Goal: Task Accomplishment & Management: Manage account settings

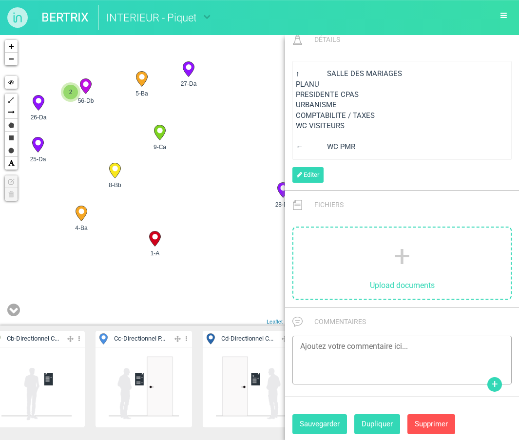
scroll to position [609, 0]
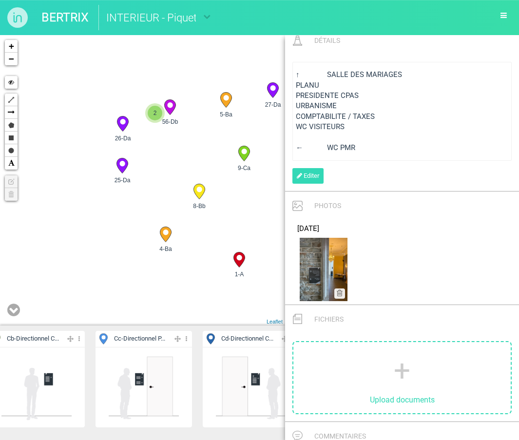
drag, startPoint x: 165, startPoint y: 217, endPoint x: 252, endPoint y: 241, distance: 90.2
click at [252, 241] on div "10-Cb 5-Ba 4-Ba 3-Ba" at bounding box center [142, 180] width 285 height 291
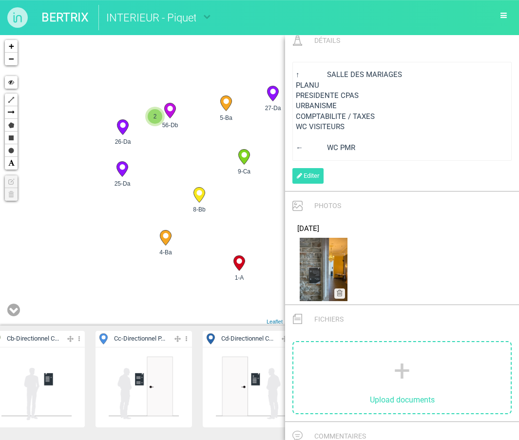
click at [123, 171] on icon at bounding box center [122, 169] width 11 height 15
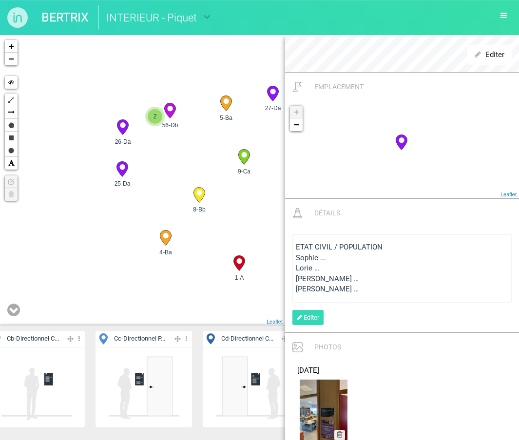
scroll to position [272, 0]
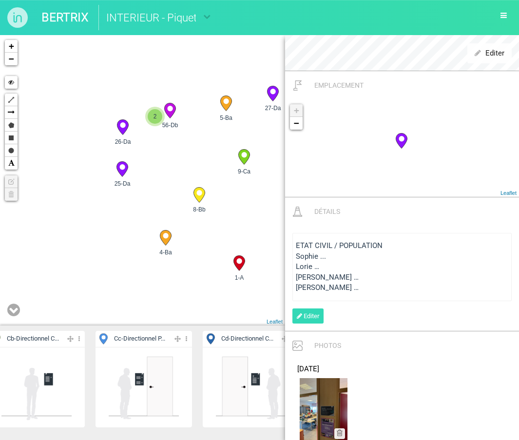
click at [225, 103] on circle at bounding box center [225, 101] width 5 height 5
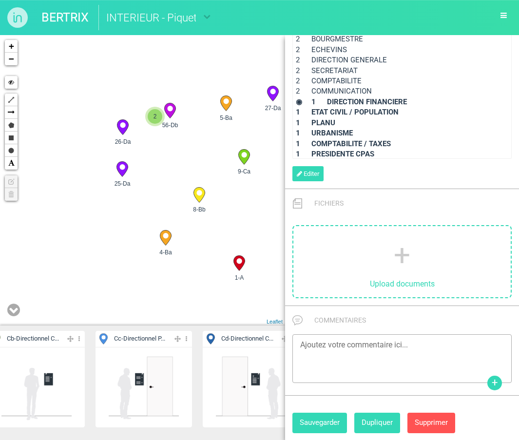
scroll to position [707, 0]
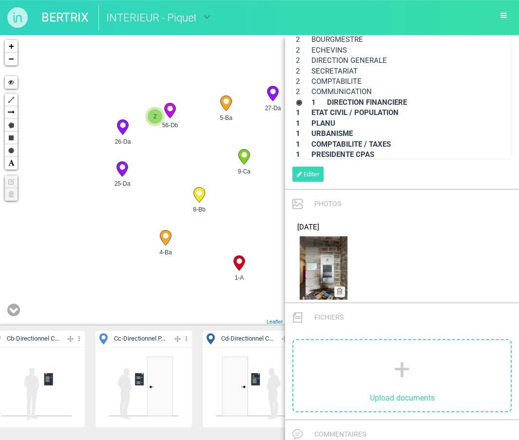
click at [121, 127] on circle at bounding box center [122, 124] width 5 height 5
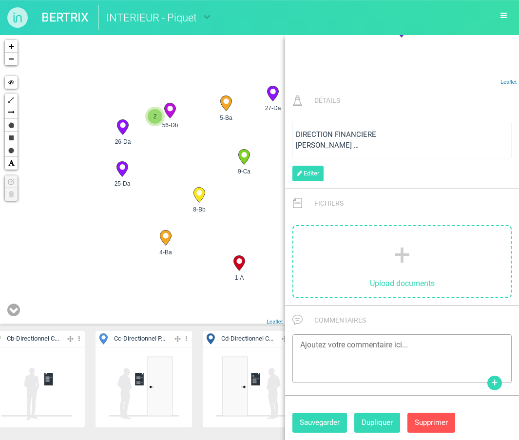
scroll to position [382, 0]
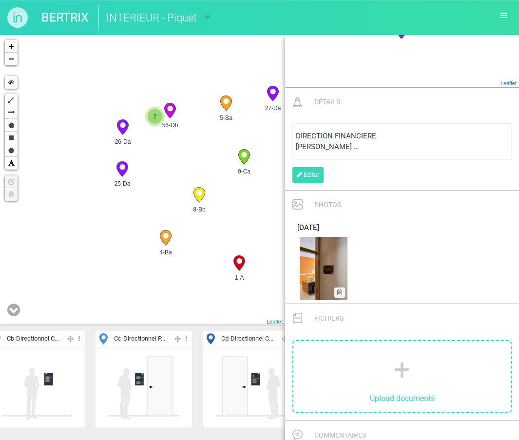
click at [156, 117] on span "2" at bounding box center [155, 116] width 15 height 15
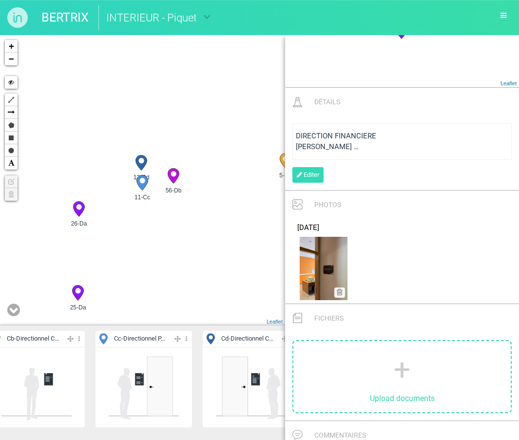
click at [144, 178] on circle at bounding box center [141, 180] width 5 height 5
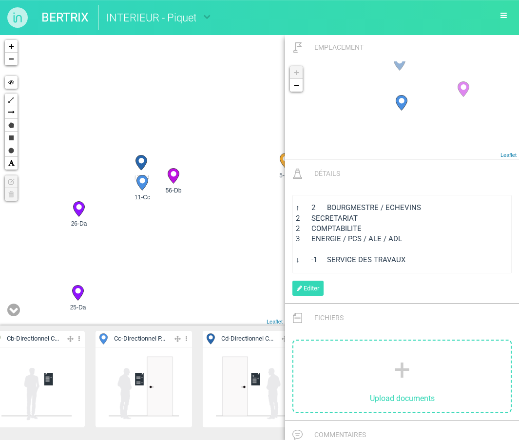
scroll to position [574, 0]
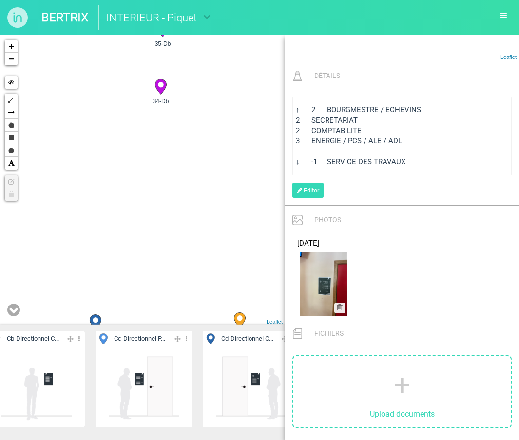
drag, startPoint x: 237, startPoint y: 97, endPoint x: 191, endPoint y: 261, distance: 171.1
click at [191, 261] on div "5-Ba 4-Ba 9-Ca 1-A +" at bounding box center [142, 180] width 285 height 291
drag, startPoint x: 204, startPoint y: 158, endPoint x: 187, endPoint y: 275, distance: 118.2
click at [187, 275] on div "5-Ba 4-Ba 9-Ca 8-Bb" at bounding box center [142, 180] width 285 height 291
click at [203, 118] on icon at bounding box center [198, 121] width 11 height 15
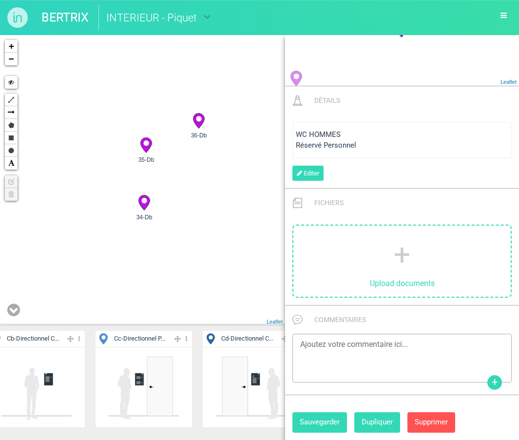
scroll to position [451, 0]
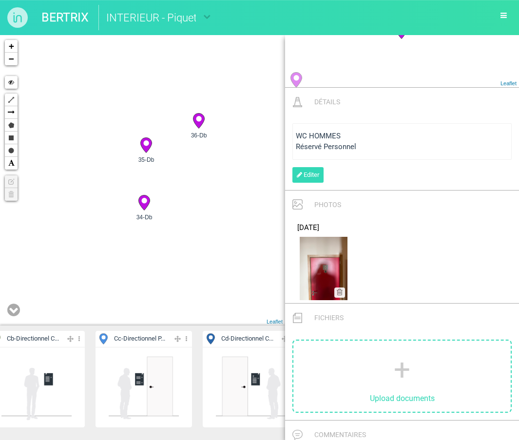
click at [146, 146] on circle at bounding box center [145, 142] width 5 height 5
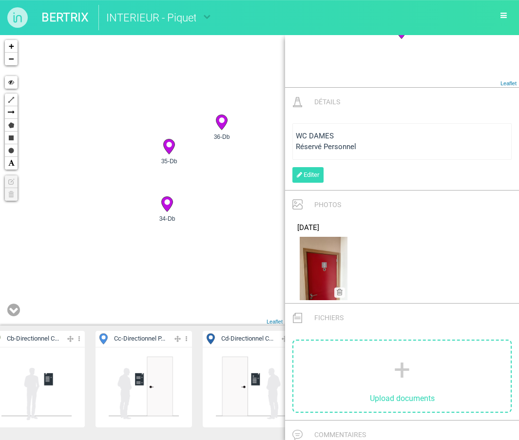
click at [169, 204] on circle at bounding box center [166, 201] width 5 height 5
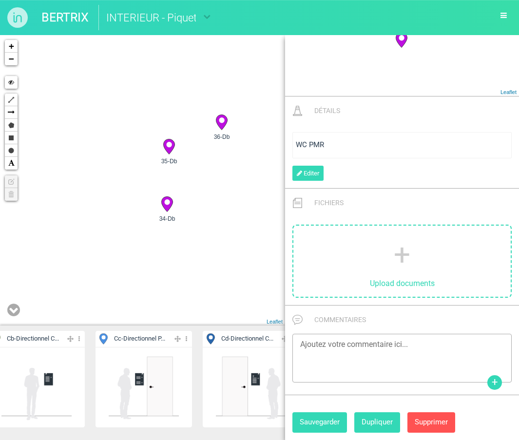
scroll to position [440, 0]
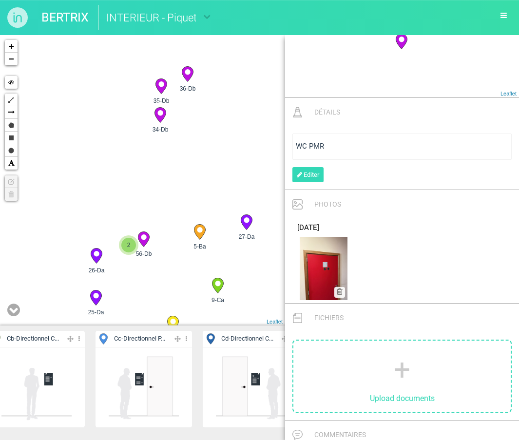
drag, startPoint x: 230, startPoint y: 214, endPoint x: 213, endPoint y: 137, distance: 78.9
click at [213, 137] on div "5-Ba 9-Ca 56-Db 36-Db 2" at bounding box center [142, 180] width 285 height 291
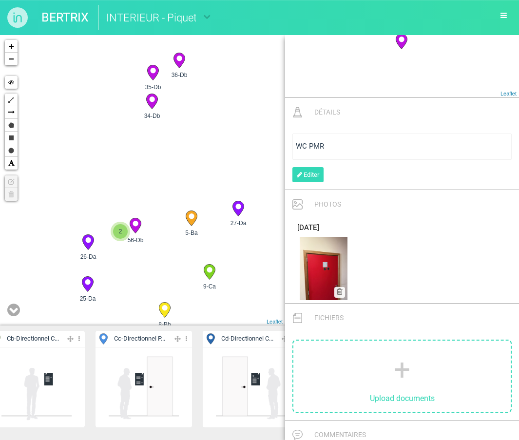
drag, startPoint x: 238, startPoint y: 194, endPoint x: 238, endPoint y: 136, distance: 58.0
click at [238, 136] on div "5-Ba 9-Ca 56-Db 36-Db 2" at bounding box center [142, 180] width 285 height 291
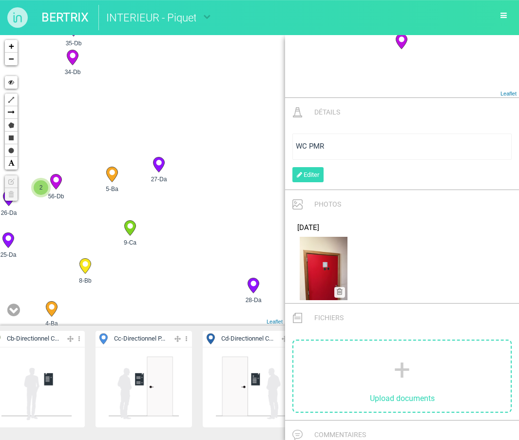
drag, startPoint x: 246, startPoint y: 202, endPoint x: 136, endPoint y: 202, distance: 110.2
click at [136, 202] on div "5-Ba 9-Ca 56-Db 36-Db 2" at bounding box center [142, 180] width 285 height 291
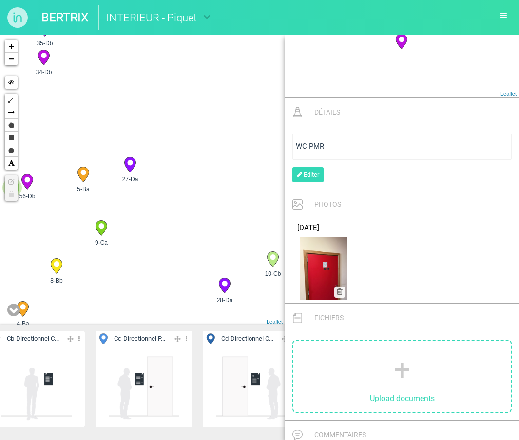
click at [132, 167] on icon at bounding box center [129, 165] width 11 height 15
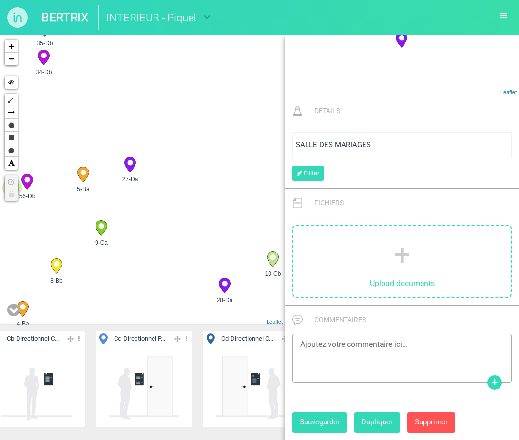
scroll to position [372, 0]
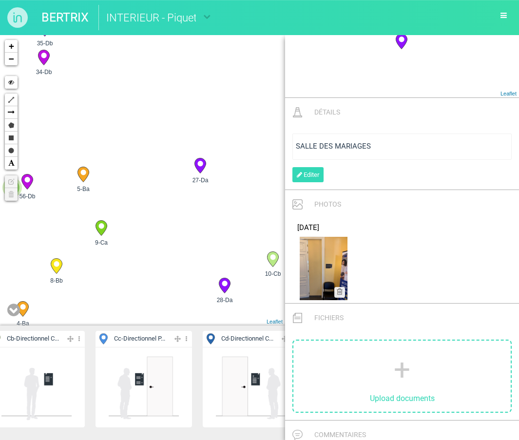
drag, startPoint x: 131, startPoint y: 165, endPoint x: 202, endPoint y: 166, distance: 71.2
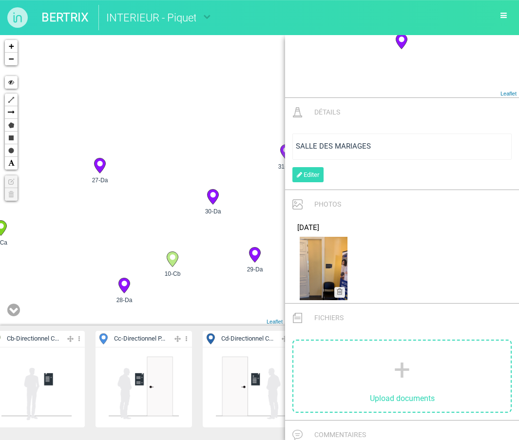
drag, startPoint x: 233, startPoint y: 204, endPoint x: 118, endPoint y: 203, distance: 115.1
click at [118, 203] on div "10-Cb 5-Ba 4-Ba 9-Ca" at bounding box center [142, 180] width 285 height 291
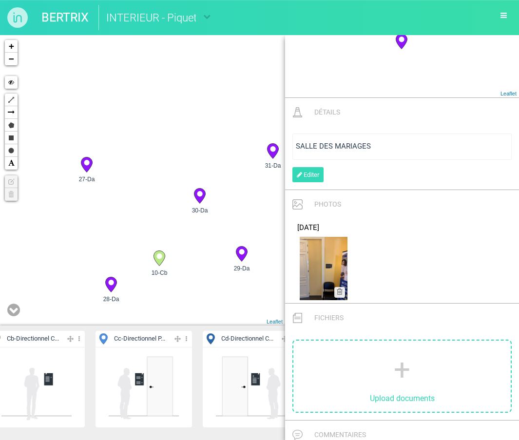
click at [161, 257] on circle at bounding box center [159, 256] width 5 height 5
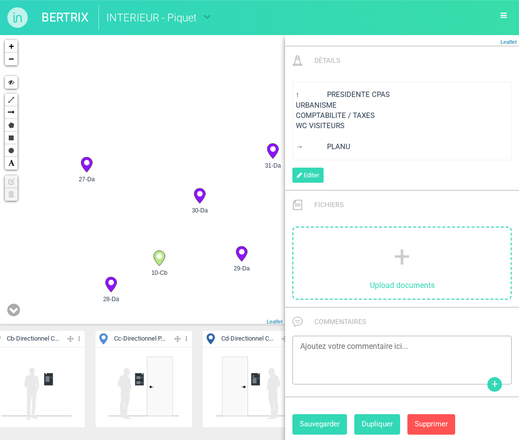
scroll to position [589, 0]
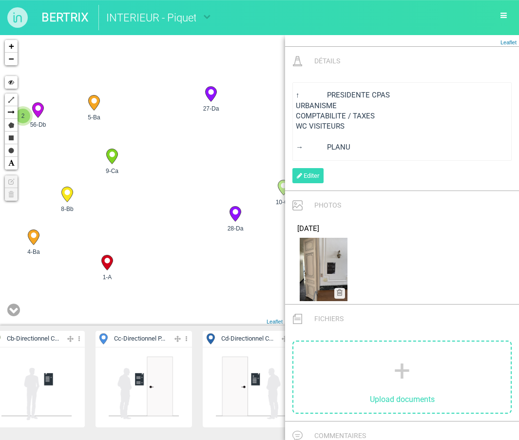
drag, startPoint x: 118, startPoint y: 210, endPoint x: 245, endPoint y: 138, distance: 145.7
click at [245, 138] on div "10-Cb 5-Ba 4-Ba 9-Ca" at bounding box center [142, 180] width 285 height 291
click at [210, 95] on icon at bounding box center [210, 94] width 11 height 15
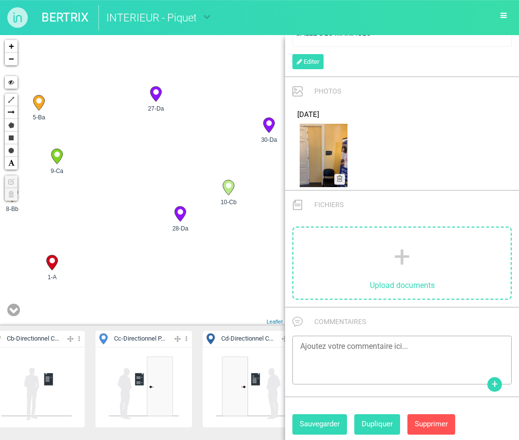
drag, startPoint x: 233, startPoint y: 144, endPoint x: 174, endPoint y: 144, distance: 59.0
click at [174, 144] on div "10-Cb 5-Ba 4-Ba 9-Ca" at bounding box center [142, 180] width 285 height 291
click at [230, 188] on icon at bounding box center [225, 187] width 11 height 15
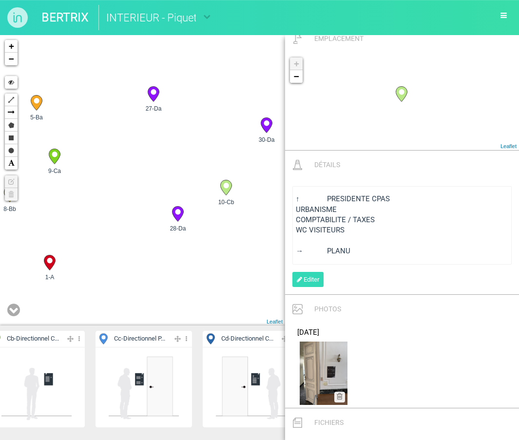
click at [179, 216] on icon at bounding box center [177, 214] width 11 height 15
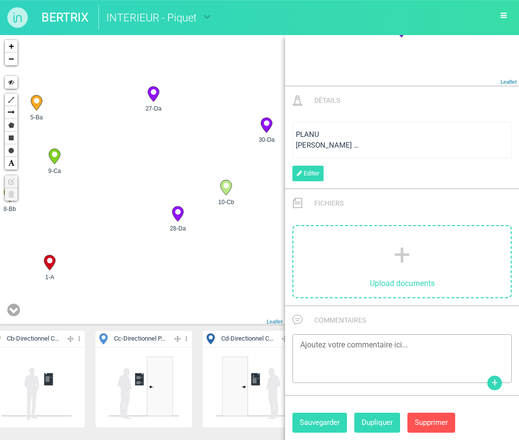
scroll to position [382, 0]
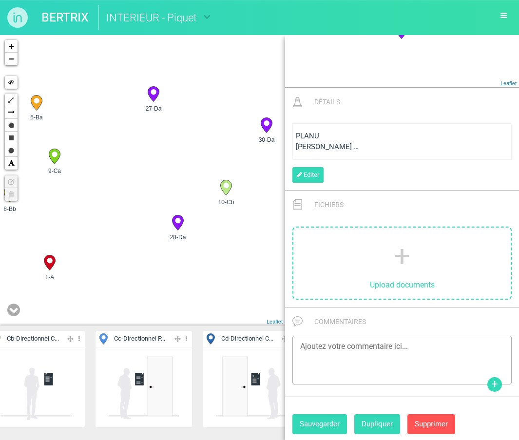
drag, startPoint x: 179, startPoint y: 216, endPoint x: 179, endPoint y: 227, distance: 10.7
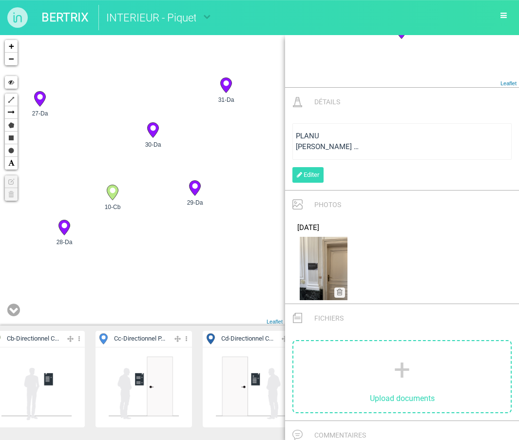
drag, startPoint x: 228, startPoint y: 230, endPoint x: 111, endPoint y: 238, distance: 117.3
click at [111, 238] on div "10-Cb 5-Ba 4-Ba 9-Ca" at bounding box center [142, 180] width 285 height 291
click at [154, 127] on icon at bounding box center [150, 133] width 11 height 15
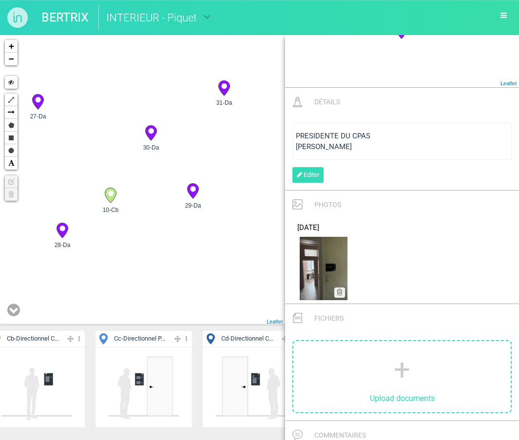
click at [193, 188] on circle at bounding box center [192, 188] width 5 height 5
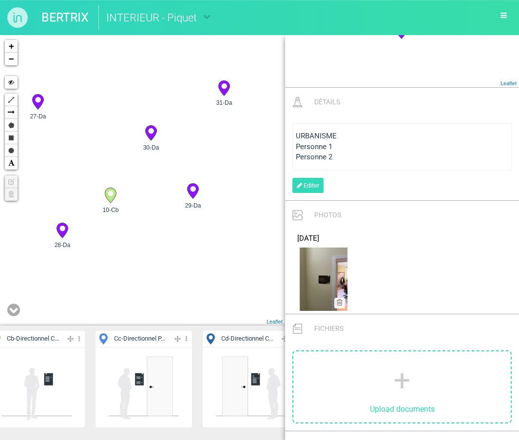
click at [224, 88] on circle at bounding box center [223, 85] width 5 height 5
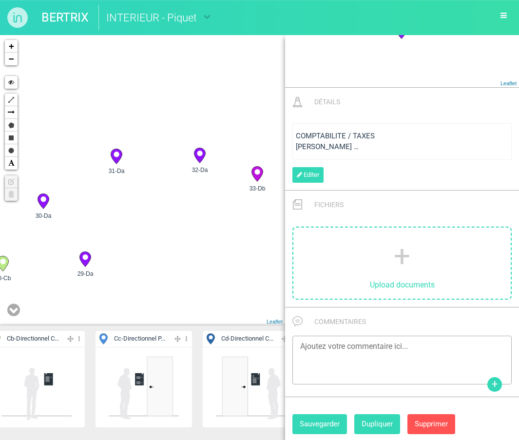
drag, startPoint x: 239, startPoint y: 153, endPoint x: 129, endPoint y: 220, distance: 129.8
click at [129, 220] on div "10-Cb 5-Ba 4-Ba 9-Ca" at bounding box center [142, 180] width 285 height 291
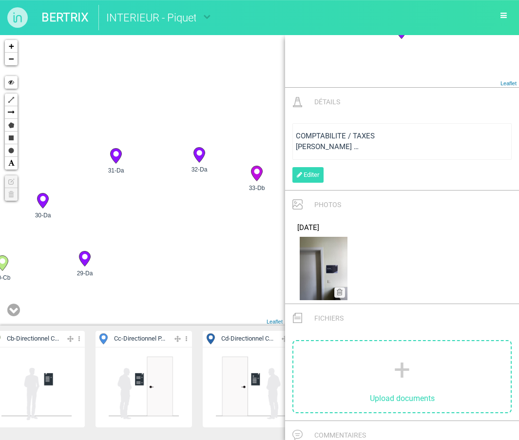
click at [201, 153] on circle at bounding box center [199, 152] width 5 height 5
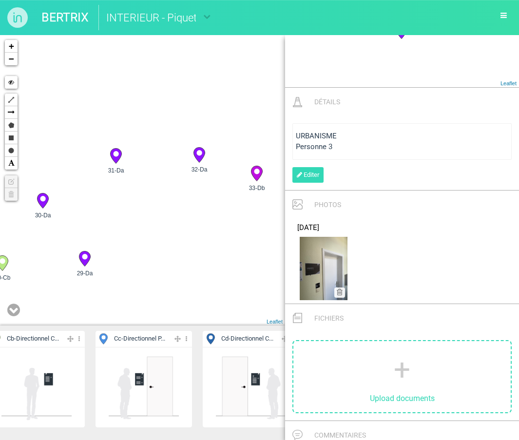
click at [259, 175] on icon at bounding box center [256, 173] width 11 height 15
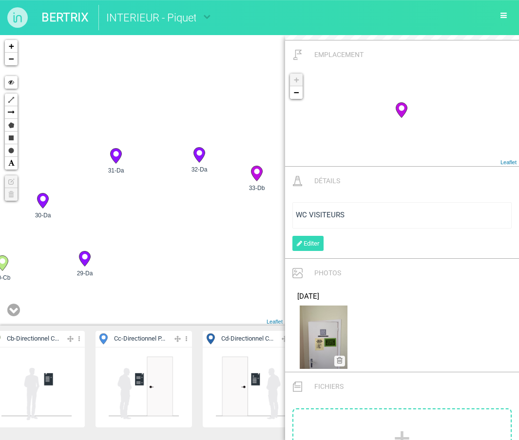
click at [115, 156] on circle at bounding box center [115, 153] width 5 height 5
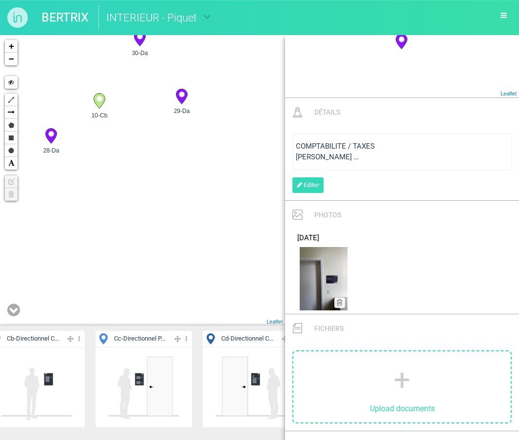
drag, startPoint x: 168, startPoint y: 279, endPoint x: 265, endPoint y: 115, distance: 191.3
click at [265, 115] on div "10-Cb 5-Ba 4-Ba 9-Ca" at bounding box center [142, 180] width 285 height 291
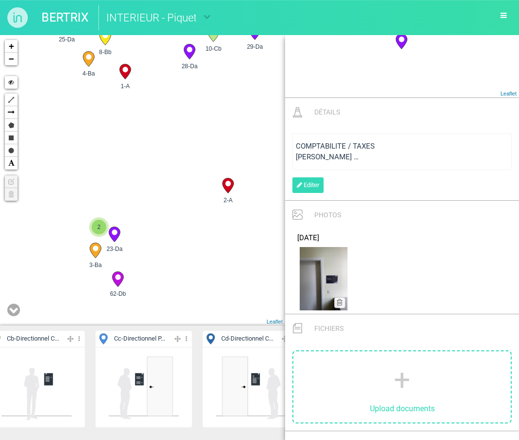
drag, startPoint x: 194, startPoint y: 190, endPoint x: 227, endPoint y: 111, distance: 86.1
click at [227, 111] on div "10-Cb 5-Ba 4-Ba 9-Ca" at bounding box center [142, 180] width 285 height 291
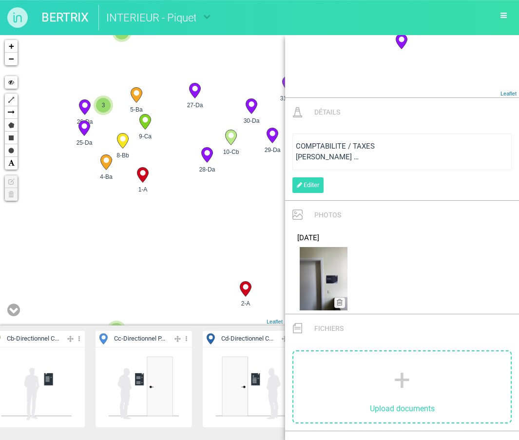
drag, startPoint x: 142, startPoint y: 158, endPoint x: 158, endPoint y: 282, distance: 125.0
click at [158, 281] on div "10-Cb 5-Ba 4-Ba 9-Ca" at bounding box center [142, 180] width 285 height 291
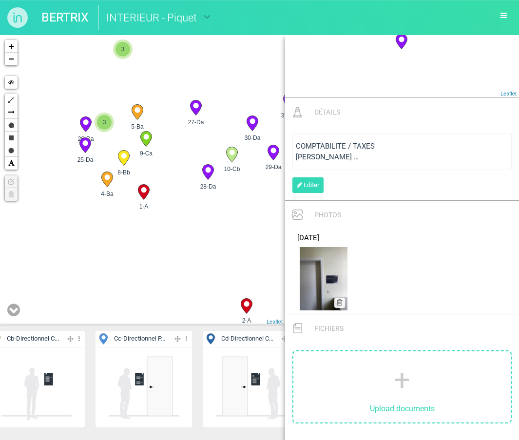
click at [109, 183] on icon at bounding box center [106, 179] width 11 height 15
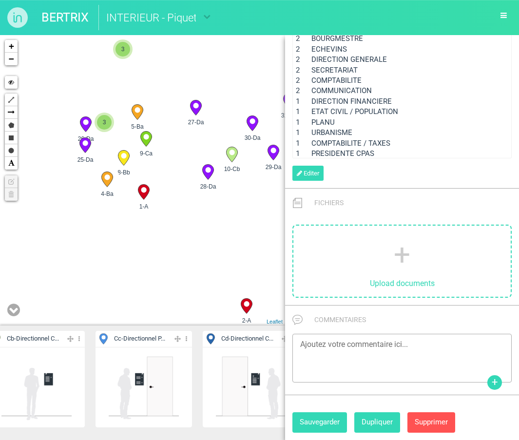
scroll to position [707, 0]
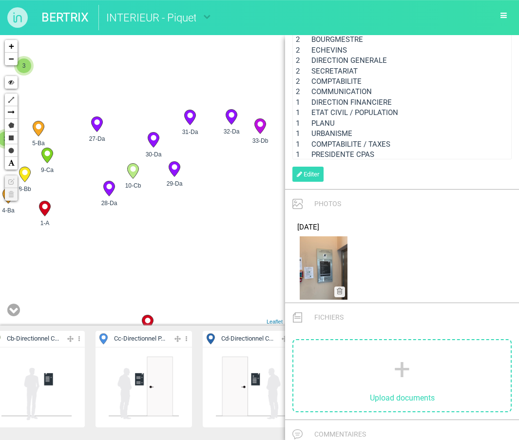
drag, startPoint x: 249, startPoint y: 206, endPoint x: 123, endPoint y: 234, distance: 128.8
click at [123, 234] on div "17-Cb 15-Cb 10-Cb 6-Ba 2" at bounding box center [142, 180] width 285 height 291
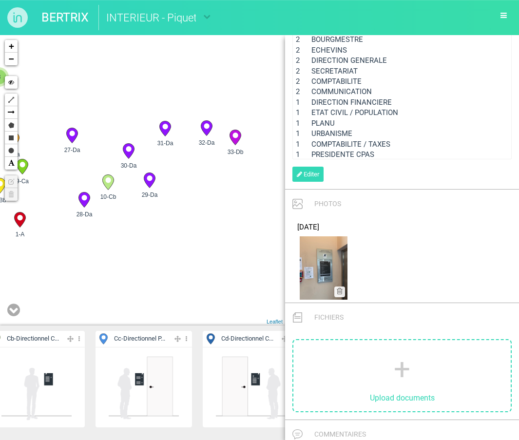
click at [164, 131] on icon at bounding box center [164, 128] width 11 height 15
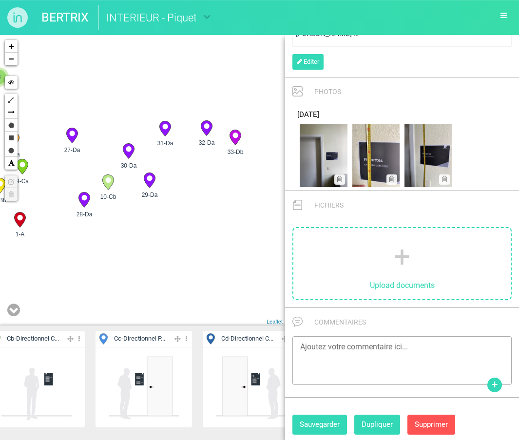
click at [208, 126] on circle at bounding box center [206, 125] width 5 height 5
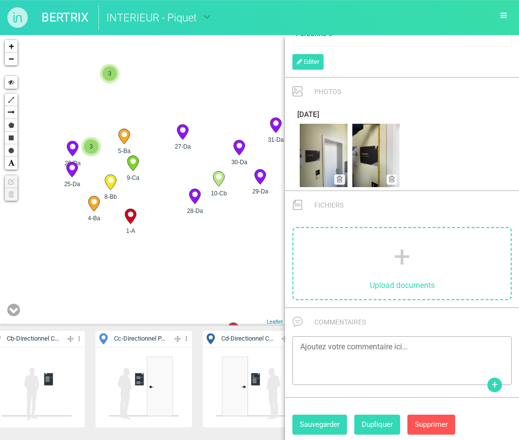
drag, startPoint x: 113, startPoint y: 262, endPoint x: 228, endPoint y: 259, distance: 115.1
click at [228, 259] on div "17-Cb 15-Cb 10-Cb 6-Ba 2" at bounding box center [142, 180] width 285 height 291
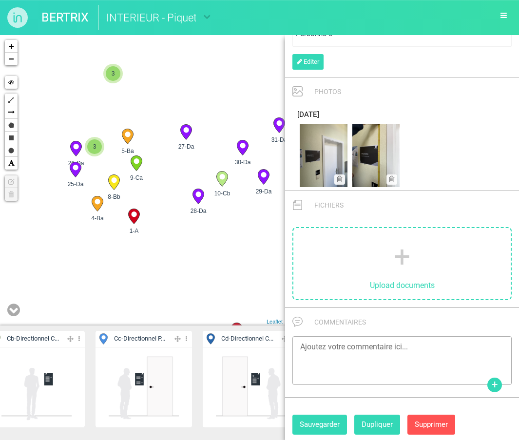
click at [101, 206] on icon at bounding box center [97, 204] width 11 height 15
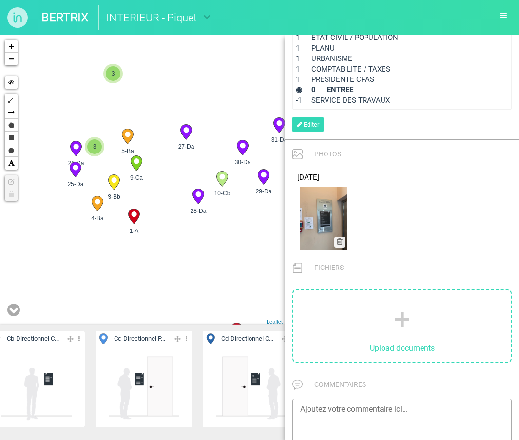
scroll to position [765, 0]
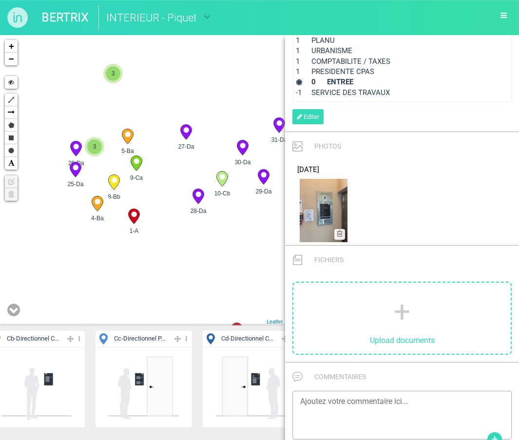
click at [115, 184] on icon at bounding box center [113, 182] width 11 height 15
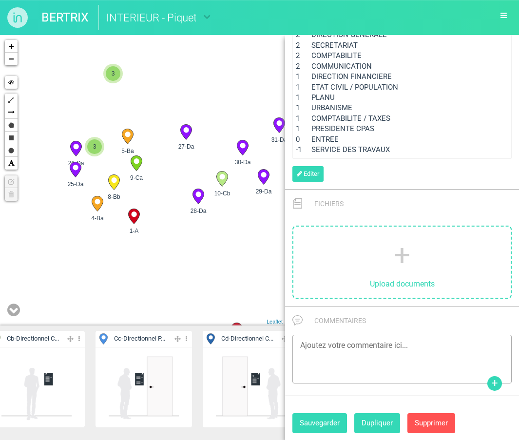
scroll to position [707, 0]
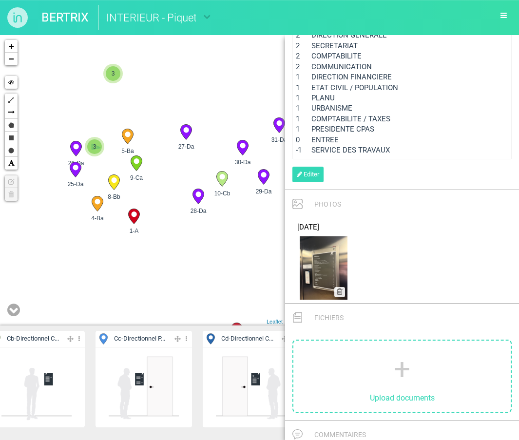
click at [98, 147] on span "3" at bounding box center [94, 146] width 15 height 15
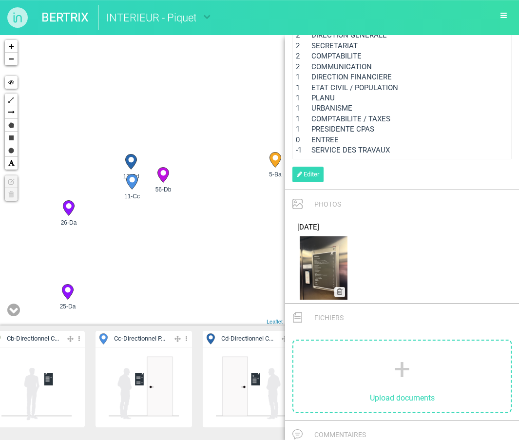
click at [134, 179] on circle at bounding box center [131, 179] width 5 height 5
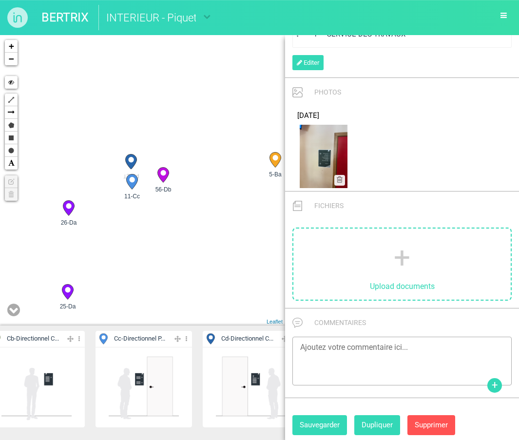
click at [135, 161] on icon at bounding box center [130, 162] width 11 height 15
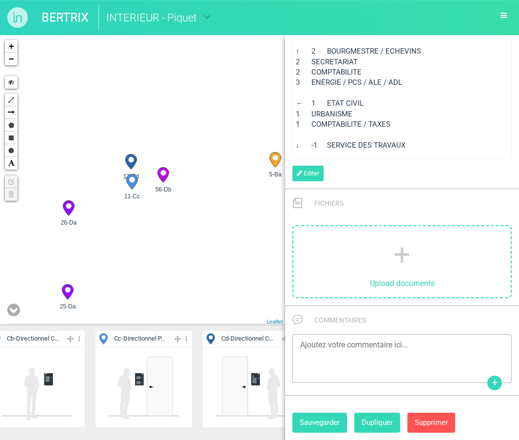
scroll to position [589, 0]
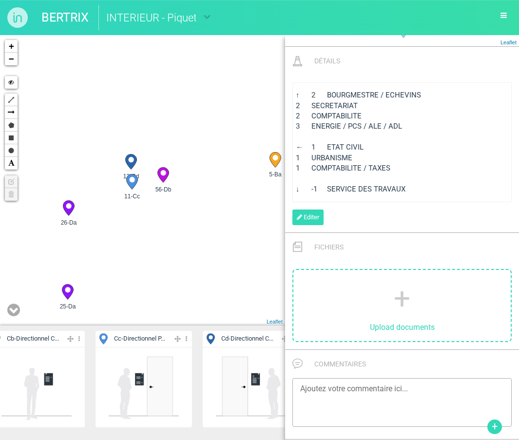
click at [132, 179] on circle at bounding box center [131, 179] width 5 height 5
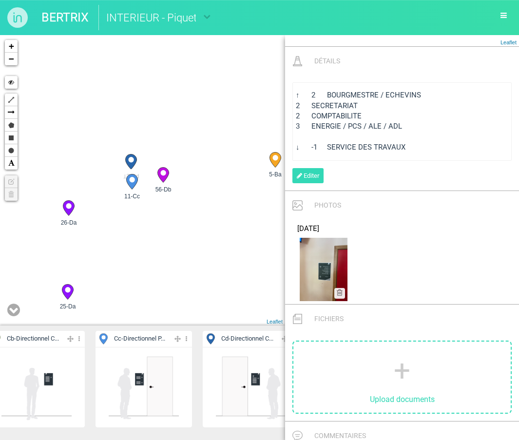
click at [133, 162] on icon at bounding box center [130, 162] width 11 height 15
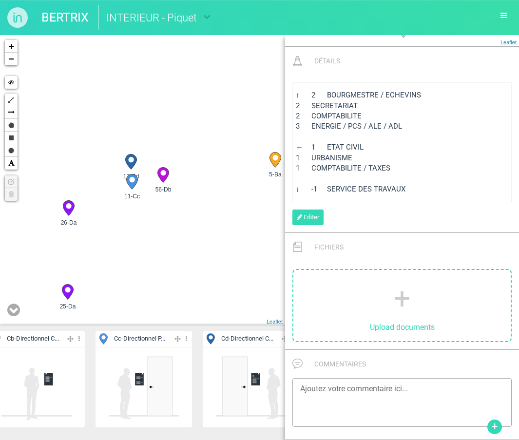
click at [162, 175] on circle at bounding box center [162, 172] width 5 height 5
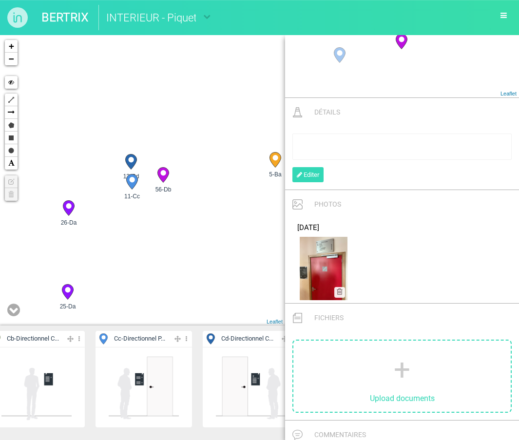
click at [134, 159] on icon at bounding box center [130, 162] width 11 height 15
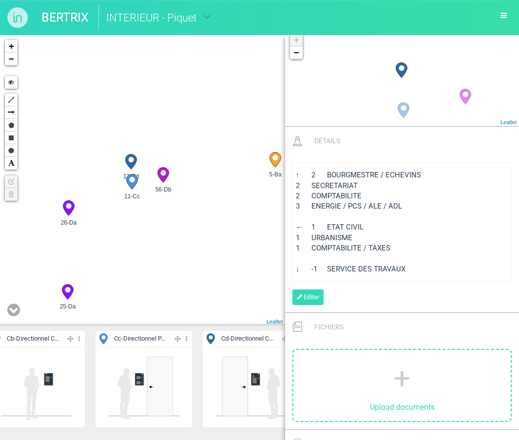
scroll to position [526, 0]
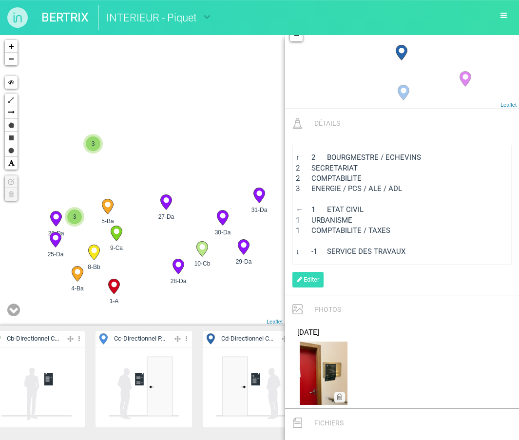
drag, startPoint x: 229, startPoint y: 197, endPoint x: 137, endPoint y: 201, distance: 92.2
click at [137, 201] on div "5-Ba 4-Ba 9-Ca 1-A 3" at bounding box center [142, 180] width 285 height 291
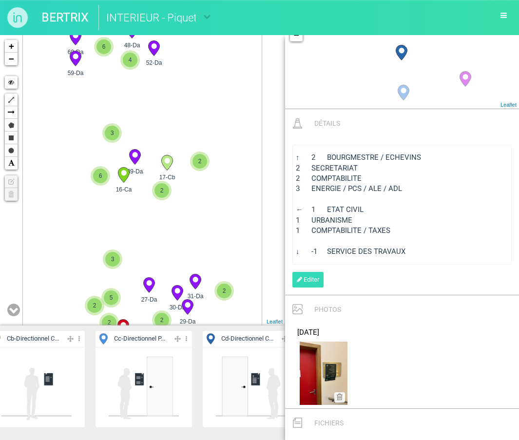
drag, startPoint x: 144, startPoint y: 163, endPoint x: 144, endPoint y: 253, distance: 89.2
click at [144, 253] on div "1-A 27-Da 31-Da 2-A" at bounding box center [142, 180] width 285 height 291
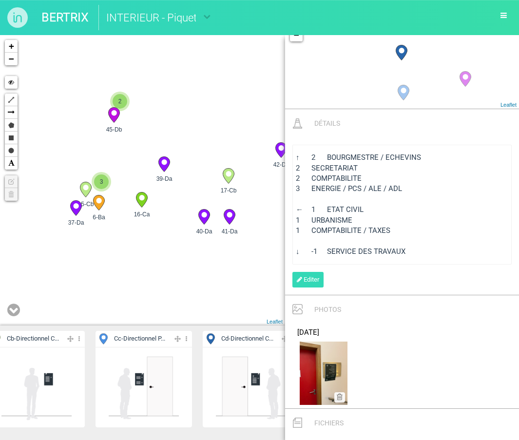
drag, startPoint x: 141, startPoint y: 159, endPoint x: 181, endPoint y: 196, distance: 54.2
click at [181, 196] on div "1-A 27-Da 31-Da 2-A" at bounding box center [142, 180] width 285 height 291
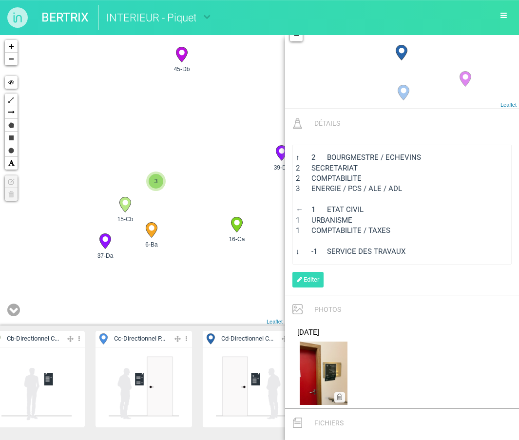
drag, startPoint x: 112, startPoint y: 145, endPoint x: 159, endPoint y: 134, distance: 48.6
click at [160, 134] on div "16-Ca 39-Da 17-Cb 59-Da" at bounding box center [142, 180] width 285 height 291
click at [157, 178] on span "3" at bounding box center [158, 178] width 15 height 15
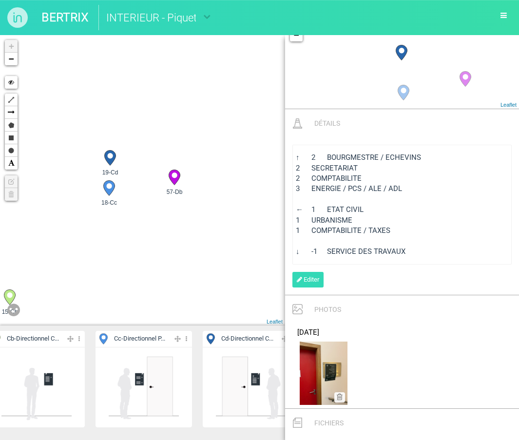
click at [107, 162] on icon at bounding box center [109, 158] width 11 height 15
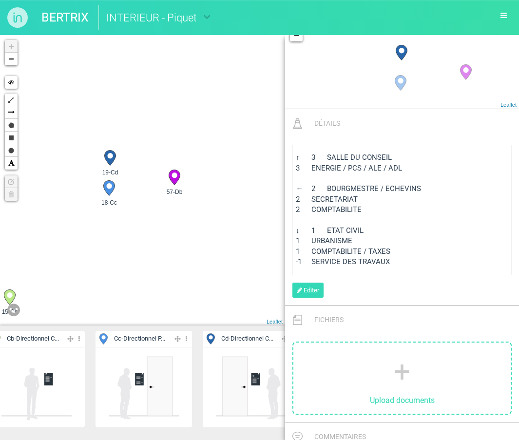
click at [109, 190] on icon at bounding box center [108, 188] width 11 height 15
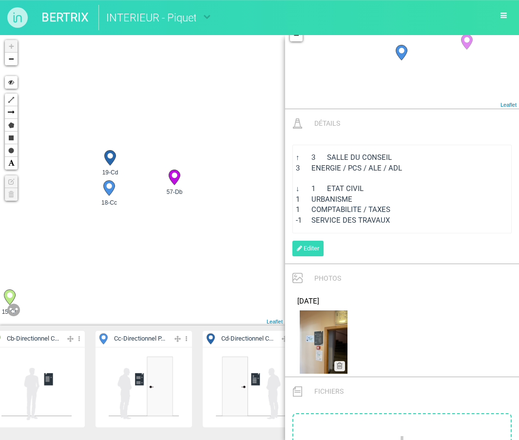
click at [172, 178] on icon at bounding box center [174, 177] width 11 height 15
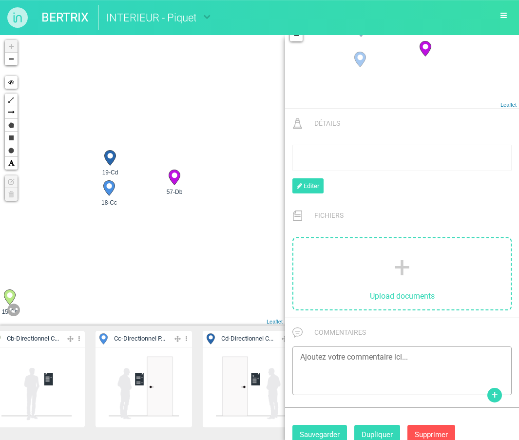
scroll to position [440, 0]
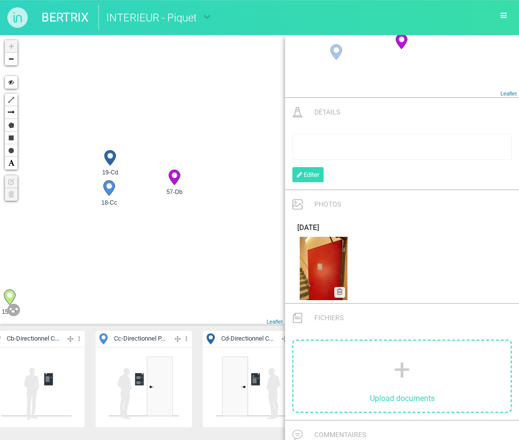
click at [110, 158] on circle at bounding box center [109, 155] width 5 height 5
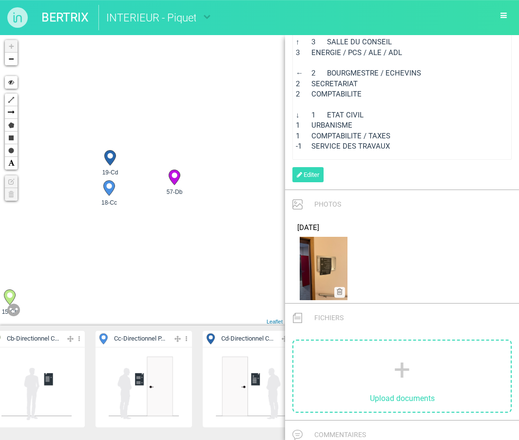
scroll to position [671, 0]
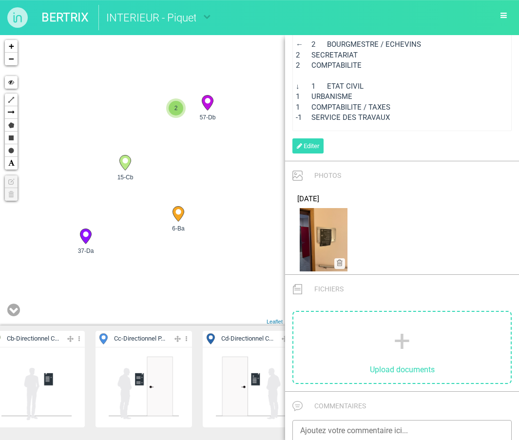
drag, startPoint x: 162, startPoint y: 210, endPoint x: 189, endPoint y: 141, distance: 73.4
click at [189, 141] on div "15-Cb 6-Ba 16-Ca 57-Db 2" at bounding box center [142, 180] width 285 height 291
click at [126, 164] on icon at bounding box center [124, 163] width 11 height 15
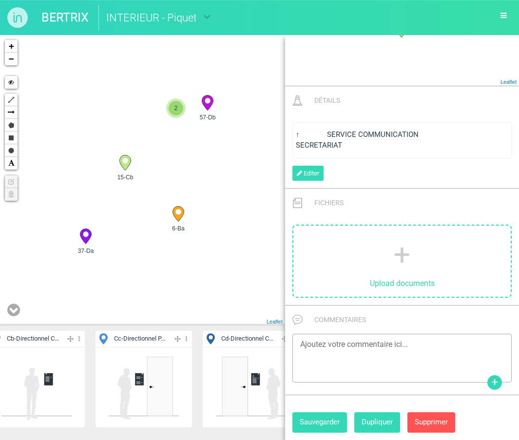
scroll to position [548, 0]
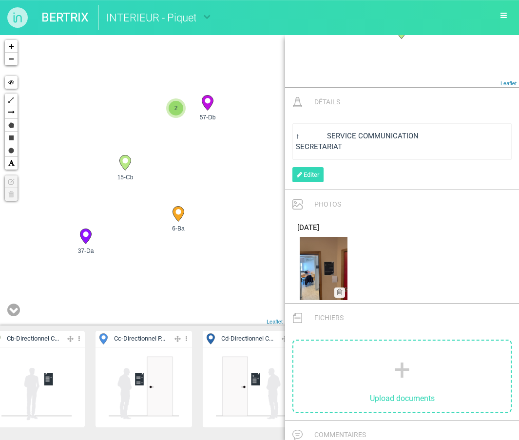
click at [178, 215] on icon at bounding box center [178, 214] width 11 height 15
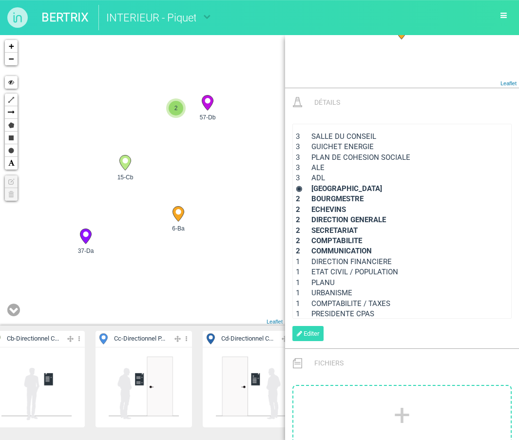
click at [86, 234] on circle at bounding box center [85, 234] width 5 height 5
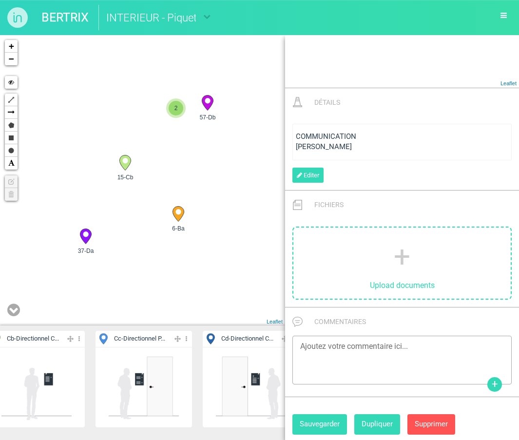
scroll to position [382, 0]
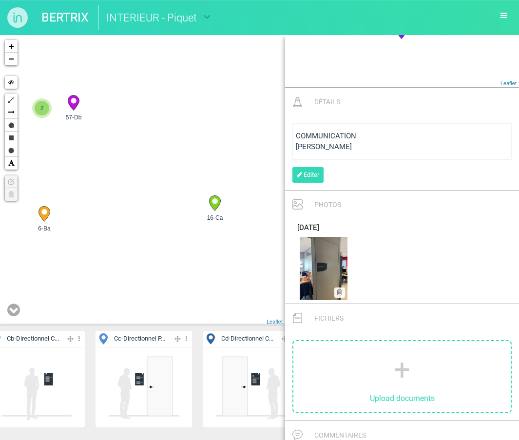
drag, startPoint x: 230, startPoint y: 156, endPoint x: 92, endPoint y: 156, distance: 138.5
click at [92, 156] on div "15-Cb 6-Ba 16-Ca 57-Db 2" at bounding box center [142, 180] width 285 height 291
click at [44, 210] on icon at bounding box center [41, 214] width 11 height 15
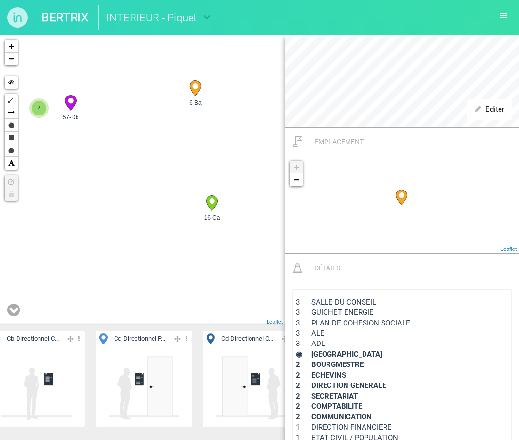
drag, startPoint x: 44, startPoint y: 210, endPoint x: 197, endPoint y: 84, distance: 198.6
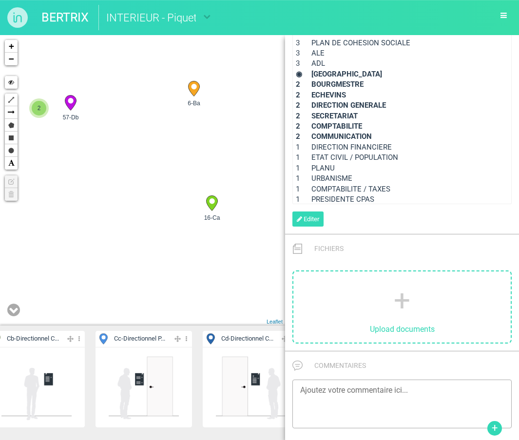
scroll to position [692, 0]
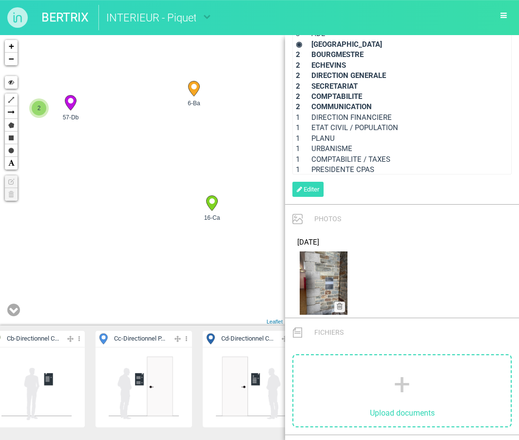
click at [209, 205] on icon at bounding box center [211, 203] width 11 height 15
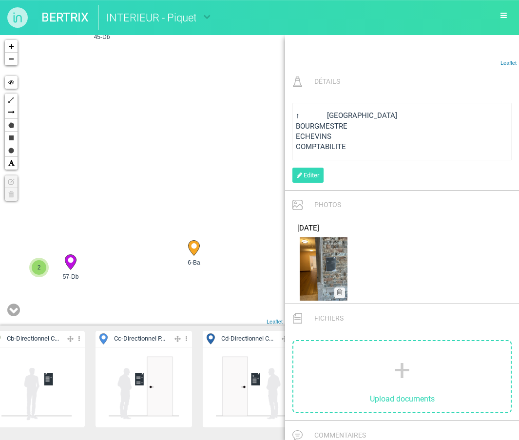
drag, startPoint x: 240, startPoint y: 105, endPoint x: 240, endPoint y: 268, distance: 162.9
click at [240, 268] on div "17-Cb 15-Cb 6-Ba 16-Ca 2" at bounding box center [142, 180] width 285 height 291
drag, startPoint x: 175, startPoint y: 108, endPoint x: 175, endPoint y: 261, distance: 153.6
click at [175, 261] on div "17-Cb 15-Cb 6-Ba 16-Ca 2" at bounding box center [142, 180] width 285 height 291
click at [146, 81] on icon at bounding box center [141, 82] width 11 height 15
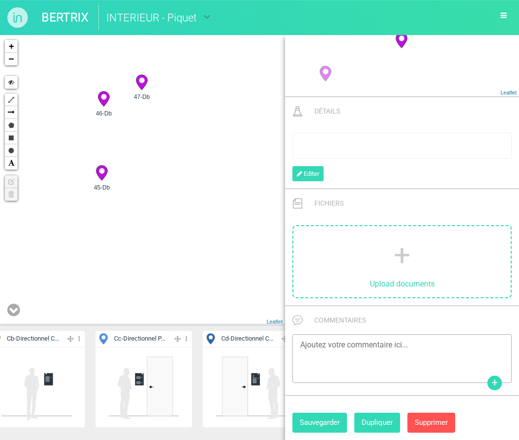
scroll to position [440, 0]
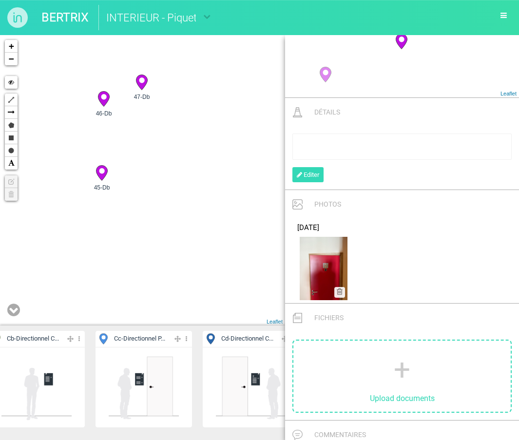
click at [102, 97] on circle at bounding box center [103, 96] width 5 height 5
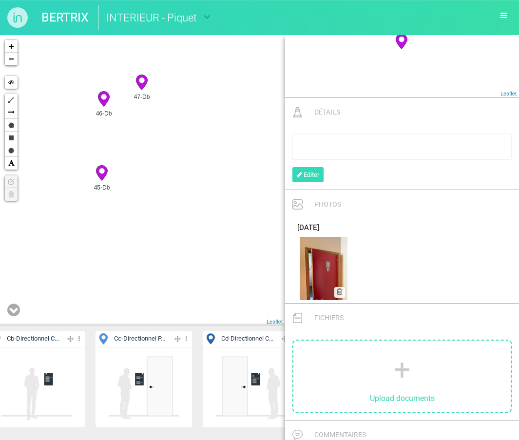
click at [100, 177] on icon at bounding box center [101, 173] width 11 height 15
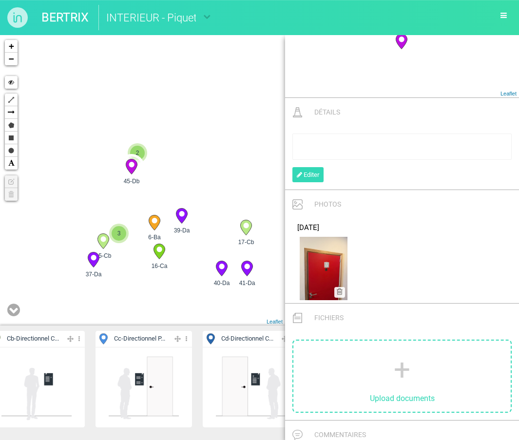
drag, startPoint x: 188, startPoint y: 190, endPoint x: 133, endPoint y: 178, distance: 56.9
click at [133, 178] on div "17-Cb 15-Cb 6-Ba 16-Ca 3" at bounding box center [142, 180] width 285 height 291
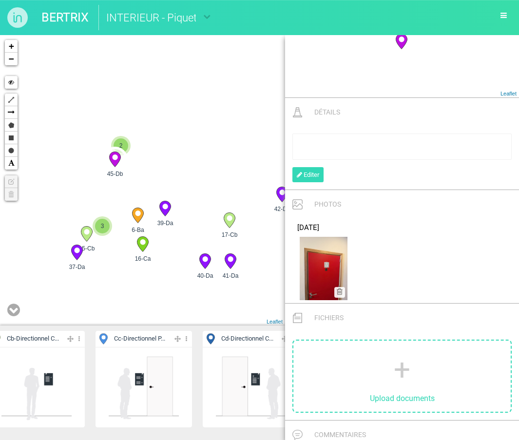
click at [142, 215] on icon at bounding box center [137, 215] width 11 height 15
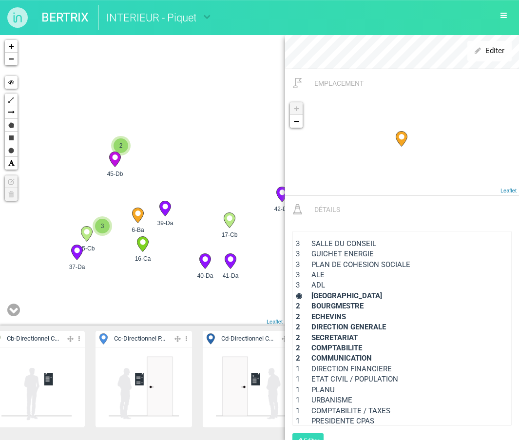
click at [144, 241] on circle at bounding box center [142, 241] width 5 height 5
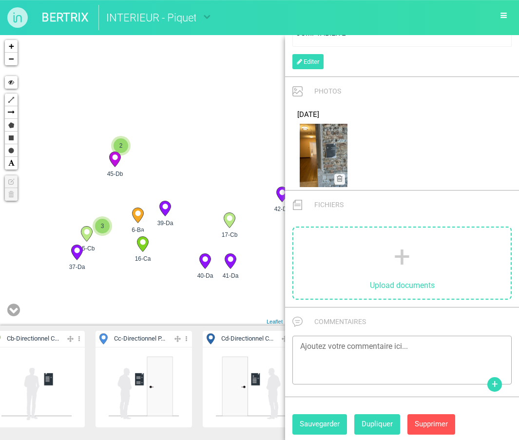
scroll to position [681, 0]
click at [136, 215] on circle at bounding box center [137, 213] width 5 height 5
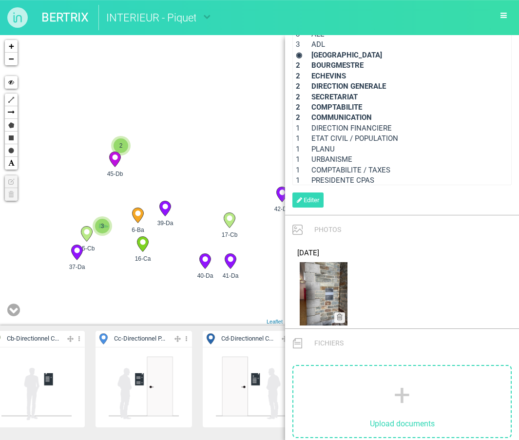
click at [101, 227] on span "3" at bounding box center [102, 226] width 15 height 15
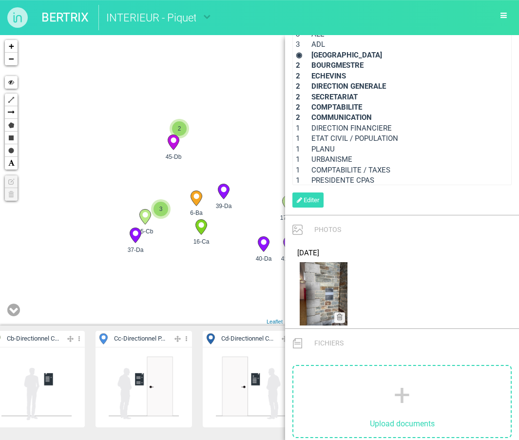
click at [227, 189] on icon at bounding box center [223, 191] width 11 height 15
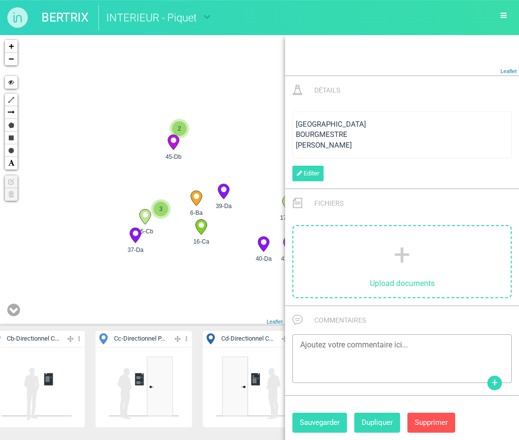
scroll to position [392, 0]
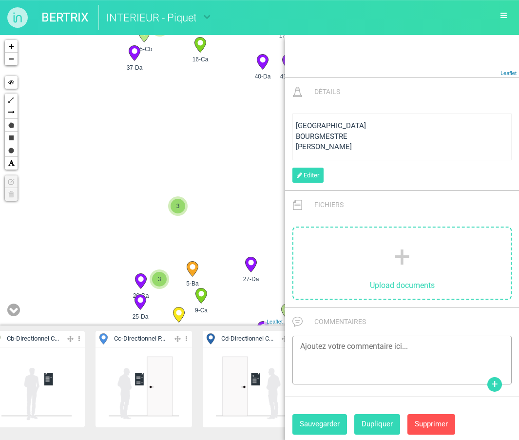
drag, startPoint x: 123, startPoint y: 281, endPoint x: 122, endPoint y: 96, distance: 184.8
click at [122, 96] on div "17-Cb 15-Cb 10-Cb 7-Ba 2" at bounding box center [142, 180] width 285 height 291
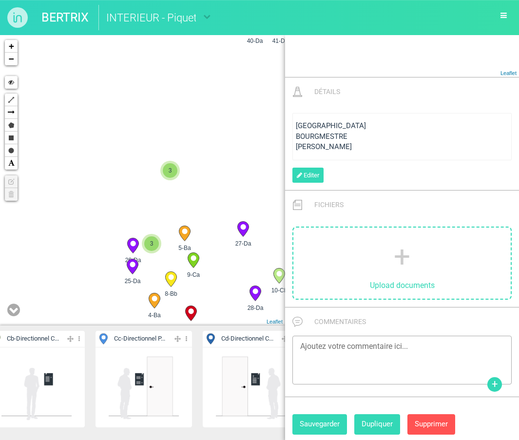
drag, startPoint x: 135, startPoint y: 236, endPoint x: 109, endPoint y: 110, distance: 128.1
click at [109, 110] on div "17-Cb 15-Cb 10-Cb 7-Ba 2" at bounding box center [142, 180] width 285 height 291
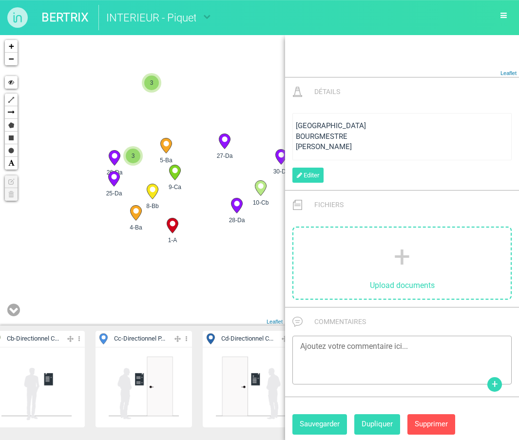
click at [114, 157] on circle at bounding box center [114, 155] width 5 height 5
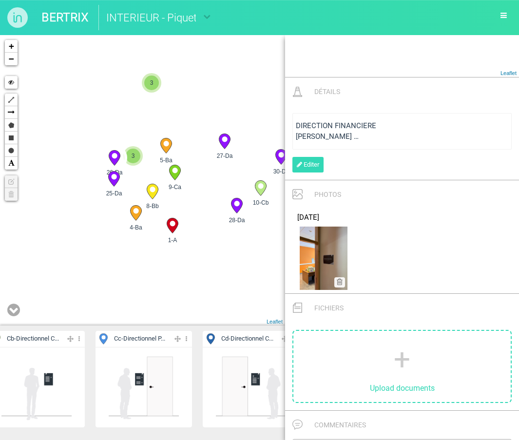
click at [322, 248] on img at bounding box center [324, 258] width 48 height 63
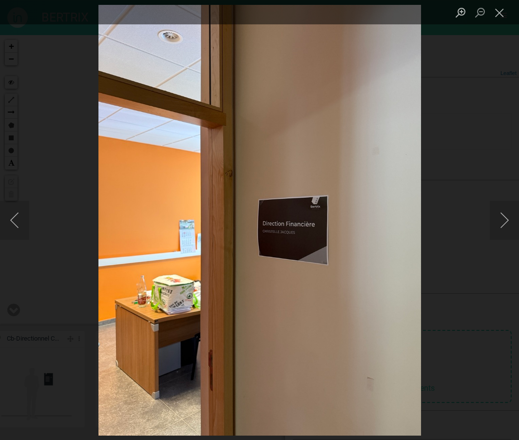
click at [483, 134] on div "Lightbox" at bounding box center [259, 220] width 519 height 440
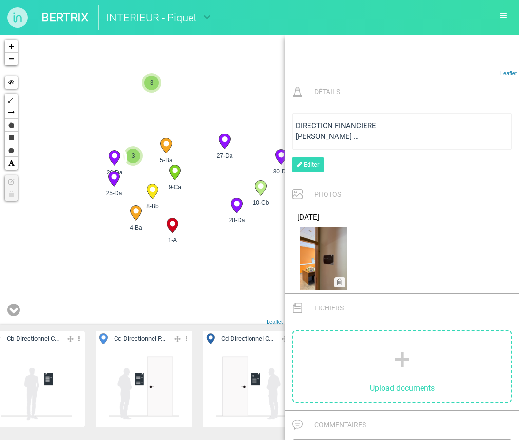
click at [327, 250] on img at bounding box center [324, 258] width 48 height 63
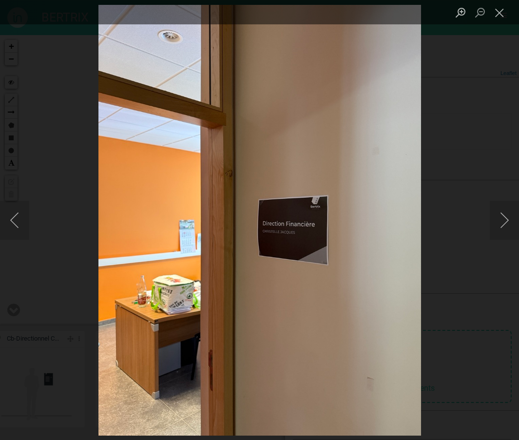
click at [495, 129] on div "Lightbox" at bounding box center [259, 220] width 519 height 440
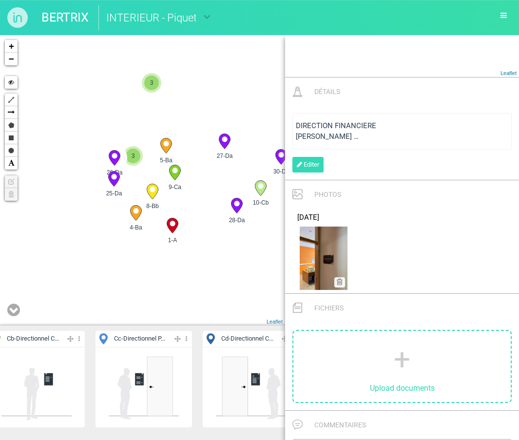
click at [323, 242] on img at bounding box center [324, 258] width 48 height 63
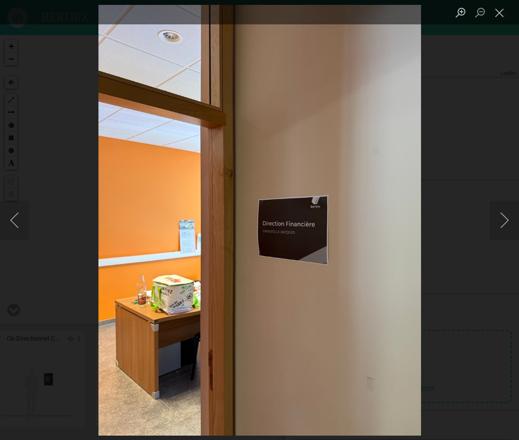
click at [434, 167] on div "Lightbox" at bounding box center [259, 220] width 519 height 440
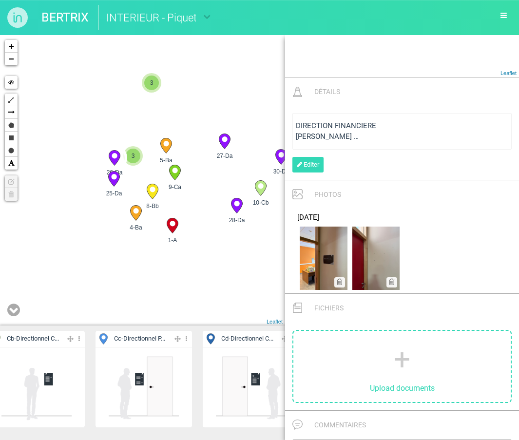
click at [260, 188] on circle at bounding box center [260, 185] width 5 height 5
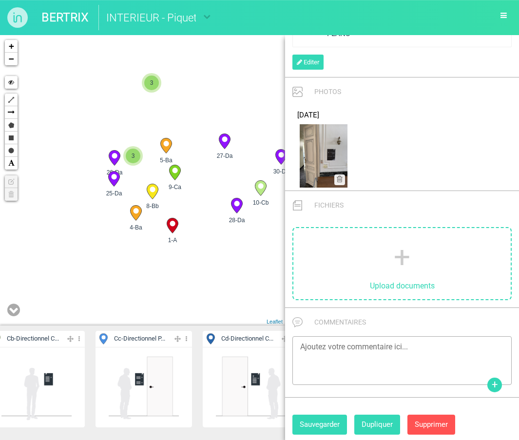
scroll to position [702, 0]
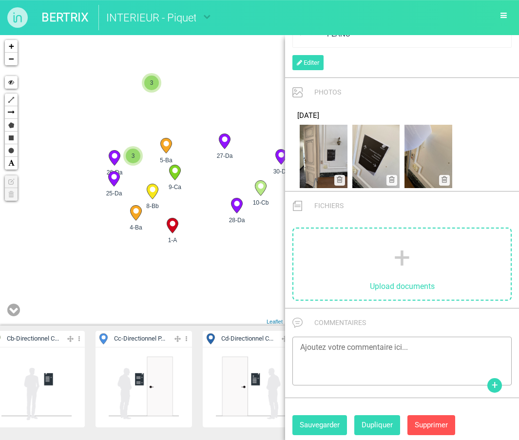
click at [236, 209] on icon at bounding box center [236, 205] width 11 height 15
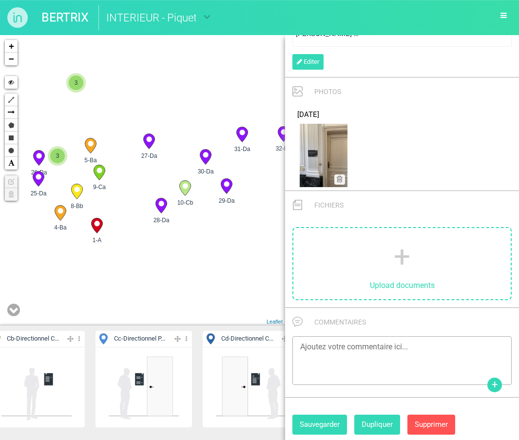
drag, startPoint x: 248, startPoint y: 253, endPoint x: 171, endPoint y: 253, distance: 77.5
click at [171, 253] on div "17-Cb 15-Cb 10-Cb 6-Ba 2" at bounding box center [142, 180] width 285 height 291
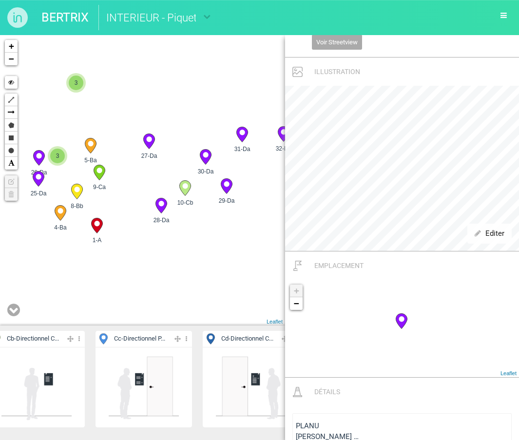
scroll to position [42, 0]
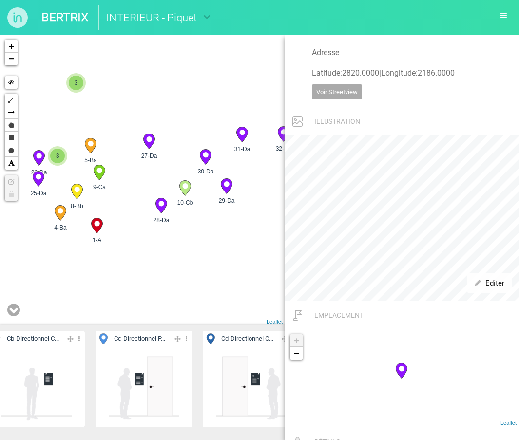
drag, startPoint x: 186, startPoint y: 154, endPoint x: 198, endPoint y: 346, distance: 193.0
click at [198, 346] on div "Ajouter un nouvel objet A - Panneau Extéri... Editer Cacher Aff. uniquement Dup…" at bounding box center [142, 237] width 285 height 405
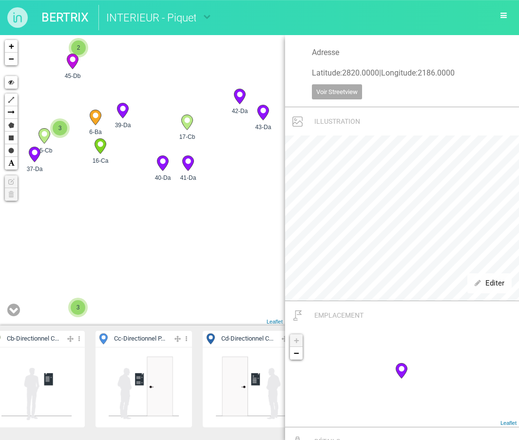
drag, startPoint x: 205, startPoint y: 80, endPoint x: 207, endPoint y: 309, distance: 229.2
click at [207, 309] on div "17-Cb 15-Cb 10-Cb 6-Ba 2" at bounding box center [142, 180] width 285 height 291
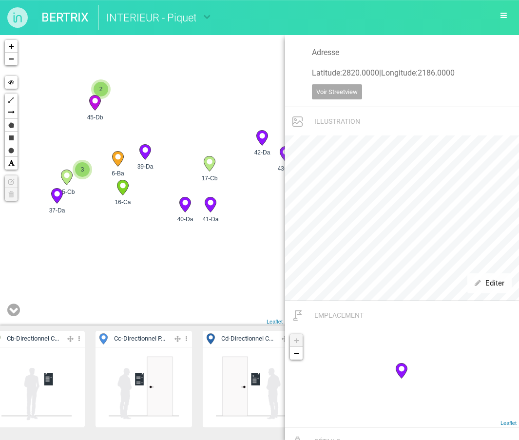
drag, startPoint x: 223, startPoint y: 257, endPoint x: 245, endPoint y: 296, distance: 45.2
click at [245, 296] on div "17-Cb 15-Cb 10-Cb 6-Ba 2" at bounding box center [142, 180] width 285 height 291
click at [186, 203] on circle at bounding box center [184, 202] width 5 height 5
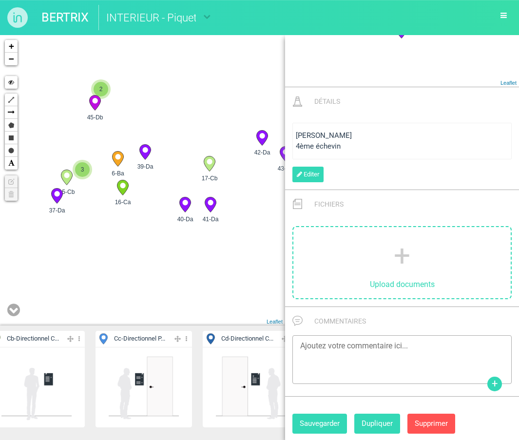
scroll to position [382, 0]
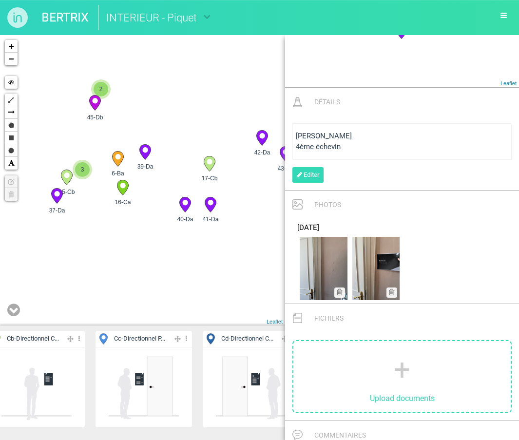
click at [148, 156] on icon at bounding box center [144, 152] width 11 height 15
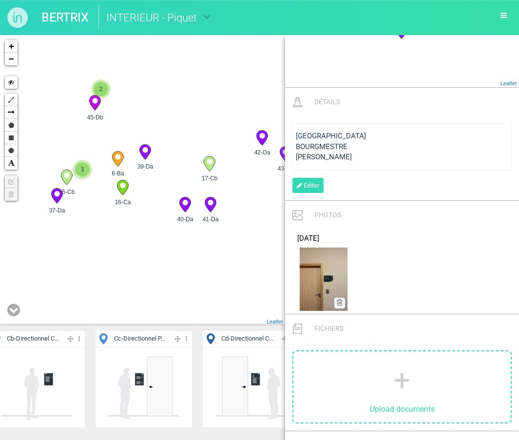
click at [209, 164] on circle at bounding box center [209, 161] width 5 height 5
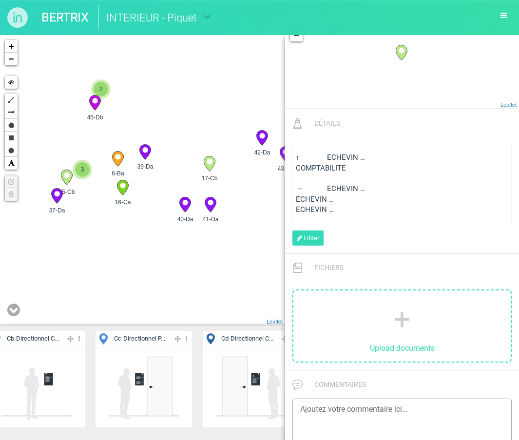
scroll to position [577, 0]
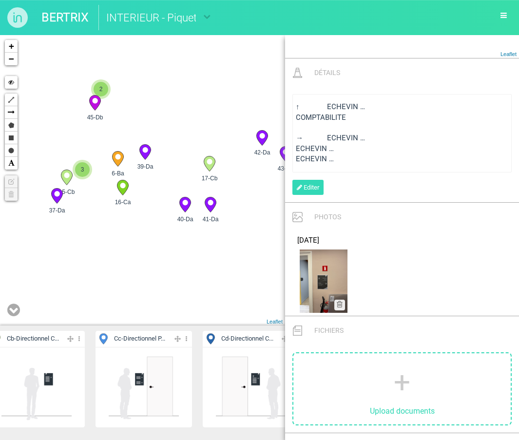
click at [212, 205] on circle at bounding box center [210, 202] width 5 height 5
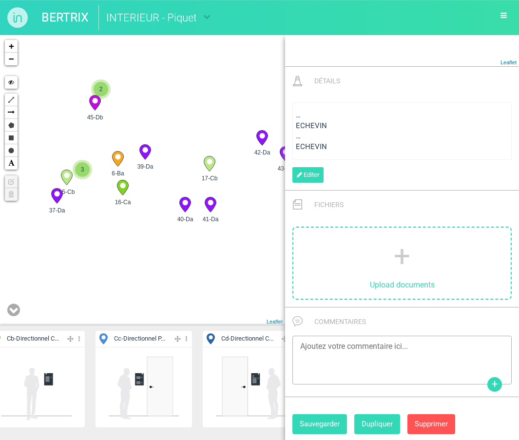
scroll to position [402, 0]
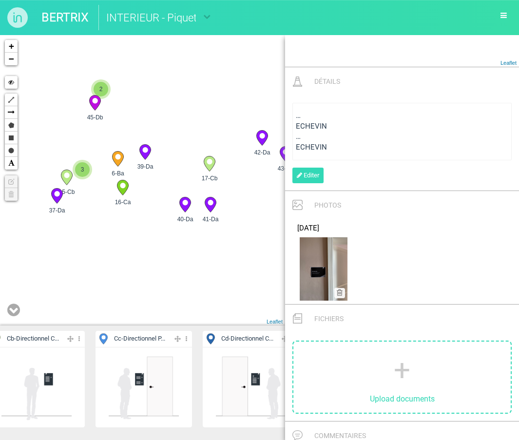
click at [183, 207] on icon at bounding box center [184, 204] width 11 height 15
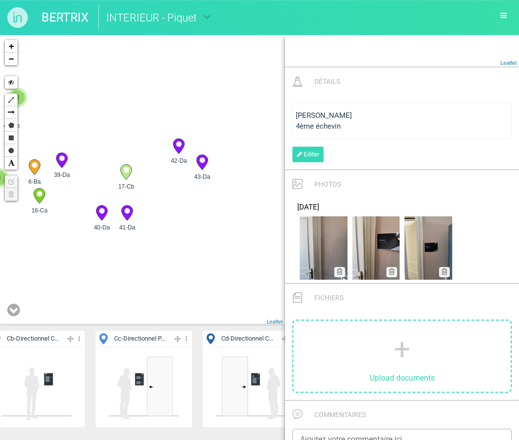
drag, startPoint x: 240, startPoint y: 194, endPoint x: 149, endPoint y: 203, distance: 91.7
click at [149, 203] on div "17-Cb 15-Cb 10-Cb 7-Ba 2" at bounding box center [142, 180] width 285 height 291
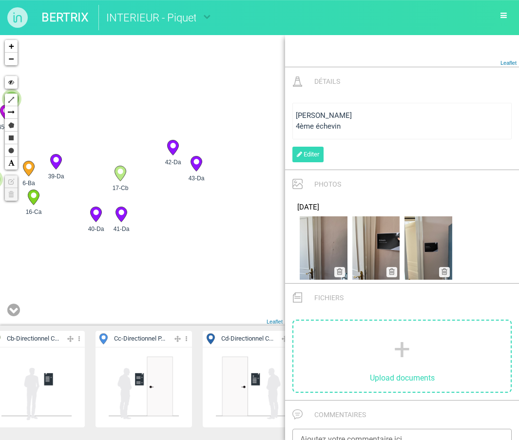
click at [170, 150] on icon at bounding box center [172, 147] width 11 height 15
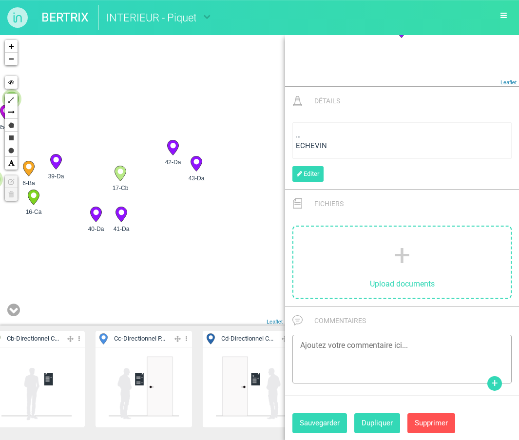
scroll to position [382, 0]
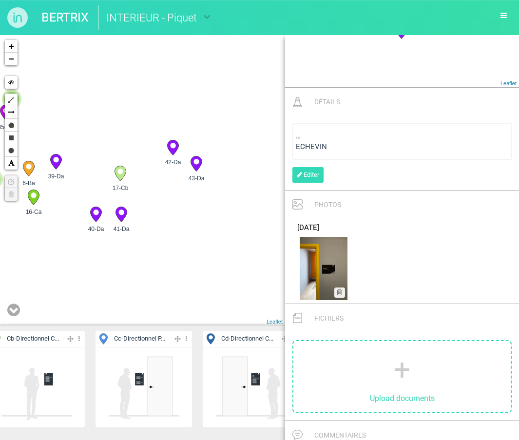
click at [198, 163] on circle at bounding box center [196, 161] width 5 height 5
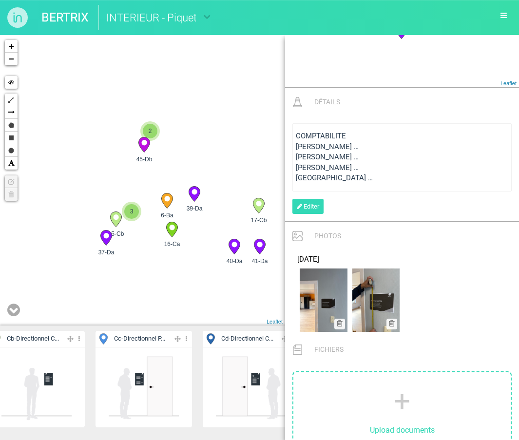
drag, startPoint x: 96, startPoint y: 87, endPoint x: 237, endPoint y: 118, distance: 144.5
click at [237, 118] on div "17-Cb 15-Cb 10-Cb 7-Ba 2" at bounding box center [142, 180] width 285 height 291
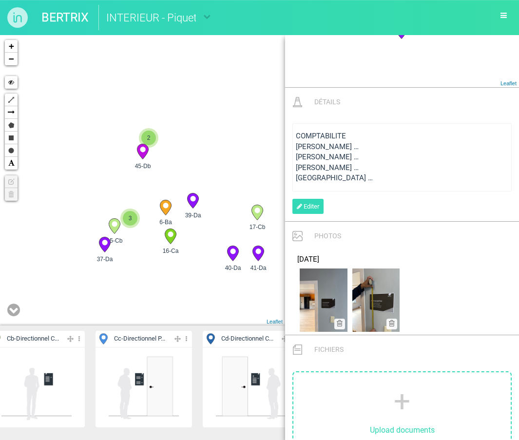
drag, startPoint x: 224, startPoint y: 95, endPoint x: 174, endPoint y: 297, distance: 208.9
click at [174, 297] on div "17-Cb 15-Cb 10-Cb 7-Ba 2" at bounding box center [142, 180] width 285 height 291
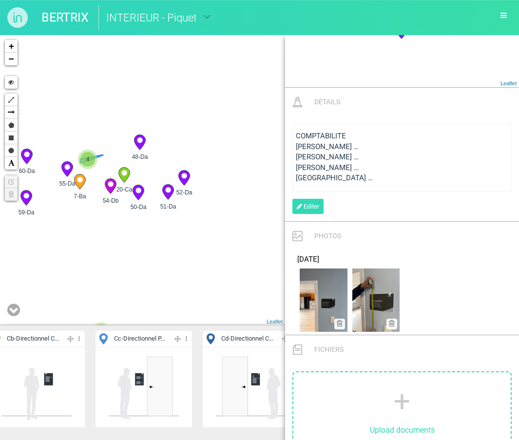
click at [87, 162] on span "4" at bounding box center [87, 159] width 15 height 15
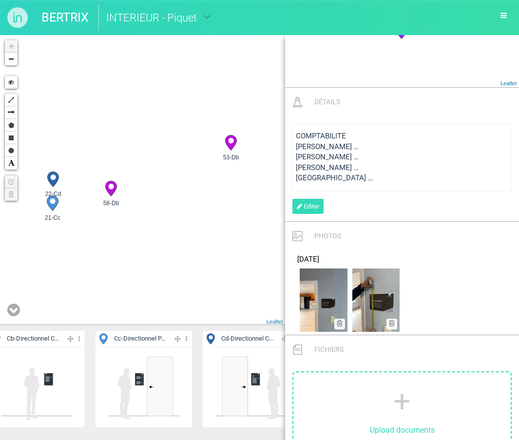
click at [59, 177] on icon at bounding box center [52, 179] width 11 height 15
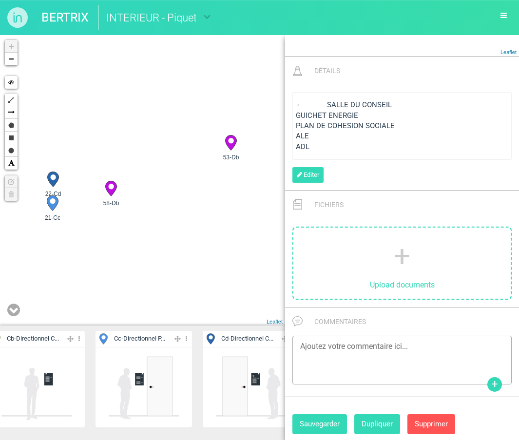
scroll to position [578, 0]
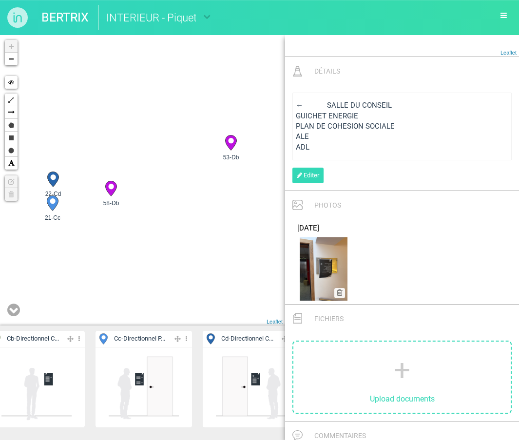
click at [112, 189] on circle at bounding box center [110, 186] width 5 height 5
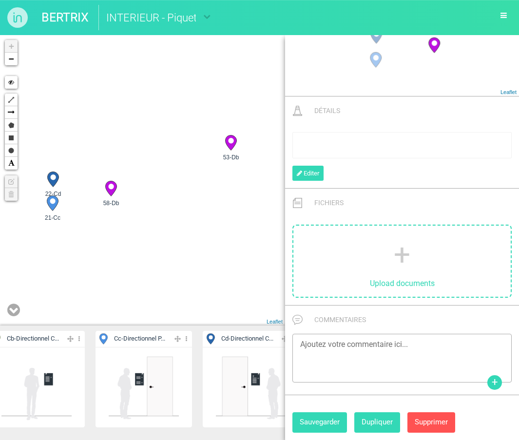
scroll to position [440, 0]
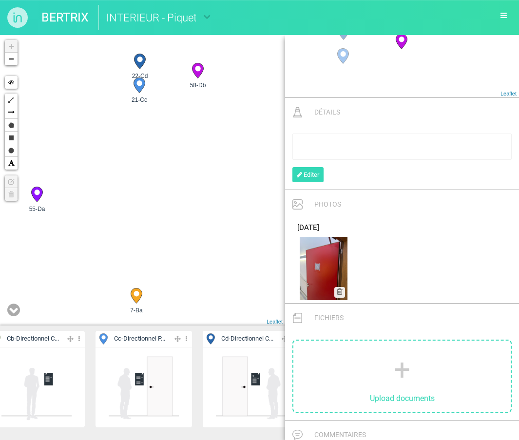
drag, startPoint x: 123, startPoint y: 258, endPoint x: 214, endPoint y: 133, distance: 155.4
click at [214, 133] on div "7-Ba 20-Ca 58-Db 53-Db +" at bounding box center [142, 180] width 285 height 291
click at [36, 192] on icon at bounding box center [41, 189] width 16 height 16
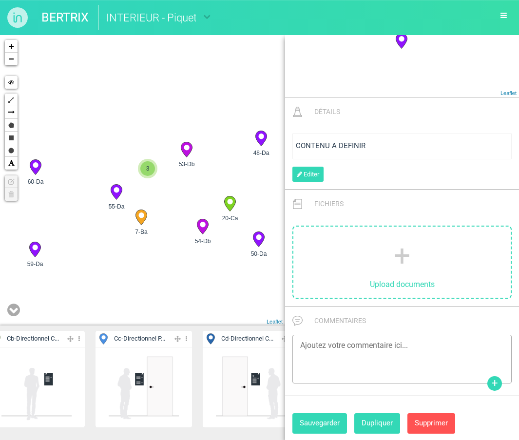
scroll to position [287, 0]
click at [145, 217] on icon at bounding box center [141, 217] width 11 height 15
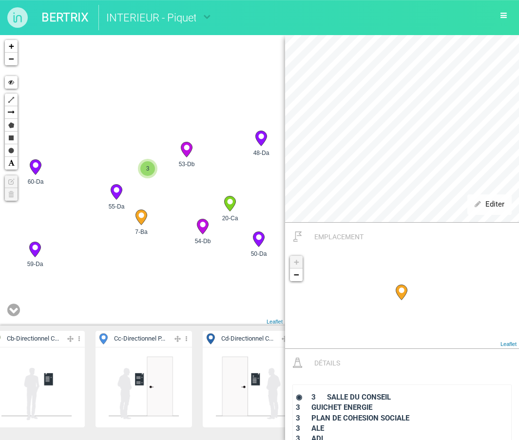
scroll to position [279, 0]
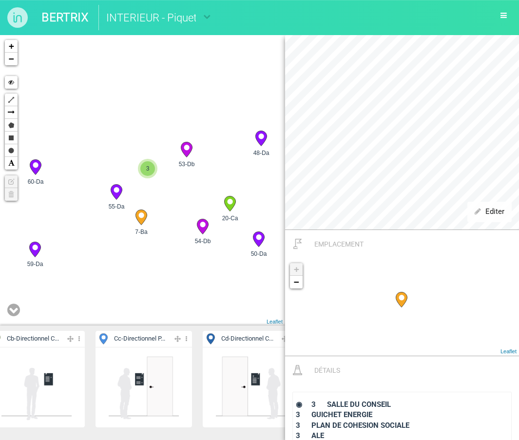
click at [118, 186] on icon at bounding box center [116, 192] width 11 height 15
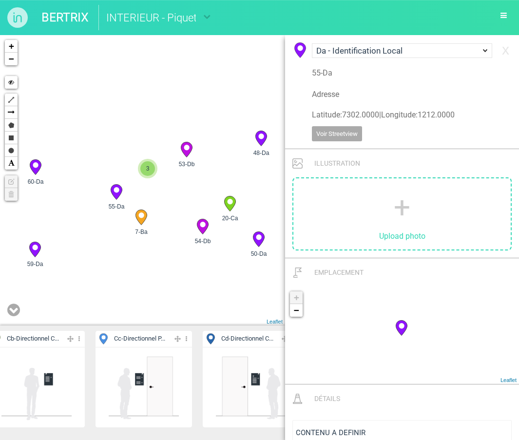
scroll to position [0, 0]
click at [400, 46] on select "A - Panneau Extérieur Ba - Listing Général Bb - Listing Ascenseur Ca - Directio…" at bounding box center [402, 50] width 180 height 15
click at [118, 190] on circle at bounding box center [116, 189] width 5 height 5
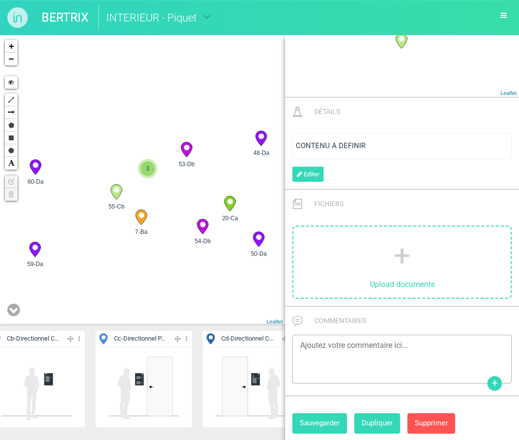
scroll to position [287, 0]
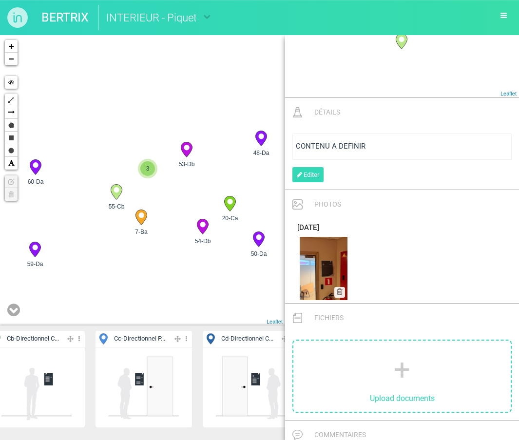
click at [142, 218] on circle at bounding box center [140, 215] width 5 height 5
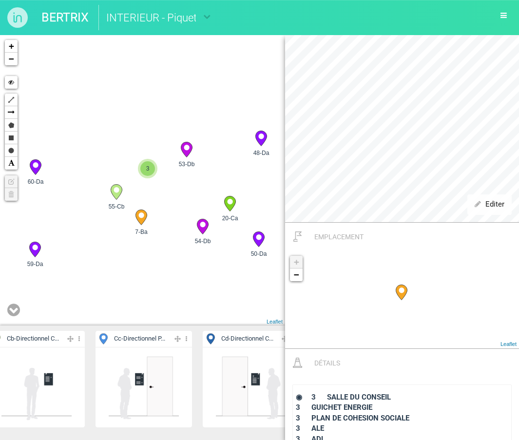
scroll to position [279, 0]
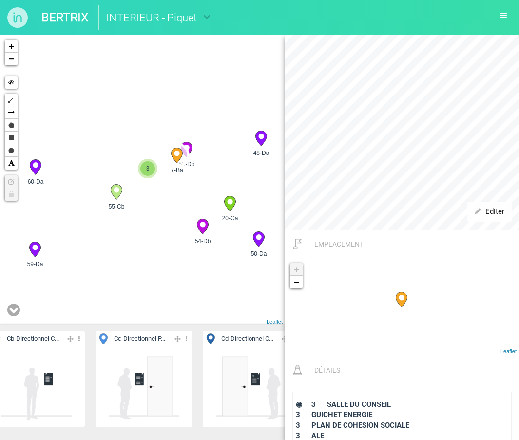
drag, startPoint x: 145, startPoint y: 218, endPoint x: 180, endPoint y: 155, distance: 73.1
click at [195, 147] on div "20-Ca 2 54-Db 47-Db 46-Db 45-Db 55-Cb 60-Da 59-Da" at bounding box center [142, 180] width 285 height 291
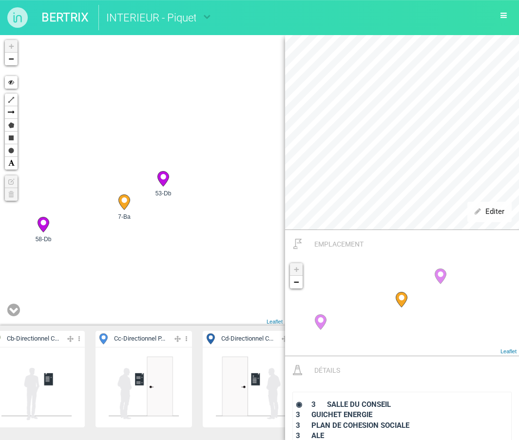
click at [169, 177] on icon at bounding box center [163, 179] width 11 height 15
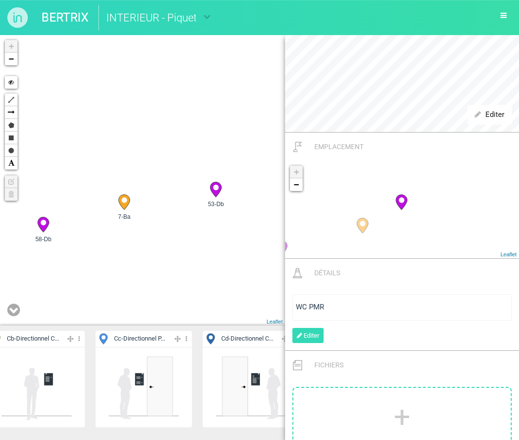
drag, startPoint x: 165, startPoint y: 177, endPoint x: 219, endPoint y: 188, distance: 55.9
click at [119, 203] on icon at bounding box center [125, 203] width 16 height 16
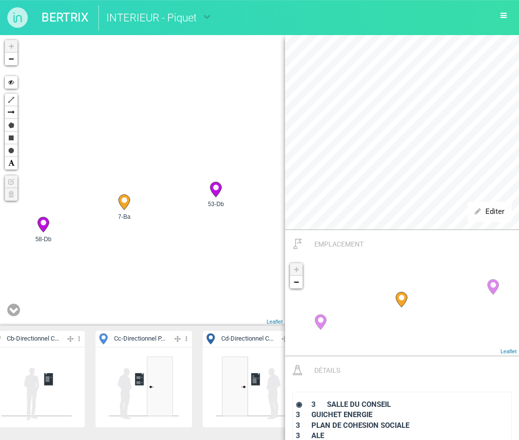
click at [119, 203] on icon at bounding box center [125, 203] width 16 height 16
drag, startPoint x: 119, startPoint y: 203, endPoint x: 134, endPoint y: 198, distance: 16.0
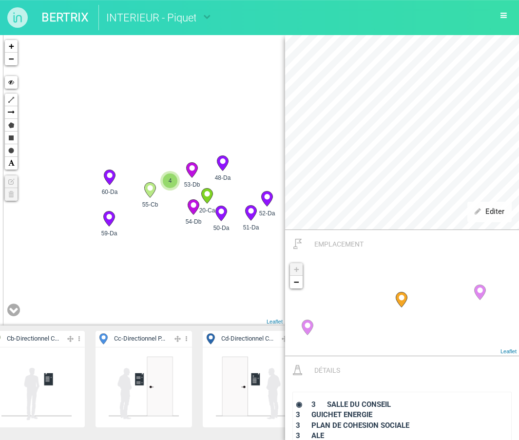
drag, startPoint x: 156, startPoint y: 148, endPoint x: 208, endPoint y: 128, distance: 55.4
click at [208, 128] on div "20-Ca 53-Db 54-Db 55-Cb" at bounding box center [142, 180] width 285 height 291
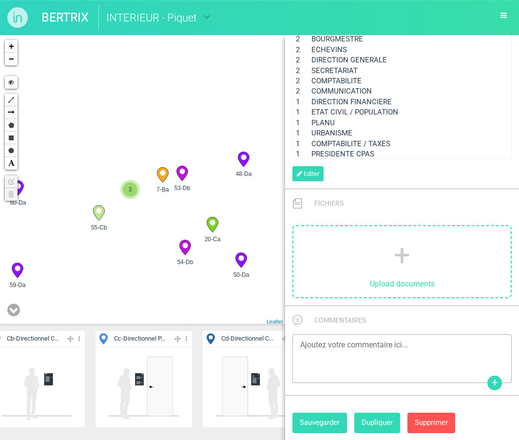
scroll to position [707, 0]
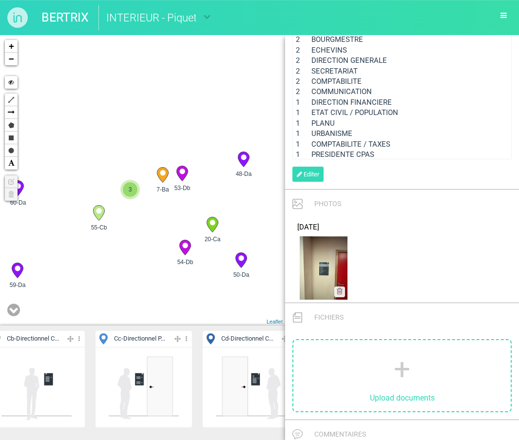
click at [179, 177] on icon at bounding box center [182, 173] width 11 height 15
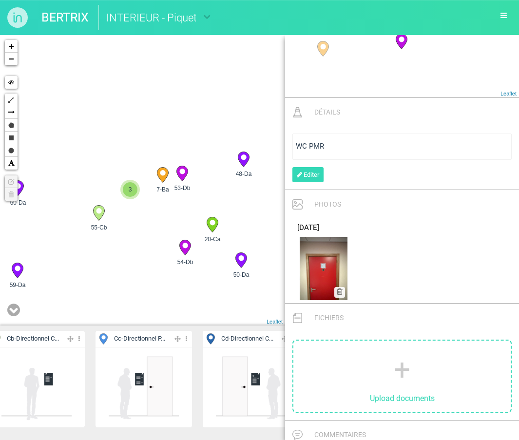
click at [183, 249] on icon at bounding box center [184, 247] width 11 height 15
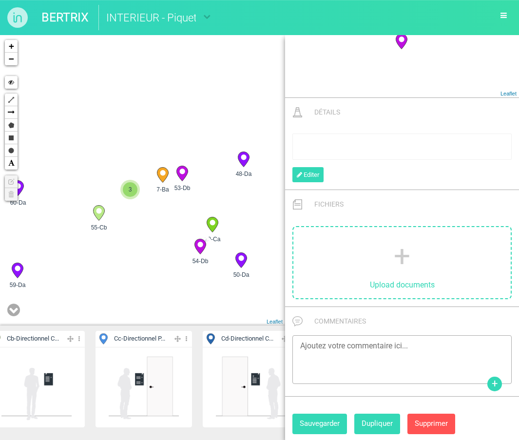
drag, startPoint x: 183, startPoint y: 251, endPoint x: 200, endPoint y: 250, distance: 17.1
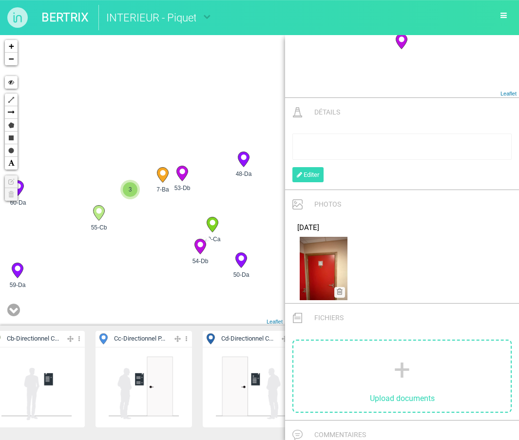
click at [213, 226] on icon at bounding box center [212, 224] width 11 height 15
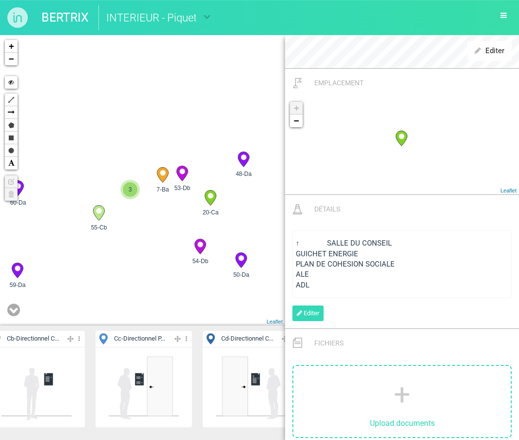
drag, startPoint x: 213, startPoint y: 226, endPoint x: 211, endPoint y: 197, distance: 28.8
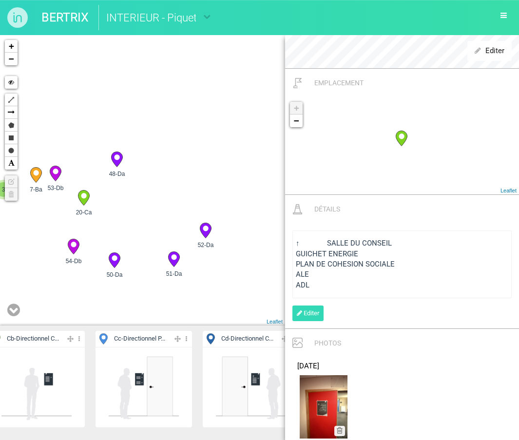
drag, startPoint x: 262, startPoint y: 209, endPoint x: 134, endPoint y: 209, distance: 128.3
click at [134, 209] on div "7-Ba 20-Ca 53-Db 54-Db 3" at bounding box center [142, 180] width 285 height 291
click at [117, 259] on circle at bounding box center [114, 258] width 5 height 5
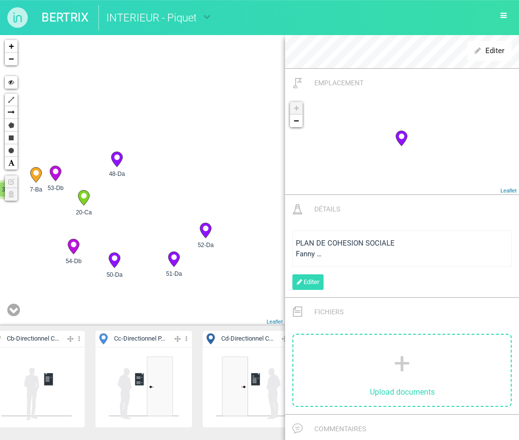
scroll to position [382, 0]
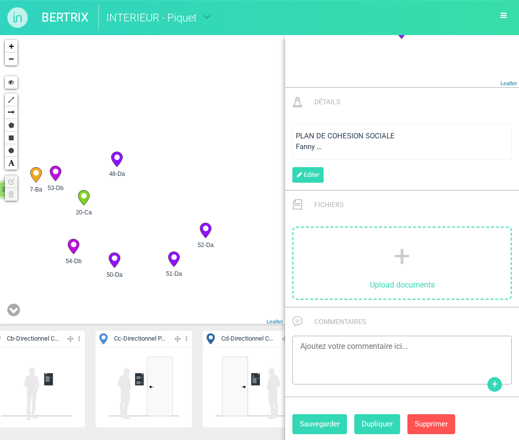
click at [118, 159] on circle at bounding box center [116, 157] width 5 height 5
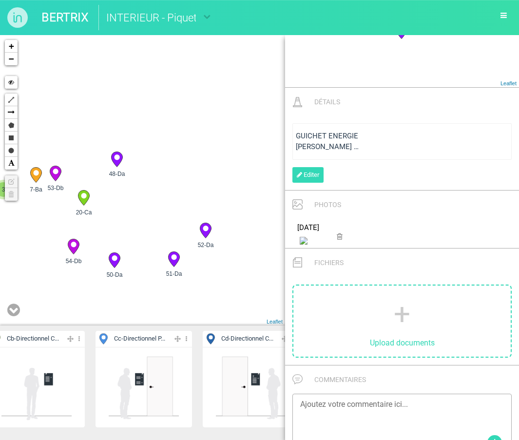
click at [114, 260] on circle at bounding box center [114, 258] width 5 height 5
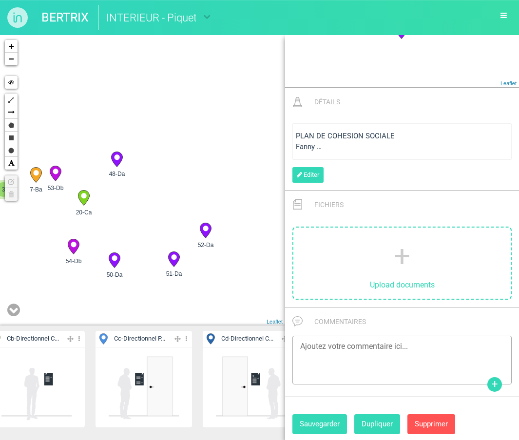
click at [174, 260] on icon at bounding box center [173, 259] width 11 height 15
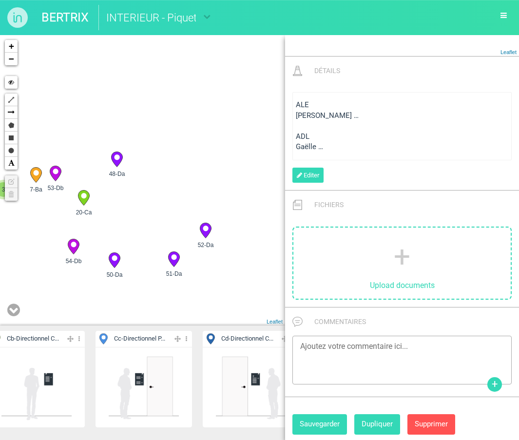
scroll to position [413, 0]
drag, startPoint x: 175, startPoint y: 262, endPoint x: 178, endPoint y: 162, distance: 100.0
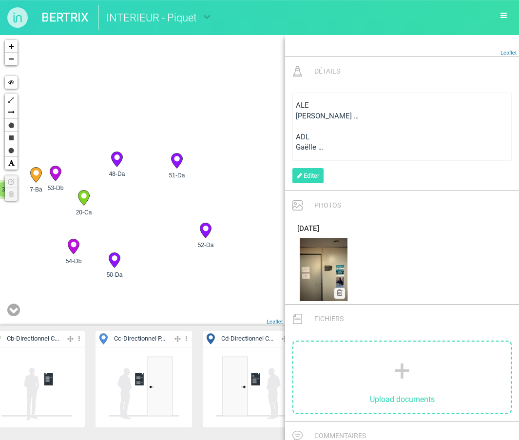
click at [113, 263] on icon at bounding box center [114, 260] width 11 height 15
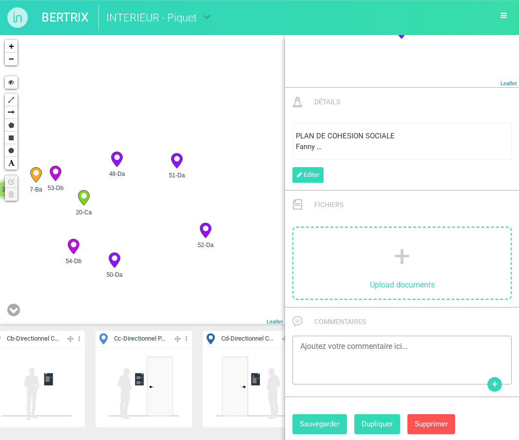
click at [119, 154] on icon at bounding box center [116, 159] width 11 height 15
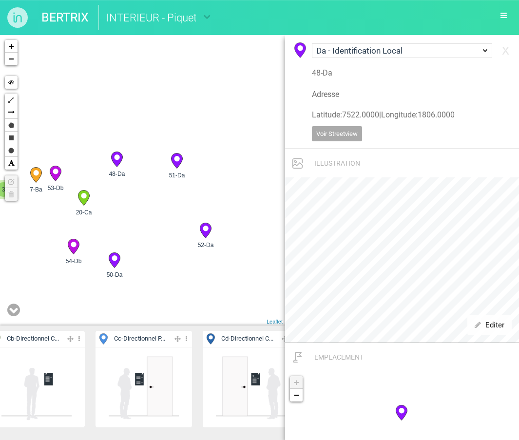
scroll to position [0, 0]
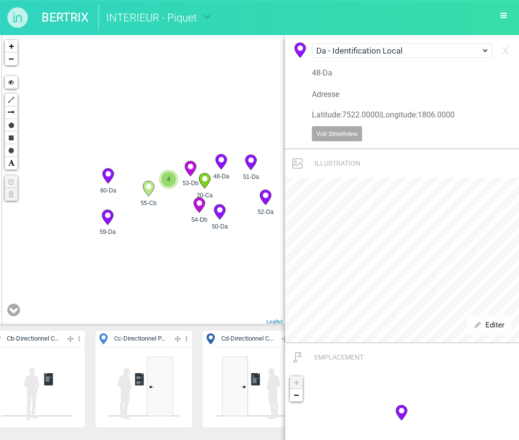
drag, startPoint x: 132, startPoint y: 124, endPoint x: 214, endPoint y: 121, distance: 82.0
click at [214, 121] on div "20-Ca 53-Db 54-Db 45-Db" at bounding box center [142, 180] width 285 height 291
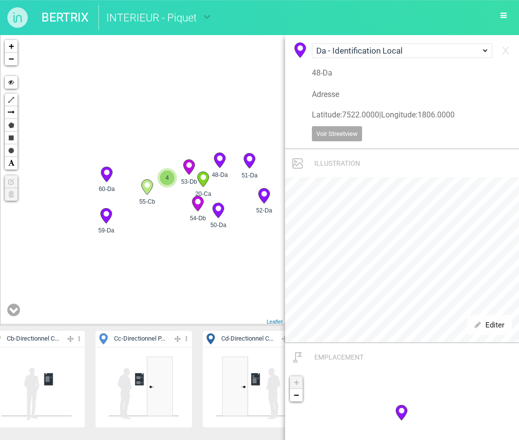
click at [109, 170] on icon at bounding box center [106, 174] width 11 height 15
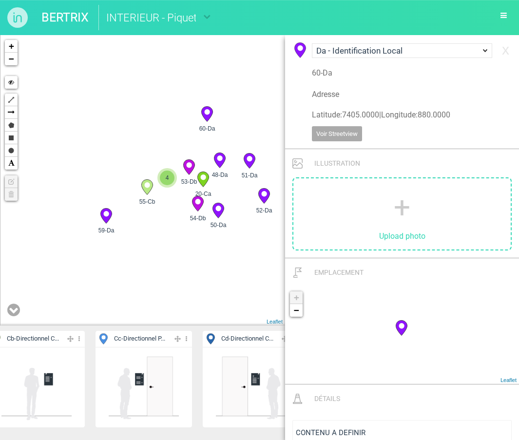
drag, startPoint x: 109, startPoint y: 170, endPoint x: 225, endPoint y: 94, distance: 139.4
click at [218, 158] on circle at bounding box center [219, 158] width 5 height 5
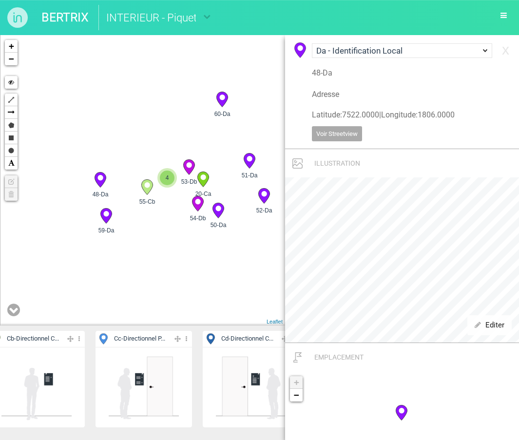
drag, startPoint x: 218, startPoint y: 158, endPoint x: 98, endPoint y: 177, distance: 122.4
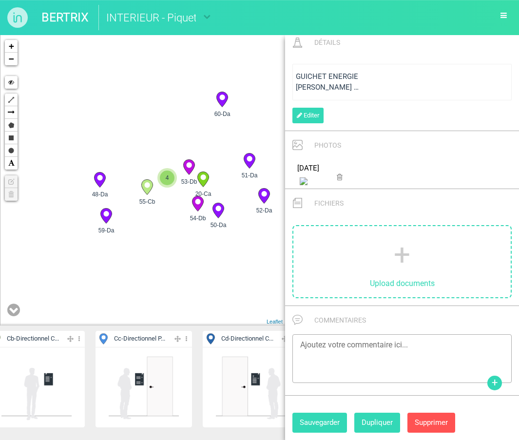
scroll to position [495, 0]
click at [342, 180] on icon at bounding box center [340, 177] width 6 height 7
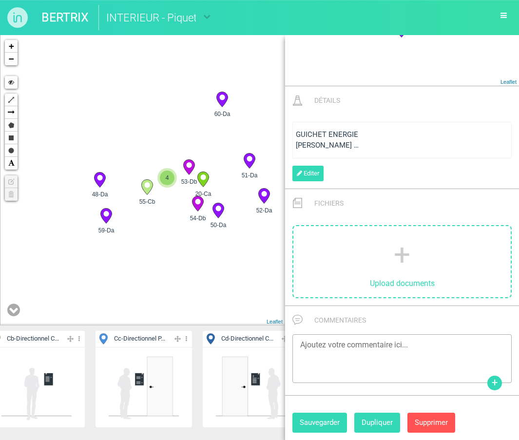
scroll to position [382, 0]
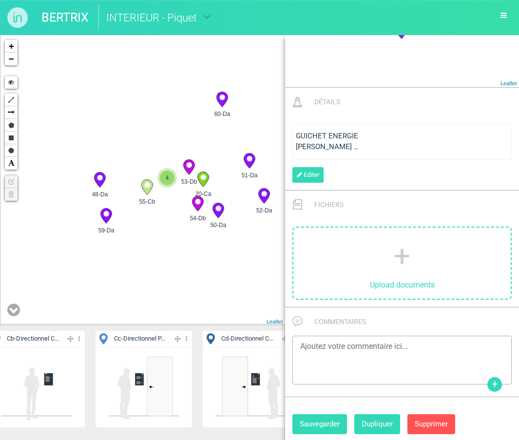
click at [220, 100] on icon at bounding box center [222, 99] width 11 height 15
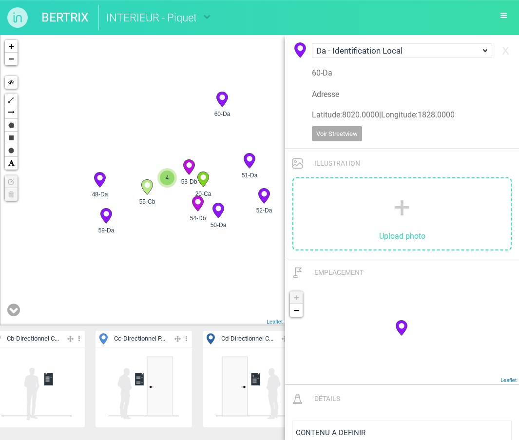
scroll to position [0, 0]
click at [224, 104] on icon at bounding box center [222, 99] width 11 height 15
drag, startPoint x: 224, startPoint y: 97, endPoint x: 248, endPoint y: 213, distance: 118.4
click at [253, 158] on icon at bounding box center [249, 161] width 11 height 15
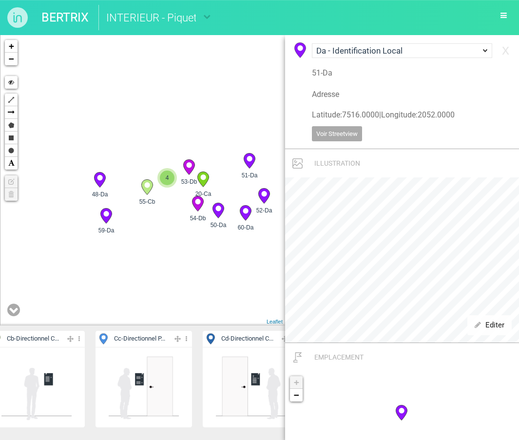
click at [218, 210] on circle at bounding box center [218, 208] width 5 height 5
drag, startPoint x: 218, startPoint y: 210, endPoint x: 220, endPoint y: 159, distance: 51.2
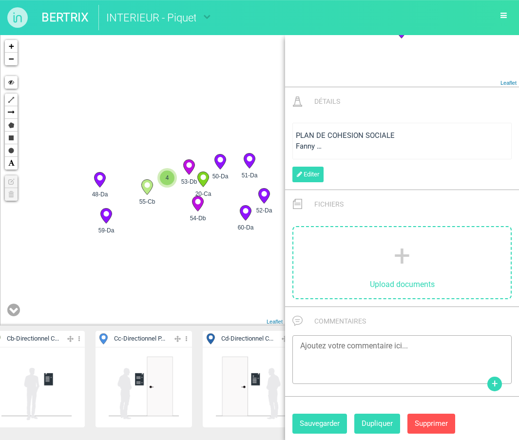
scroll to position [382, 0]
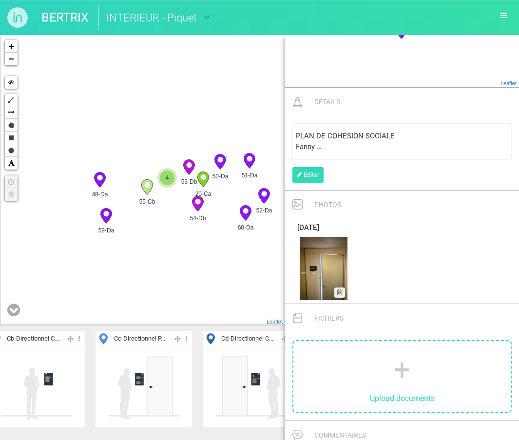
click at [250, 160] on circle at bounding box center [249, 158] width 5 height 5
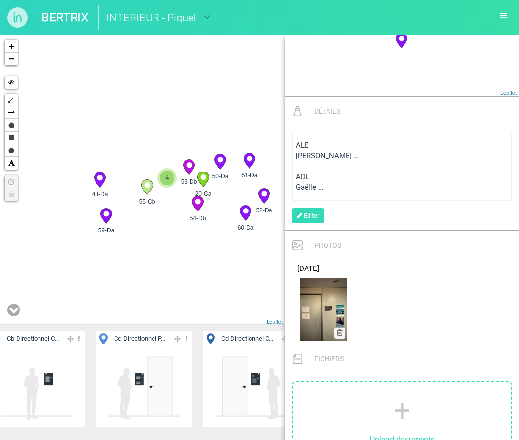
scroll to position [497, 0]
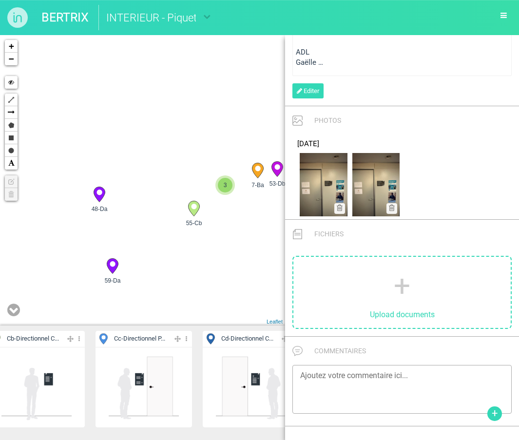
click at [100, 189] on icon at bounding box center [99, 194] width 11 height 15
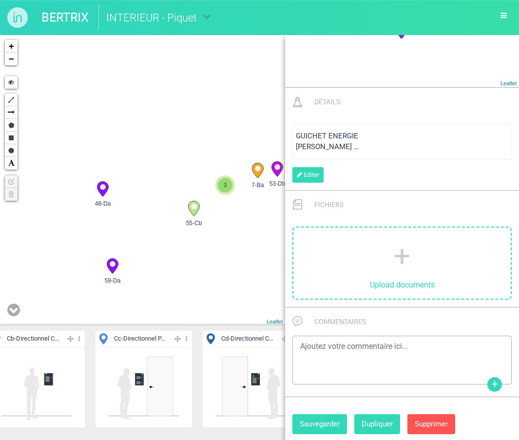
drag, startPoint x: 100, startPoint y: 189, endPoint x: 104, endPoint y: 182, distance: 7.9
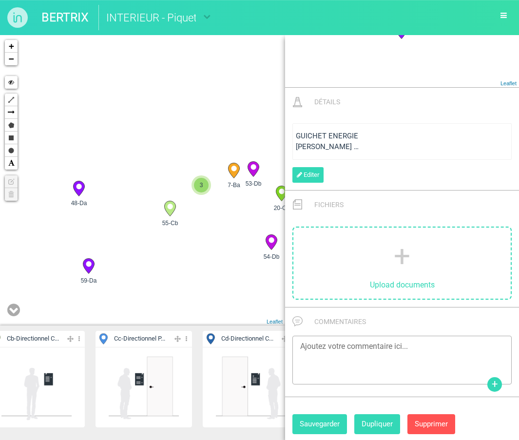
drag, startPoint x: 186, startPoint y: 139, endPoint x: 147, endPoint y: 141, distance: 39.6
click at [147, 141] on div "7-Ba 20-Ca 53-Db 54-Db 3" at bounding box center [142, 180] width 285 height 291
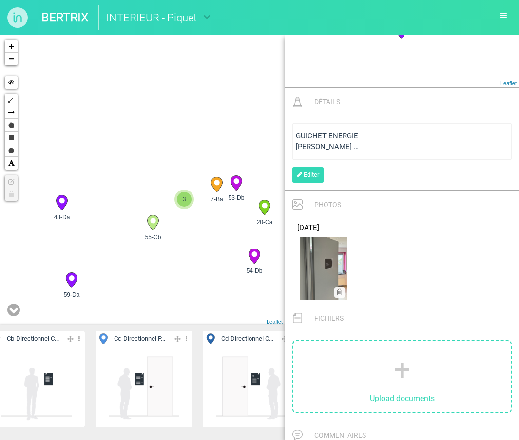
drag, startPoint x: 201, startPoint y: 245, endPoint x: 197, endPoint y: 257, distance: 12.5
click at [197, 257] on div "7-Ba 20-Ca 53-Db 54-Db 3" at bounding box center [142, 180] width 285 height 291
click at [68, 280] on icon at bounding box center [71, 280] width 11 height 15
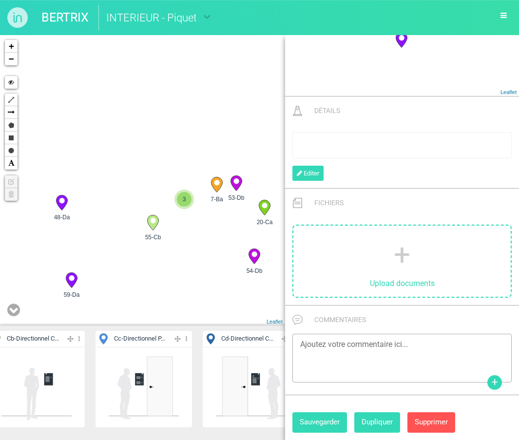
scroll to position [287, 0]
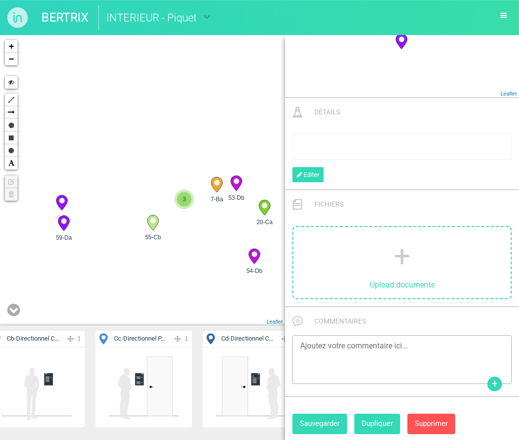
drag, startPoint x: 68, startPoint y: 280, endPoint x: 60, endPoint y: 221, distance: 60.0
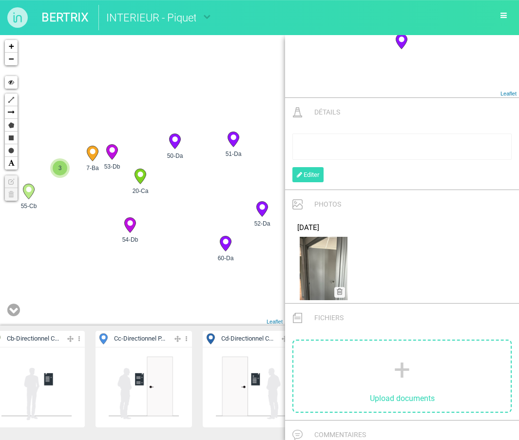
drag, startPoint x: 150, startPoint y: 301, endPoint x: 23, endPoint y: 270, distance: 131.0
click at [23, 270] on div "7-Ba 20-Ca 53-Db 54-Db 3" at bounding box center [142, 180] width 285 height 291
click at [223, 245] on icon at bounding box center [225, 244] width 11 height 15
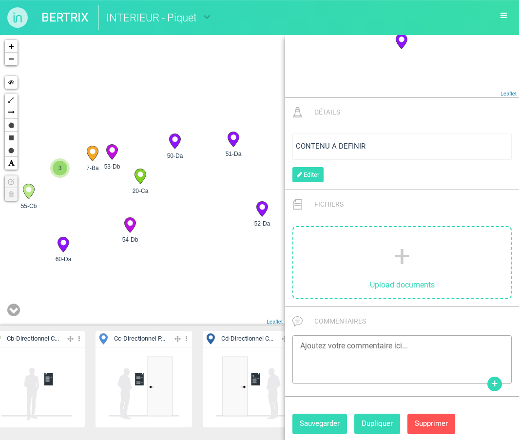
drag, startPoint x: 226, startPoint y: 244, endPoint x: 53, endPoint y: 249, distance: 173.2
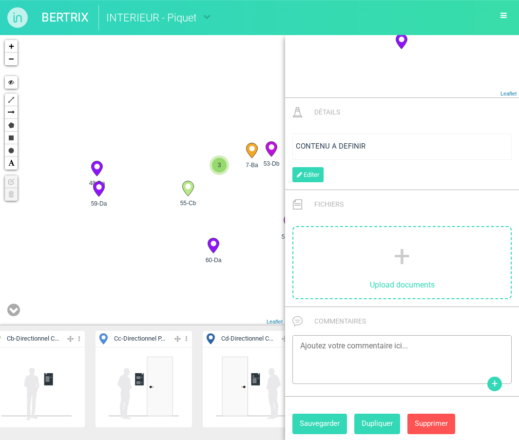
drag, startPoint x: 41, startPoint y: 289, endPoint x: 223, endPoint y: 284, distance: 181.9
click at [223, 284] on div "7-Ba 20-Ca 53-Db 54-Db 3" at bounding box center [142, 180] width 285 height 291
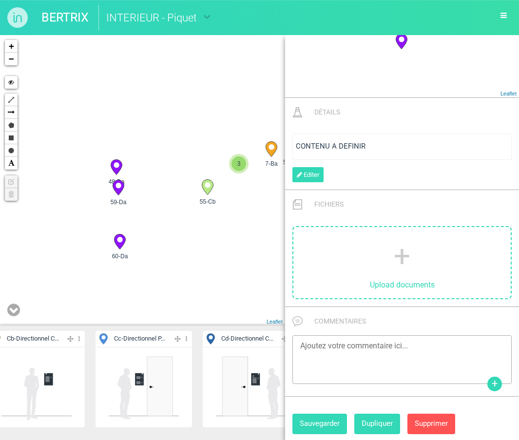
drag, startPoint x: 231, startPoint y: 241, endPoint x: 115, endPoint y: 239, distance: 115.6
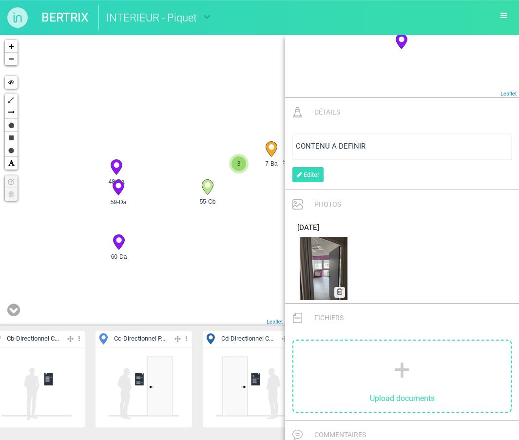
click at [119, 191] on icon at bounding box center [118, 187] width 11 height 15
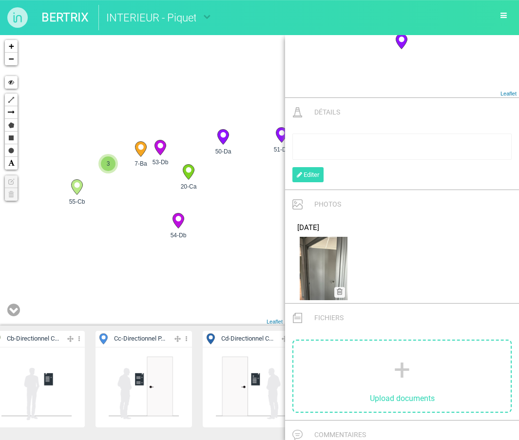
drag, startPoint x: 251, startPoint y: 236, endPoint x: 69, endPoint y: 236, distance: 181.9
click at [69, 236] on div "7-Ba 20-Ca 53-Db 54-Db 3" at bounding box center [142, 180] width 285 height 291
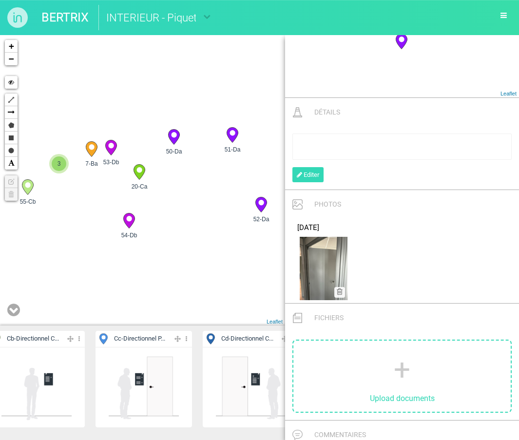
click at [134, 177] on icon at bounding box center [140, 172] width 16 height 16
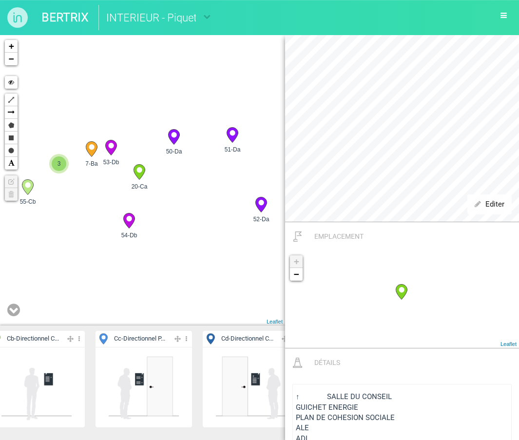
click at [261, 203] on circle at bounding box center [260, 202] width 5 height 5
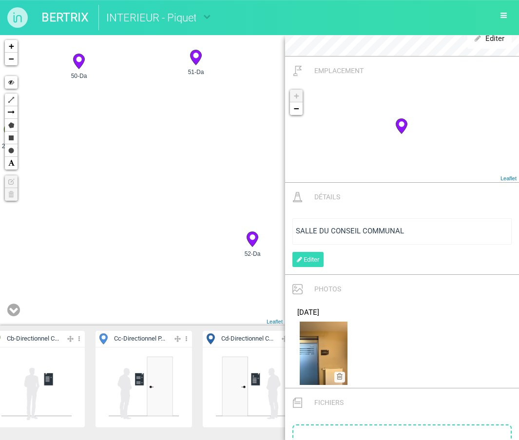
drag, startPoint x: 254, startPoint y: 199, endPoint x: 253, endPoint y: 243, distance: 43.9
drag, startPoint x: 123, startPoint y: 158, endPoint x: 237, endPoint y: 158, distance: 113.6
click at [237, 158] on div "7-Ba 20-Ca 58-Db 53-Db 2" at bounding box center [142, 180] width 285 height 291
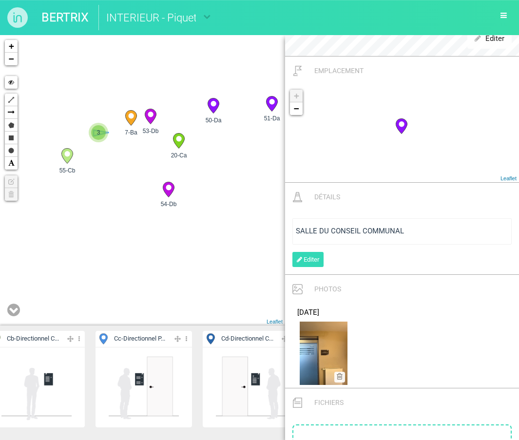
click at [99, 135] on span "3" at bounding box center [98, 132] width 15 height 15
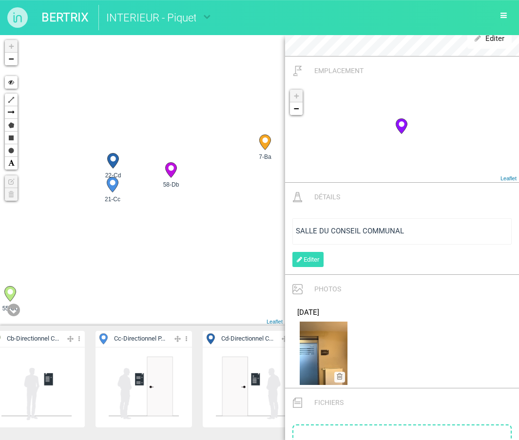
click at [109, 159] on icon at bounding box center [112, 161] width 11 height 15
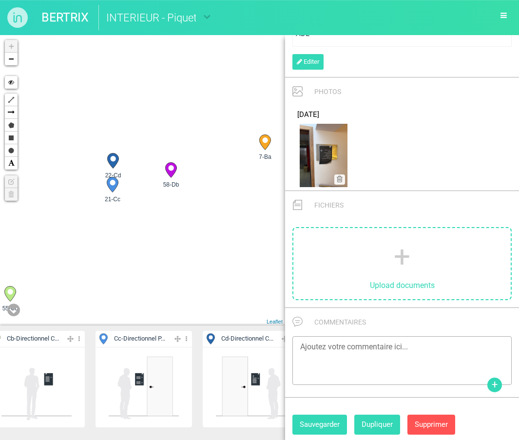
scroll to position [691, 0]
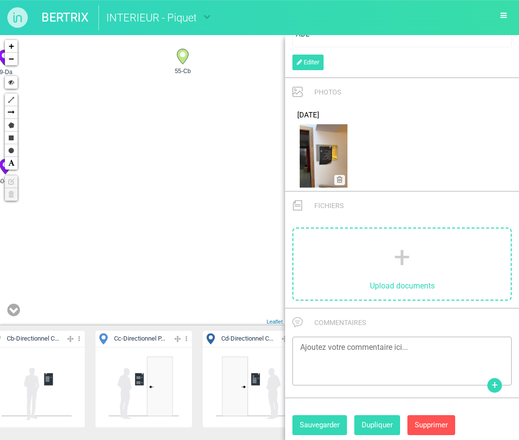
drag, startPoint x: 162, startPoint y: 245, endPoint x: 259, endPoint y: 34, distance: 232.4
click at [259, 34] on div "BERTRIX INTERIEUR - Piquetage EDL Implantation V1 Implantation V2 Implantation …" at bounding box center [259, 220] width 519 height 440
drag, startPoint x: 59, startPoint y: 206, endPoint x: 139, endPoint y: 207, distance: 80.5
click at [139, 207] on div "7-Ba 20-Ca 58-Db 53-Db 2" at bounding box center [142, 180] width 285 height 291
click at [86, 167] on circle at bounding box center [83, 165] width 5 height 5
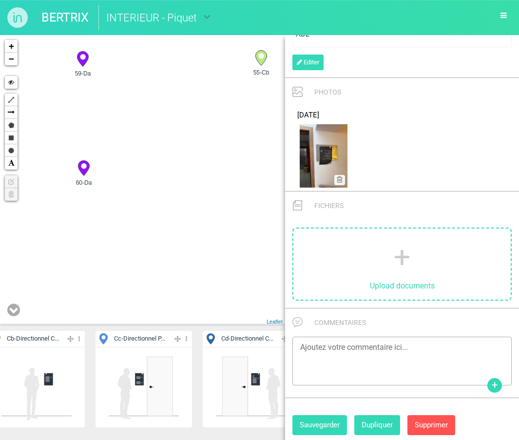
scroll to position [400, 0]
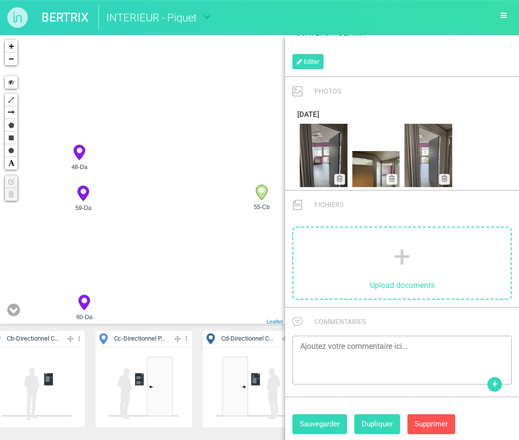
drag, startPoint x: 165, startPoint y: 140, endPoint x: 166, endPoint y: 283, distance: 142.4
click at [166, 283] on div "7-Ba 20-Ca 58-Db 53-Db 2" at bounding box center [142, 180] width 285 height 291
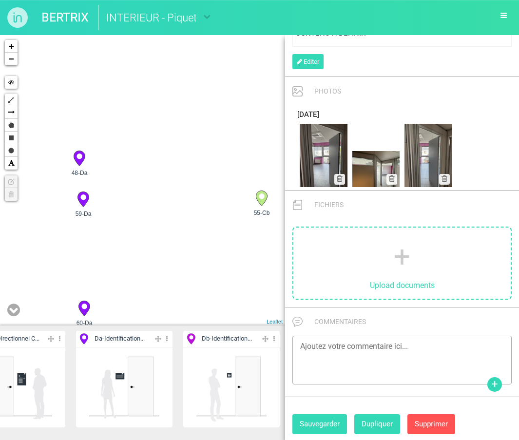
click at [122, 341] on span "Da - Identification..." at bounding box center [120, 339] width 50 height 9
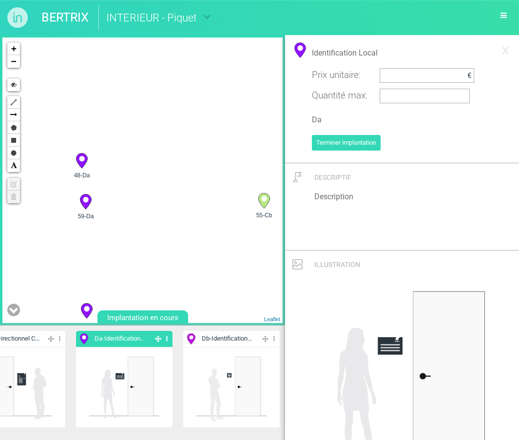
click at [117, 162] on div "7-Ba 20-Ca 58-Db 53-Db 2" at bounding box center [142, 181] width 280 height 286
click at [114, 153] on icon at bounding box center [116, 155] width 11 height 15
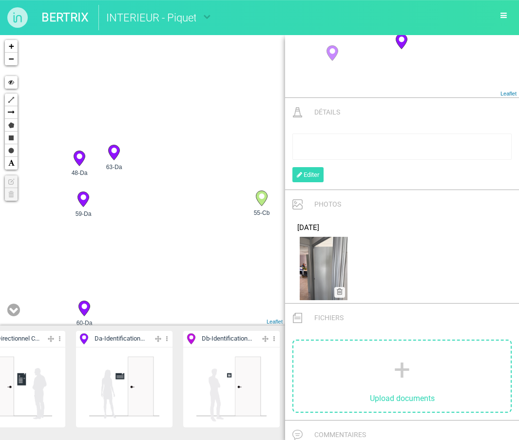
click at [84, 309] on circle at bounding box center [83, 306] width 5 height 5
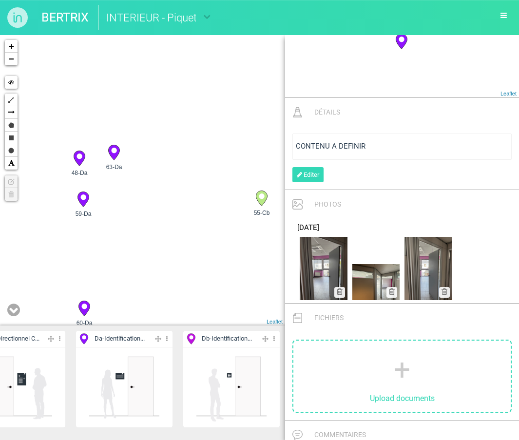
click at [79, 159] on icon at bounding box center [79, 158] width 11 height 15
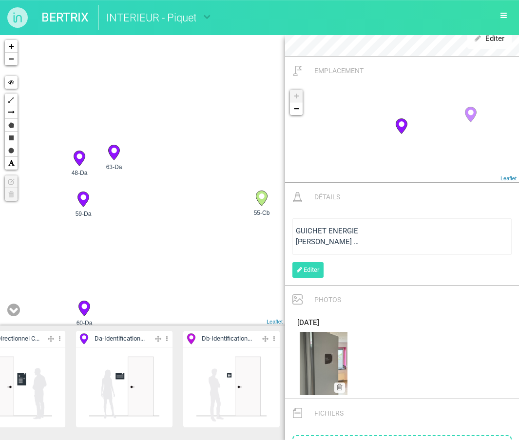
click at [324, 367] on img at bounding box center [324, 363] width 48 height 63
click at [85, 311] on icon at bounding box center [84, 308] width 11 height 15
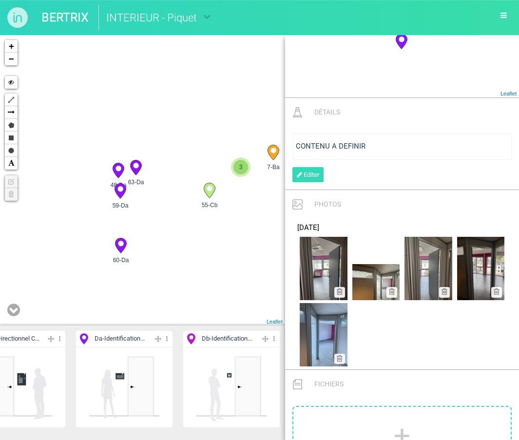
drag, startPoint x: 163, startPoint y: 237, endPoint x: 80, endPoint y: 154, distance: 117.2
click at [80, 154] on div "7-Ba 20-Ca 53-Db 54-Db 3" at bounding box center [142, 180] width 285 height 291
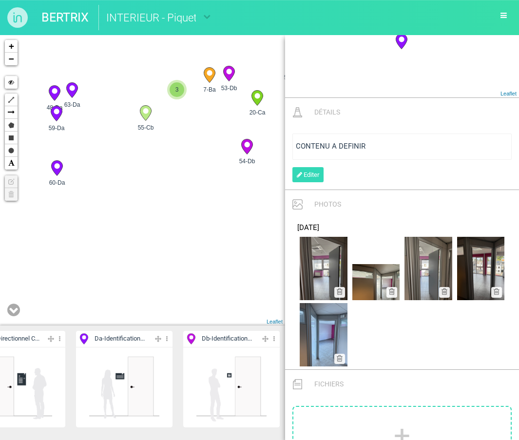
drag, startPoint x: 138, startPoint y: 243, endPoint x: 104, endPoint y: 103, distance: 144.3
click at [104, 103] on div "7-Ba 20-Ca 53-Db 54-Db 3" at bounding box center [142, 180] width 285 height 291
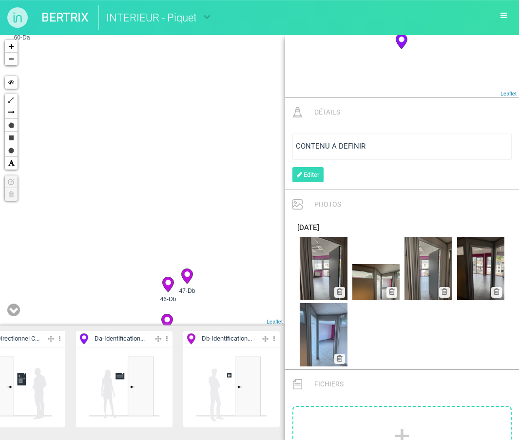
drag, startPoint x: 157, startPoint y: 185, endPoint x: 42, endPoint y: 86, distance: 151.8
click at [42, 86] on div "7-Ba 20-Ca 53-Db 54-Db 3" at bounding box center [142, 180] width 285 height 291
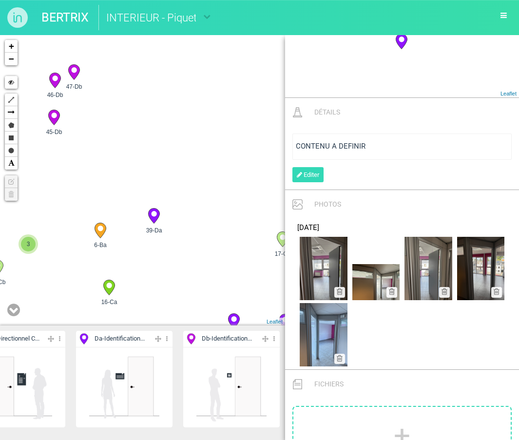
drag, startPoint x: 148, startPoint y: 269, endPoint x: 148, endPoint y: 158, distance: 111.2
click at [148, 158] on div "7-Ba 20-Ca 53-Db 54-Db 3" at bounding box center [142, 180] width 285 height 291
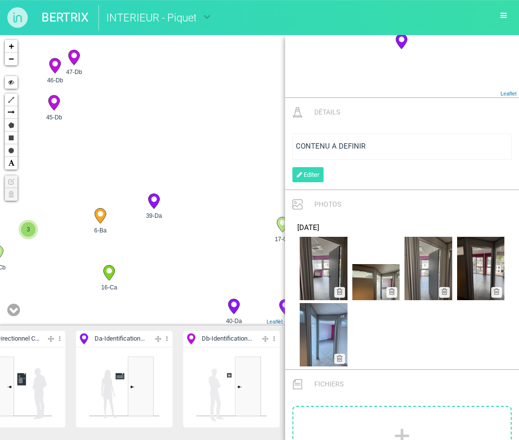
click at [150, 197] on icon at bounding box center [153, 201] width 11 height 15
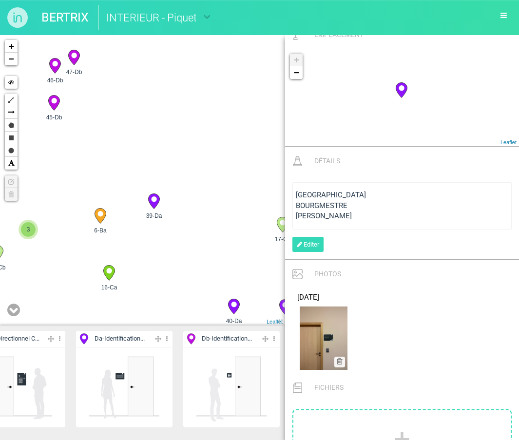
scroll to position [338, 0]
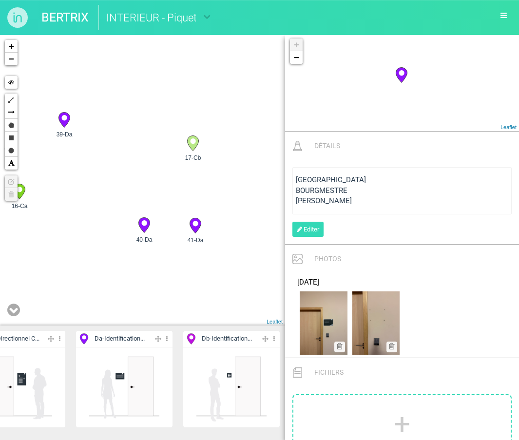
drag, startPoint x: 204, startPoint y: 245, endPoint x: 113, endPoint y: 162, distance: 123.2
click at [113, 162] on div "17-Cb 15-Cb 6-Ba 16-Ca 3" at bounding box center [142, 180] width 285 height 291
click at [193, 227] on icon at bounding box center [193, 224] width 11 height 15
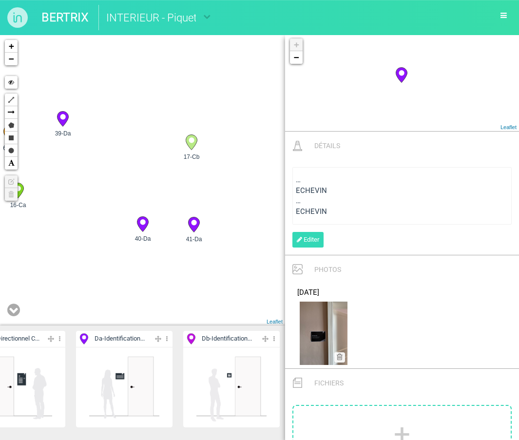
click at [325, 321] on img at bounding box center [324, 333] width 48 height 63
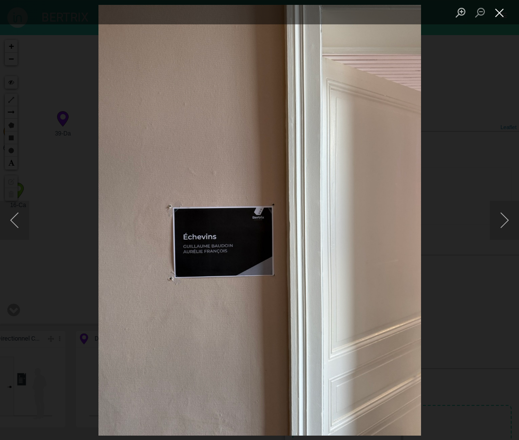
click at [496, 15] on button "Close lightbox" at bounding box center [500, 12] width 20 height 17
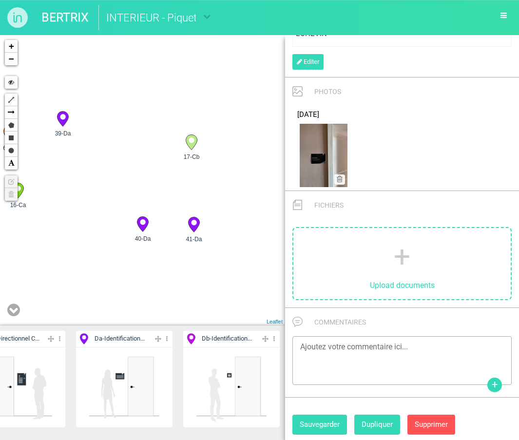
scroll to position [515, 0]
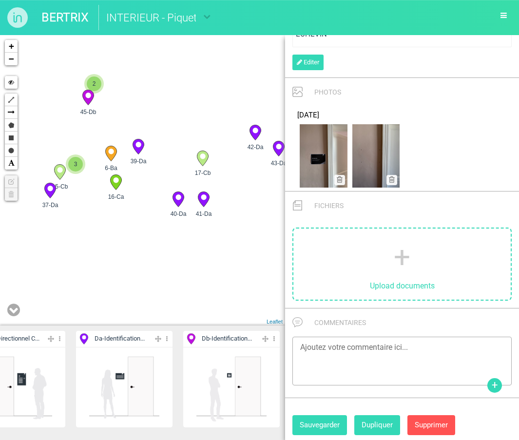
click at [71, 197] on div "17-Cb 15-Cb 6-Ba 16-Ca 3" at bounding box center [142, 180] width 285 height 291
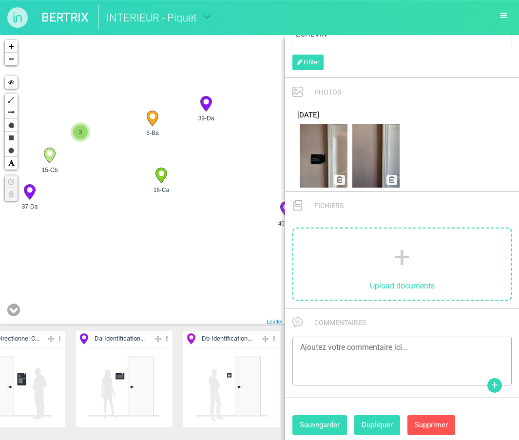
click at [32, 186] on icon at bounding box center [29, 192] width 11 height 15
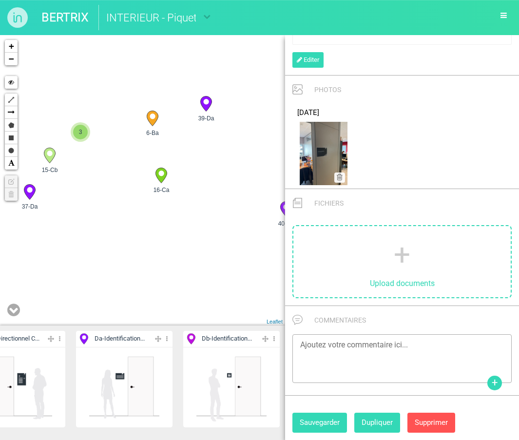
scroll to position [459, 0]
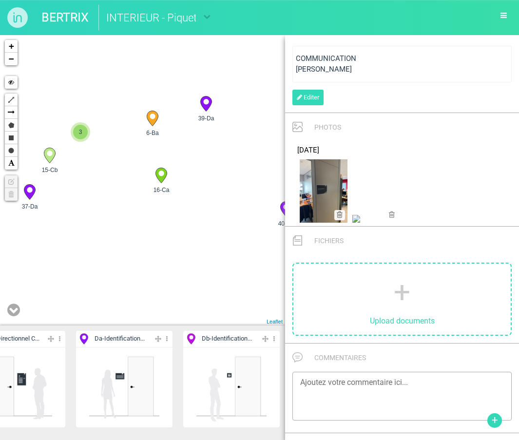
click at [394, 213] on icon at bounding box center [392, 214] width 6 height 7
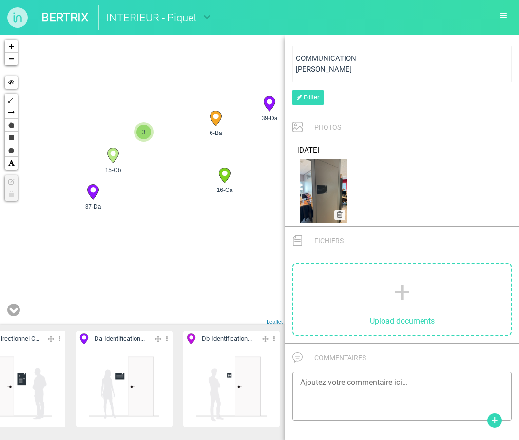
drag, startPoint x: 163, startPoint y: 244, endPoint x: 241, endPoint y: 244, distance: 78.0
click at [241, 244] on div "17-Cb 15-Cb 6-Ba 16-Ca 3" at bounding box center [142, 180] width 285 height 291
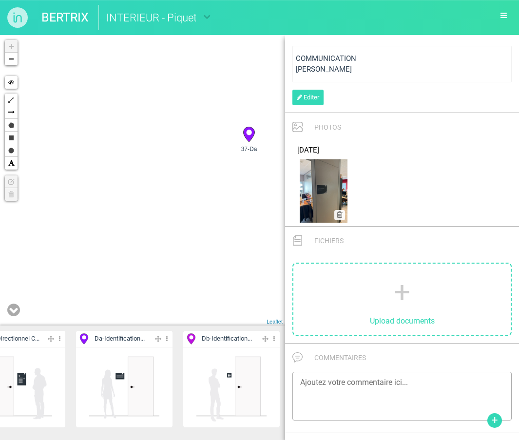
drag, startPoint x: 98, startPoint y: 195, endPoint x: 267, endPoint y: 195, distance: 168.7
click at [267, 195] on div "15-Cb 37-Da 57-Db 18-Cc" at bounding box center [142, 180] width 285 height 291
drag, startPoint x: 228, startPoint y: 231, endPoint x: 168, endPoint y: 233, distance: 60.0
click at [168, 233] on div "15-Cb 37-Da 57-Db 18-Cc" at bounding box center [142, 180] width 285 height 291
click at [129, 341] on span "Da - Identification..." at bounding box center [120, 339] width 50 height 9
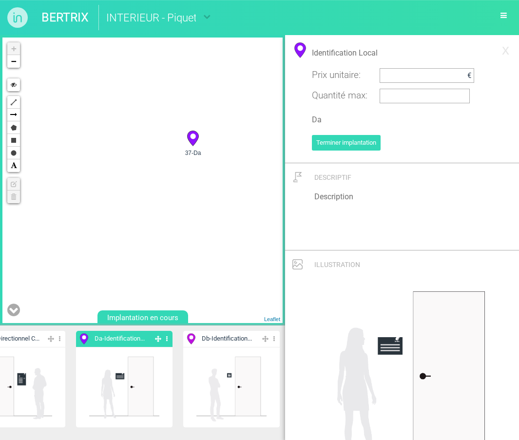
click at [142, 149] on div "15-Cb 57-Db 37-Da 19-Cd" at bounding box center [142, 181] width 280 height 286
click at [142, 139] on circle at bounding box center [140, 139] width 5 height 5
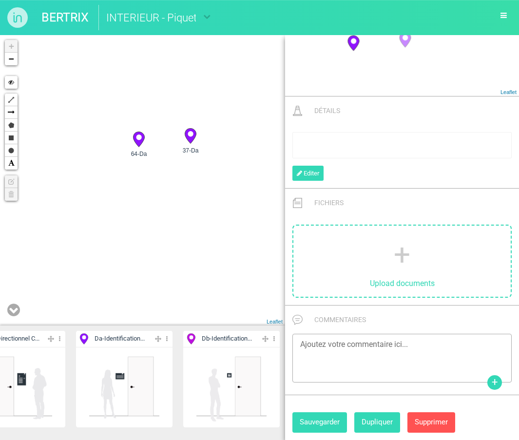
scroll to position [287, 0]
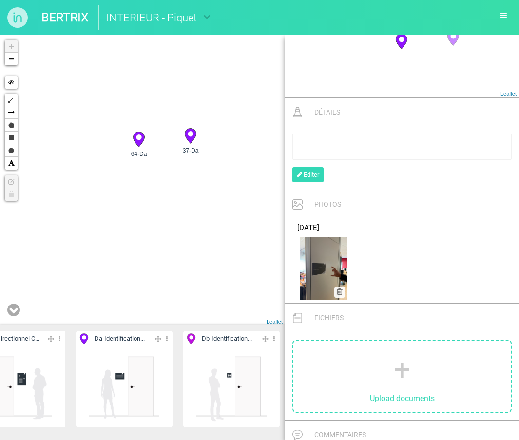
click at [192, 132] on circle at bounding box center [190, 133] width 5 height 5
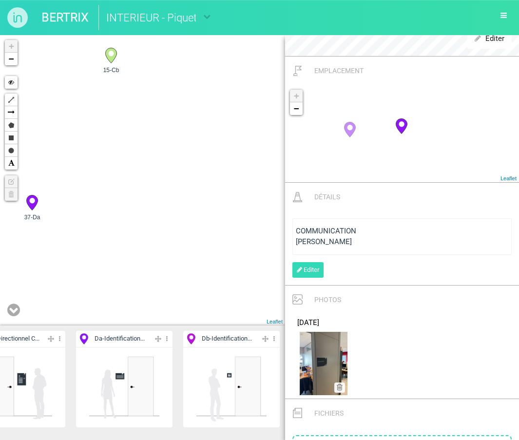
drag, startPoint x: 221, startPoint y: 91, endPoint x: 55, endPoint y: 162, distance: 180.6
click at [56, 161] on div "15-Cb 57-Db 37-Da 19-Cd" at bounding box center [142, 180] width 285 height 291
click at [113, 62] on div "15-Cb" at bounding box center [105, 62] width 25 height 25
select select "19437"
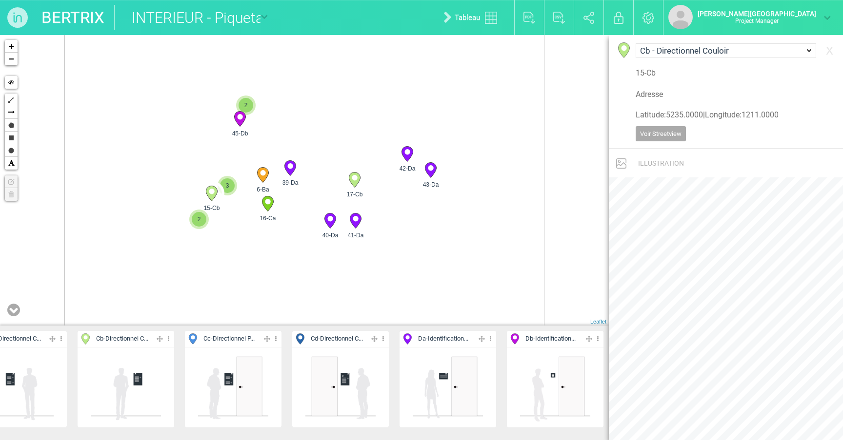
scroll to position [0, 0]
drag, startPoint x: 281, startPoint y: 256, endPoint x: 281, endPoint y: 186, distance: 69.7
click at [281, 186] on div "15-Cb 6-Ba 16-Ca 39-Da 3" at bounding box center [304, 180] width 609 height 291
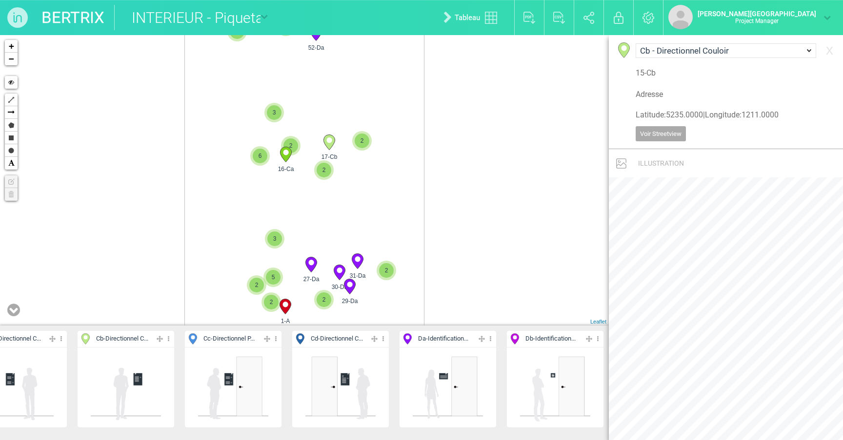
drag, startPoint x: 418, startPoint y: 221, endPoint x: 412, endPoint y: 190, distance: 31.3
click at [412, 190] on div "16-Ca 17-Cb 31-Da 51-Da" at bounding box center [304, 180] width 609 height 291
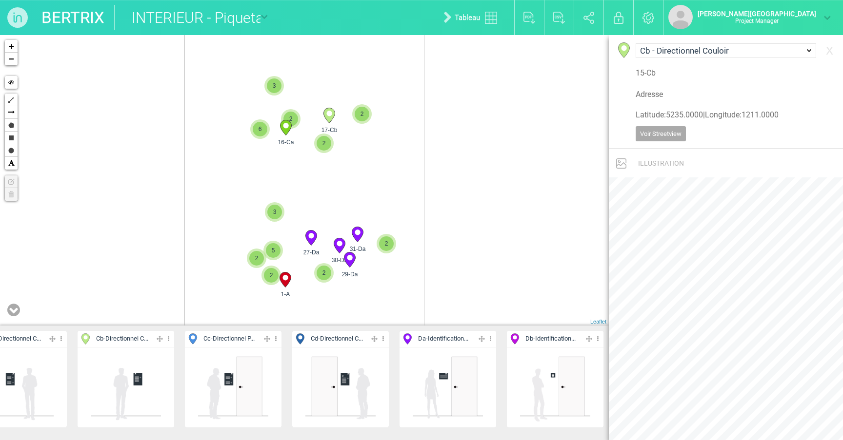
click at [509, 24] on link "Tableau" at bounding box center [472, 17] width 73 height 31
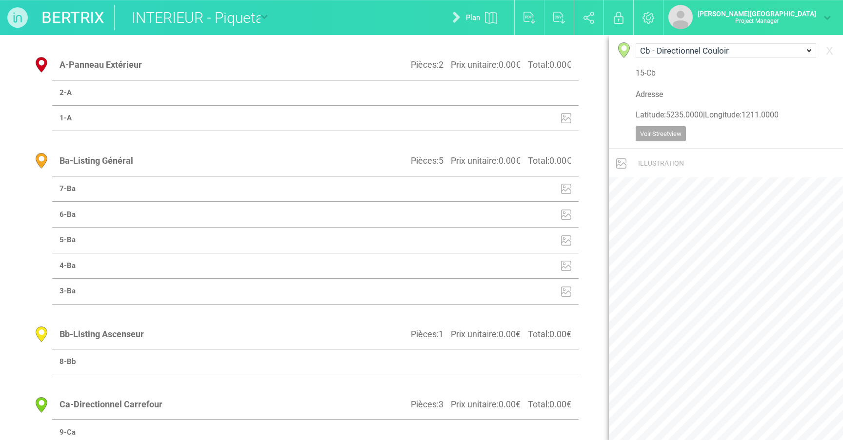
click at [249, 93] on td at bounding box center [211, 92] width 208 height 25
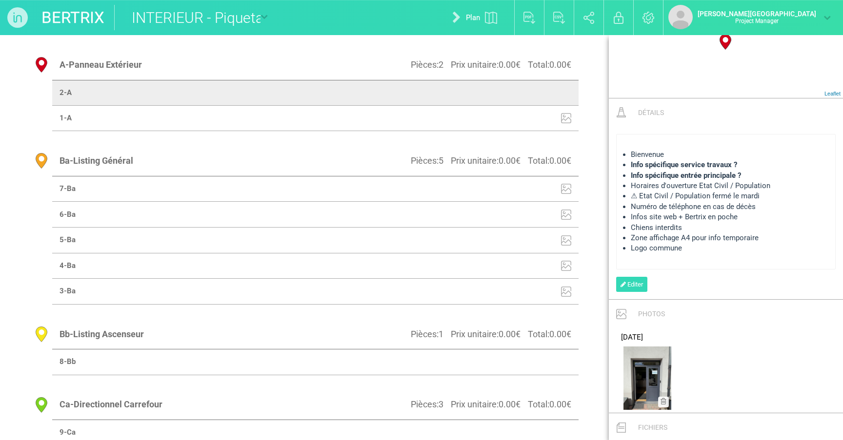
scroll to position [709, 0]
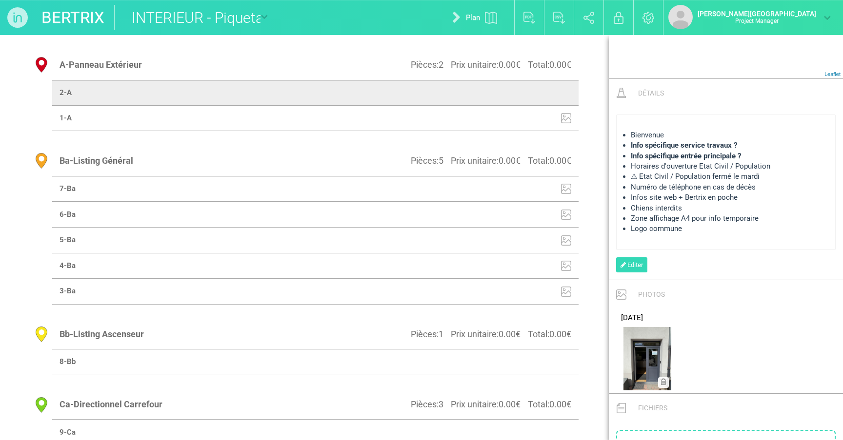
click at [519, 203] on div "Chiens interdits" at bounding box center [732, 208] width 202 height 10
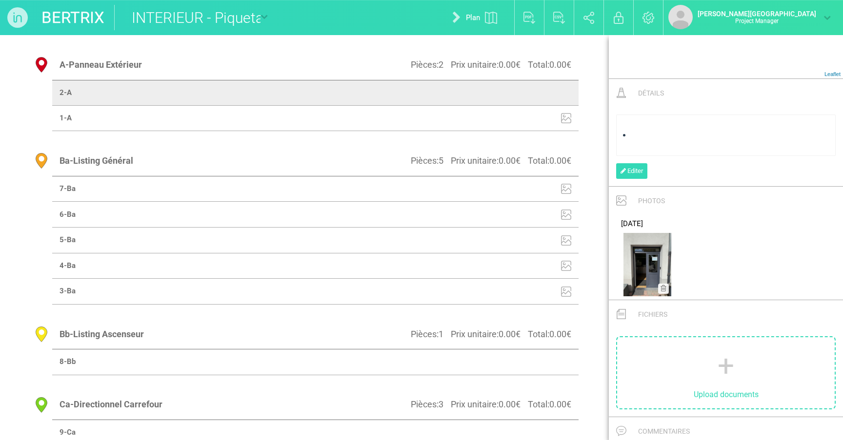
click at [508, 123] on td at bounding box center [446, 118] width 263 height 26
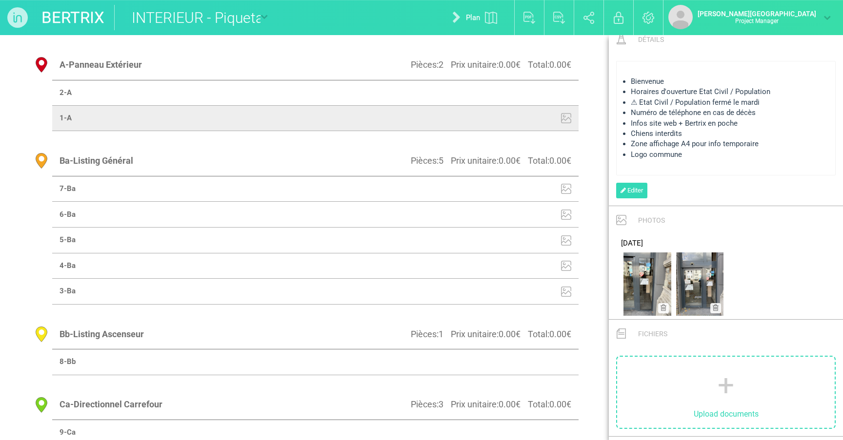
click at [509, 98] on td at bounding box center [446, 92] width 263 height 25
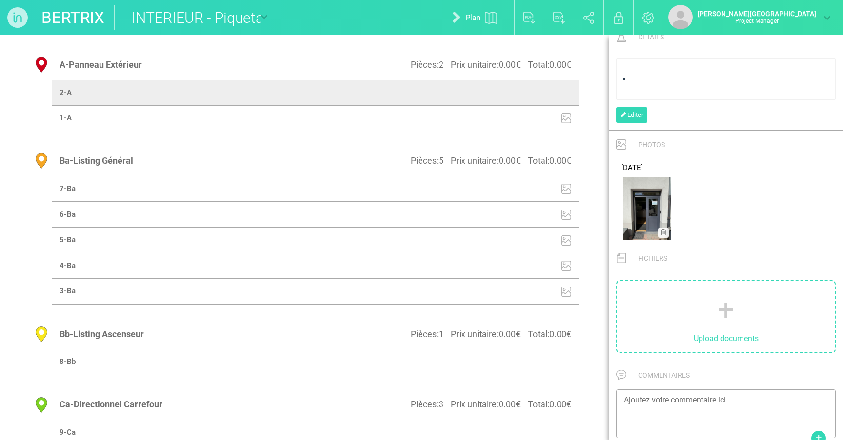
click at [498, 106] on td at bounding box center [446, 118] width 263 height 26
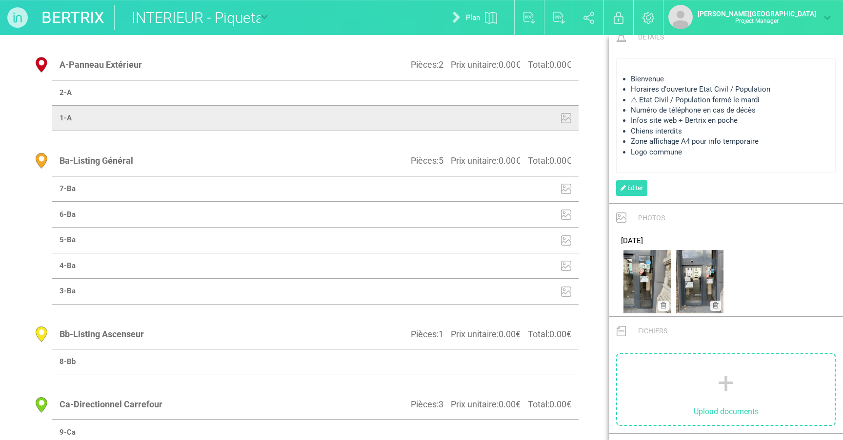
scroll to position [538, 0]
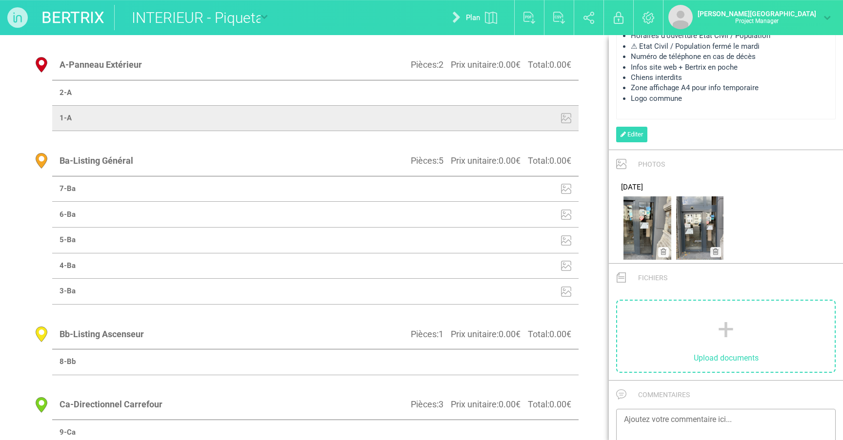
click at [513, 93] on td at bounding box center [446, 92] width 263 height 25
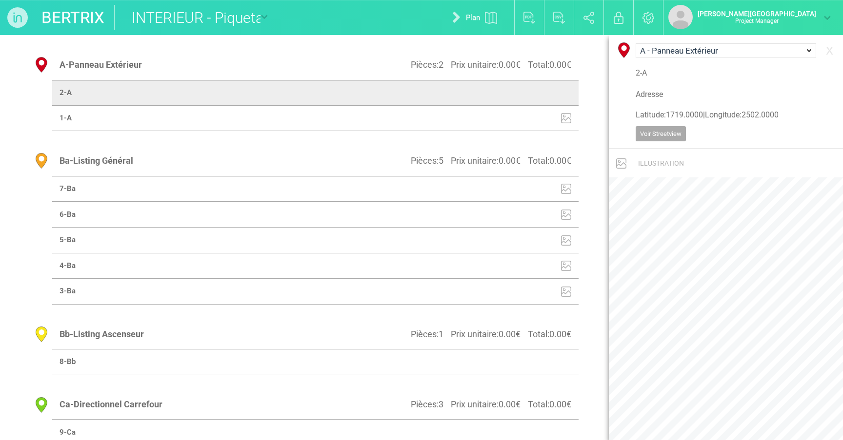
scroll to position [0, 0]
click at [519, 115] on td at bounding box center [446, 118] width 263 height 26
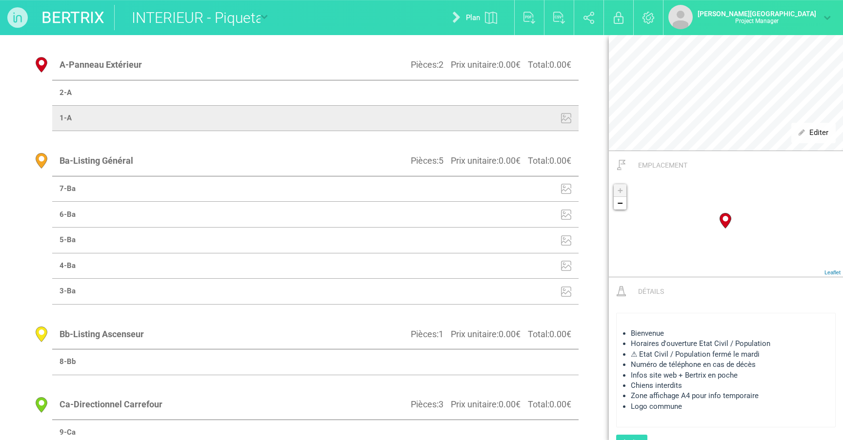
scroll to position [274, 0]
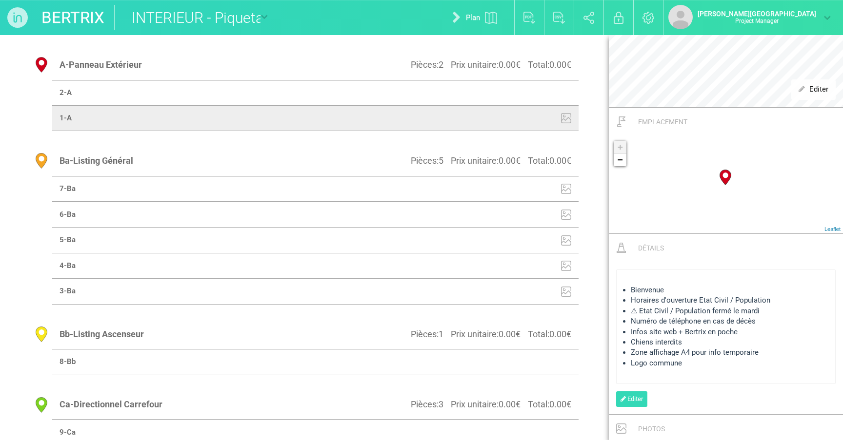
click at [519, 323] on span "Numéro de téléphone en cas de décès" at bounding box center [693, 321] width 125 height 9
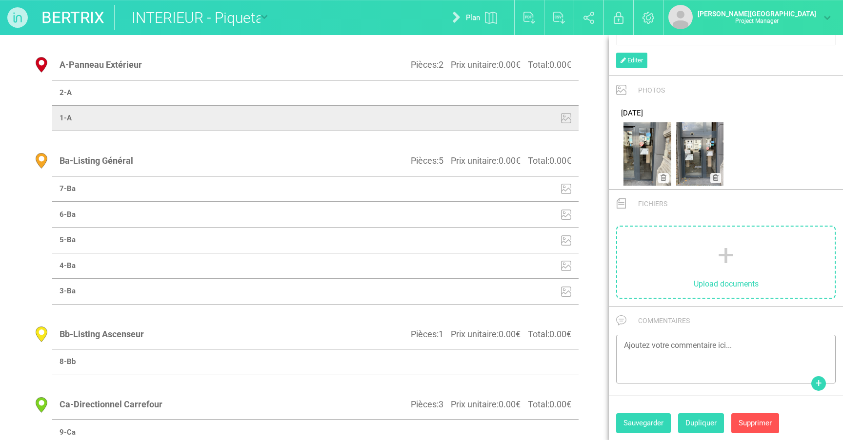
scroll to position [538, 0]
click at [519, 425] on button "Sauvegarder" at bounding box center [643, 425] width 55 height 20
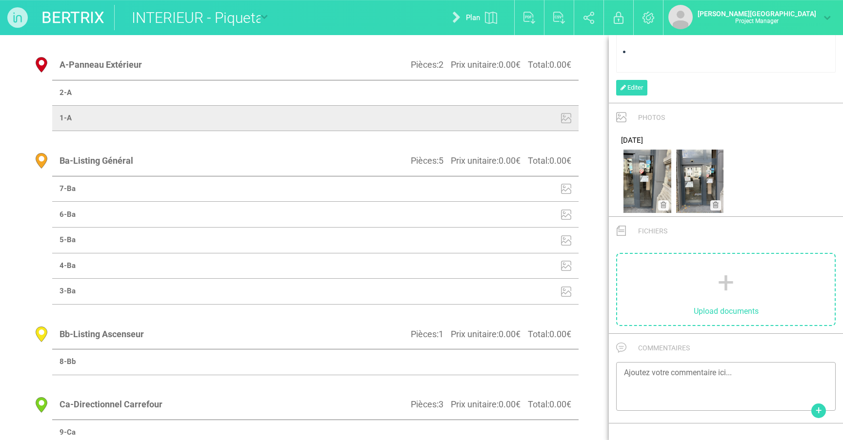
scroll to position [350, 0]
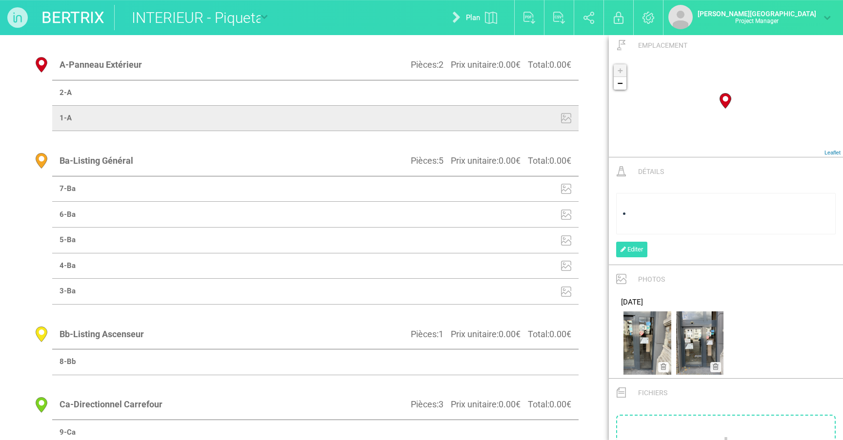
click at [519, 184] on td at bounding box center [446, 189] width 263 height 26
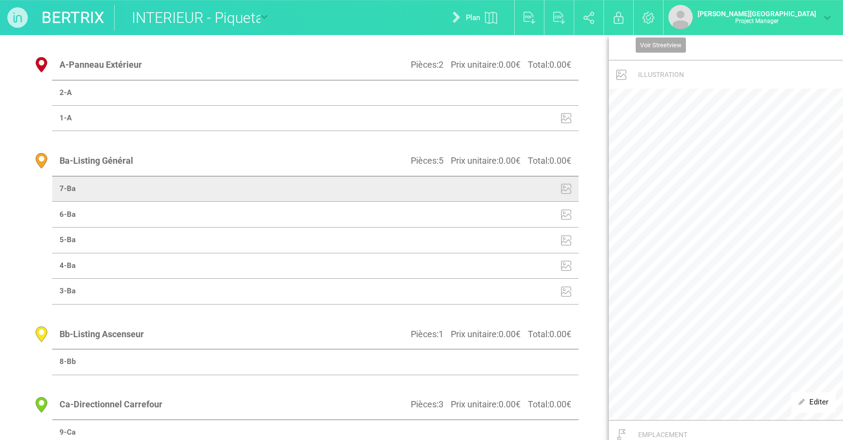
scroll to position [446, 0]
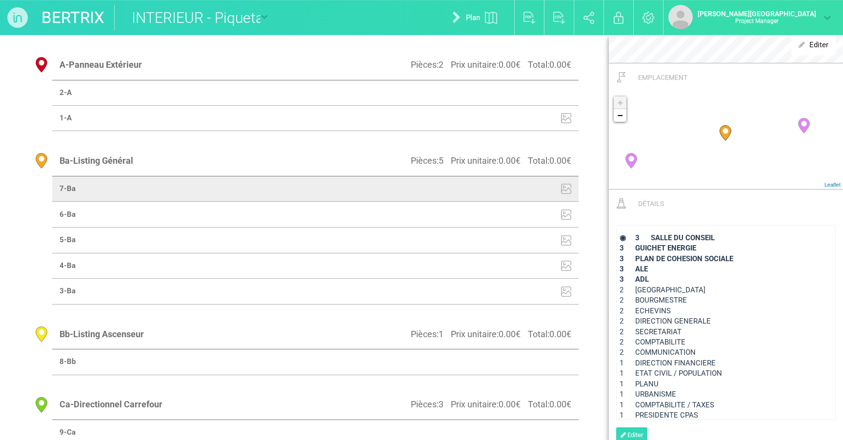
click at [519, 268] on div "3 ALE" at bounding box center [725, 269] width 213 height 10
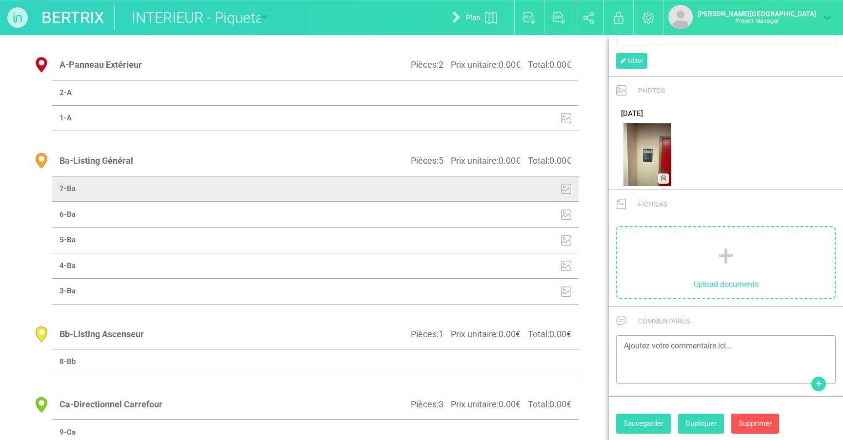
scroll to position [651, 0]
click at [519, 416] on button "Sauvegarder" at bounding box center [643, 425] width 55 height 20
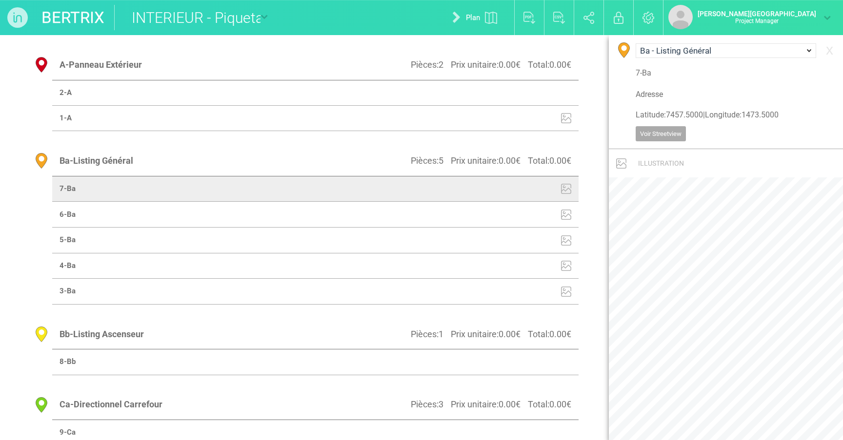
scroll to position [0, 0]
click at [519, 208] on td at bounding box center [446, 215] width 263 height 26
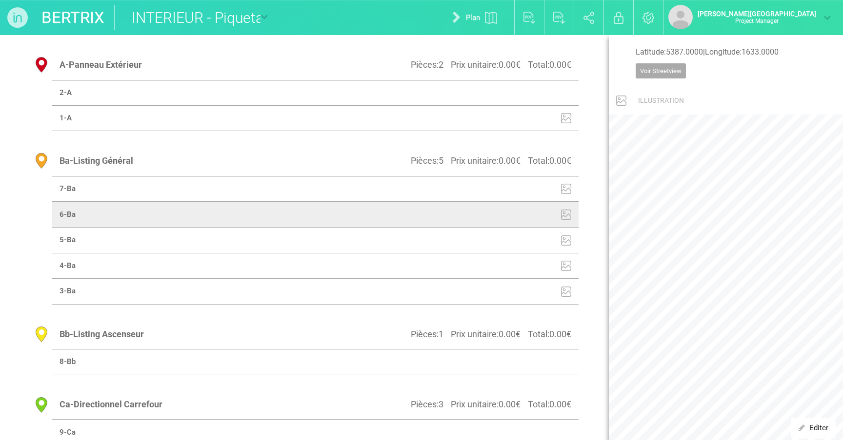
scroll to position [429, 0]
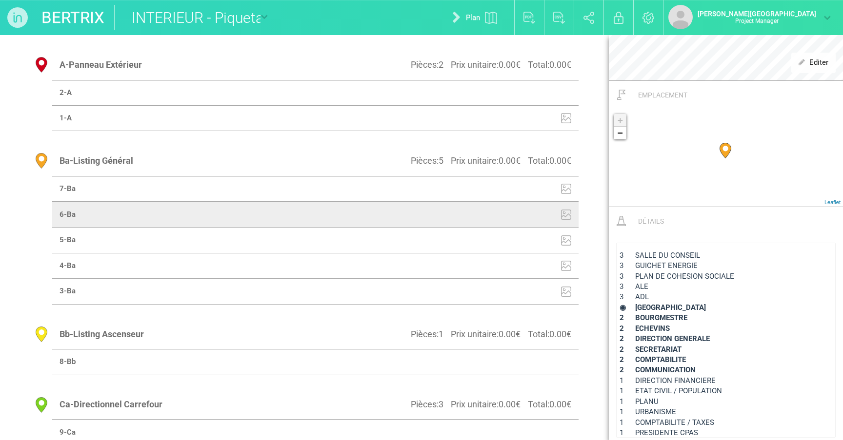
click at [519, 261] on span "3 GUICHET ENERGIE" at bounding box center [658, 265] width 78 height 9
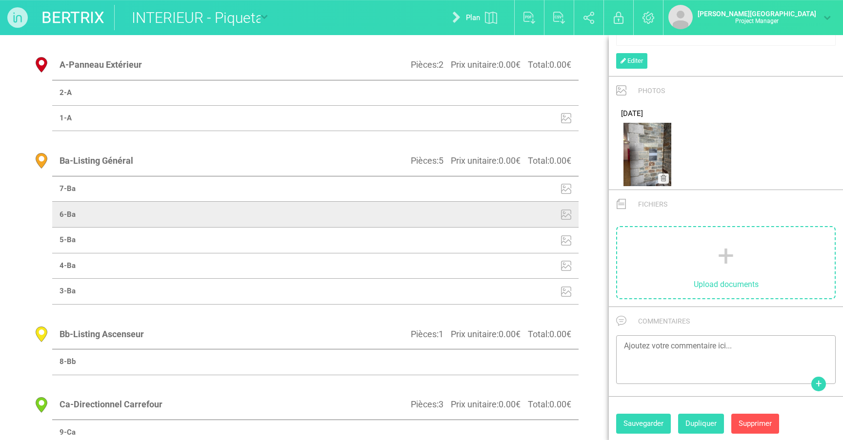
scroll to position [651, 0]
click at [519, 419] on button "Sauvegarder" at bounding box center [643, 425] width 55 height 20
click at [519, 243] on td at bounding box center [446, 241] width 263 height 26
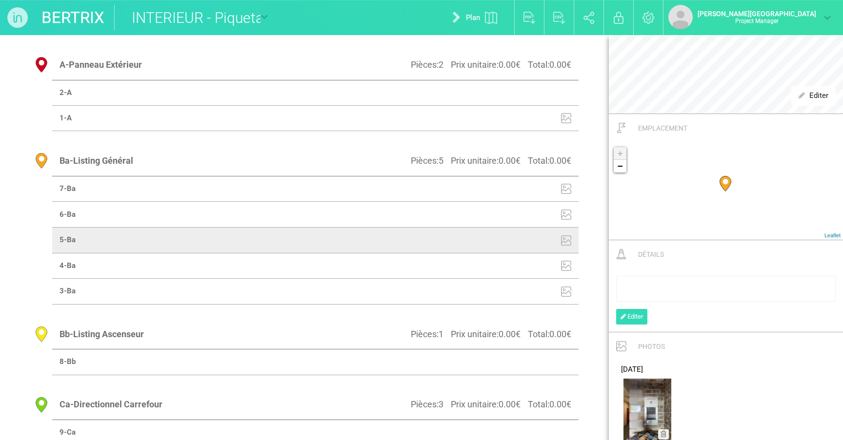
scroll to position [392, 0]
click at [519, 273] on td at bounding box center [446, 266] width 263 height 26
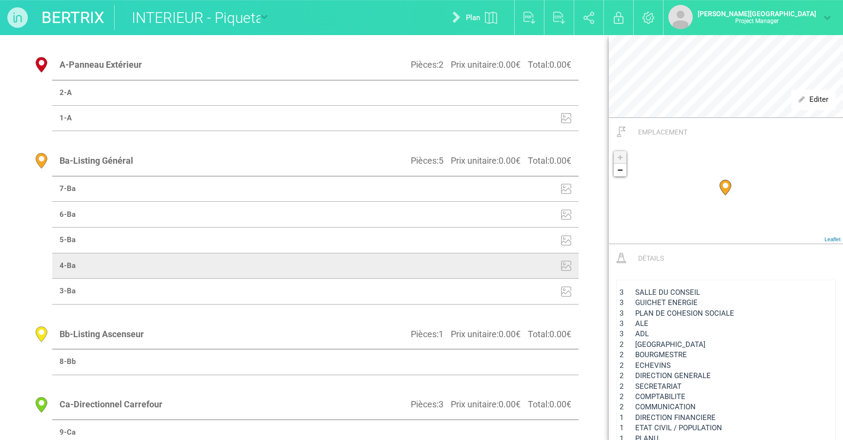
click at [519, 324] on div "3 ALE" at bounding box center [725, 324] width 213 height 10
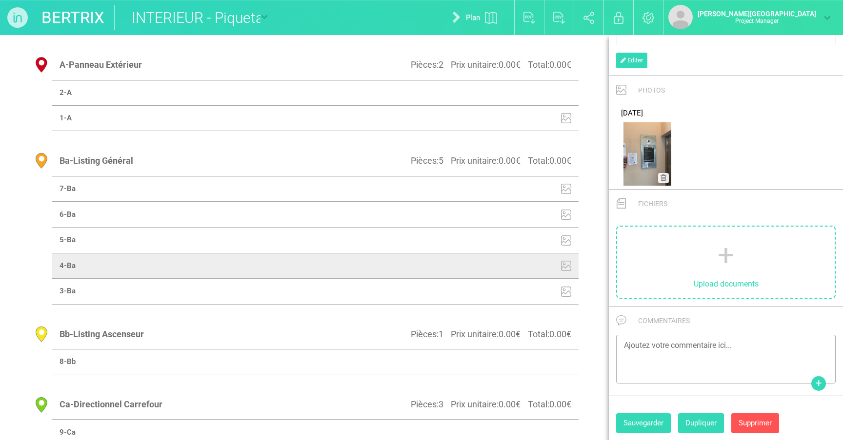
scroll to position [651, 0]
click at [519, 420] on button "Sauvegarder" at bounding box center [643, 425] width 55 height 20
click at [519, 242] on td at bounding box center [446, 241] width 263 height 26
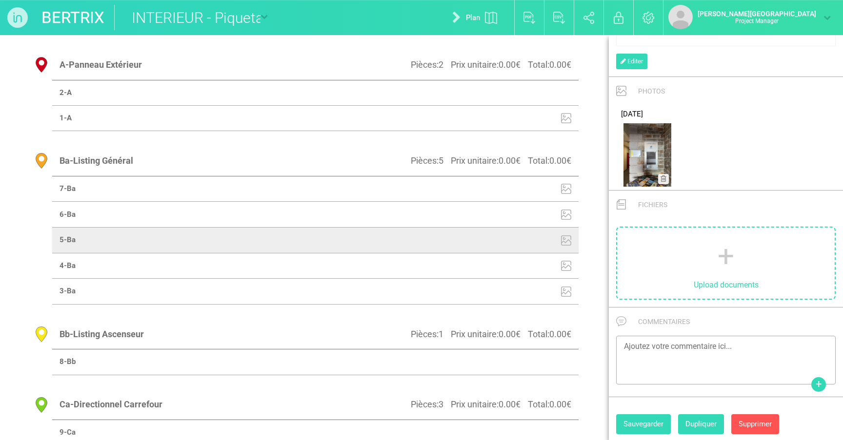
click at [519, 209] on td at bounding box center [446, 215] width 263 height 26
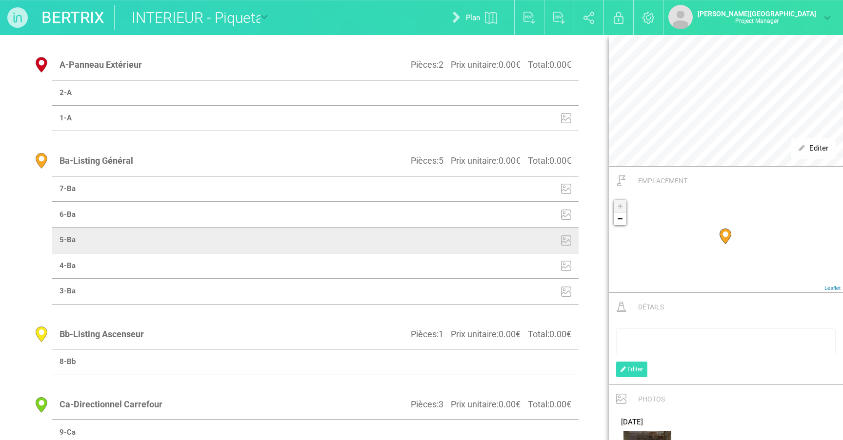
scroll to position [325, 0]
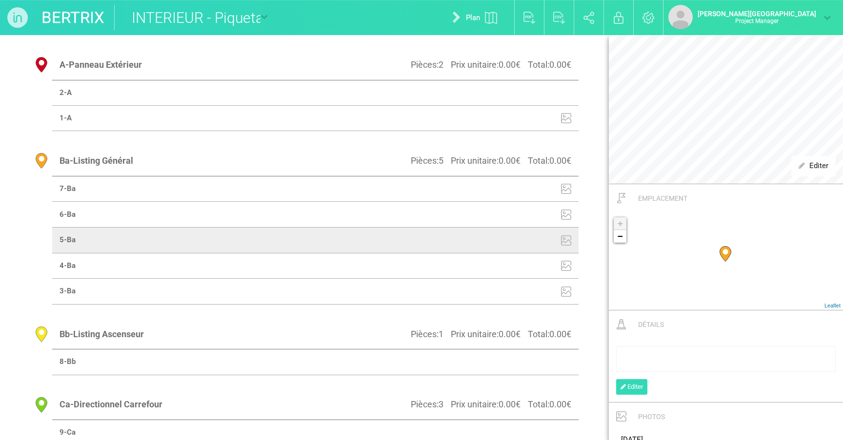
click at [519, 206] on td at bounding box center [446, 215] width 263 height 26
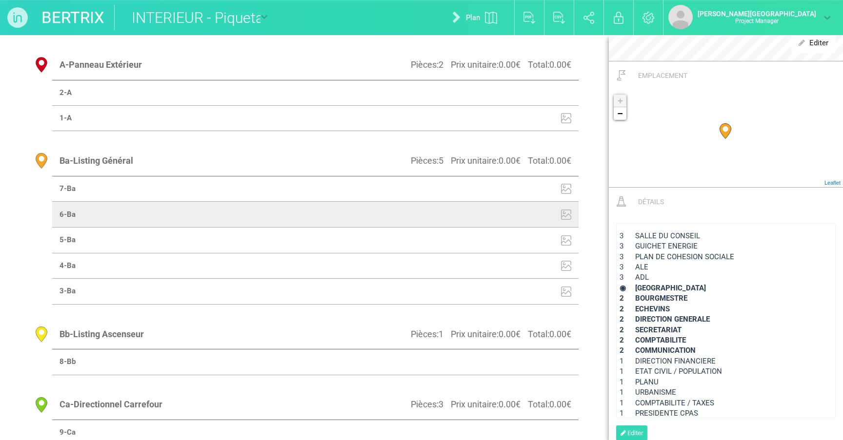
scroll to position [497, 0]
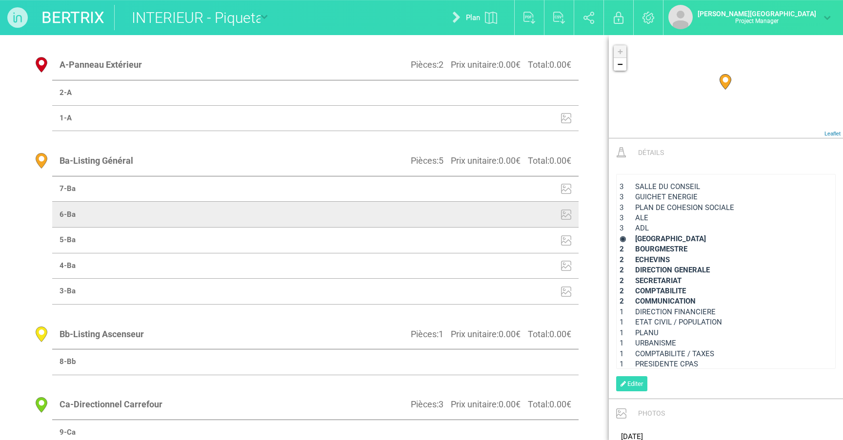
click at [519, 287] on span "2 COMPTABILITE" at bounding box center [652, 291] width 66 height 9
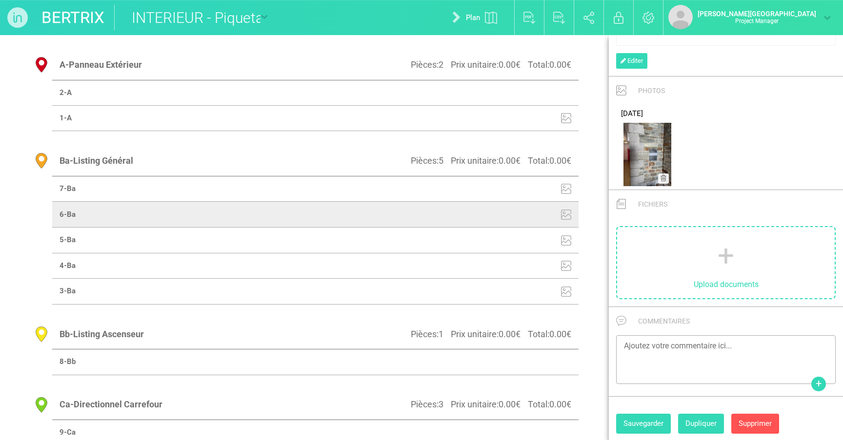
scroll to position [651, 0]
click at [519, 419] on button "Sauvegarder" at bounding box center [643, 425] width 55 height 20
click at [519, 196] on td at bounding box center [446, 189] width 263 height 26
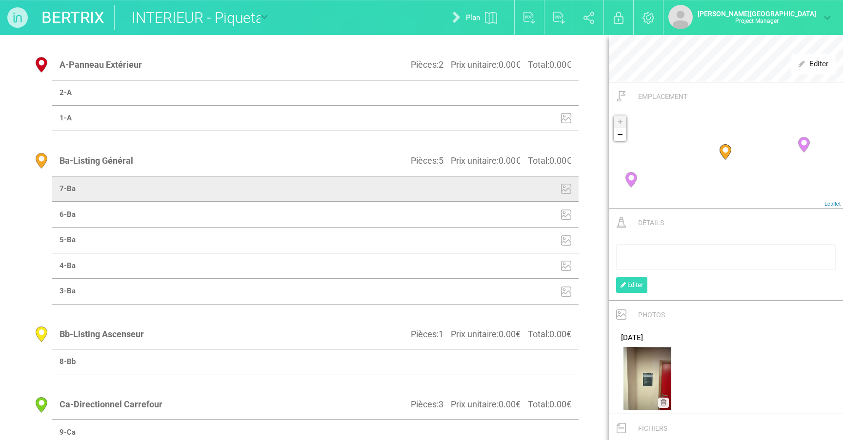
scroll to position [436, 0]
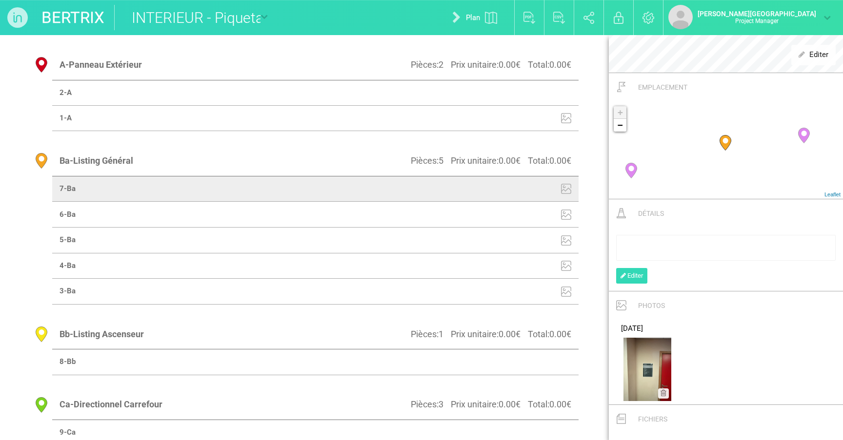
click at [519, 205] on td at bounding box center [446, 215] width 263 height 26
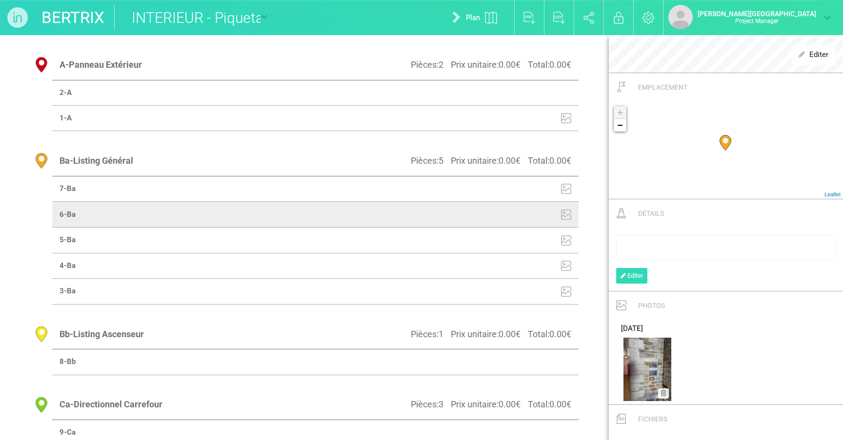
click at [519, 236] on td at bounding box center [446, 241] width 263 height 26
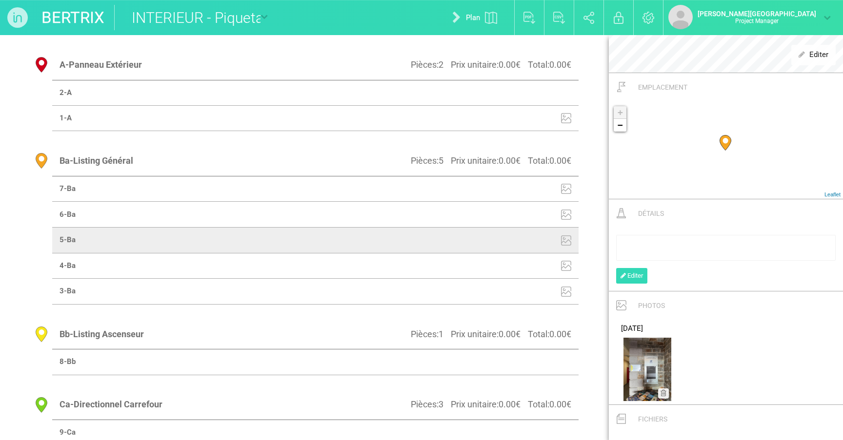
click at [504, 263] on td at bounding box center [446, 266] width 263 height 26
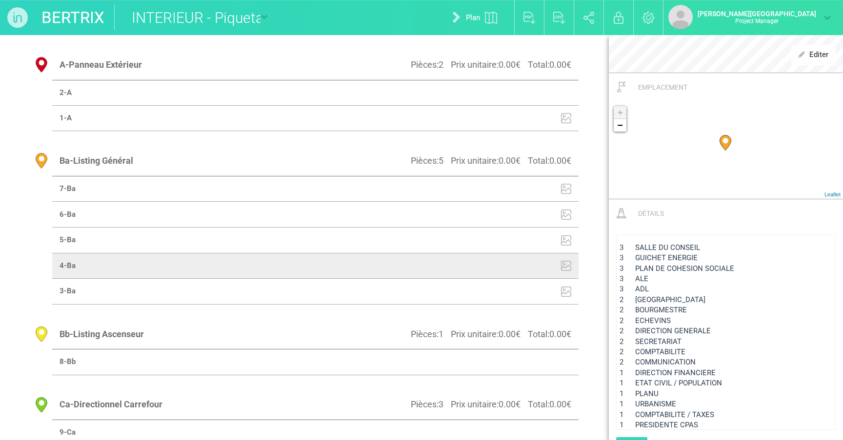
click at [519, 282] on div "3 ALE" at bounding box center [725, 279] width 213 height 10
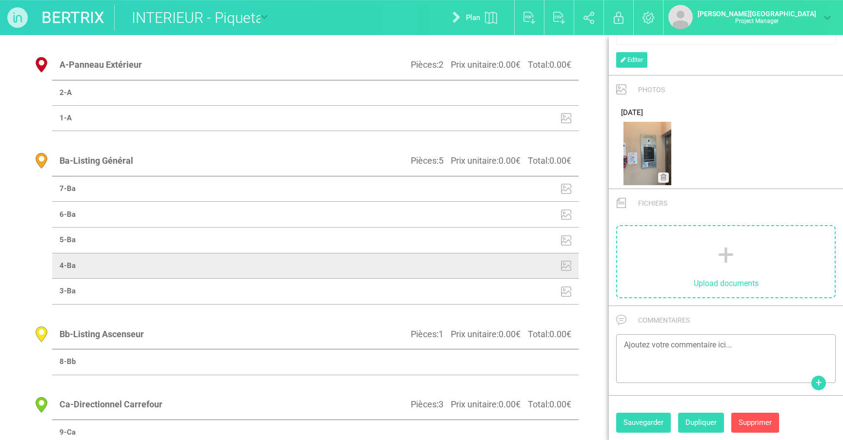
scroll to position [651, 0]
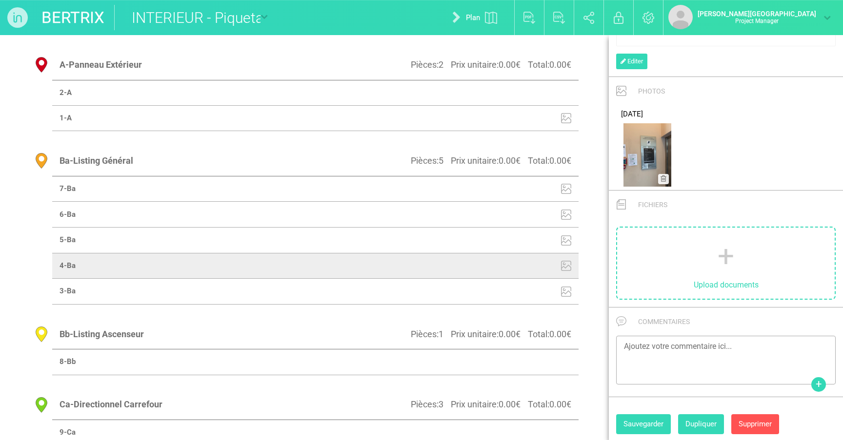
click at [519, 424] on button "Sauvegarder" at bounding box center [643, 425] width 55 height 20
click at [519, 426] on button "Sauvegarder" at bounding box center [643, 425] width 55 height 20
click at [519, 287] on td at bounding box center [446, 292] width 263 height 26
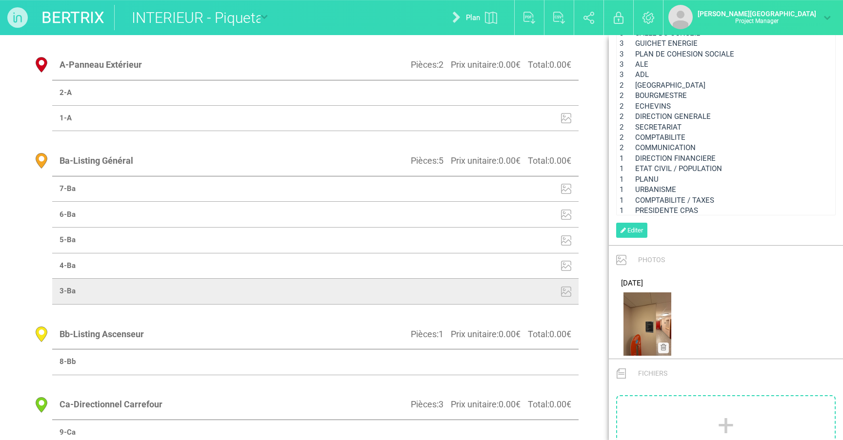
scroll to position [595, 0]
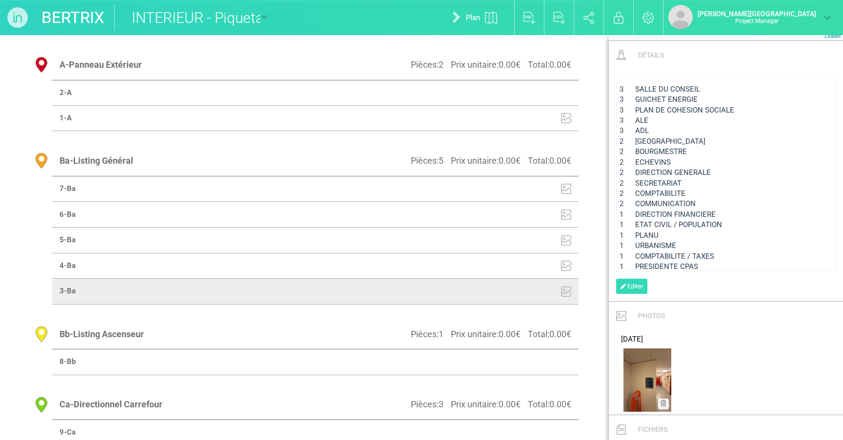
click at [519, 189] on span "2 COMPTABILITE" at bounding box center [652, 193] width 66 height 9
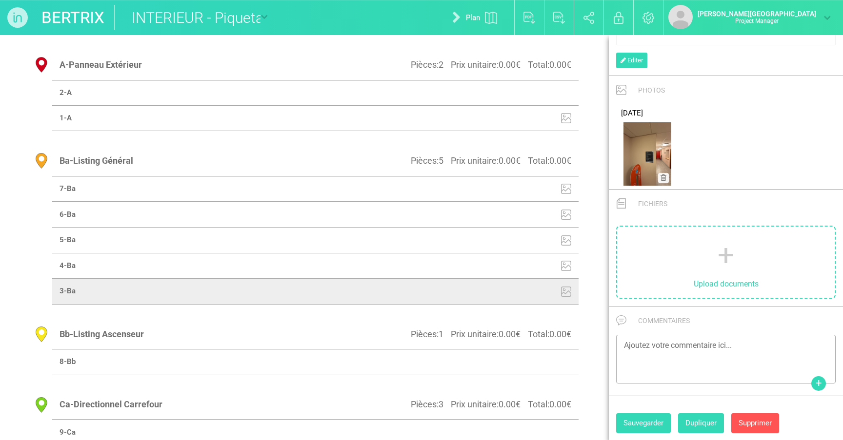
scroll to position [651, 0]
click at [519, 416] on button "Sauvegarder" at bounding box center [643, 425] width 55 height 20
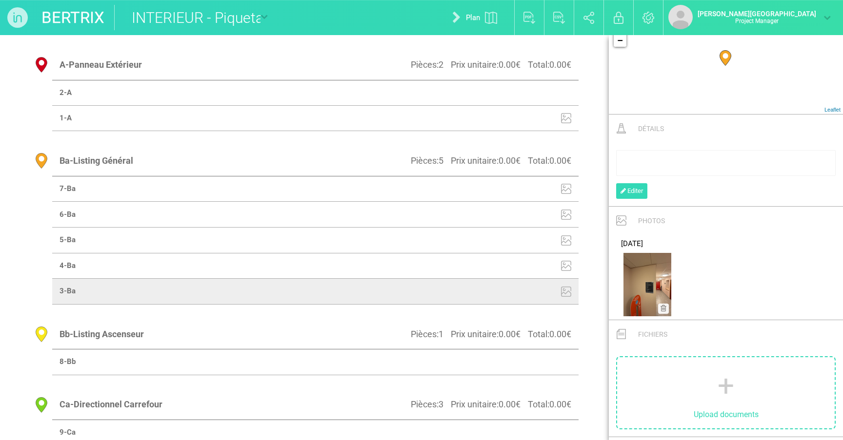
scroll to position [567, 0]
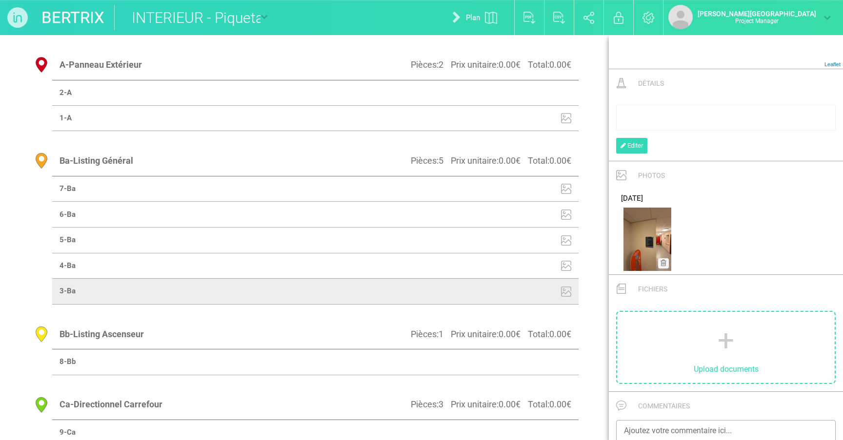
click at [482, 178] on td at bounding box center [446, 189] width 263 height 26
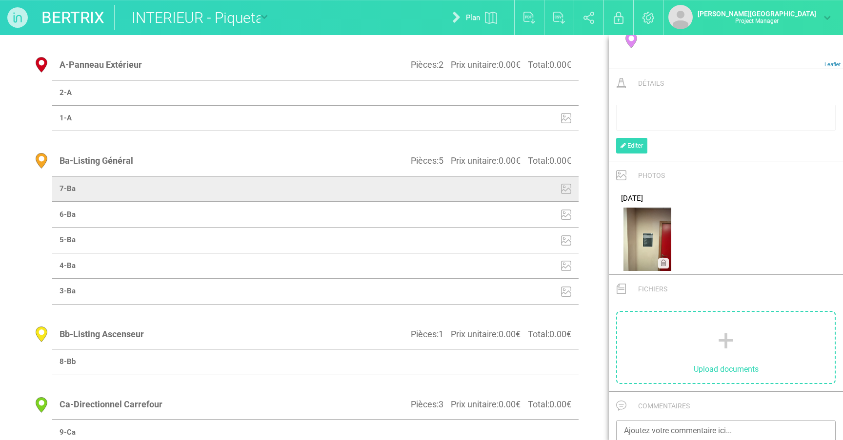
click at [473, 213] on td at bounding box center [446, 215] width 263 height 26
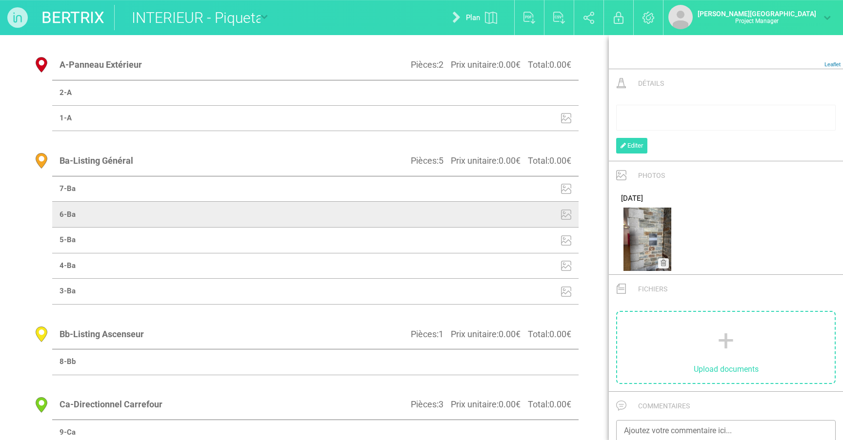
click at [481, 235] on td at bounding box center [446, 241] width 263 height 26
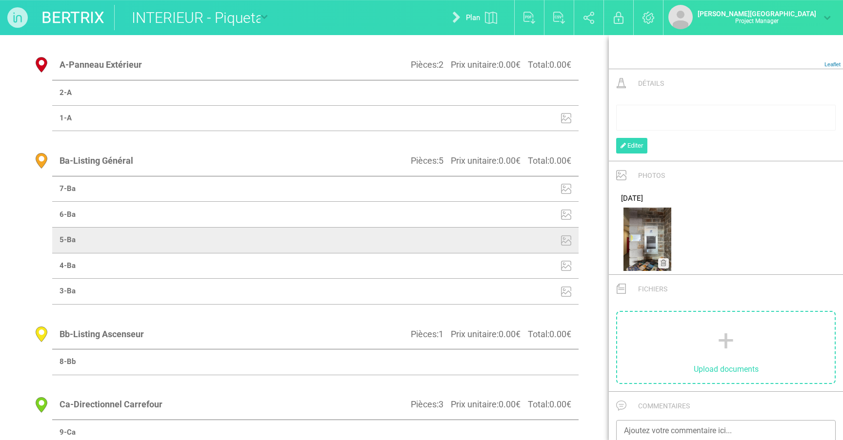
click at [487, 264] on td at bounding box center [446, 266] width 263 height 26
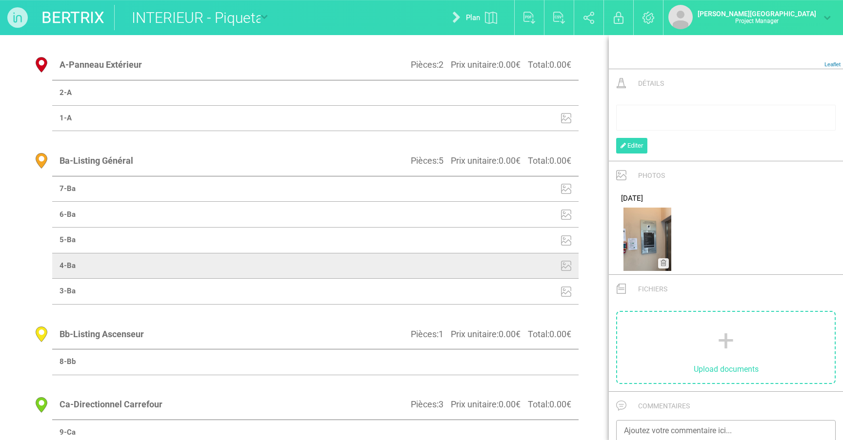
click at [492, 294] on td at bounding box center [446, 292] width 263 height 26
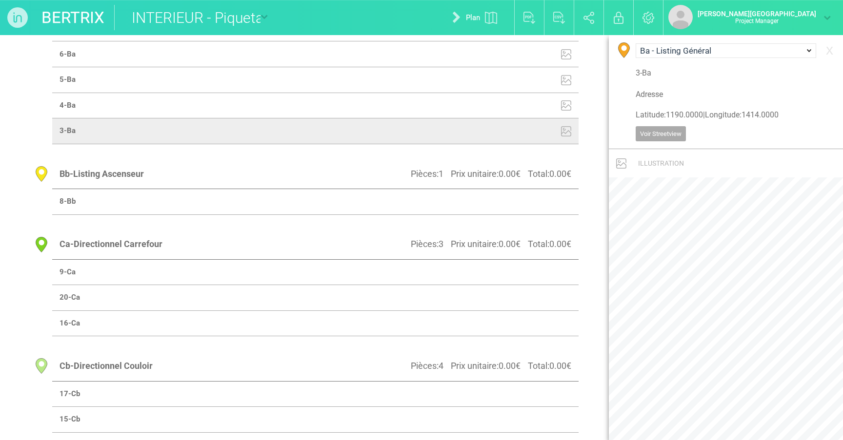
scroll to position [259, 0]
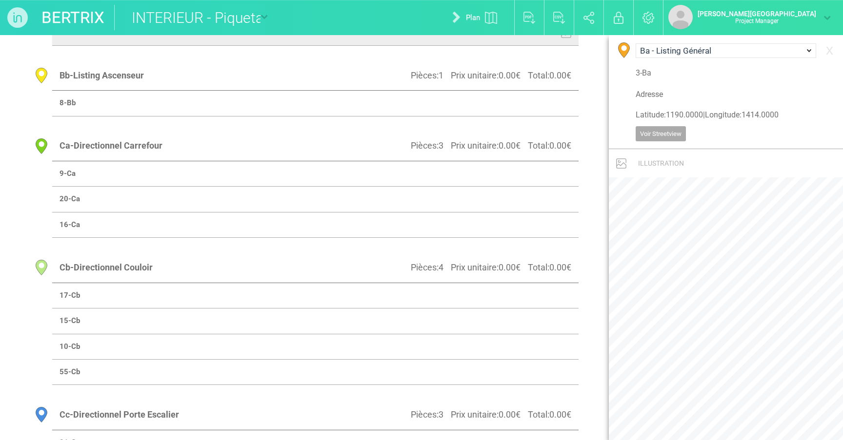
click at [494, 96] on td at bounding box center [446, 103] width 263 height 25
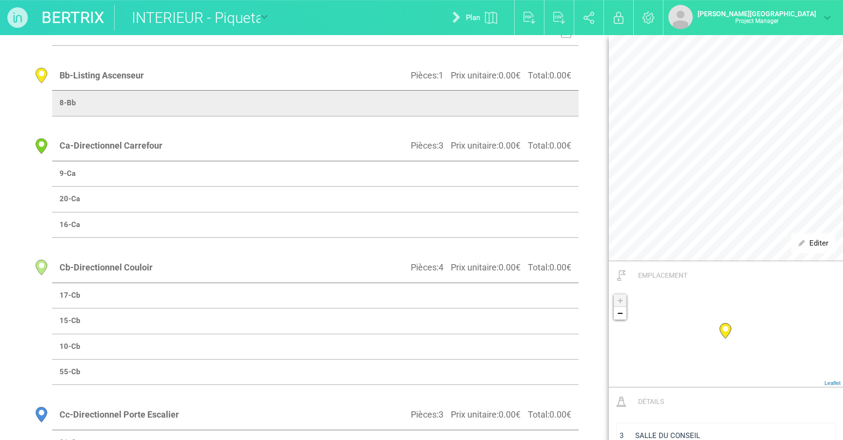
scroll to position [295, 0]
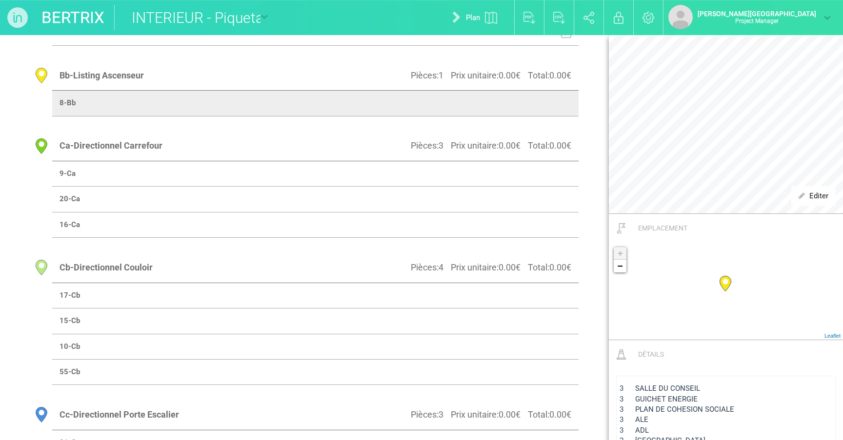
click at [519, 391] on span "3 SALLE DU CONSEIL" at bounding box center [659, 388] width 80 height 9
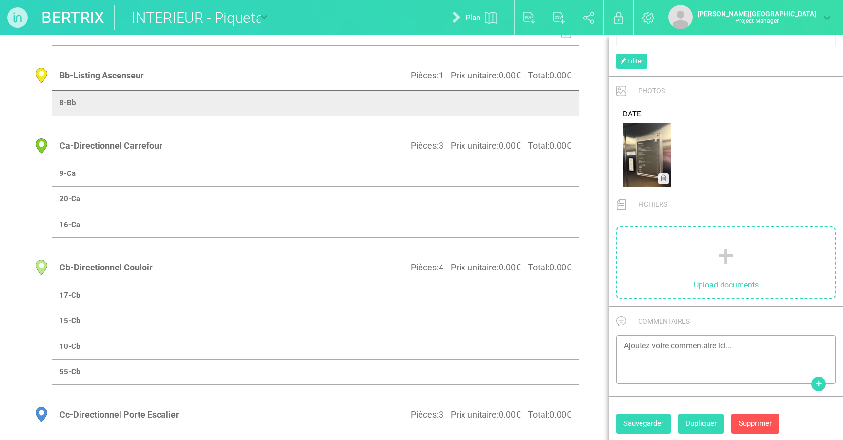
scroll to position [651, 0]
click at [519, 417] on button "Sauvegarder" at bounding box center [643, 425] width 55 height 20
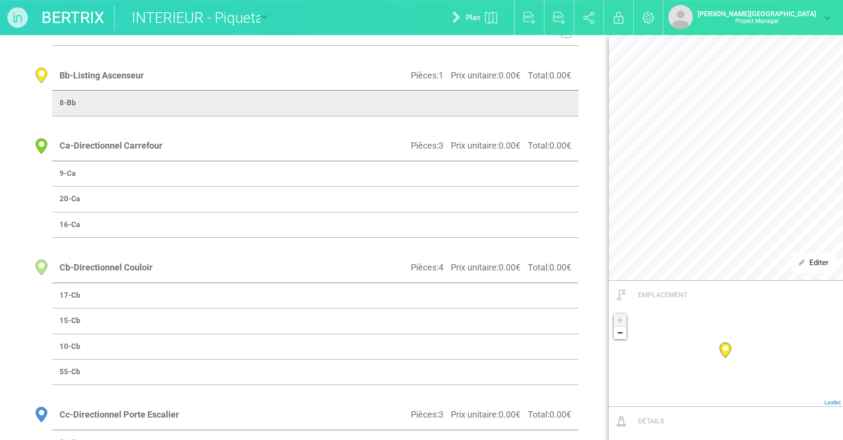
scroll to position [216, 0]
click at [492, 172] on td at bounding box center [446, 173] width 263 height 25
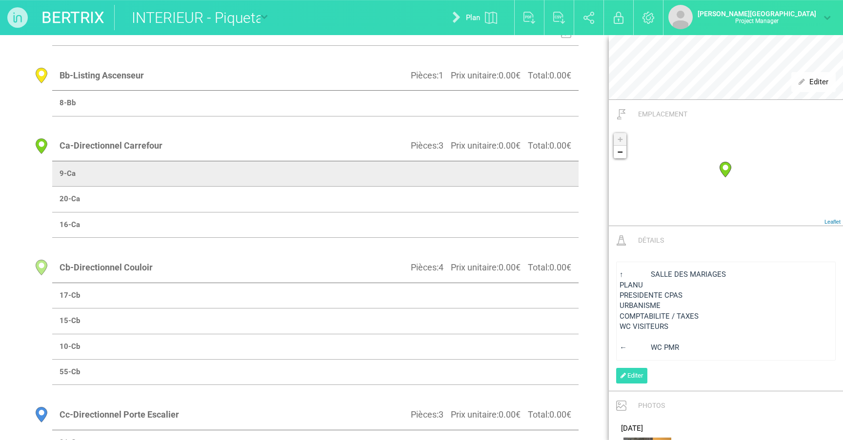
scroll to position [454, 0]
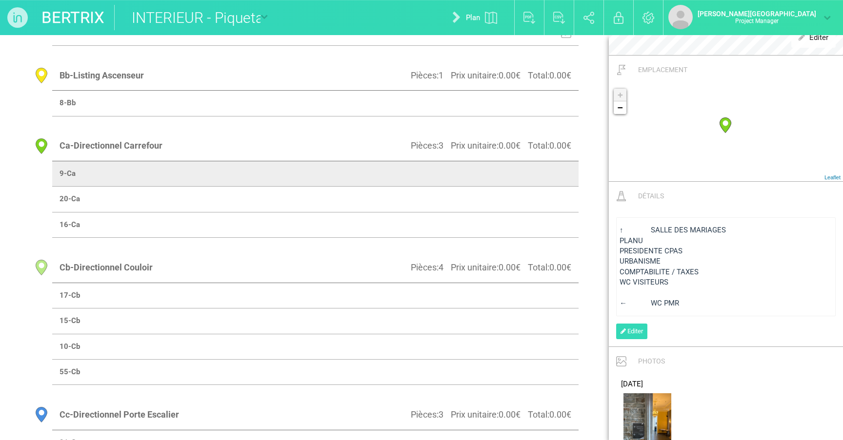
click at [519, 265] on div "URBANISME" at bounding box center [725, 262] width 213 height 10
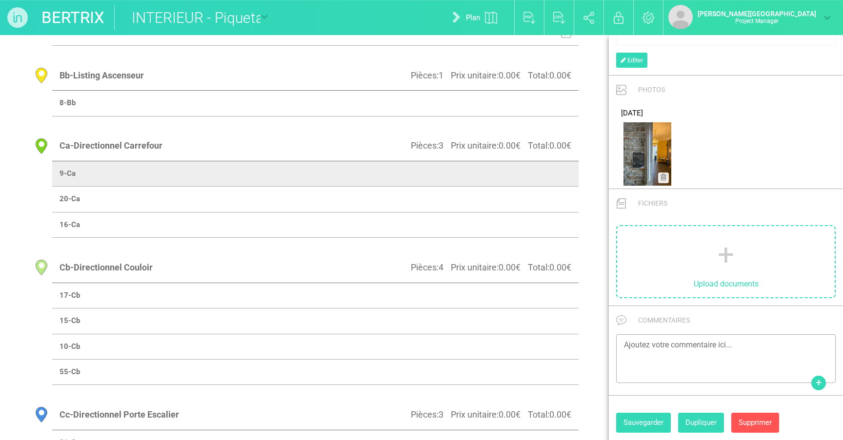
scroll to position [651, 0]
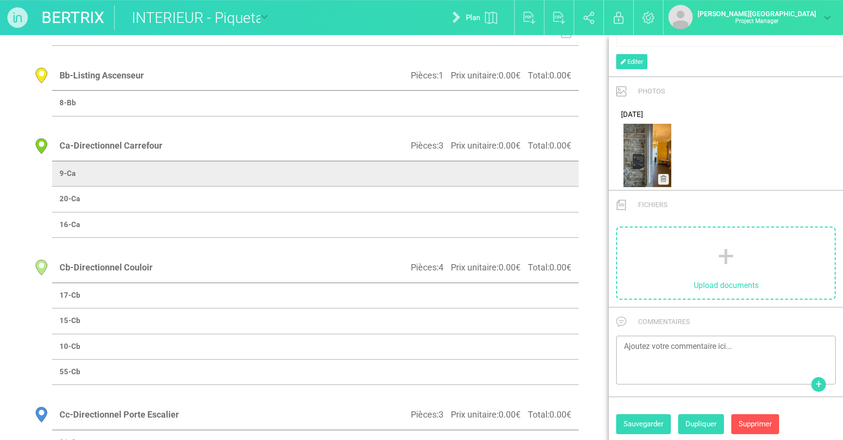
click at [519, 422] on button "Sauvegarder" at bounding box center [643, 425] width 55 height 20
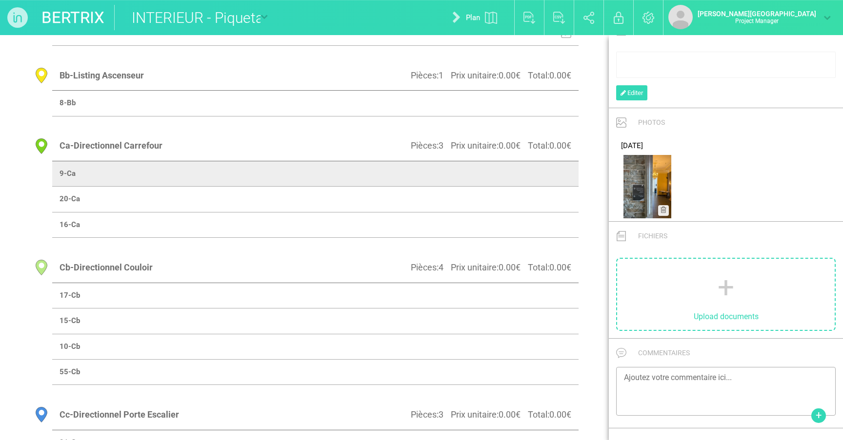
scroll to position [478, 0]
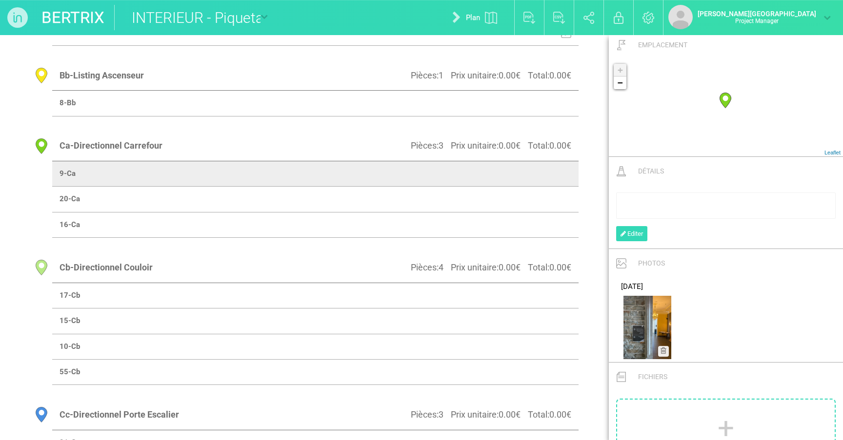
click at [519, 201] on td at bounding box center [446, 199] width 263 height 25
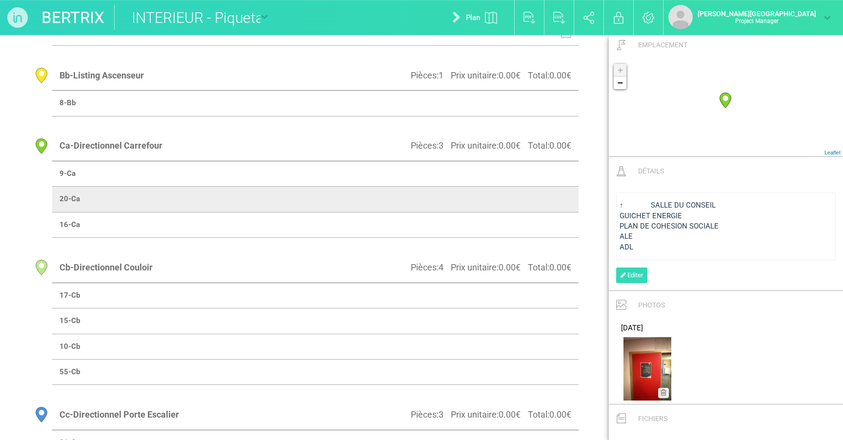
click at [519, 239] on span "ALE" at bounding box center [625, 236] width 13 height 9
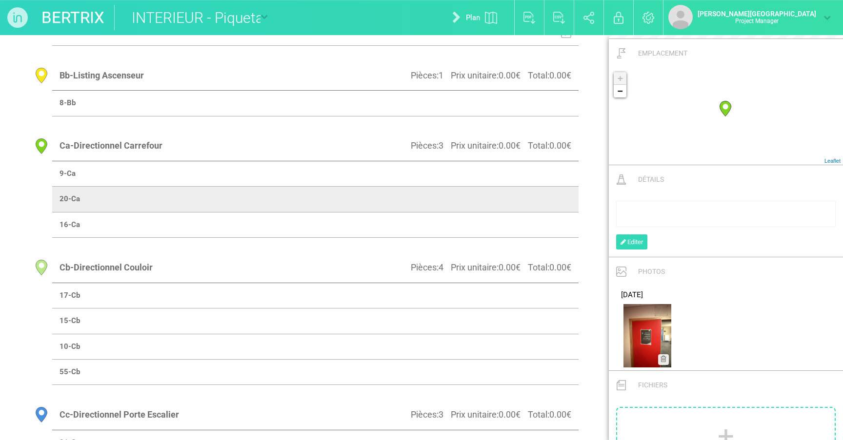
scroll to position [460, 0]
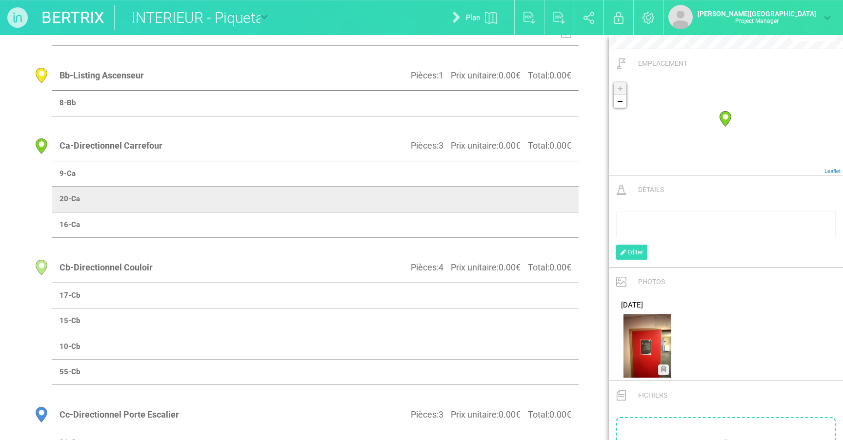
click at [519, 224] on td at bounding box center [446, 224] width 263 height 25
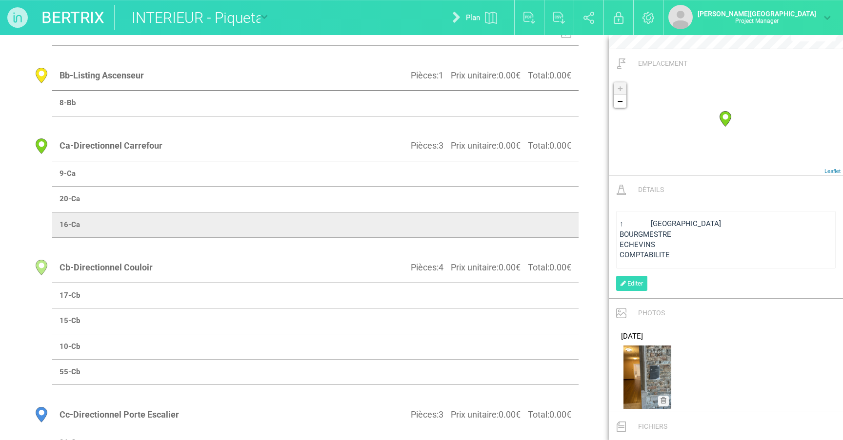
click at [519, 237] on span "BOURGMESTRE" at bounding box center [645, 234] width 52 height 9
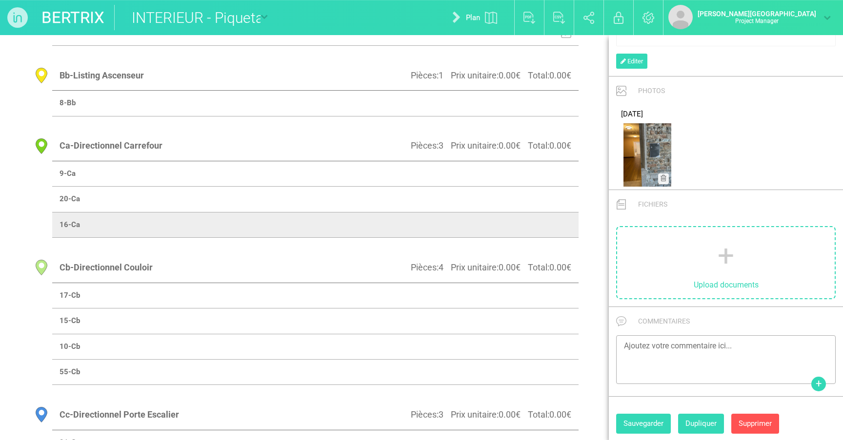
scroll to position [651, 0]
click at [519, 425] on button "Sauvegarder" at bounding box center [643, 425] width 55 height 20
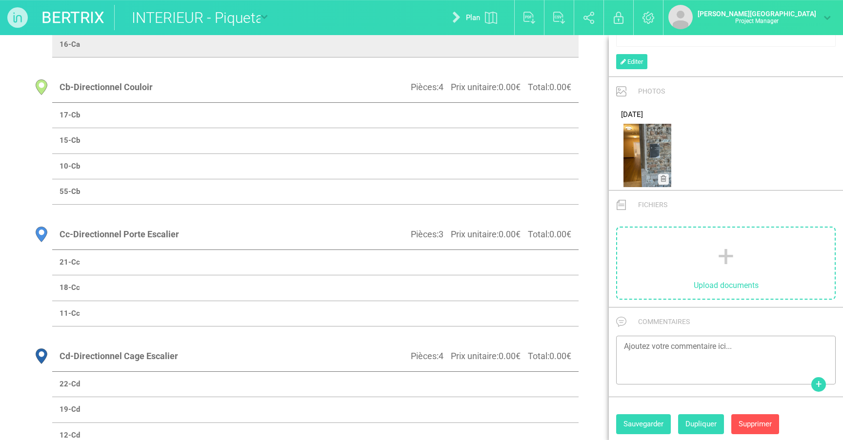
scroll to position [447, 0]
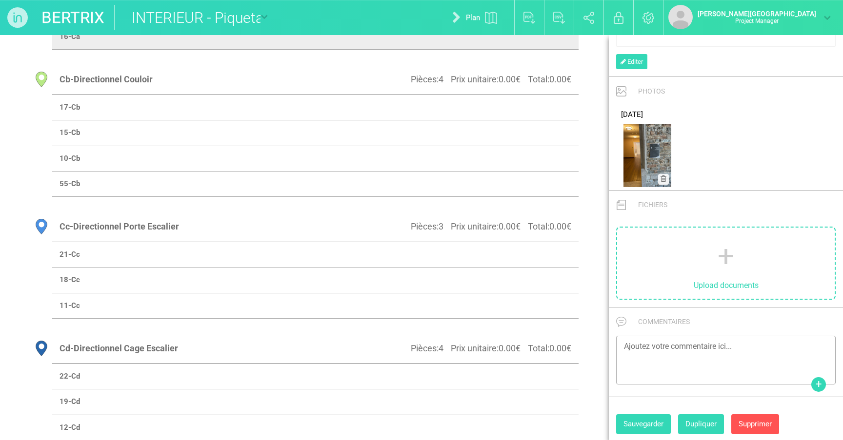
click at [519, 99] on td at bounding box center [446, 107] width 263 height 25
select select "19437"
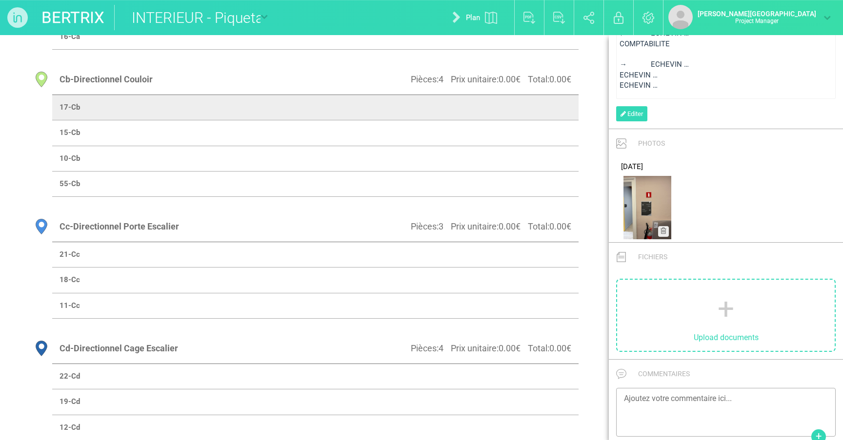
scroll to position [594, 0]
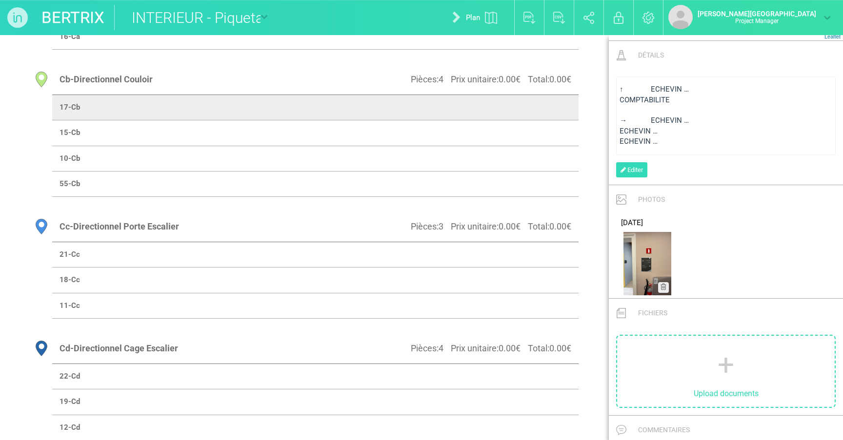
click at [519, 106] on div "rdw-editor" at bounding box center [725, 110] width 213 height 10
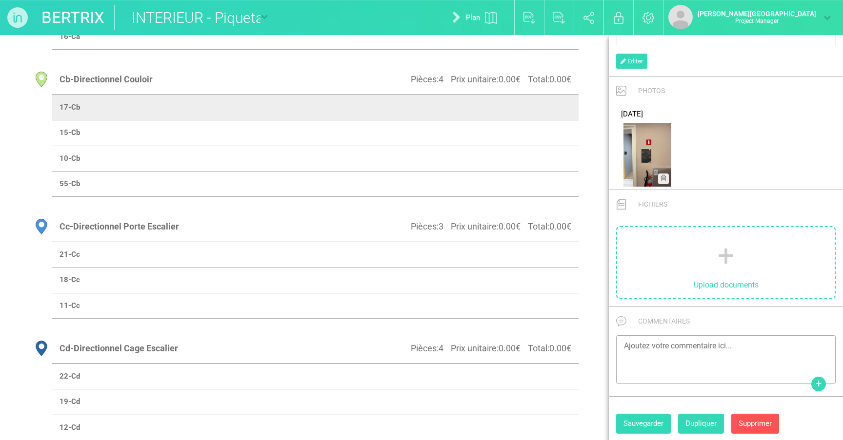
scroll to position [651, 0]
click at [519, 422] on button "Sauvegarder" at bounding box center [643, 425] width 55 height 20
click at [519, 138] on td at bounding box center [446, 132] width 263 height 25
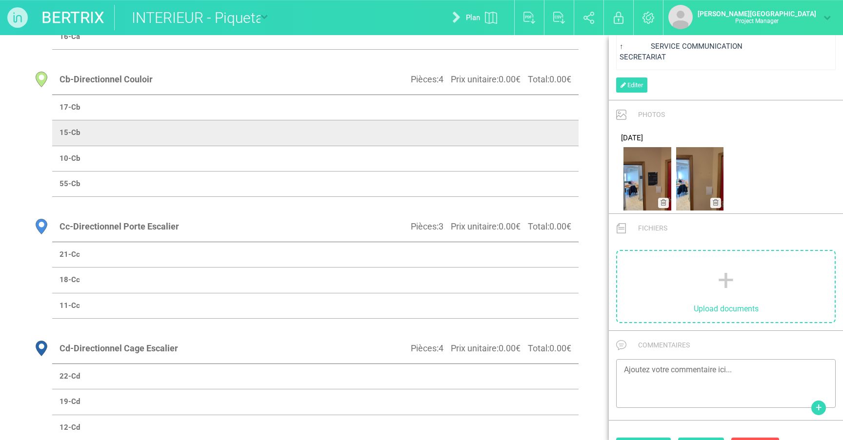
scroll to position [626, 0]
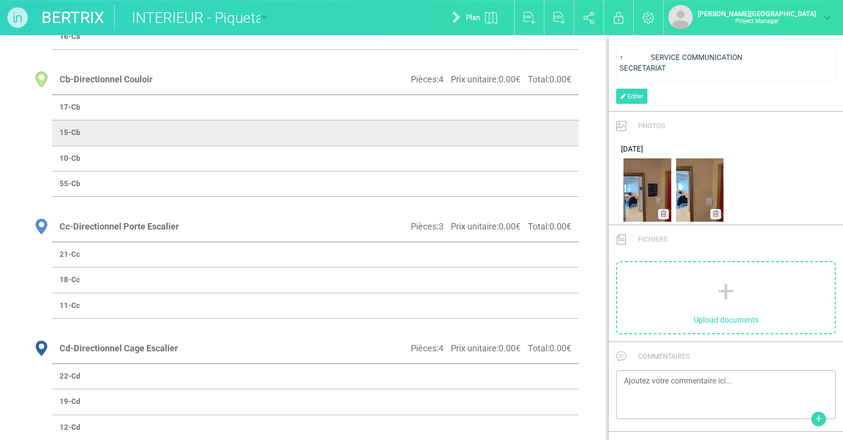
click at [519, 75] on div "↑ SERVICE COMMUNICATION SECRETARIAT" at bounding box center [725, 63] width 219 height 37
click at [519, 68] on div "SECRETARIAT" at bounding box center [725, 68] width 213 height 10
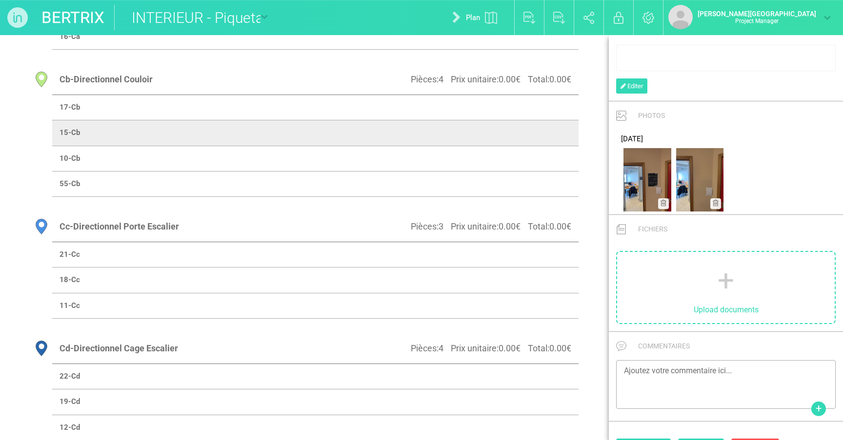
click at [519, 158] on td at bounding box center [446, 158] width 263 height 25
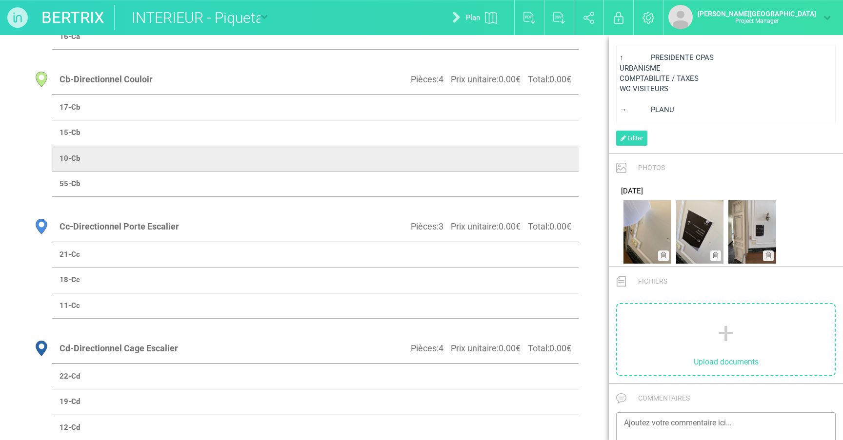
scroll to position [594, 0]
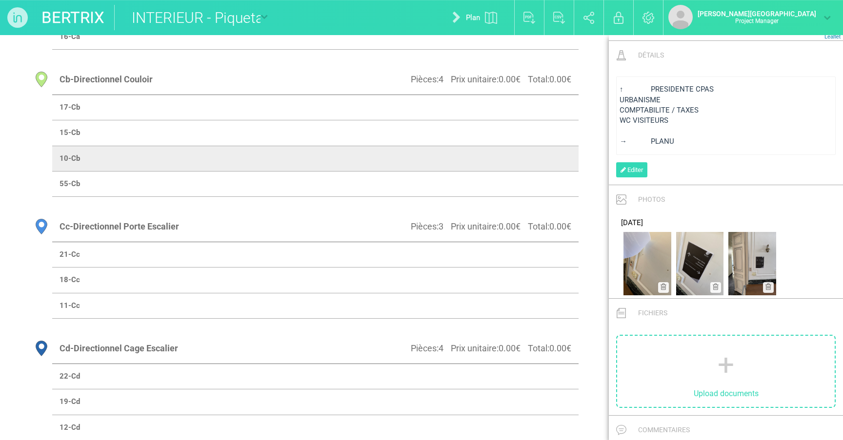
click at [519, 84] on div "↑ PRESIDENTE CPAS" at bounding box center [725, 89] width 213 height 10
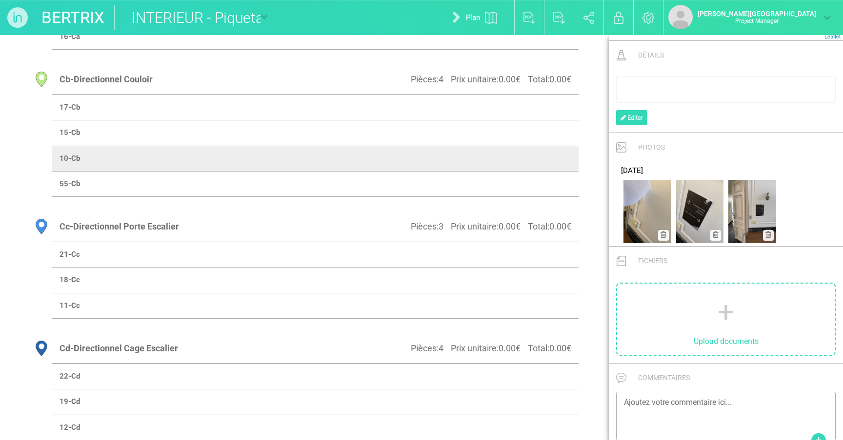
click at [501, 181] on td at bounding box center [446, 184] width 263 height 25
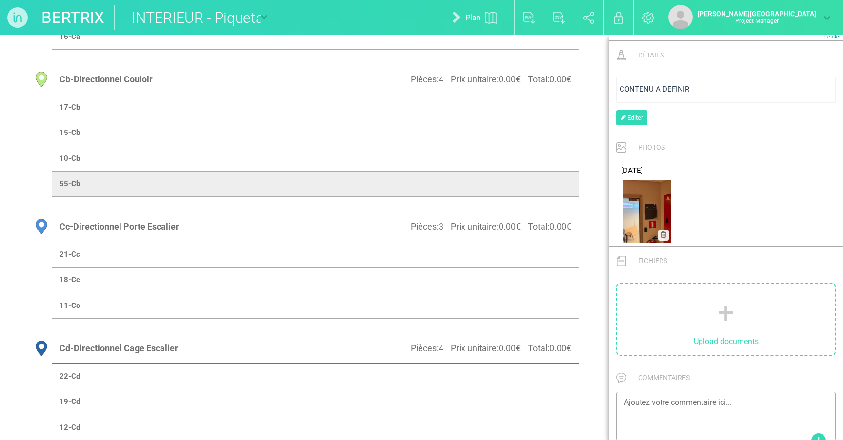
click at [519, 86] on span "CONTENU A DEFINIR" at bounding box center [654, 89] width 70 height 9
click at [519, 155] on td at bounding box center [446, 158] width 263 height 25
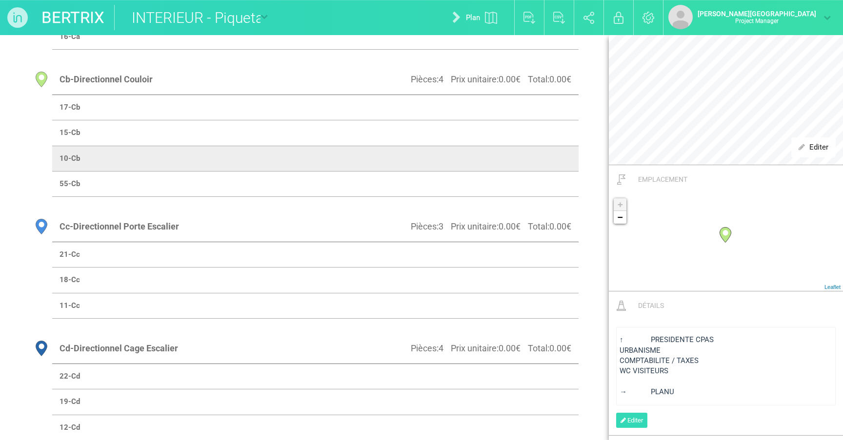
click at [519, 312] on div "[PERSON_NAME] ↑ PRESIDENTE CPAS URBANISME COMPTABILITE / TAXES WC VISITEURS → P…" at bounding box center [726, 364] width 234 height 144
click at [519, 342] on span "↑ PRESIDENTE CPAS" at bounding box center [666, 340] width 94 height 9
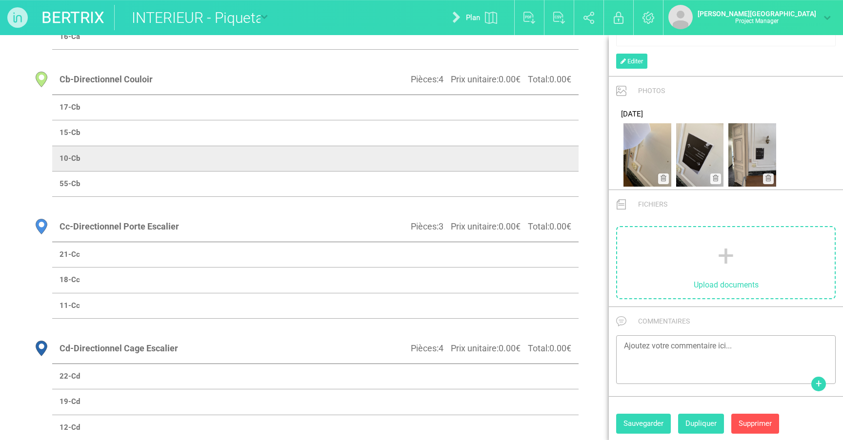
scroll to position [651, 0]
click at [519, 423] on button "Sauvegarder" at bounding box center [643, 425] width 55 height 20
click at [519, 131] on td at bounding box center [446, 132] width 263 height 25
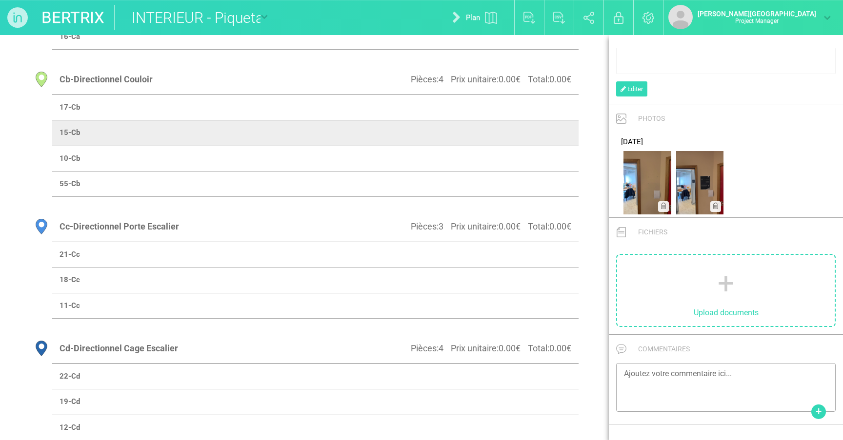
scroll to position [550, 0]
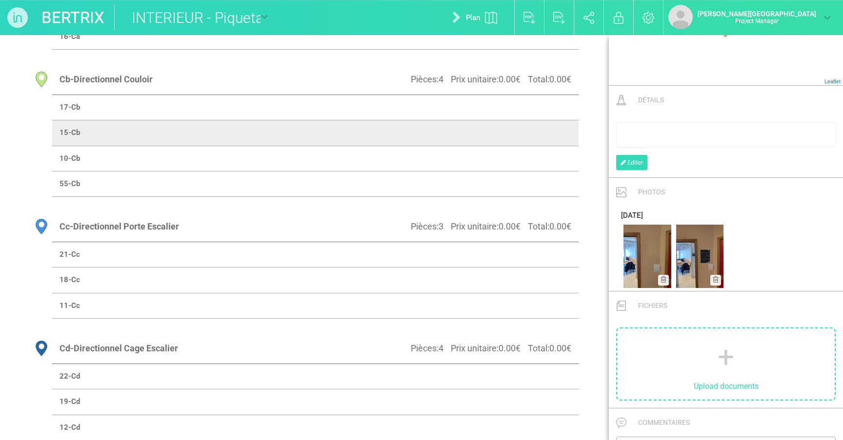
click at [519, 91] on div "Détails Editer" at bounding box center [726, 132] width 234 height 92
click at [519, 155] on td at bounding box center [446, 158] width 263 height 25
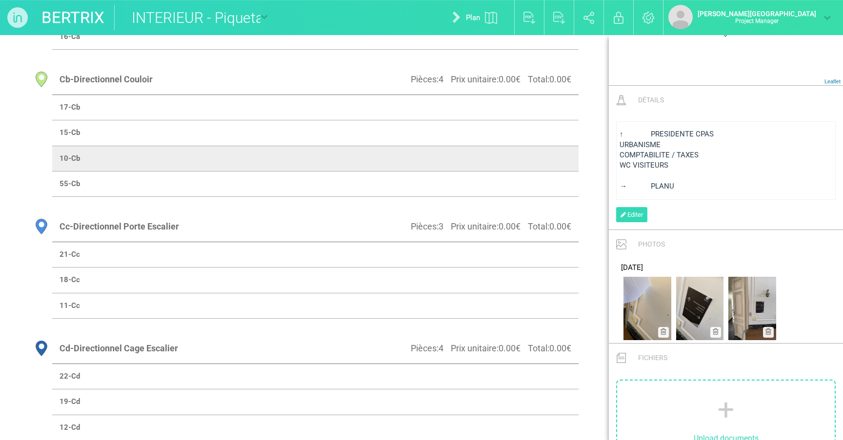
click at [519, 154] on span "COMPTABILITE / TAXES" at bounding box center [658, 155] width 79 height 9
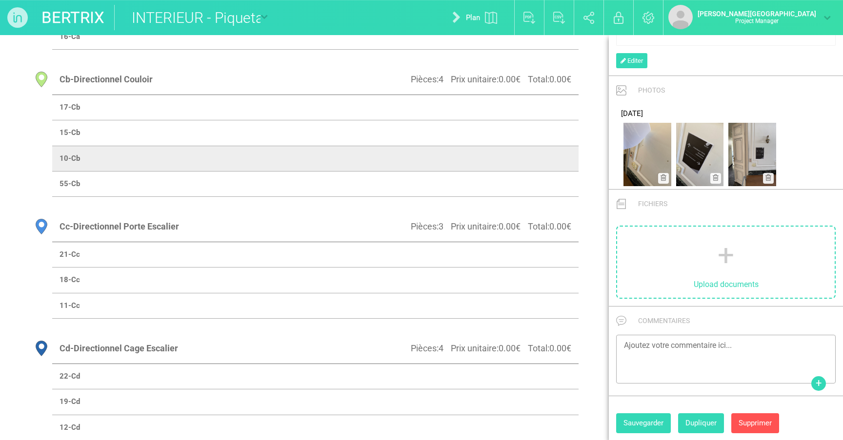
scroll to position [651, 0]
click at [519, 433] on div "Sauvegarder Dupliquer Supprimer" at bounding box center [726, 428] width 234 height 27
click at [519, 423] on button "Sauvegarder" at bounding box center [643, 425] width 55 height 20
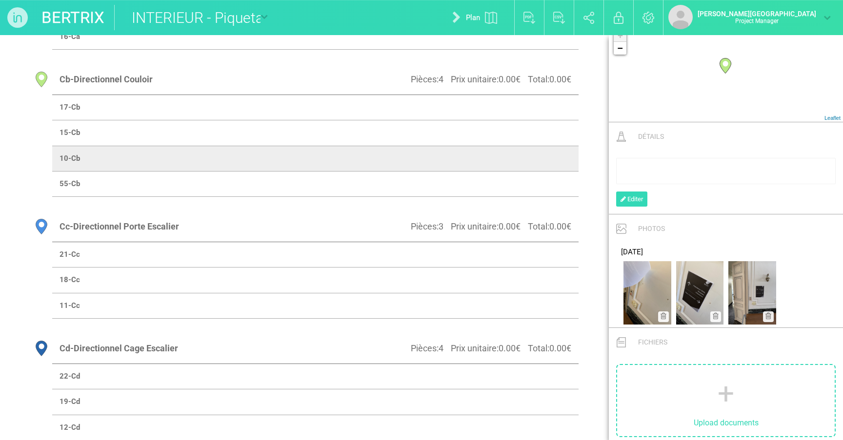
scroll to position [501, 0]
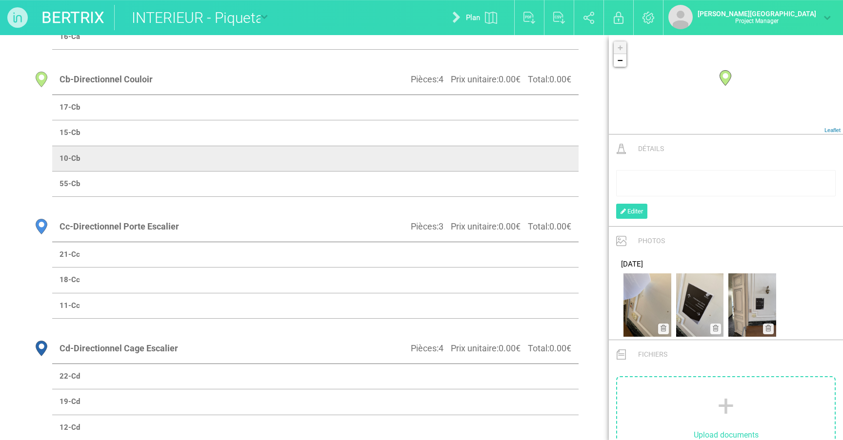
click at [519, 135] on td at bounding box center [446, 132] width 263 height 25
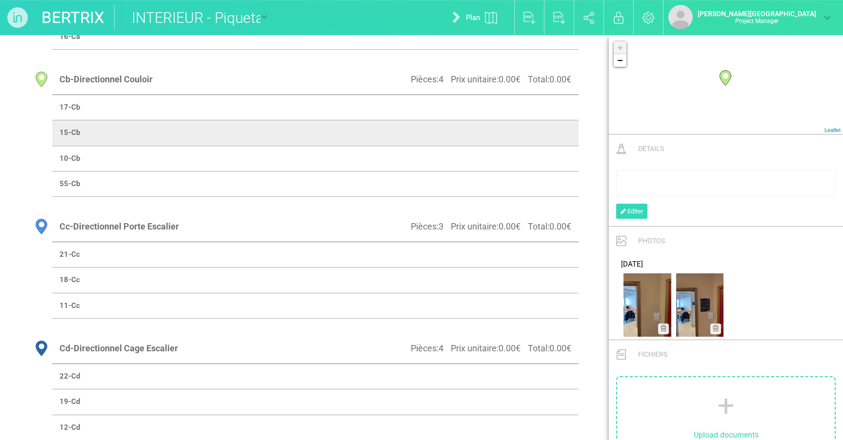
click at [519, 107] on td at bounding box center [446, 107] width 263 height 25
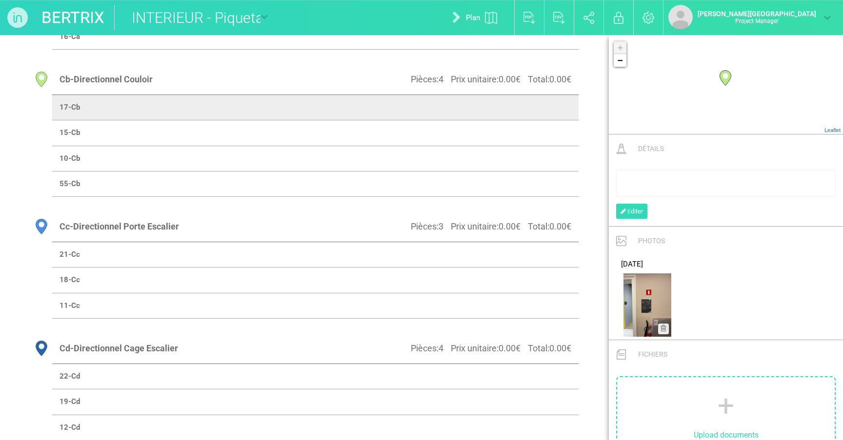
click at [519, 124] on td at bounding box center [446, 132] width 263 height 25
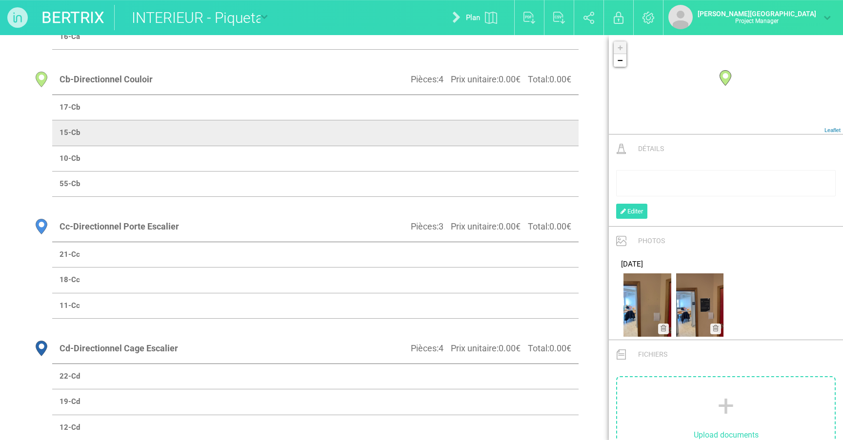
click at [519, 153] on td at bounding box center [446, 158] width 263 height 25
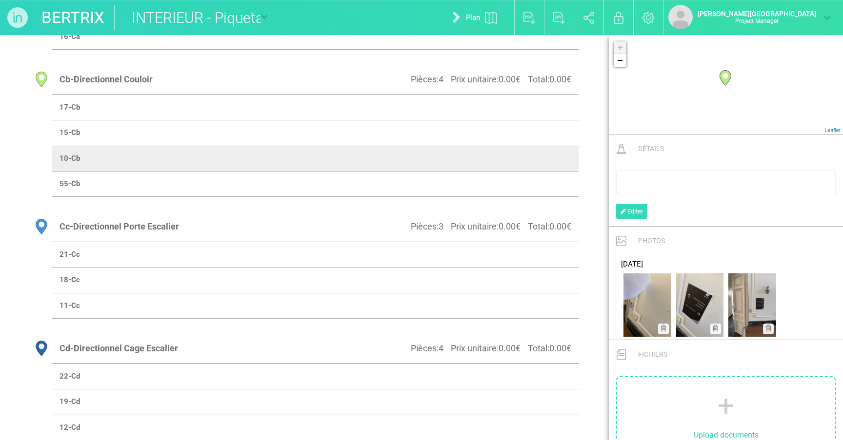
click at [519, 176] on td at bounding box center [446, 184] width 263 height 25
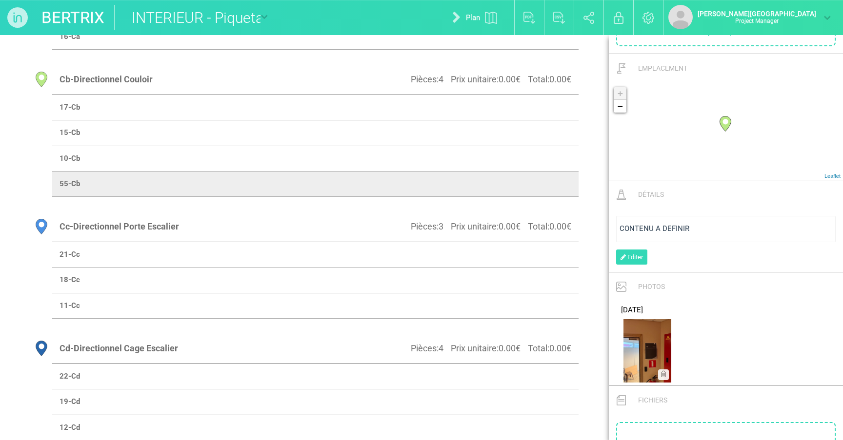
scroll to position [185, 0]
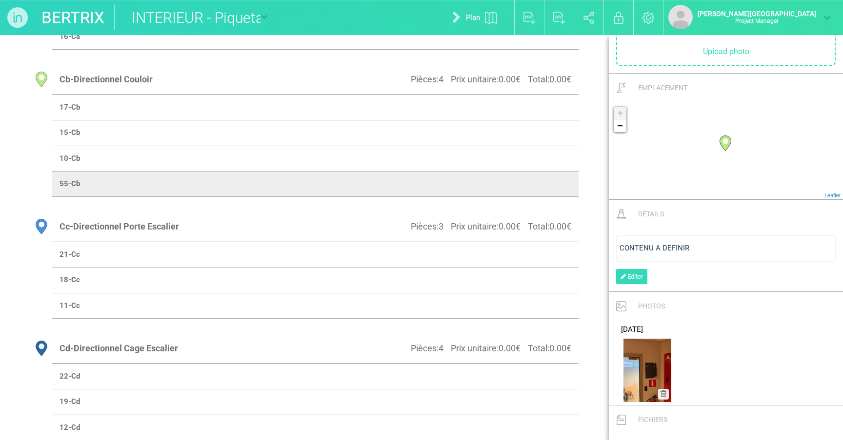
click at [519, 250] on span "CONTENU A DEFINIR" at bounding box center [654, 248] width 70 height 9
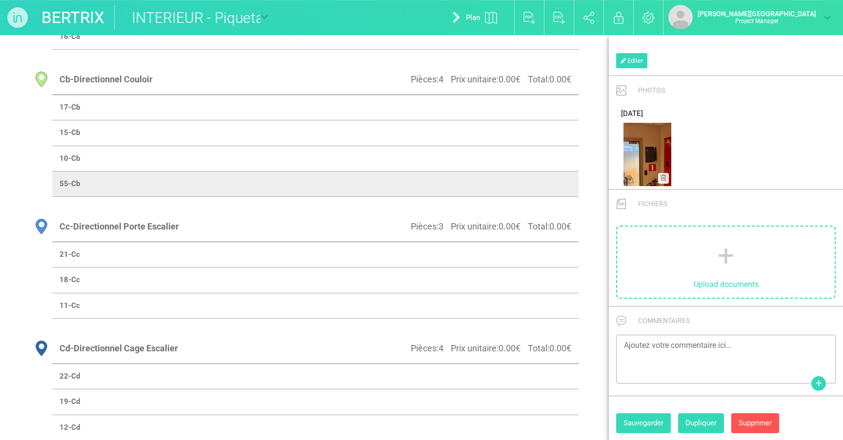
scroll to position [400, 0]
click at [519, 421] on button "Sauvegarder" at bounding box center [643, 425] width 55 height 20
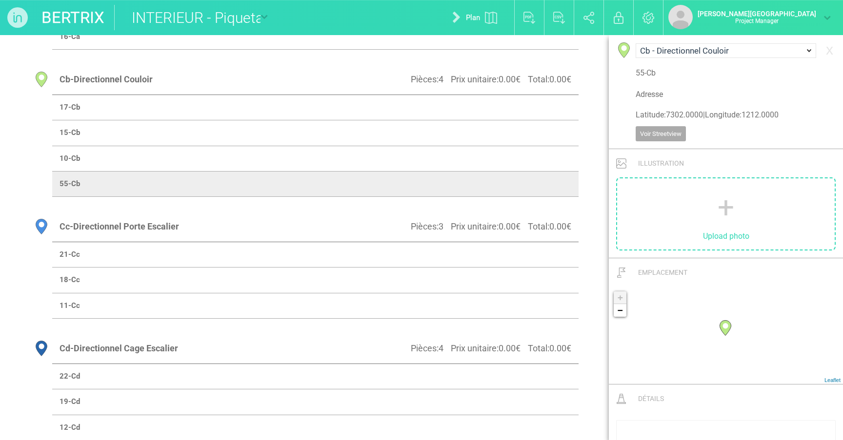
scroll to position [0, 0]
click at [513, 158] on td at bounding box center [446, 158] width 263 height 25
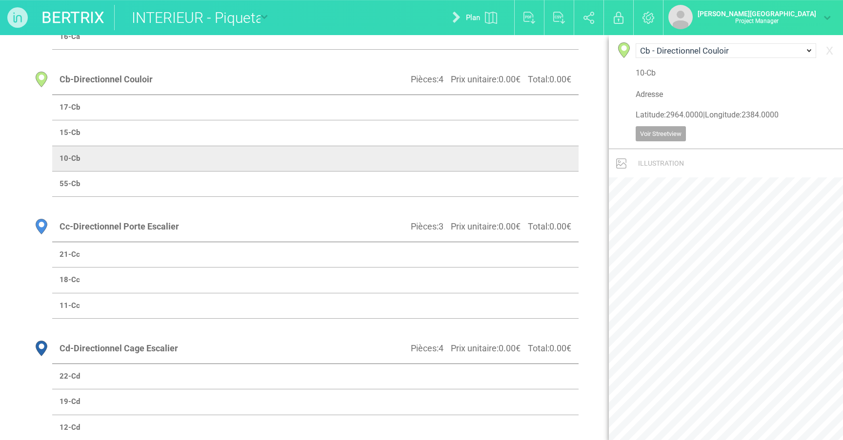
click at [474, 184] on td at bounding box center [446, 184] width 263 height 25
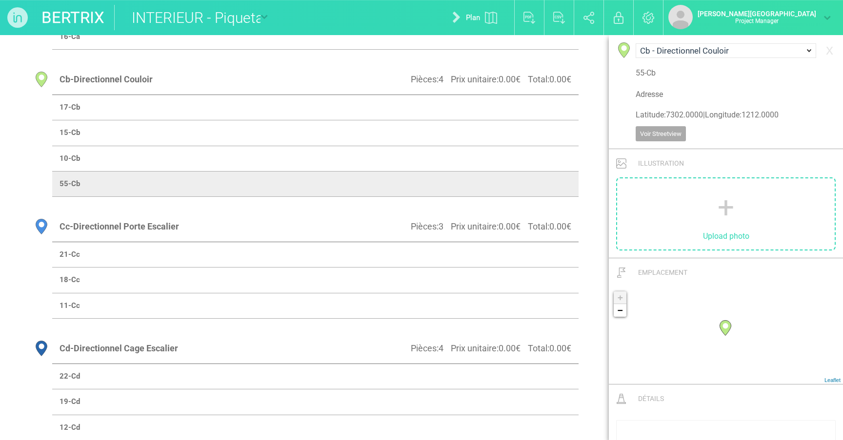
click at [492, 113] on td at bounding box center [446, 107] width 263 height 25
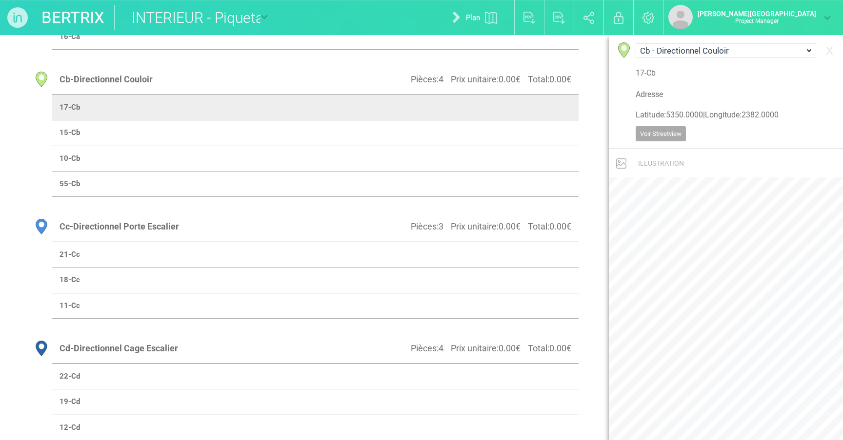
click at [467, 129] on td at bounding box center [446, 132] width 263 height 25
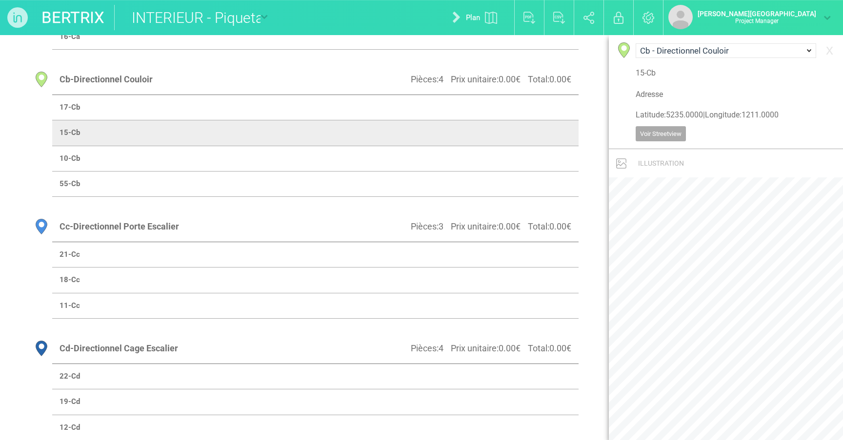
click at [462, 155] on td at bounding box center [446, 158] width 263 height 25
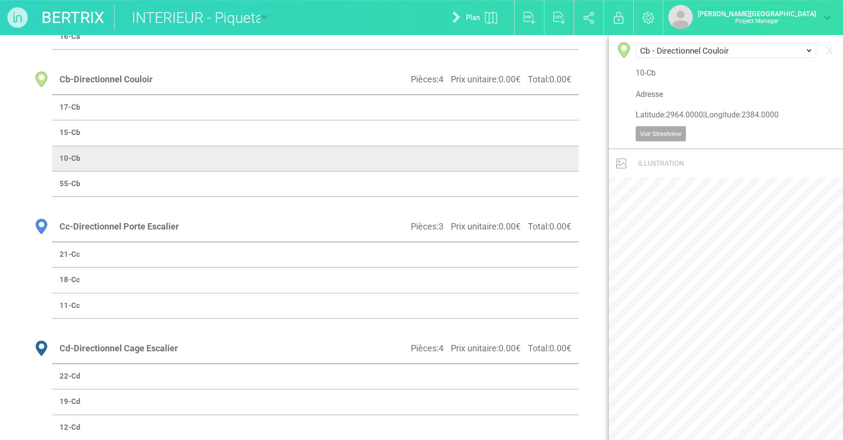
click at [444, 180] on td at bounding box center [446, 184] width 263 height 25
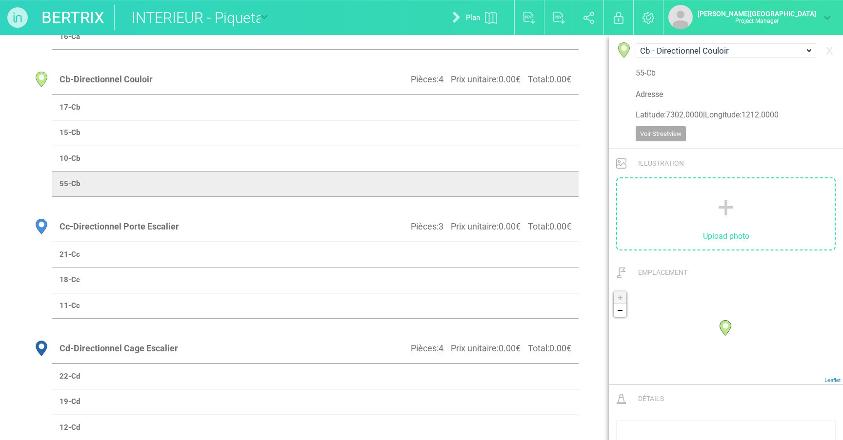
click at [509, 20] on link "Plan" at bounding box center [474, 17] width 69 height 31
select select "19437"
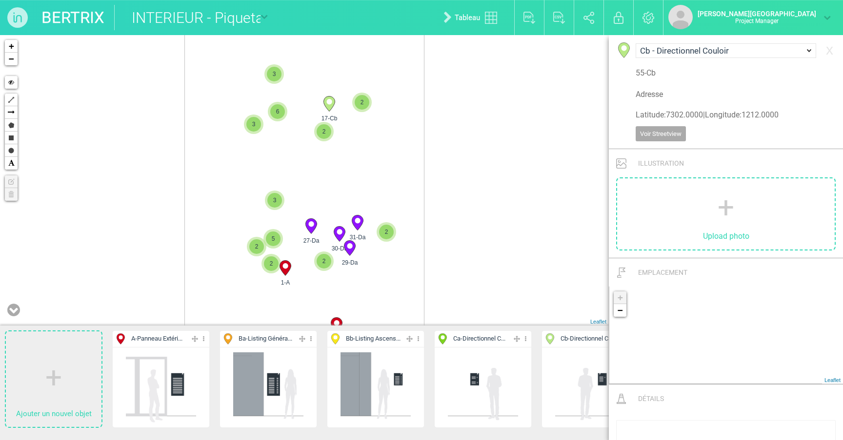
drag, startPoint x: 447, startPoint y: 166, endPoint x: 447, endPoint y: 299, distance: 133.1
click at [447, 299] on div "2-A 62-Db 31-Da 2 2 17-Cb 2 52-Da 4 29-Da 30-Da 2" at bounding box center [304, 180] width 609 height 291
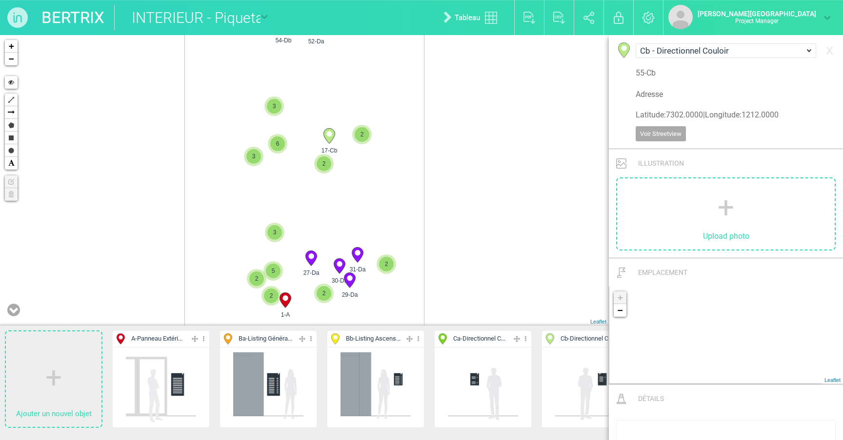
drag, startPoint x: 447, startPoint y: 299, endPoint x: 447, endPoint y: 360, distance: 61.4
click at [447, 360] on div "Ajouter un nouvel objet A - Panneau Extéri... Editer Cacher Aff. uniquement Dup…" at bounding box center [304, 237] width 609 height 405
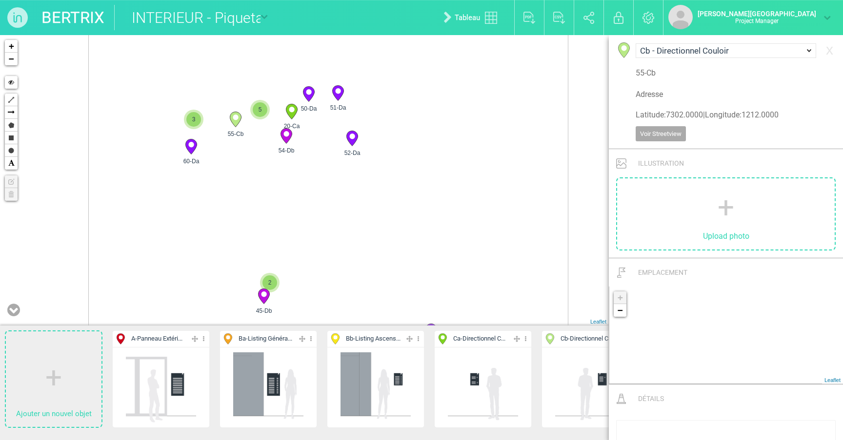
drag, startPoint x: 249, startPoint y: 118, endPoint x: 282, endPoint y: 190, distance: 79.0
click at [281, 188] on div "31-Da 17-Cb 52-Da 29-Da" at bounding box center [304, 180] width 609 height 291
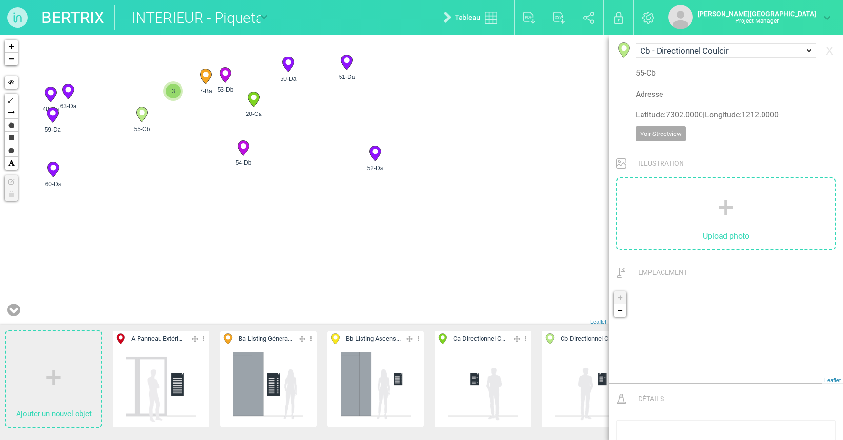
click at [145, 119] on icon at bounding box center [142, 115] width 16 height 16
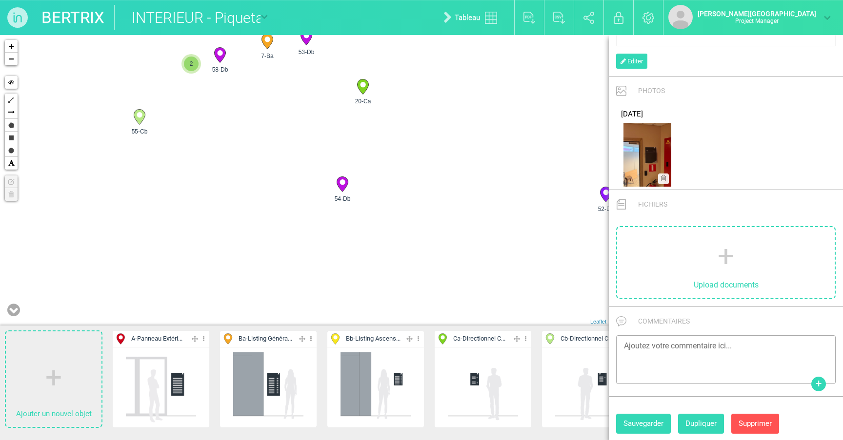
scroll to position [400, 0]
click at [519, 158] on img at bounding box center [647, 155] width 48 height 63
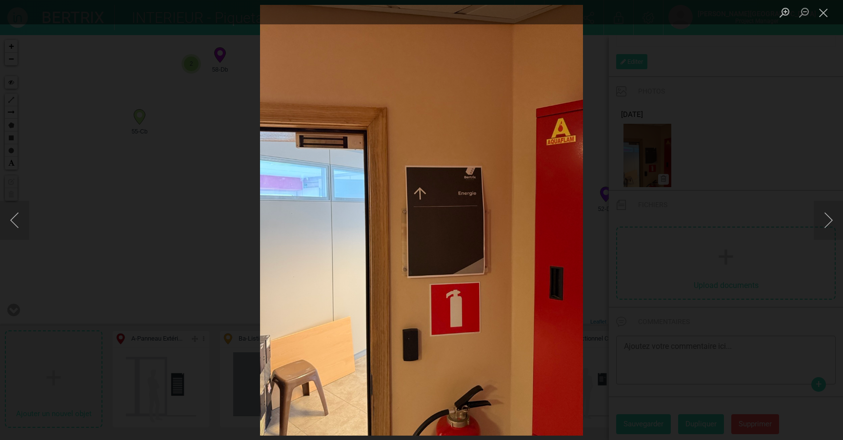
click at [519, 117] on div "Lightbox" at bounding box center [421, 220] width 843 height 440
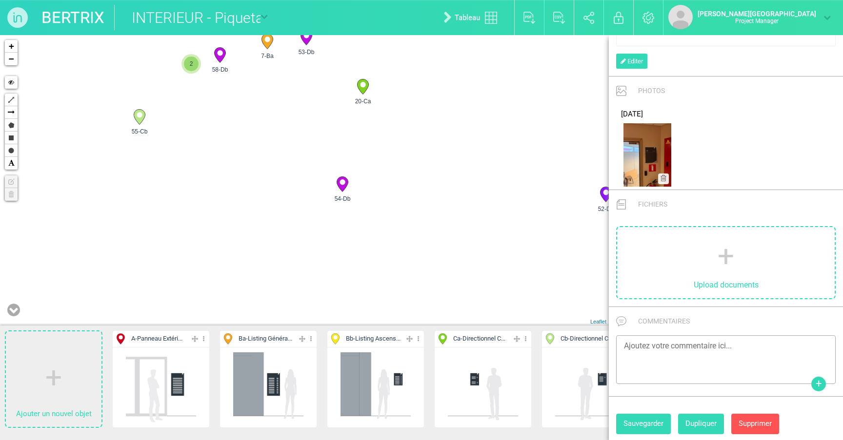
scroll to position [650, 0]
click at [519, 420] on button "Sauvegarder" at bounding box center [643, 425] width 55 height 20
click at [509, 24] on link "Tableau" at bounding box center [472, 17] width 73 height 31
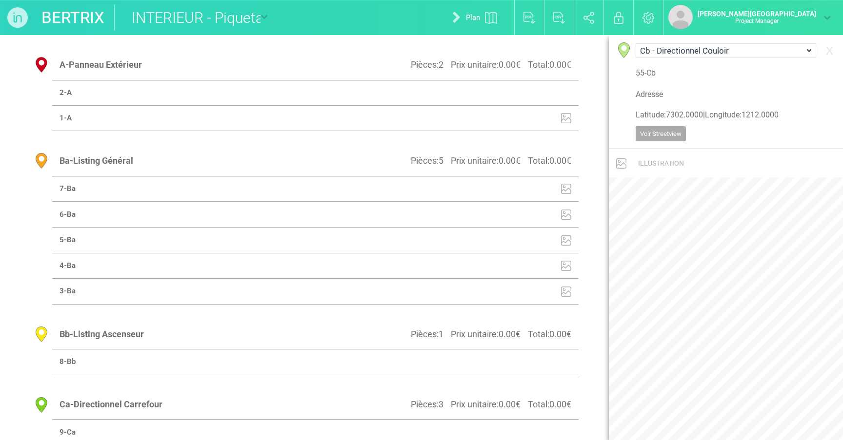
scroll to position [582, 0]
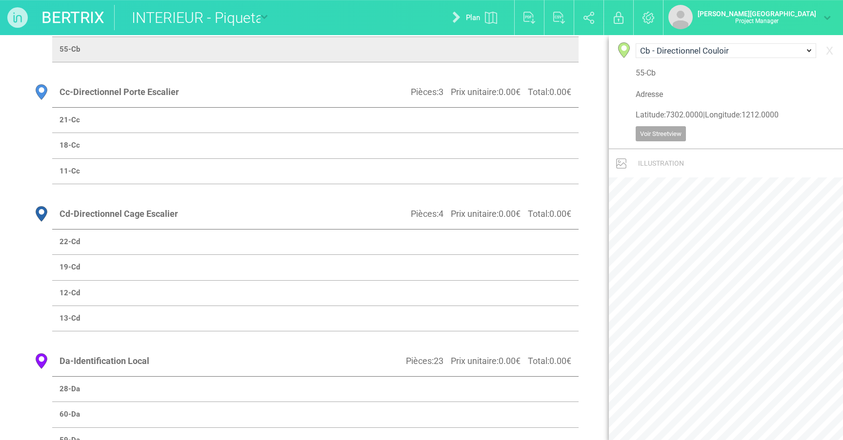
click at [518, 117] on td at bounding box center [446, 119] width 263 height 25
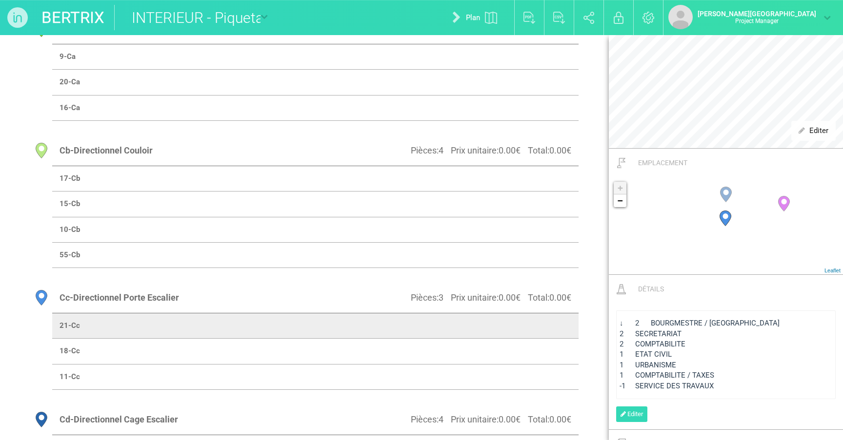
scroll to position [356, 0]
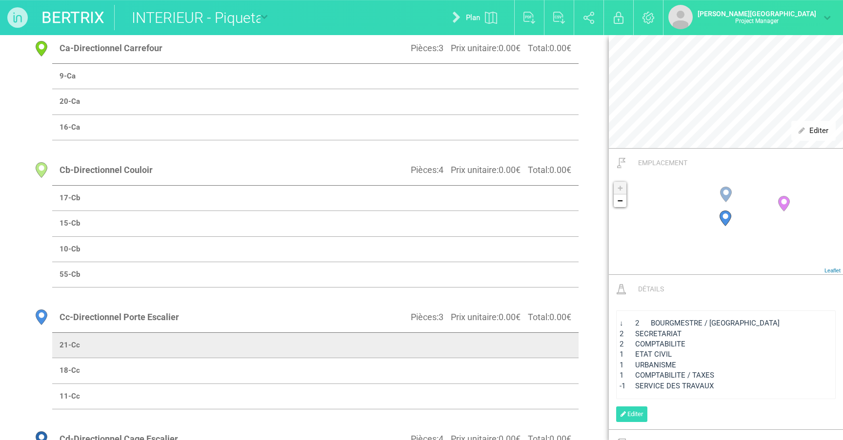
click at [424, 202] on td at bounding box center [446, 197] width 263 height 25
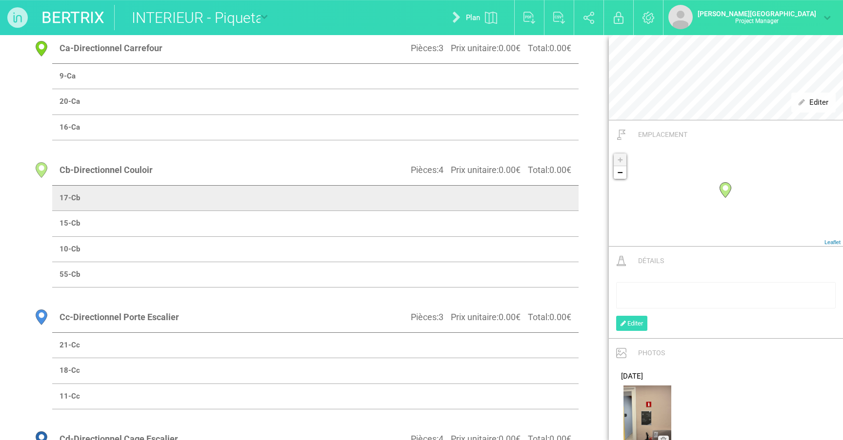
scroll to position [394, 0]
click at [519, 216] on td at bounding box center [446, 223] width 263 height 25
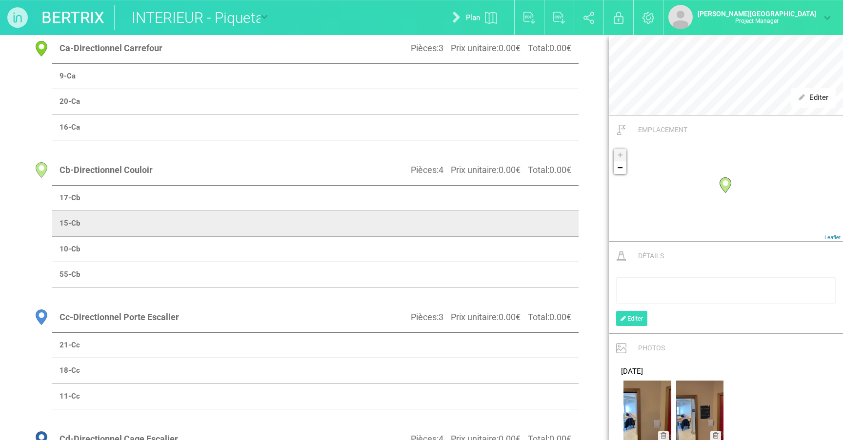
click at [511, 247] on td at bounding box center [446, 249] width 263 height 25
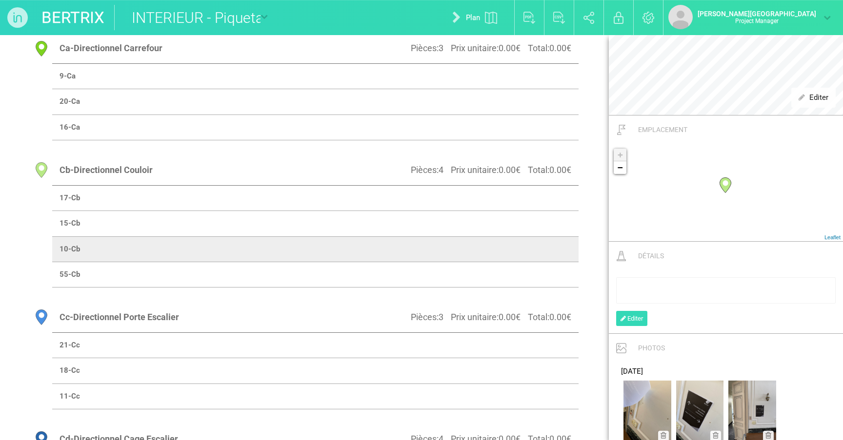
click at [515, 272] on td at bounding box center [446, 274] width 263 height 25
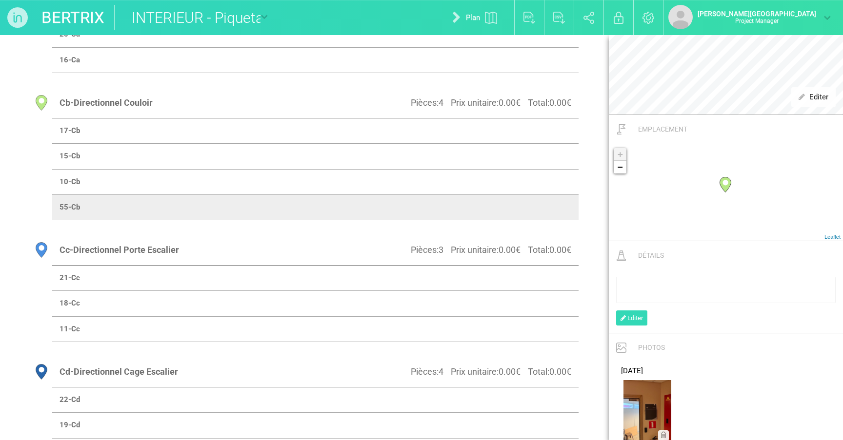
scroll to position [454, 0]
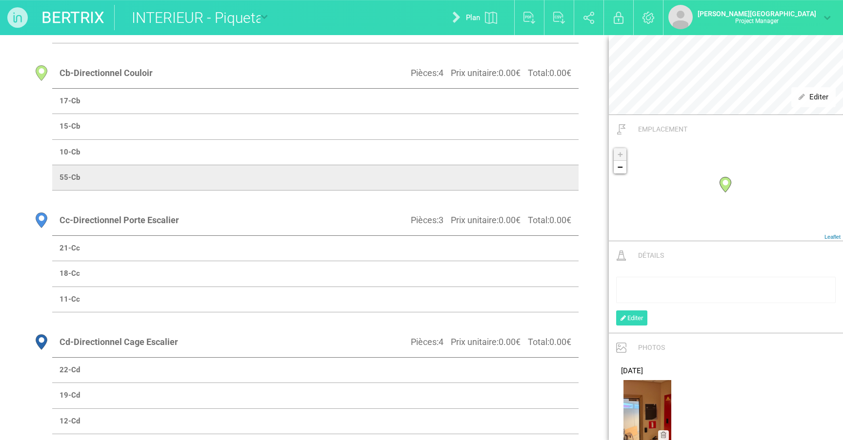
click at [499, 251] on td at bounding box center [446, 248] width 263 height 25
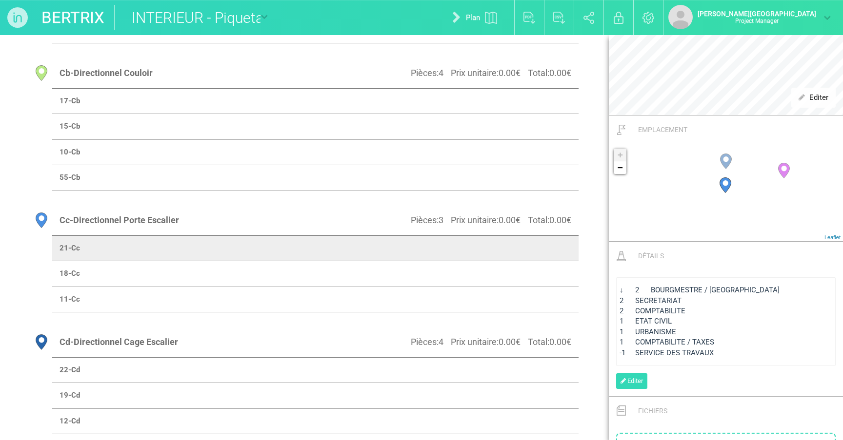
click at [519, 331] on span "1 URBANISME" at bounding box center [647, 332] width 57 height 9
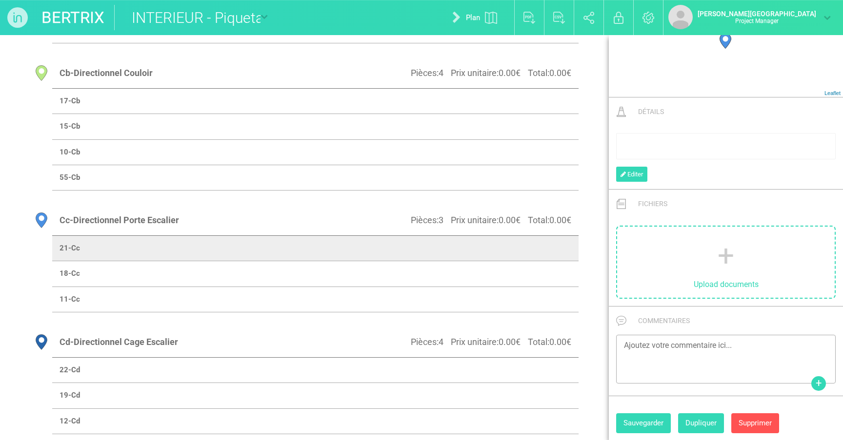
scroll to position [537, 0]
click at [519, 425] on button "Sauvegarder" at bounding box center [643, 424] width 55 height 20
click at [519, 276] on td at bounding box center [446, 273] width 263 height 25
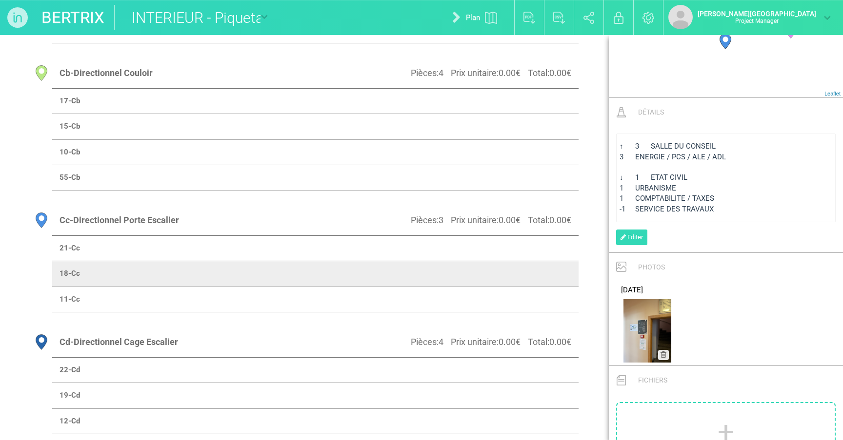
click at [519, 183] on div "1 URBANISME" at bounding box center [725, 188] width 213 height 10
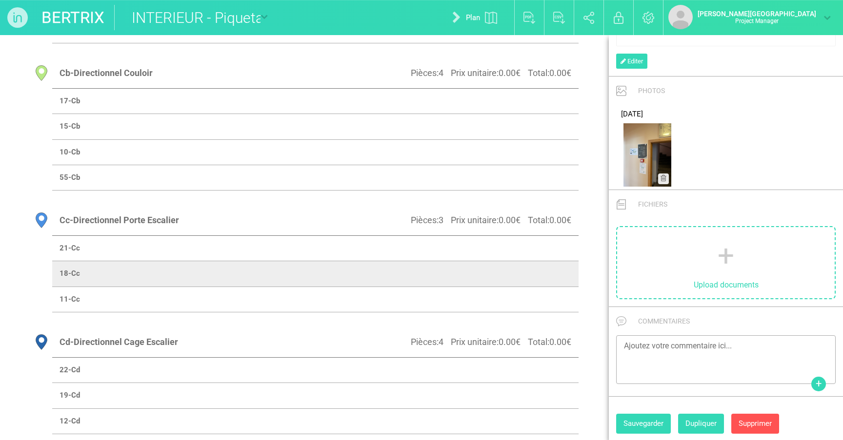
scroll to position [651, 0]
click at [519, 415] on button "Sauvegarder" at bounding box center [643, 425] width 55 height 20
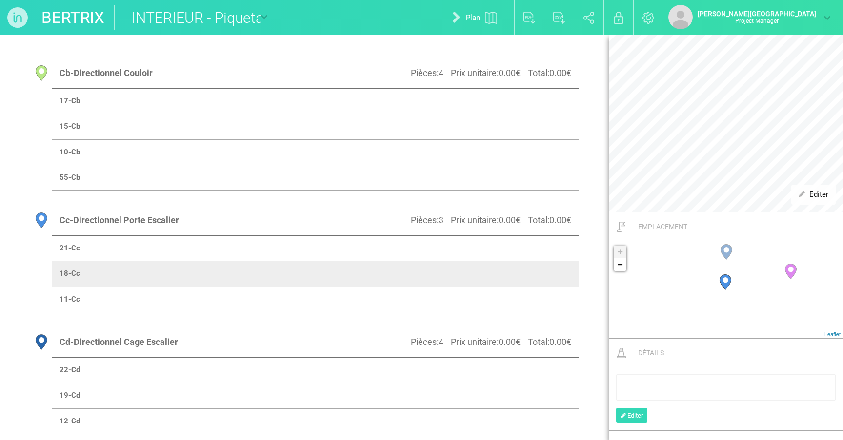
scroll to position [294, 0]
click at [519, 296] on td at bounding box center [446, 299] width 263 height 25
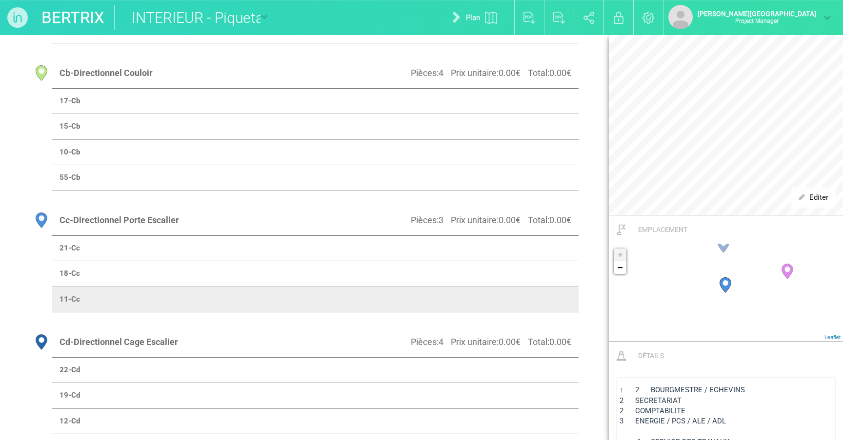
click at [519, 388] on span "↑ 2 BOURGMESTRE / ECHEVINS" at bounding box center [681, 390] width 125 height 9
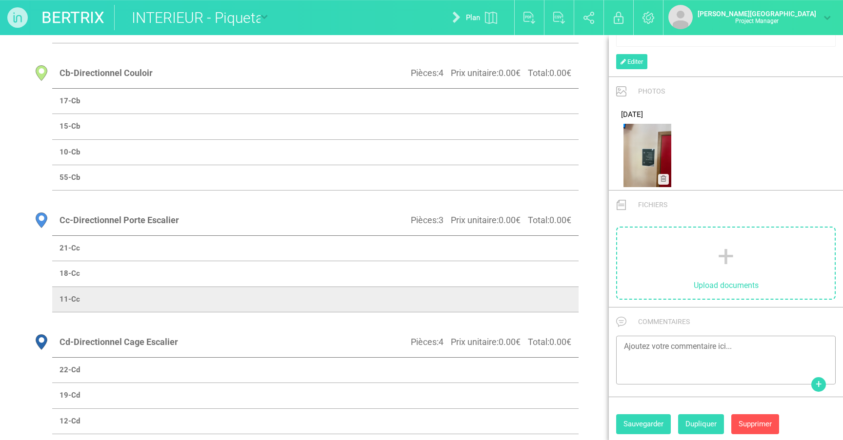
click at [519, 421] on button "Sauvegarder" at bounding box center [643, 425] width 55 height 20
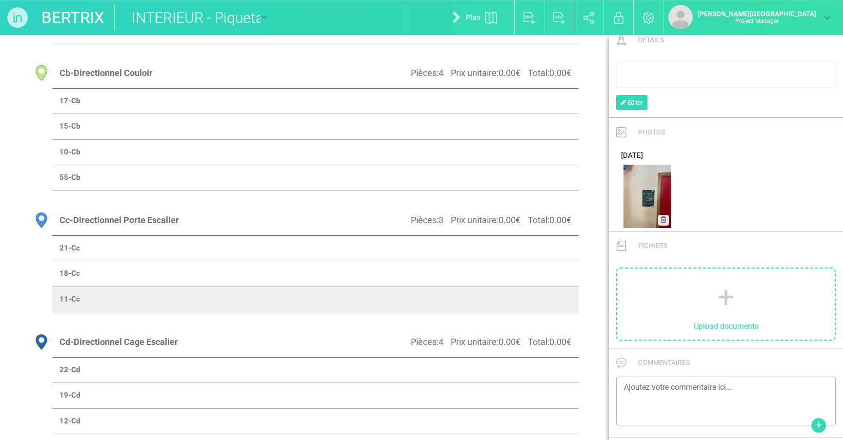
scroll to position [456, 0]
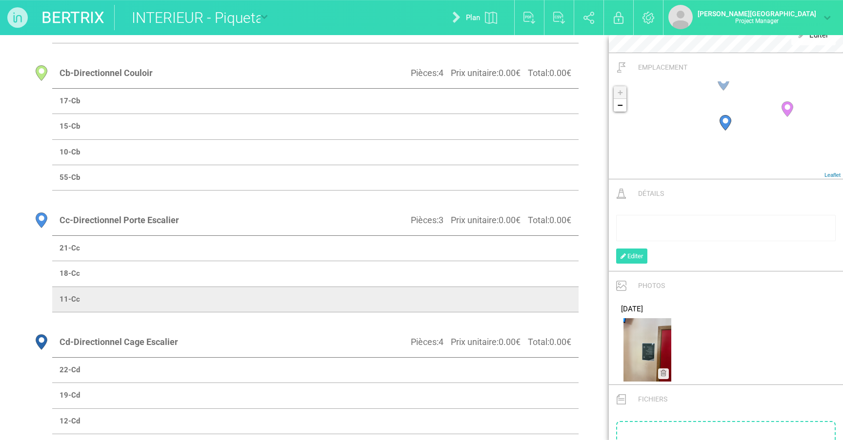
click at [519, 272] on td at bounding box center [446, 273] width 263 height 25
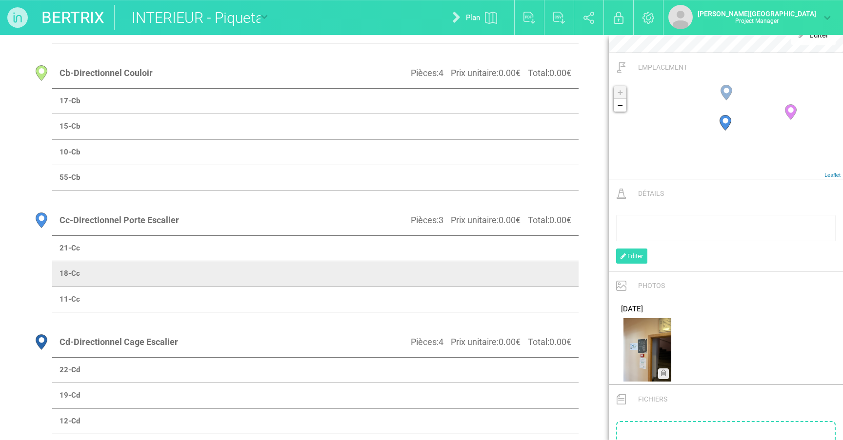
click at [519, 249] on td at bounding box center [446, 248] width 263 height 25
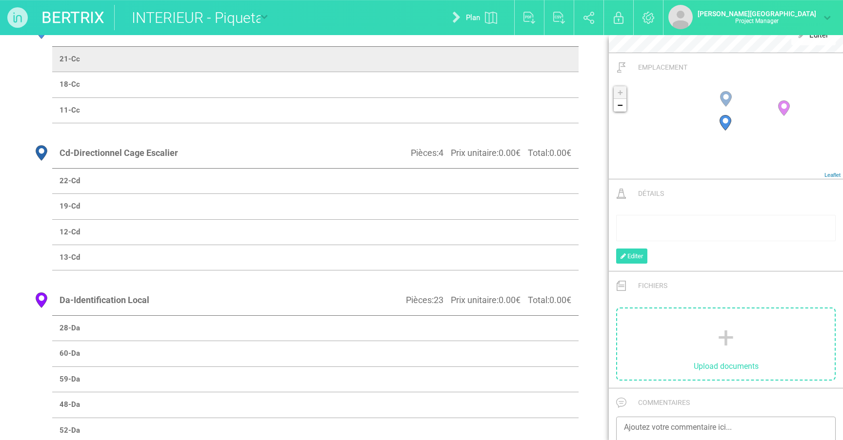
scroll to position [648, 0]
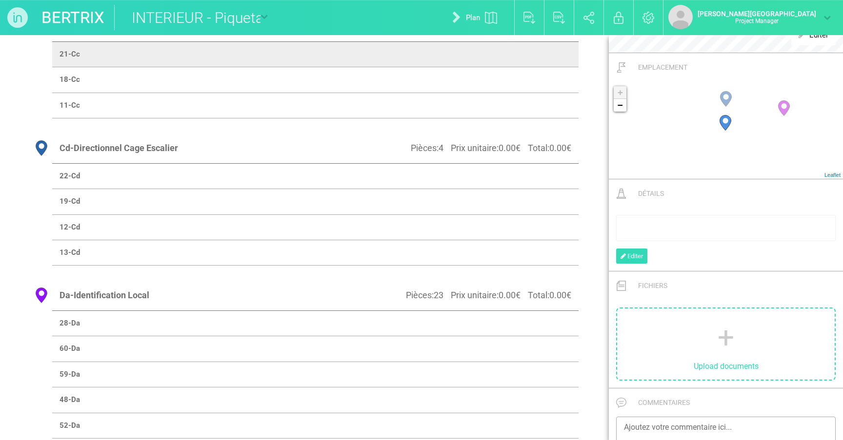
click at [519, 178] on td at bounding box center [446, 175] width 263 height 25
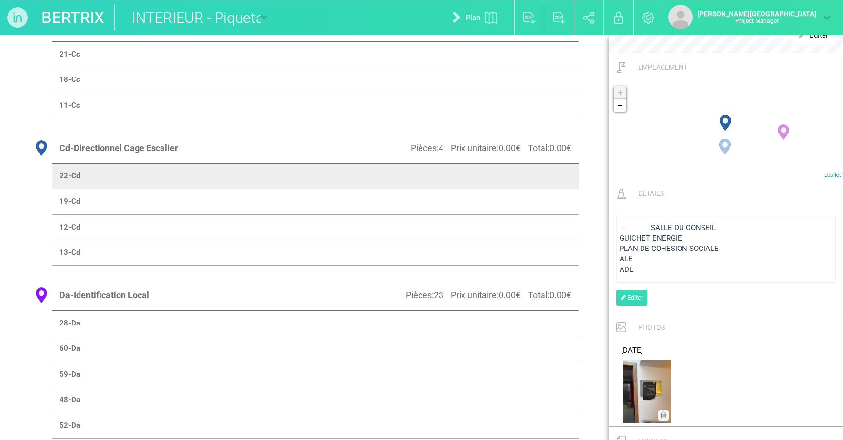
click at [519, 237] on span "GUICHET ENERGIE" at bounding box center [650, 238] width 62 height 9
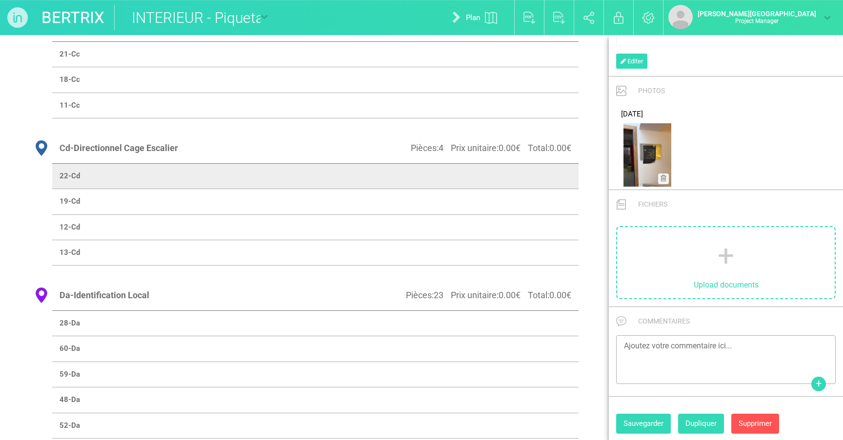
scroll to position [651, 0]
click at [519, 420] on button "Sauvegarder" at bounding box center [643, 425] width 55 height 20
click at [519, 200] on td at bounding box center [446, 201] width 263 height 25
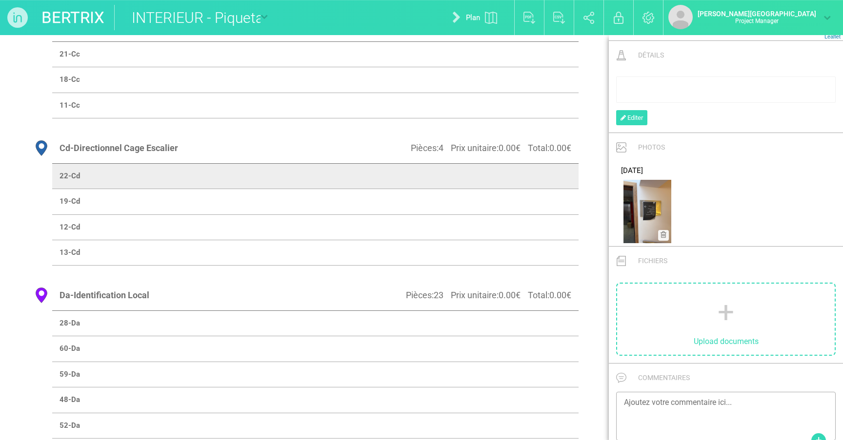
click at [519, 200] on td at bounding box center [446, 201] width 263 height 25
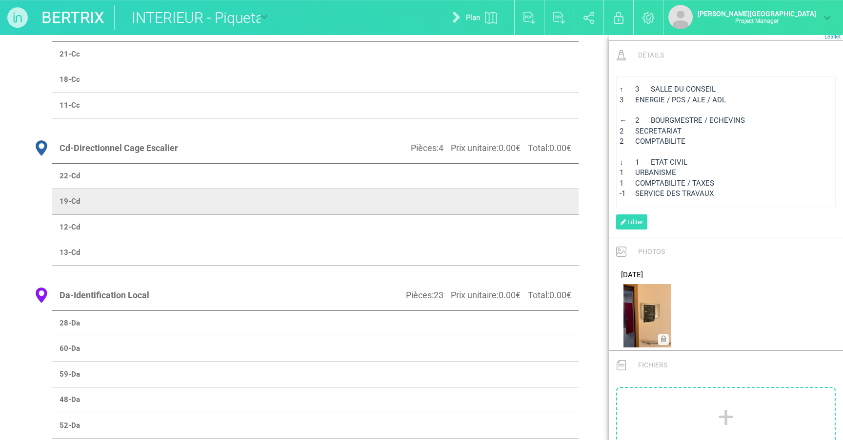
click at [519, 148] on div "rdw-editor" at bounding box center [725, 152] width 213 height 10
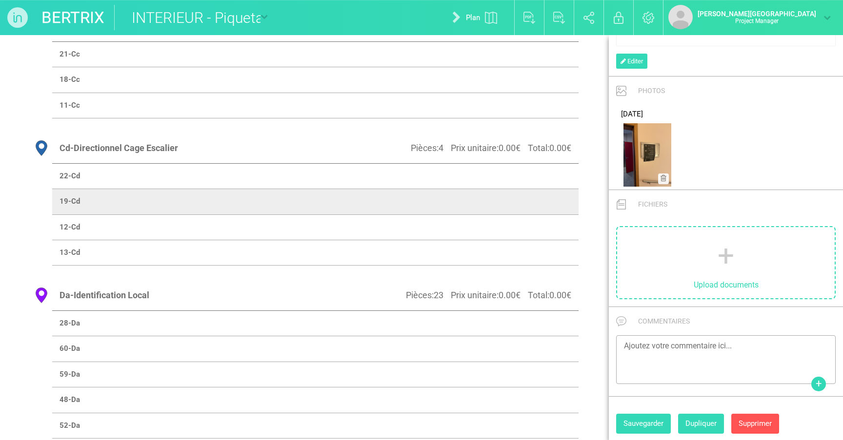
scroll to position [651, 0]
click at [519, 421] on button "Sauvegarder" at bounding box center [643, 425] width 55 height 20
click at [519, 174] on td at bounding box center [446, 175] width 263 height 25
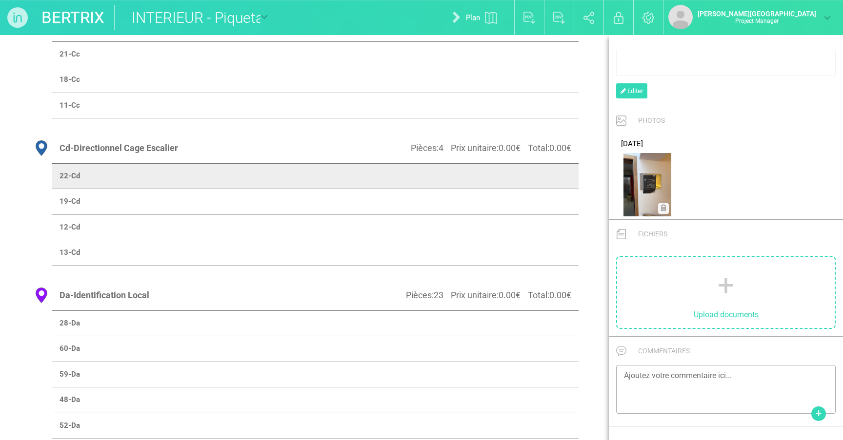
scroll to position [551, 0]
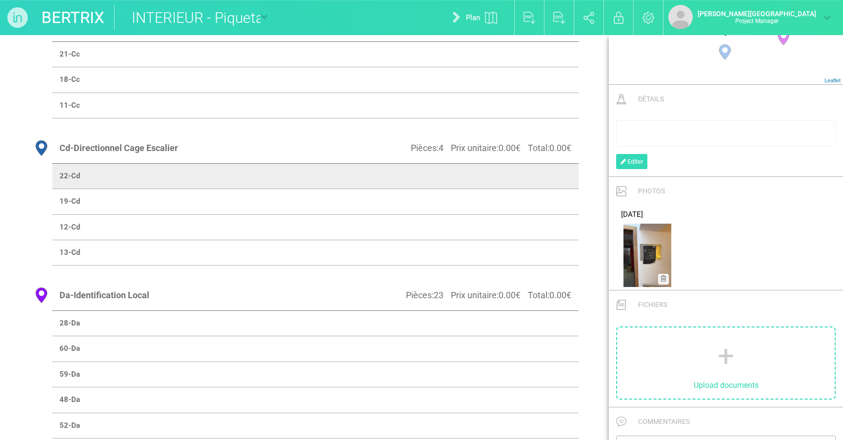
click at [519, 202] on td at bounding box center [446, 201] width 263 height 25
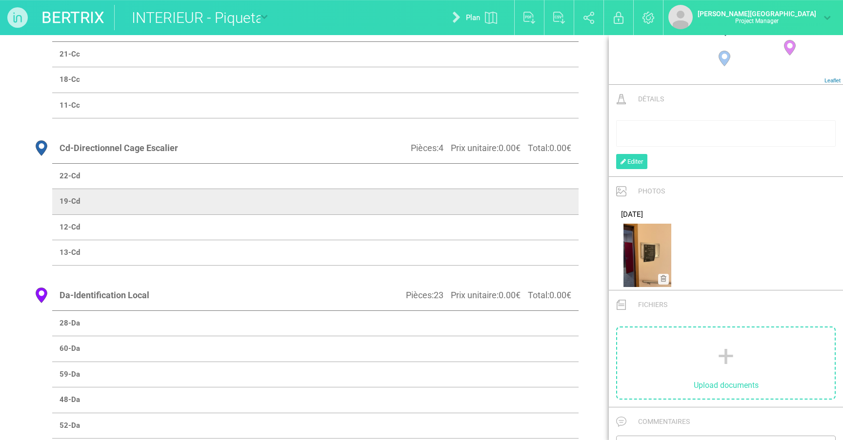
click at [519, 227] on td at bounding box center [446, 227] width 263 height 25
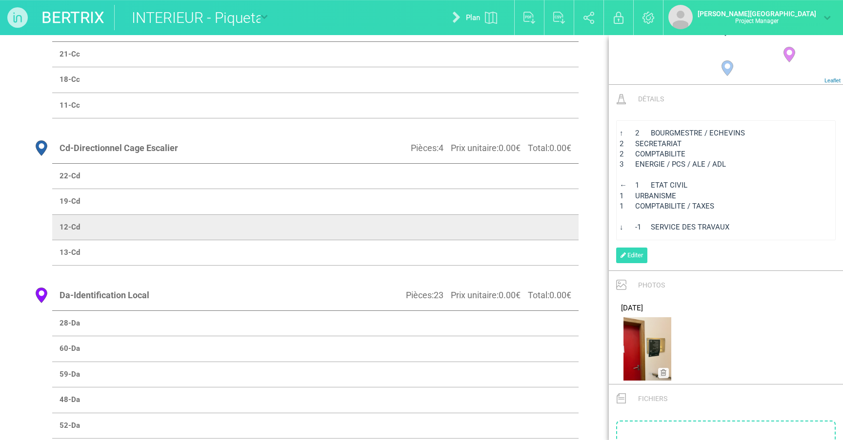
click at [519, 163] on span "3 ENERGIE / PCS / ALE / ADL" at bounding box center [672, 164] width 106 height 9
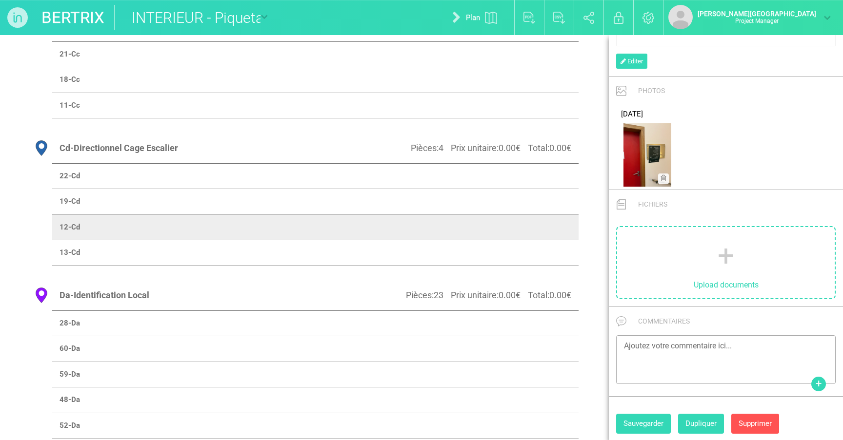
scroll to position [651, 0]
click at [519, 419] on button "Sauvegarder" at bounding box center [643, 425] width 55 height 20
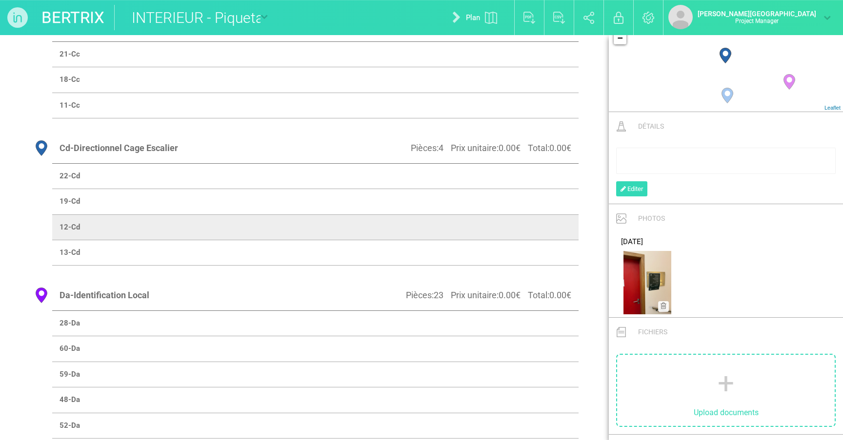
scroll to position [519, 0]
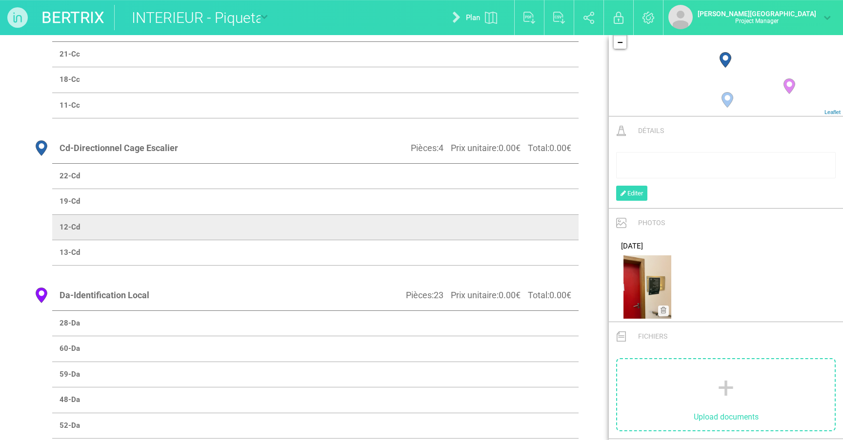
click at [519, 245] on td at bounding box center [446, 252] width 263 height 25
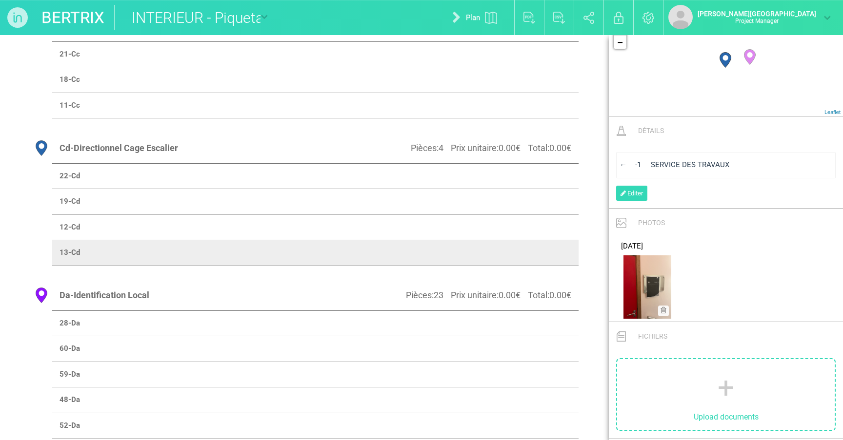
click at [519, 163] on span "← -1 SERVICE DES TRAVAUX" at bounding box center [674, 164] width 110 height 9
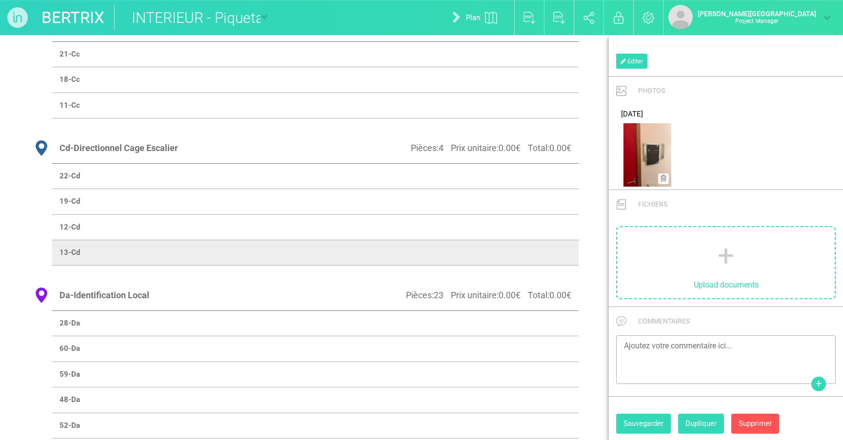
scroll to position [651, 0]
click at [519, 425] on button "Sauvegarder" at bounding box center [643, 425] width 55 height 20
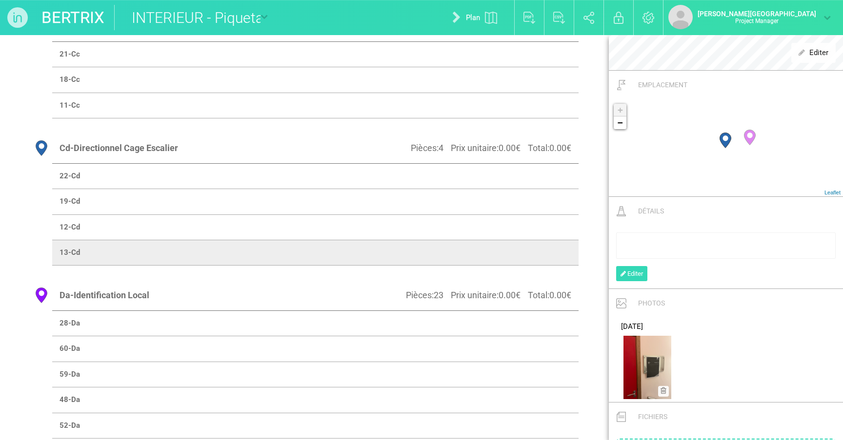
scroll to position [429, 0]
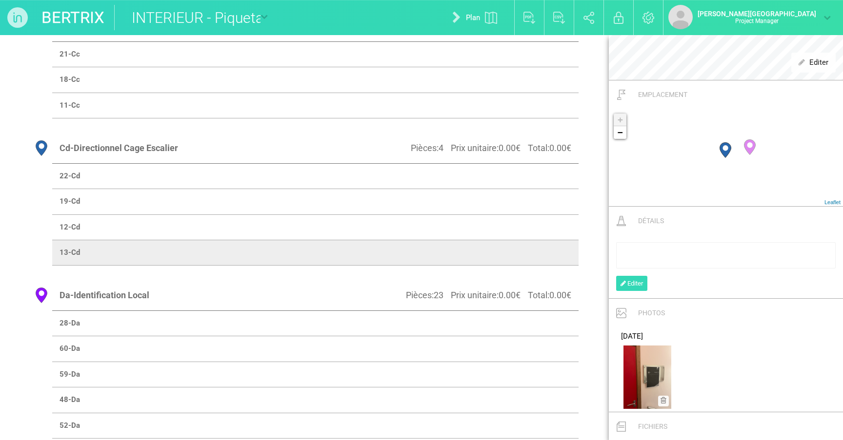
click at [519, 324] on td at bounding box center [446, 323] width 263 height 25
select select "19443"
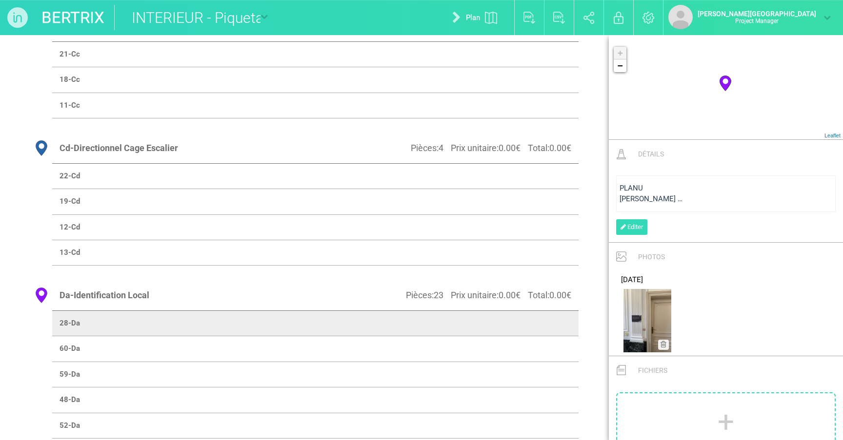
scroll to position [243, 0]
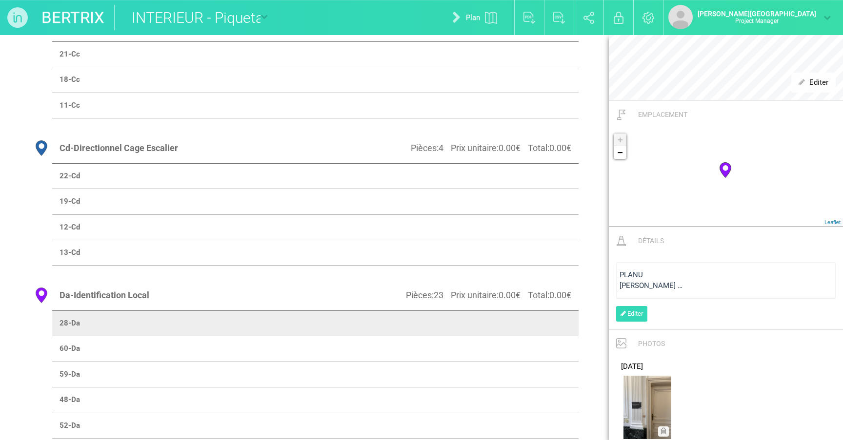
click at [519, 282] on div "[PERSON_NAME] …" at bounding box center [725, 286] width 213 height 10
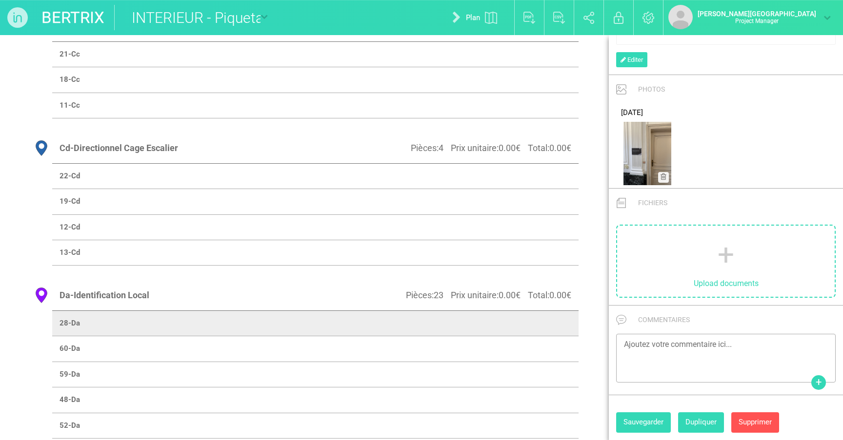
scroll to position [485, 0]
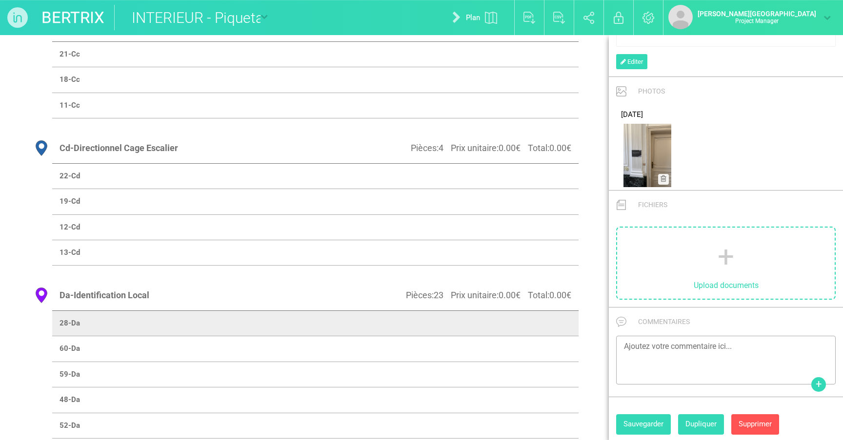
click at [519, 420] on button "Sauvegarder" at bounding box center [643, 425] width 55 height 20
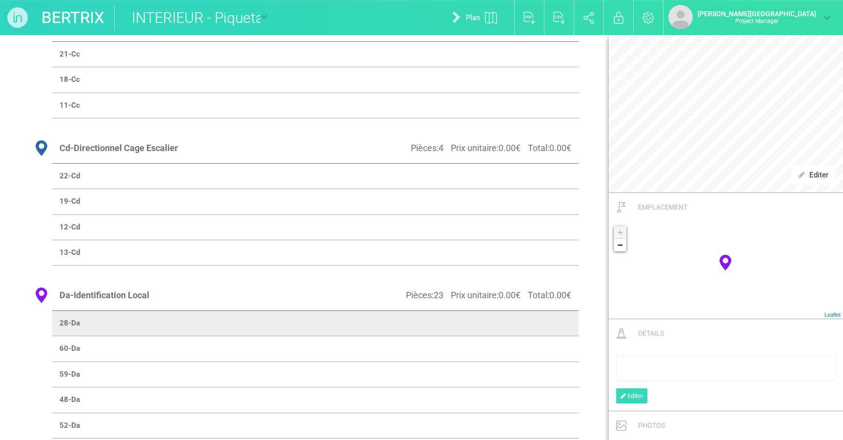
scroll to position [198, 0]
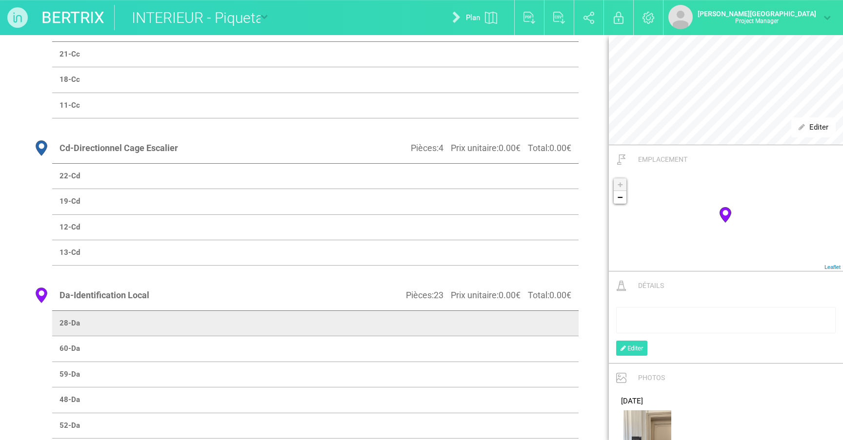
click at [519, 336] on td at bounding box center [446, 348] width 263 height 25
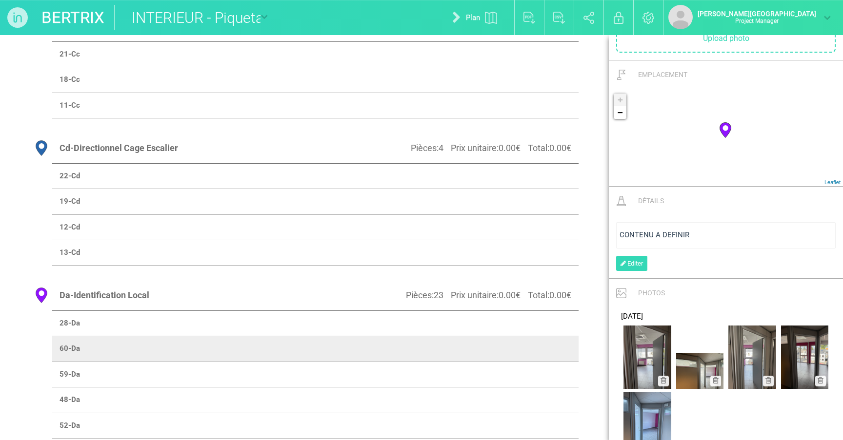
click at [519, 234] on span "CONTENU A DEFINIR" at bounding box center [654, 235] width 70 height 9
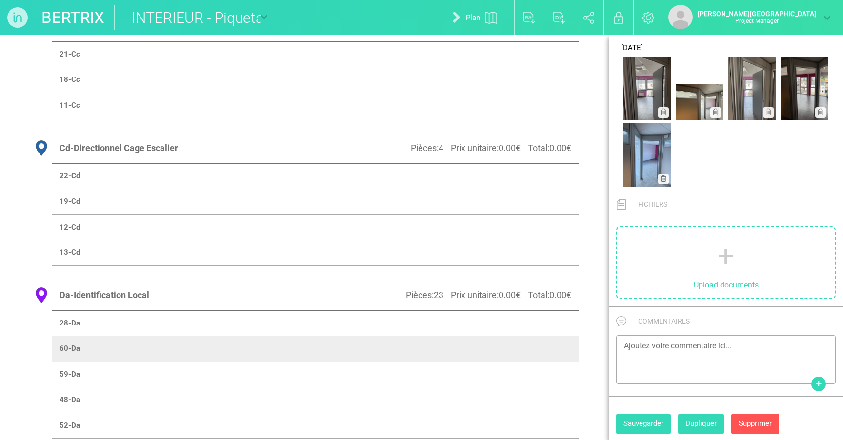
scroll to position [466, 0]
click at [519, 420] on button "Sauvegarder" at bounding box center [643, 425] width 55 height 20
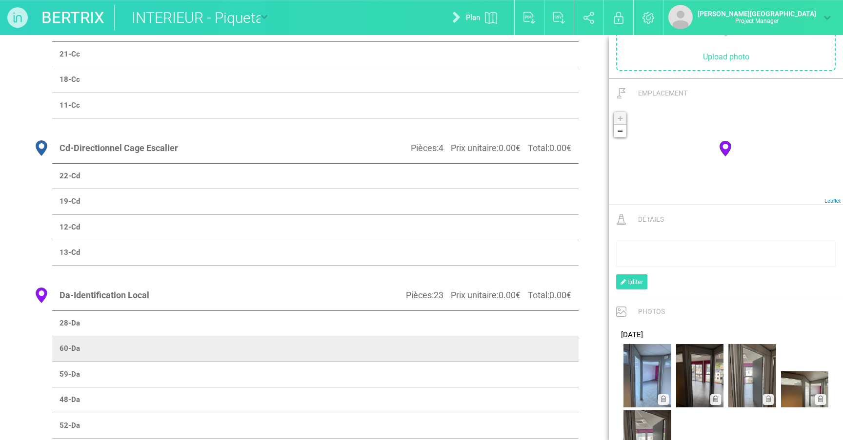
scroll to position [193, 0]
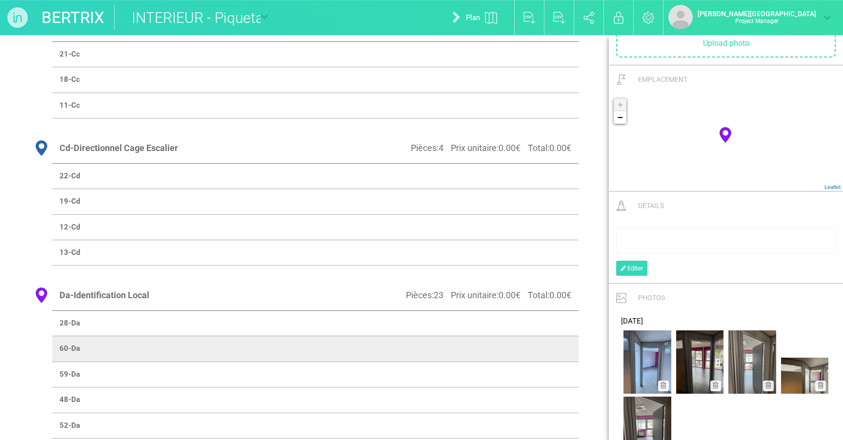
click at [519, 373] on td at bounding box center [446, 374] width 263 height 25
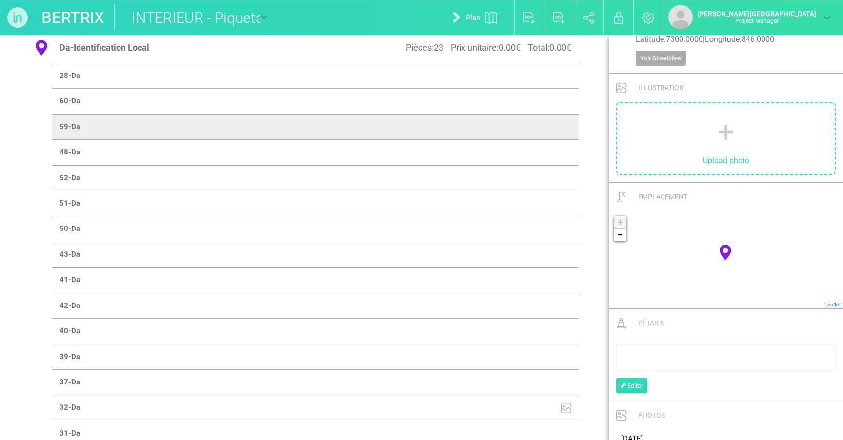
scroll to position [127, 0]
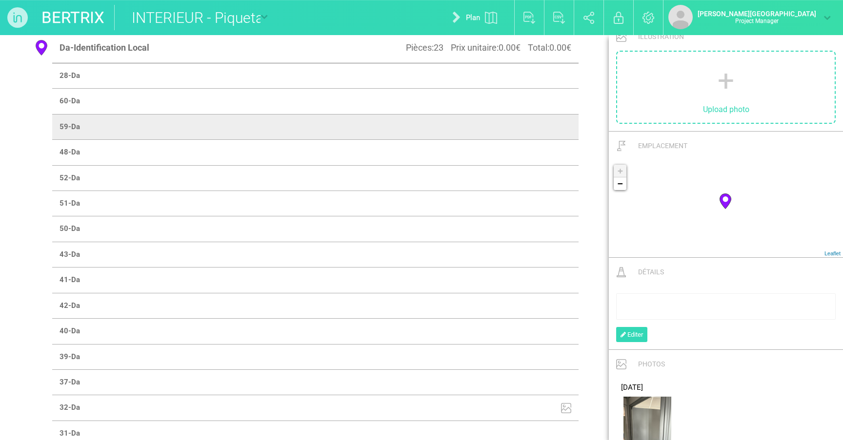
click at [519, 148] on td at bounding box center [446, 152] width 263 height 25
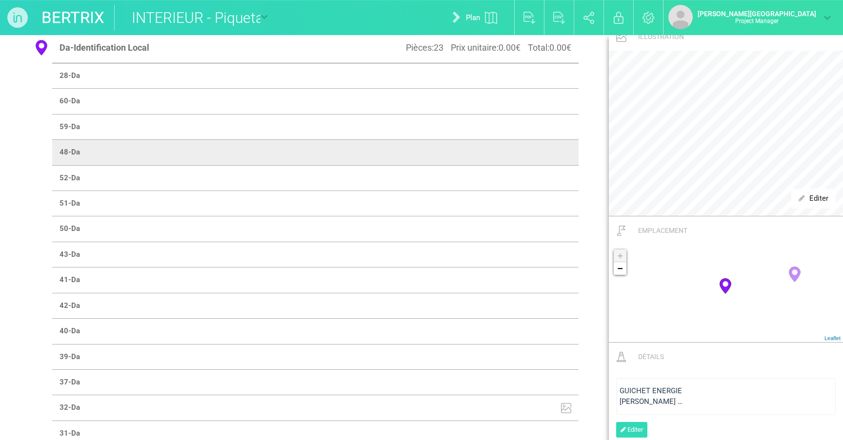
click at [519, 390] on span "GUICHET ENERGIE" at bounding box center [650, 391] width 62 height 9
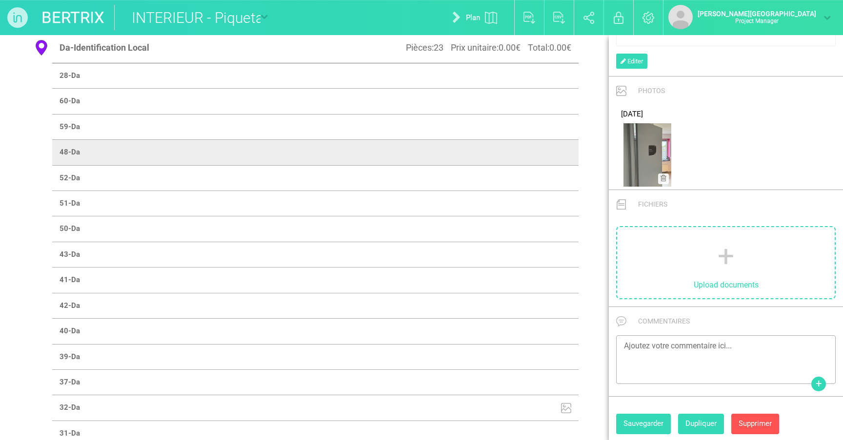
scroll to position [485, 0]
click at [519, 422] on button "Sauvegarder" at bounding box center [643, 425] width 55 height 20
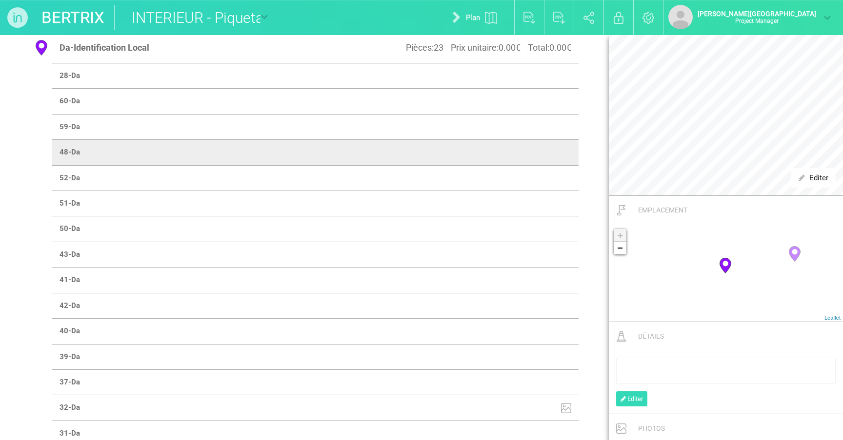
scroll to position [172, 0]
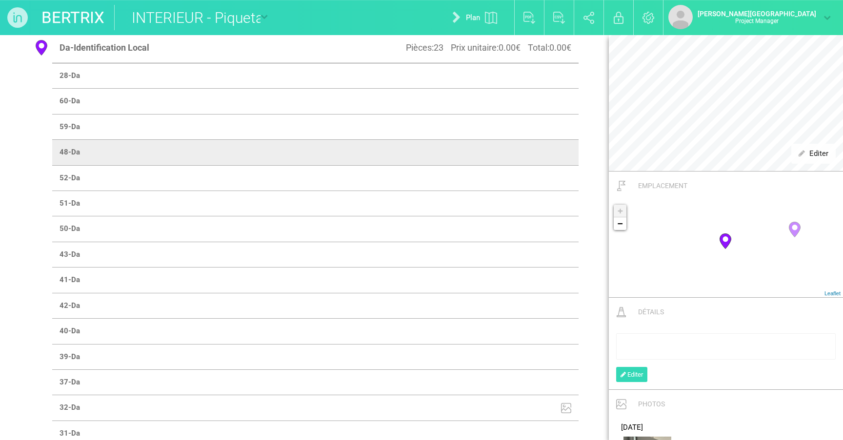
click at [519, 174] on td at bounding box center [446, 177] width 263 height 25
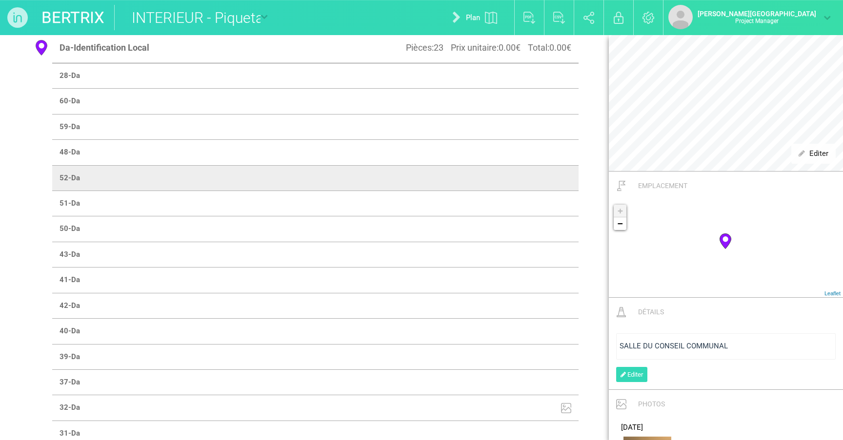
click at [519, 339] on div "SALLE DU CONSEIL COMMUNAL" at bounding box center [725, 347] width 219 height 26
click at [519, 191] on td at bounding box center [446, 203] width 263 height 25
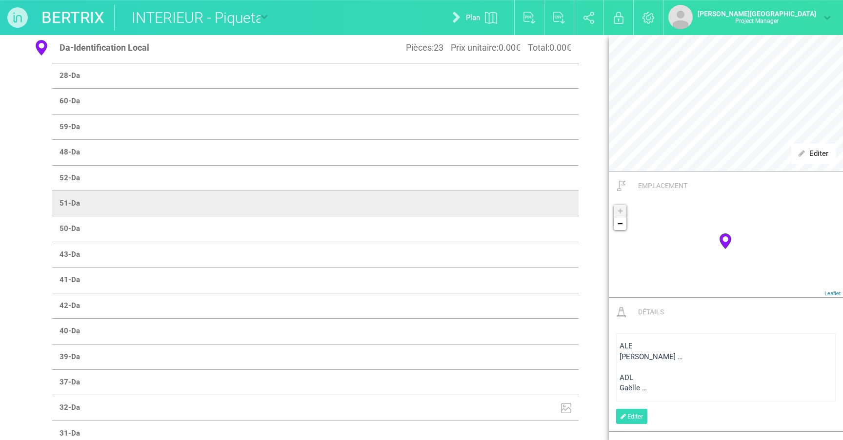
click at [519, 368] on div "rdw-editor" at bounding box center [725, 367] width 213 height 10
click at [519, 229] on td at bounding box center [446, 229] width 263 height 25
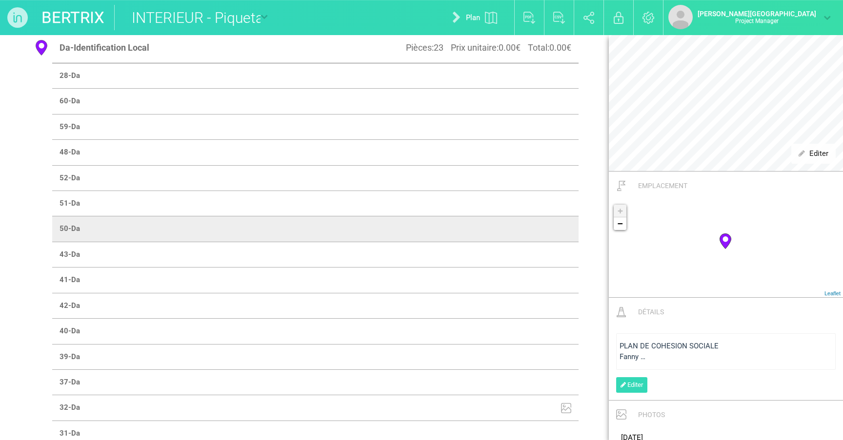
click at [519, 353] on div "Fanny …" at bounding box center [725, 357] width 213 height 10
click at [519, 242] on td at bounding box center [446, 254] width 263 height 25
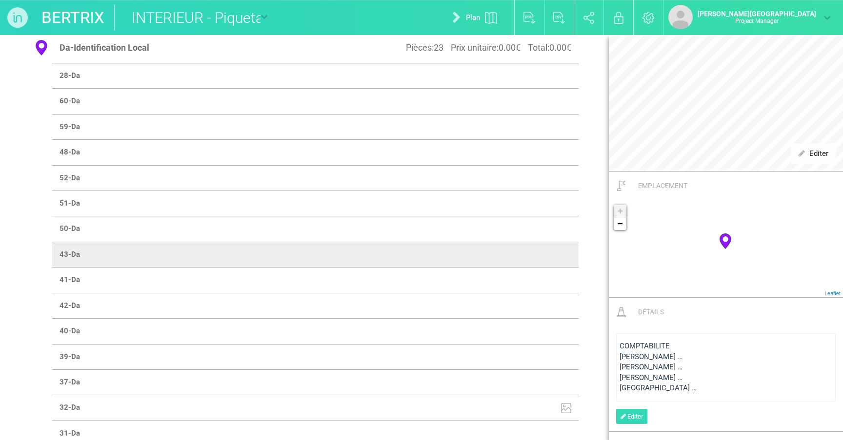
click at [519, 354] on span "[PERSON_NAME] …" at bounding box center [650, 357] width 63 height 9
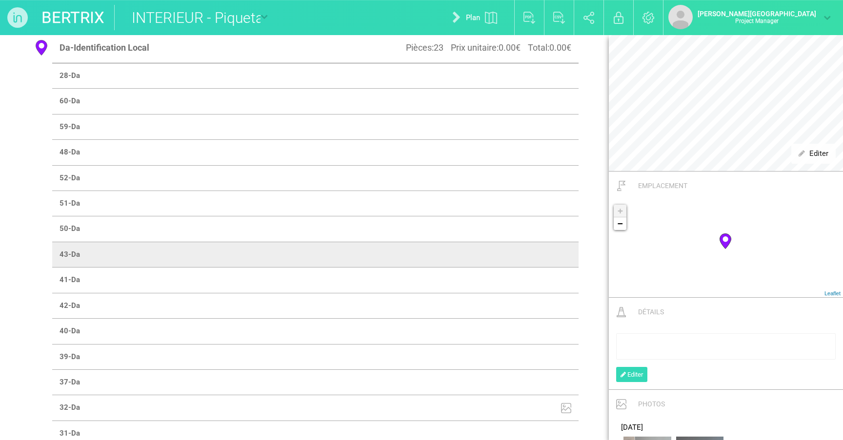
click at [519, 274] on td at bounding box center [446, 280] width 263 height 25
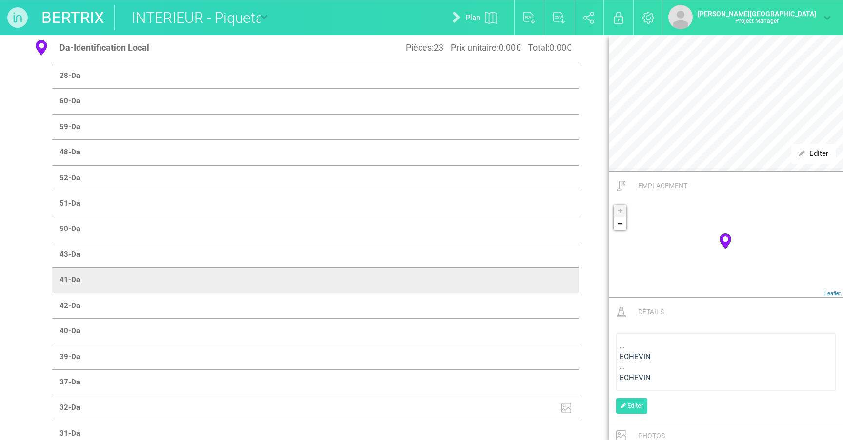
click at [519, 358] on div "ECHEVIN" at bounding box center [725, 357] width 213 height 10
click at [519, 293] on td at bounding box center [446, 305] width 263 height 25
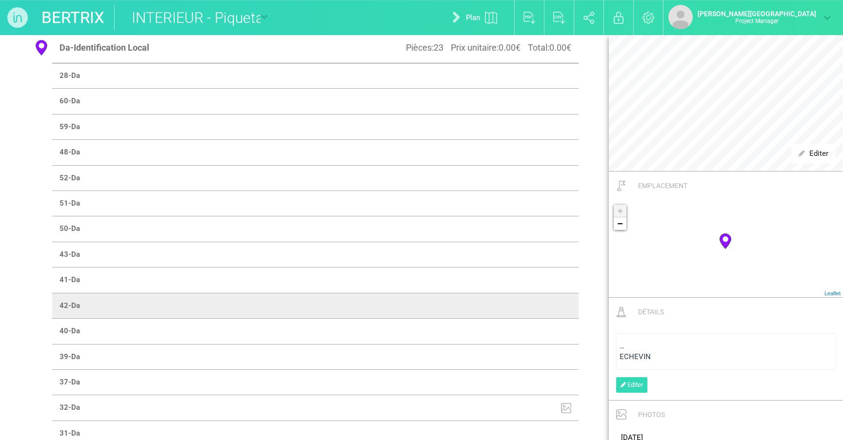
click at [519, 349] on div "…" at bounding box center [725, 346] width 213 height 10
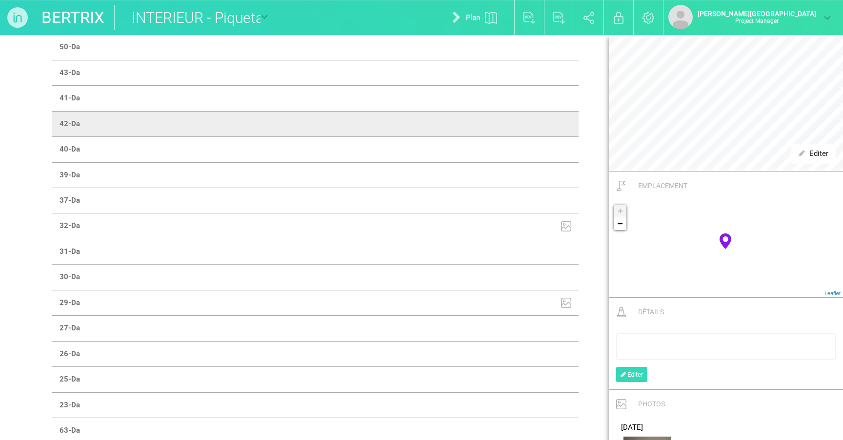
scroll to position [1091, 0]
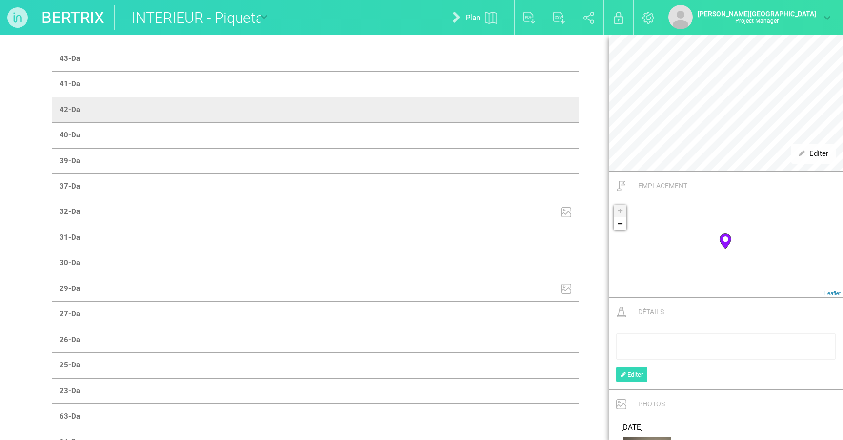
click at [519, 132] on td at bounding box center [446, 135] width 263 height 25
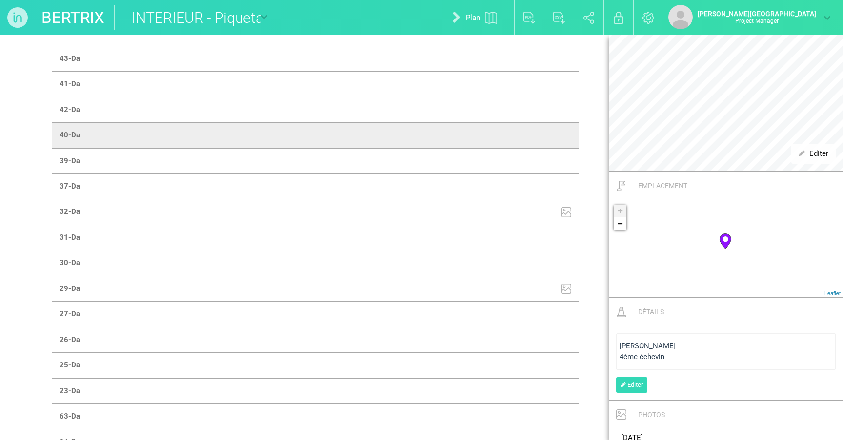
click at [519, 103] on td at bounding box center [446, 109] width 263 height 25
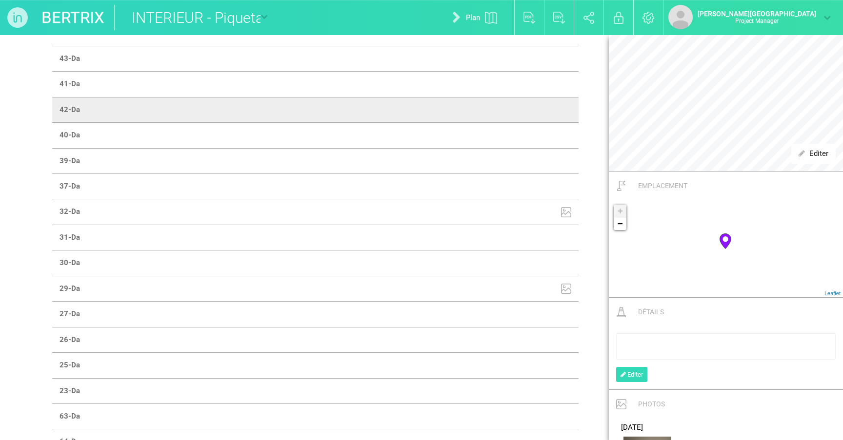
click at [519, 127] on td at bounding box center [446, 135] width 263 height 25
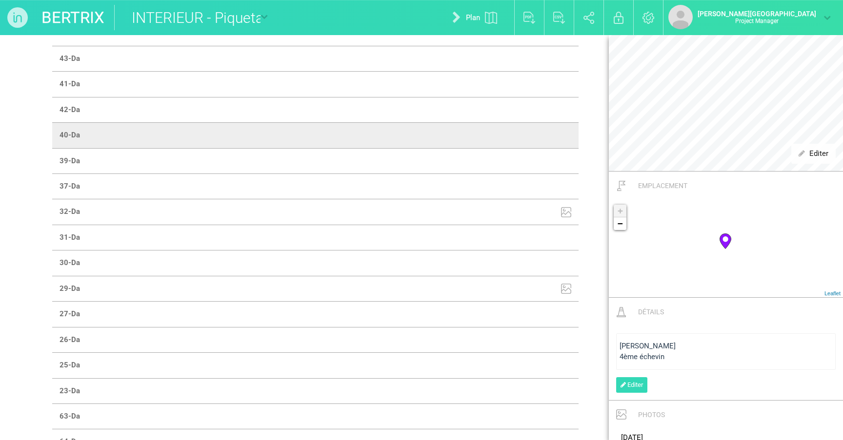
click at [519, 345] on span "[PERSON_NAME]" at bounding box center [647, 346] width 56 height 9
click at [519, 162] on td at bounding box center [446, 160] width 263 height 25
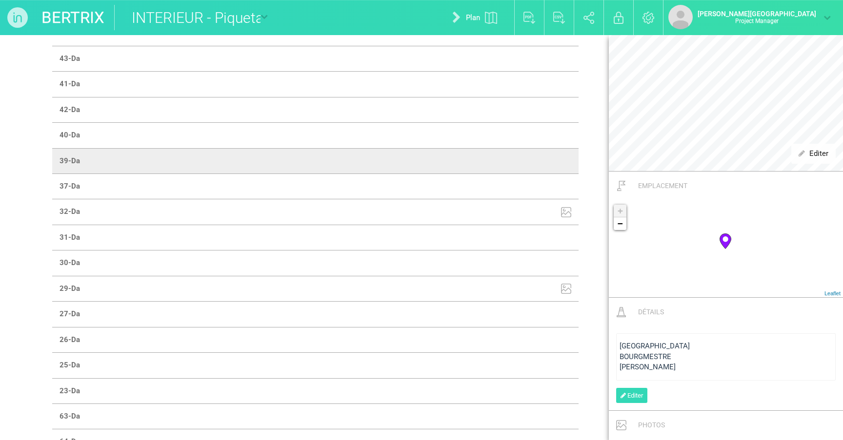
click at [519, 359] on span "BOURGMESTRE" at bounding box center [645, 357] width 52 height 9
click at [519, 175] on td at bounding box center [446, 186] width 263 height 25
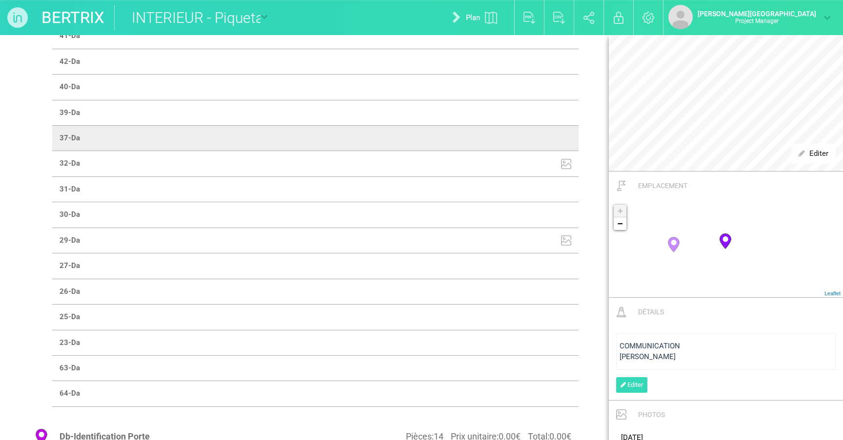
click at [519, 347] on span "COMMUNICATION" at bounding box center [649, 346] width 60 height 9
click at [514, 151] on td at bounding box center [446, 164] width 263 height 26
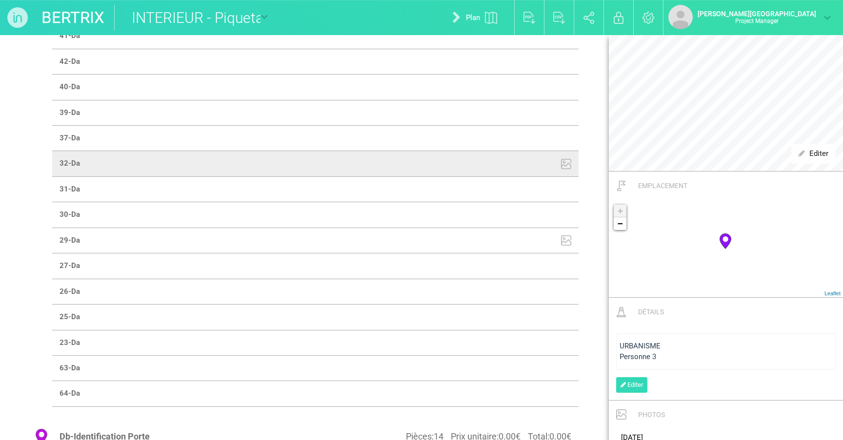
click at [519, 342] on span "URBANISME" at bounding box center [639, 346] width 41 height 9
click at [519, 188] on td at bounding box center [446, 189] width 263 height 25
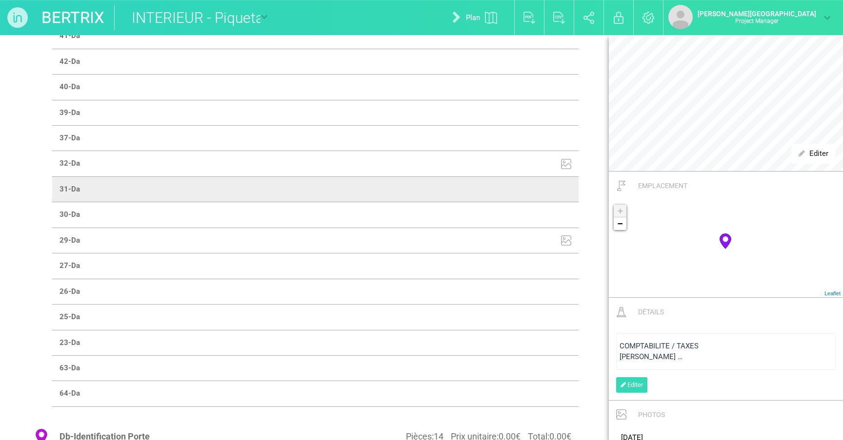
click at [519, 352] on div "[PERSON_NAME] …" at bounding box center [725, 357] width 213 height 10
click at [512, 212] on td at bounding box center [446, 214] width 263 height 25
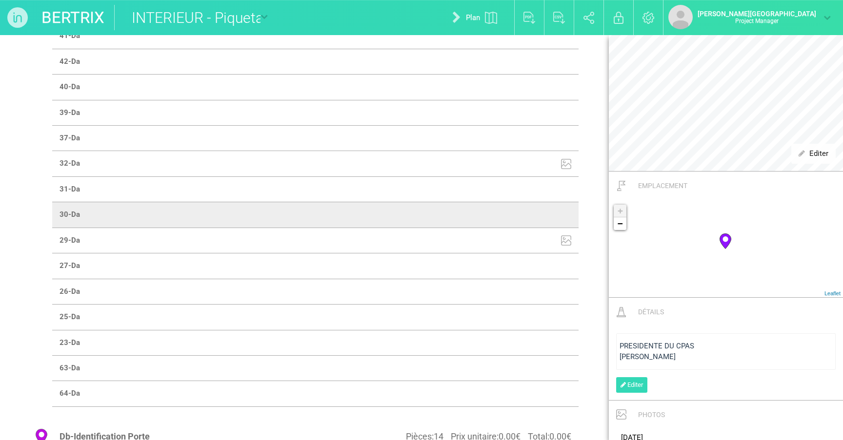
click at [519, 342] on span "PRESIDENTE DU CPAS" at bounding box center [656, 346] width 75 height 9
click at [519, 232] on td at bounding box center [446, 241] width 263 height 26
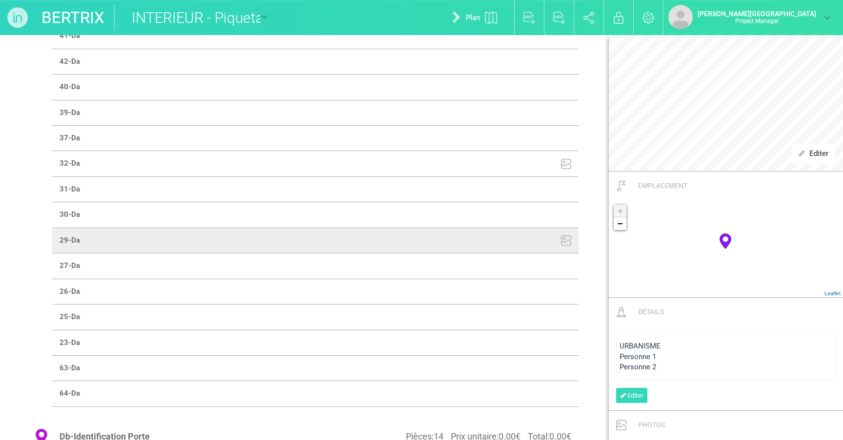
click at [519, 364] on span "Personne 2" at bounding box center [637, 367] width 37 height 9
click at [519, 261] on td at bounding box center [446, 266] width 263 height 25
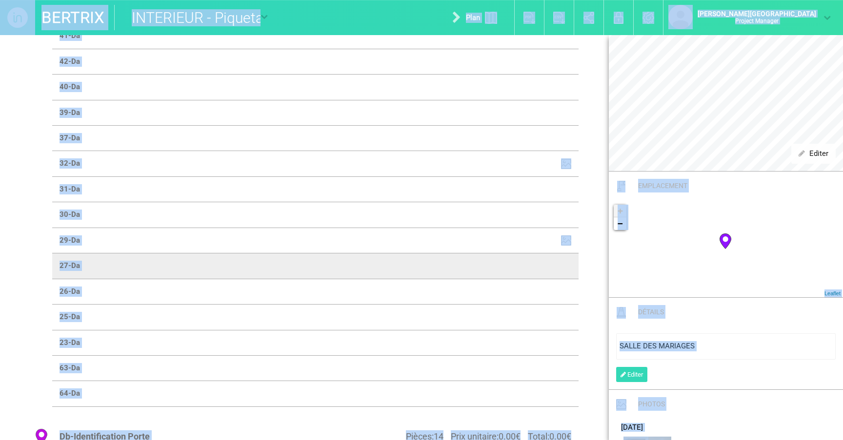
click at [519, 261] on td at bounding box center [446, 266] width 263 height 25
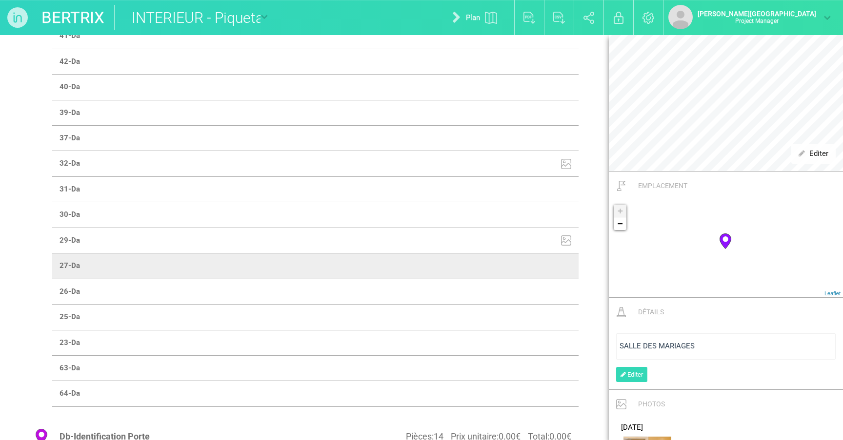
click at [519, 234] on td at bounding box center [446, 241] width 263 height 26
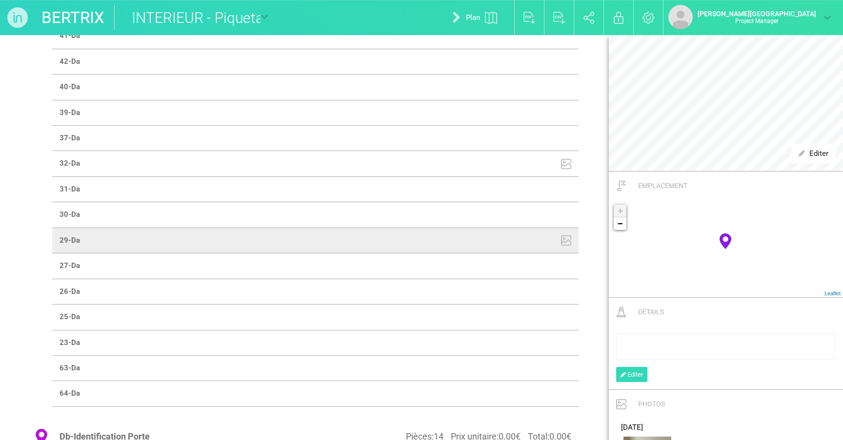
click at [519, 267] on td at bounding box center [446, 266] width 263 height 25
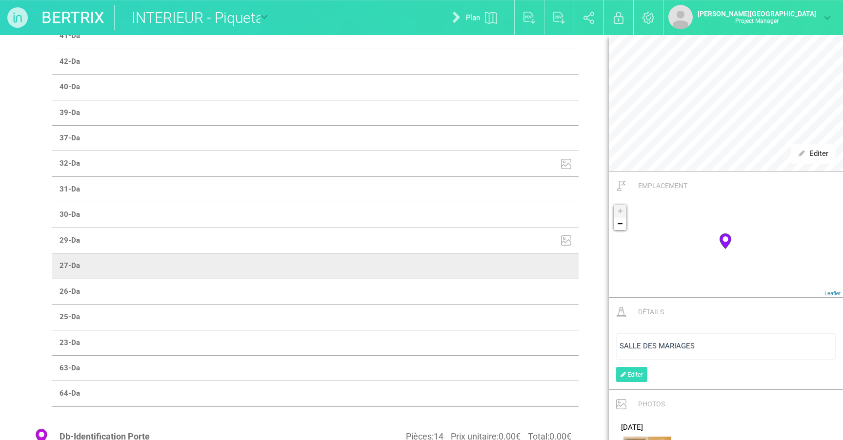
click at [519, 343] on span "SALLE DES MARIAGES" at bounding box center [656, 346] width 75 height 9
click at [519, 279] on td at bounding box center [446, 291] width 263 height 25
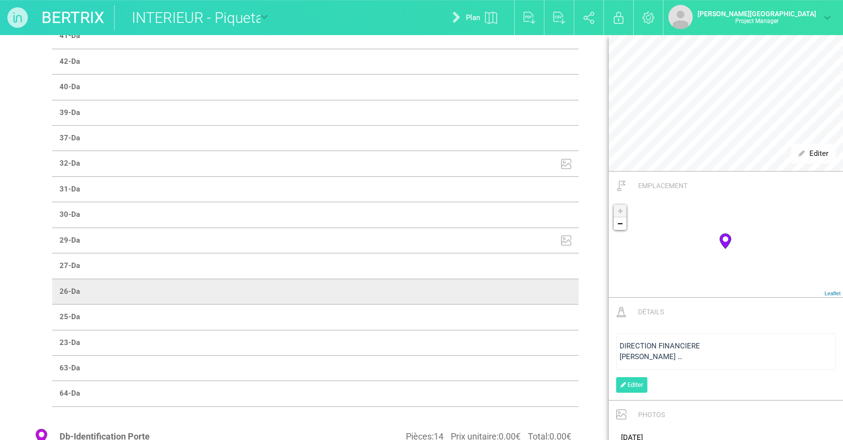
click at [519, 348] on span "DIRECTION FINANCIERE" at bounding box center [659, 346] width 80 height 9
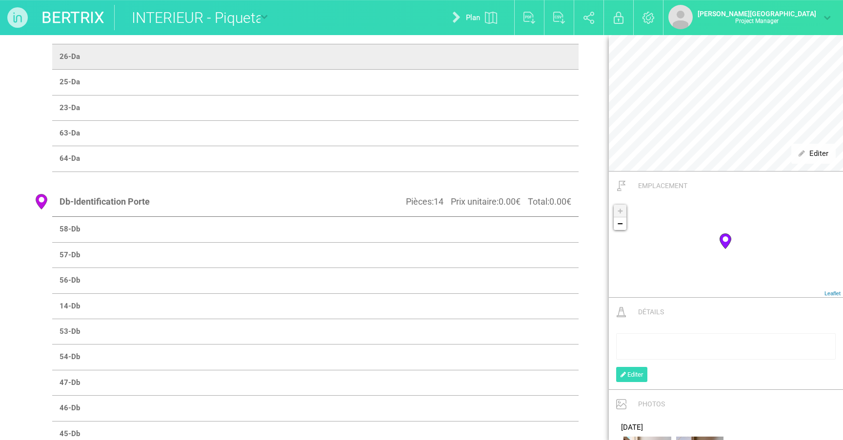
scroll to position [1367, 0]
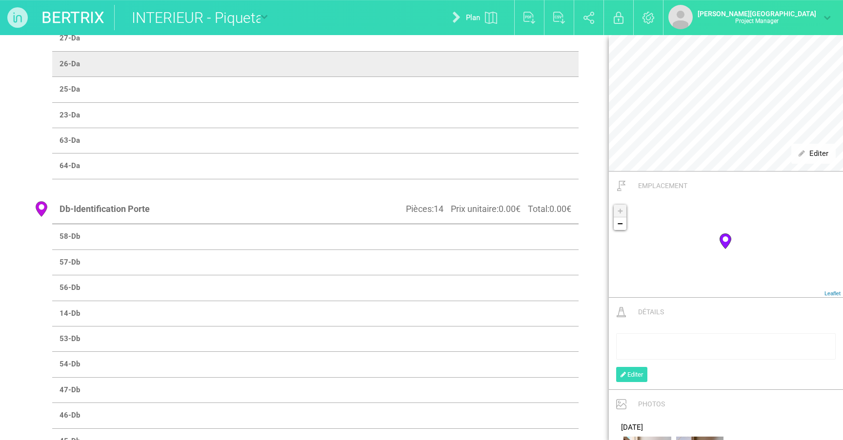
click at [519, 89] on td at bounding box center [446, 89] width 263 height 25
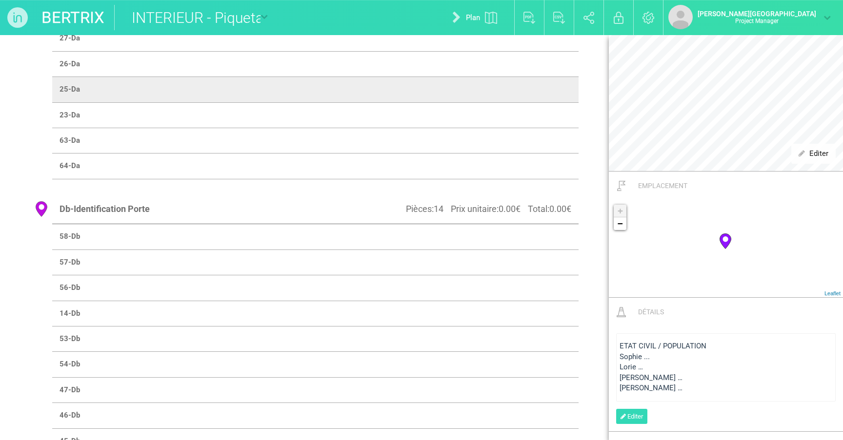
click at [519, 363] on div "Lorie …" at bounding box center [725, 367] width 213 height 10
click at [519, 110] on td at bounding box center [446, 114] width 263 height 25
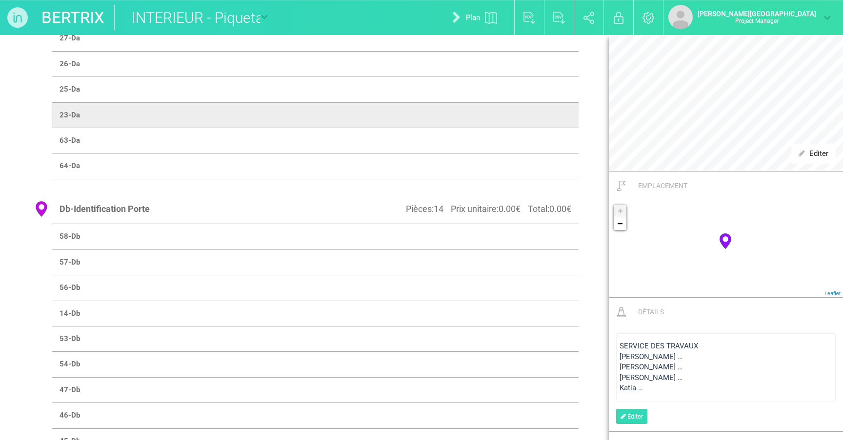
click at [519, 353] on div "[PERSON_NAME] …" at bounding box center [725, 357] width 213 height 10
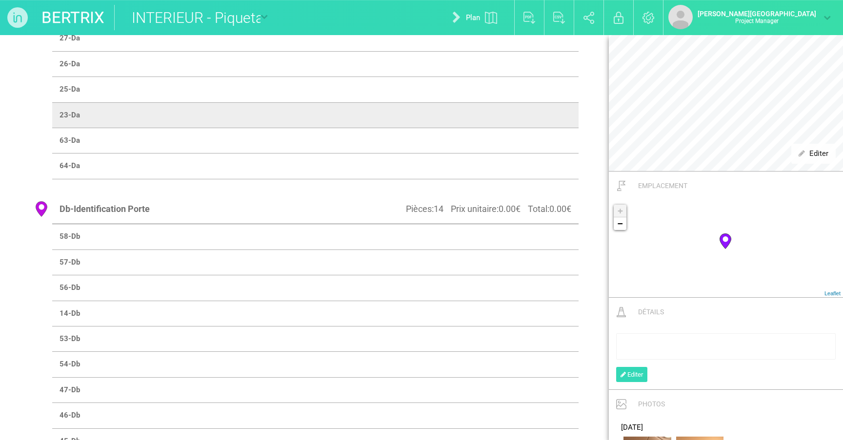
click at [519, 132] on td at bounding box center [446, 140] width 263 height 25
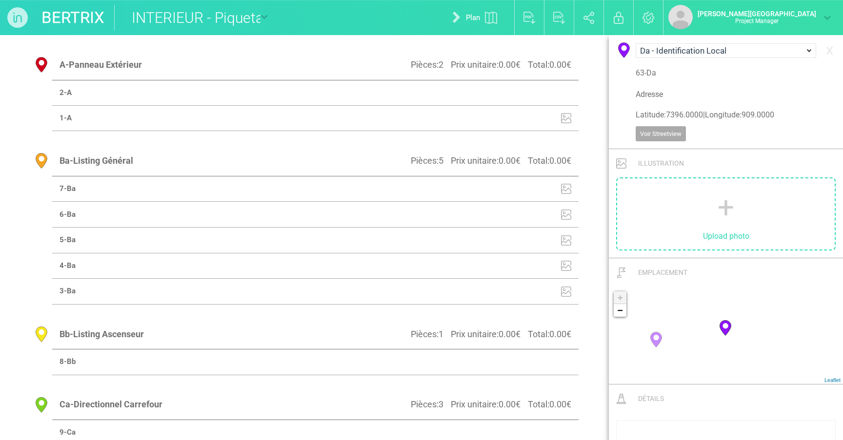
select select "19443"
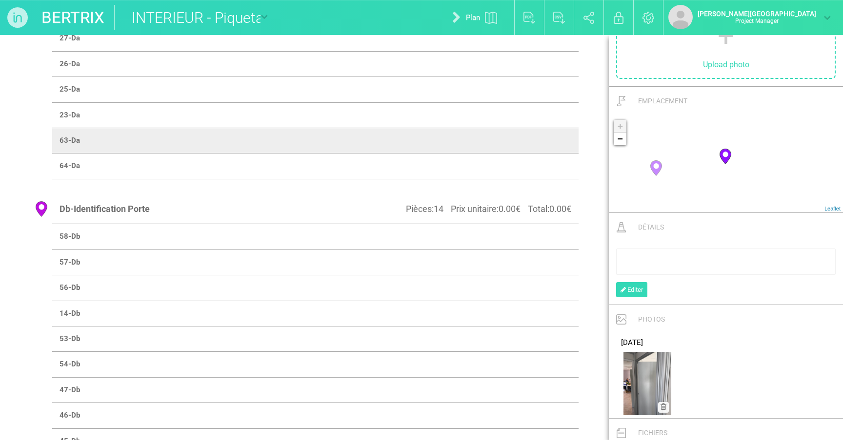
click at [550, 164] on td at bounding box center [446, 166] width 263 height 25
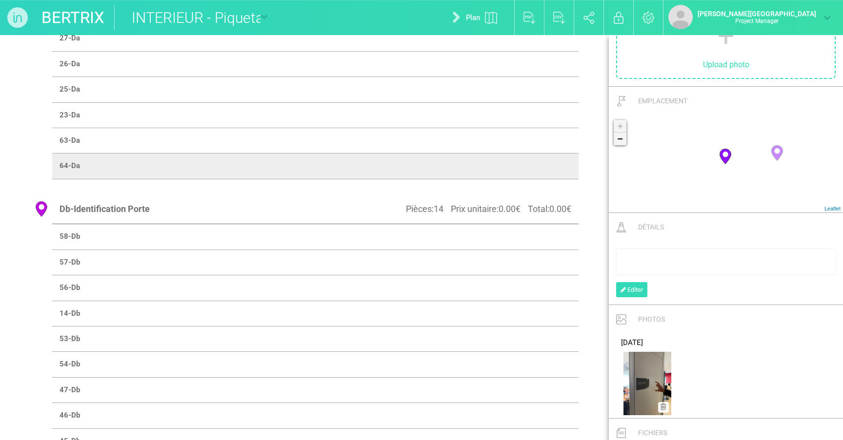
click at [619, 140] on link "−" at bounding box center [619, 139] width 13 height 13
drag, startPoint x: 755, startPoint y: 141, endPoint x: 730, endPoint y: 175, distance: 42.4
click at [730, 175] on div "+ − Leaflet" at bounding box center [726, 164] width 234 height 98
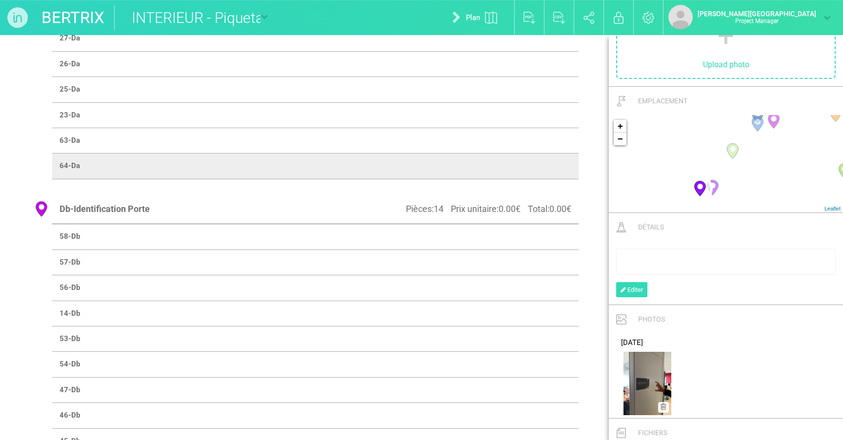
click at [733, 149] on circle at bounding box center [732, 148] width 5 height 5
click at [509, 20] on link "Plan" at bounding box center [474, 17] width 69 height 31
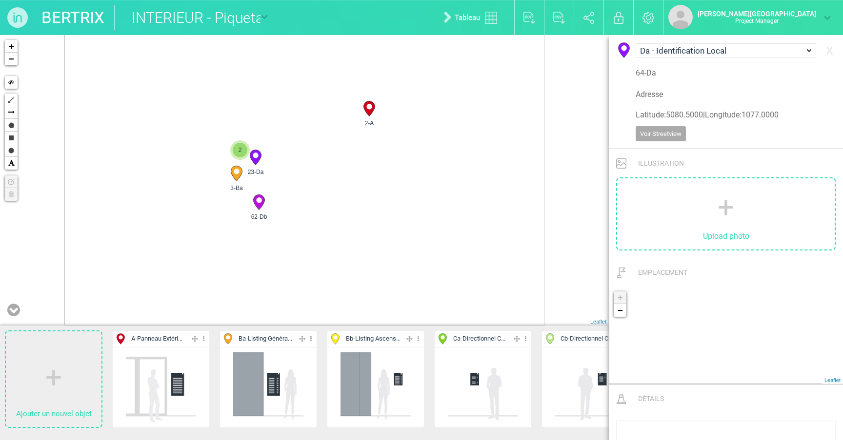
drag, startPoint x: 338, startPoint y: 162, endPoint x: 338, endPoint y: 355, distance: 193.6
click at [338, 355] on div "Ajouter un nouvel objet A - Panneau Extéri... Editer Cacher Aff. uniquement Dup…" at bounding box center [304, 237] width 609 height 405
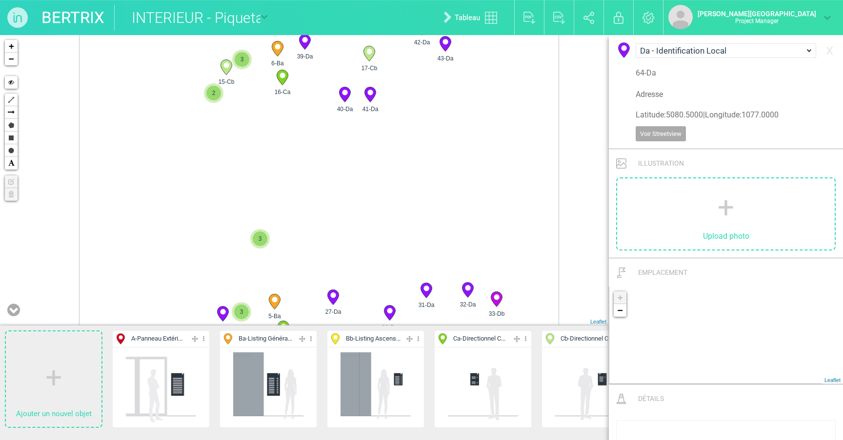
drag, startPoint x: 314, startPoint y: 211, endPoint x: 332, endPoint y: 267, distance: 59.2
click at [332, 267] on div "2-A 62-Db 23-Da 3-Ba 3 2 3 31-Da 32-Da 33-Db 29-Da" at bounding box center [304, 180] width 609 height 291
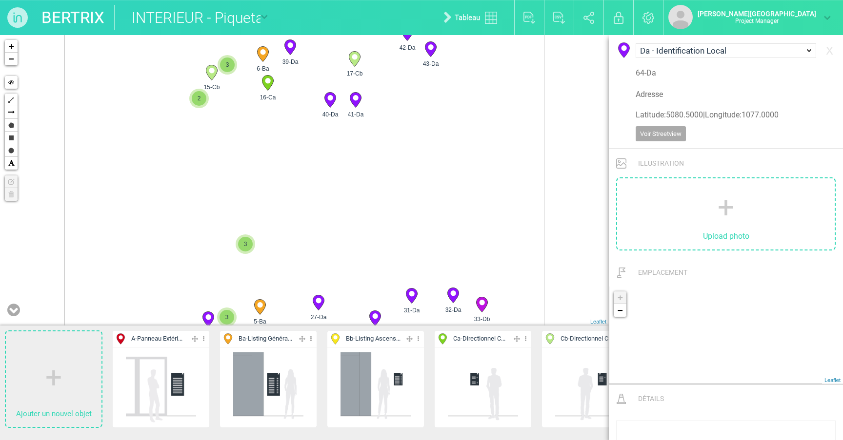
click at [196, 96] on span "2" at bounding box center [199, 98] width 15 height 15
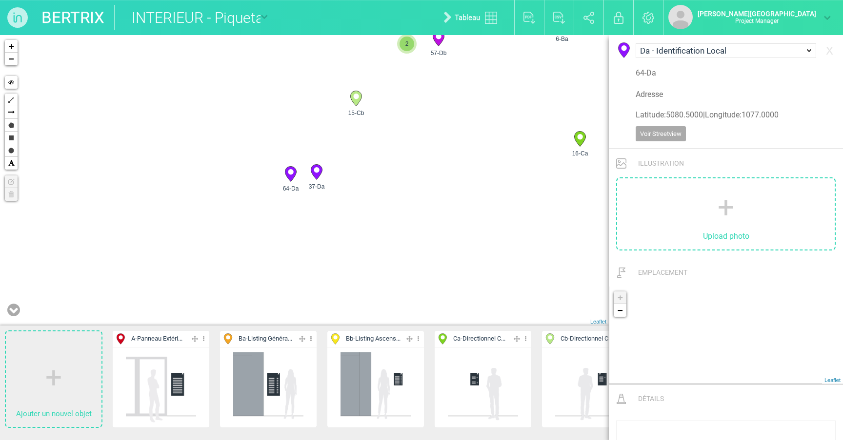
click at [353, 103] on icon at bounding box center [356, 99] width 16 height 16
click at [289, 174] on circle at bounding box center [290, 171] width 5 height 5
select select "19443"
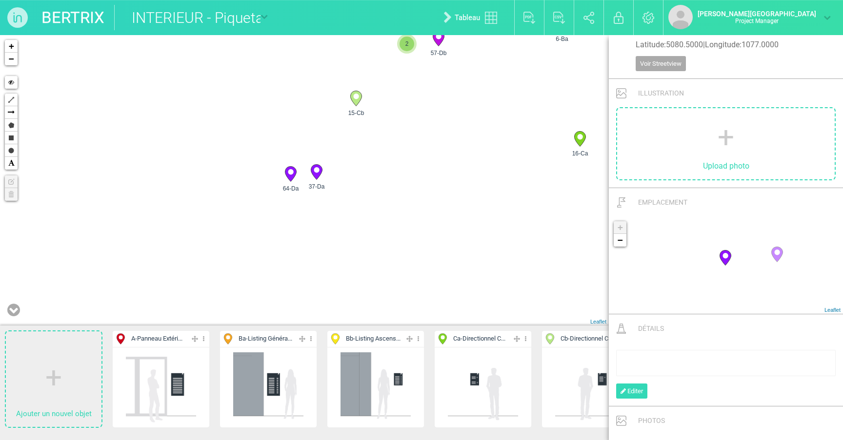
scroll to position [115, 0]
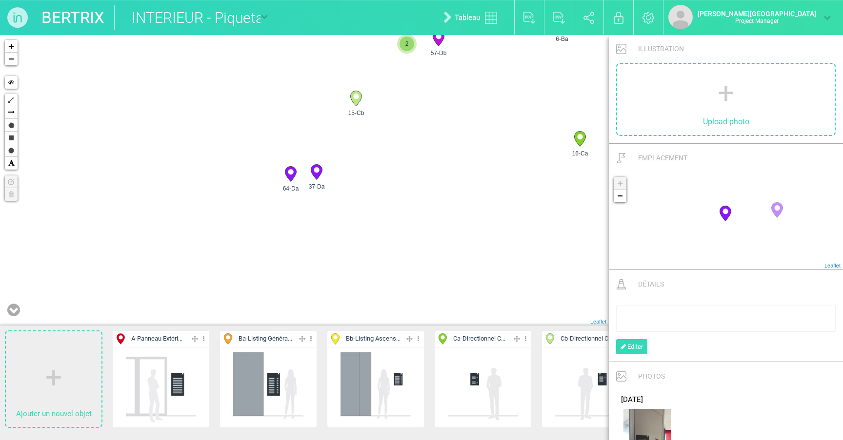
click at [659, 318] on div "rdw-editor" at bounding box center [725, 319] width 213 height 10
click at [628, 327] on span "ALine Perard" at bounding box center [647, 329] width 56 height 9
click at [637, 315] on span "Secrétariat" at bounding box center [637, 318] width 36 height 9
click at [643, 318] on span "SECREATRIAT" at bounding box center [642, 318] width 46 height 9
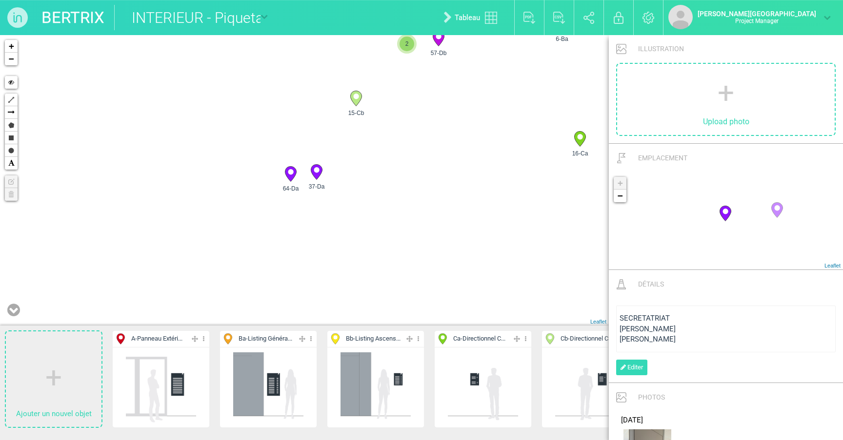
click at [652, 318] on span "SECRETATRIAT" at bounding box center [644, 318] width 50 height 9
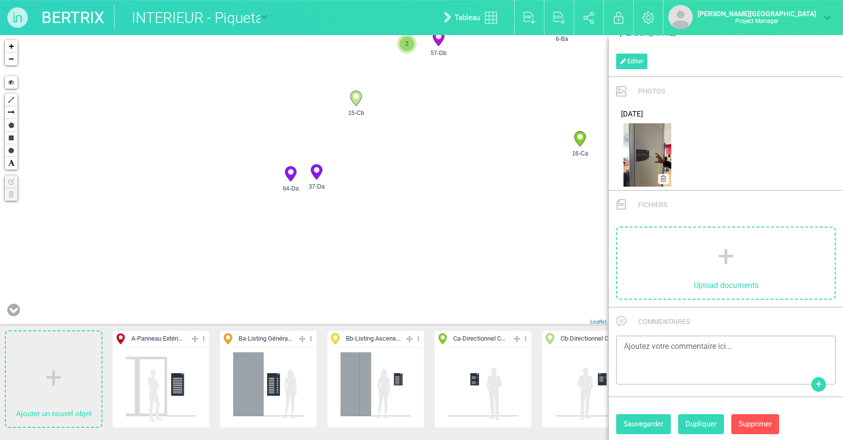
scroll to position [420, 0]
click at [661, 417] on button "Sauvegarder" at bounding box center [643, 425] width 55 height 20
click at [323, 167] on icon at bounding box center [317, 172] width 16 height 16
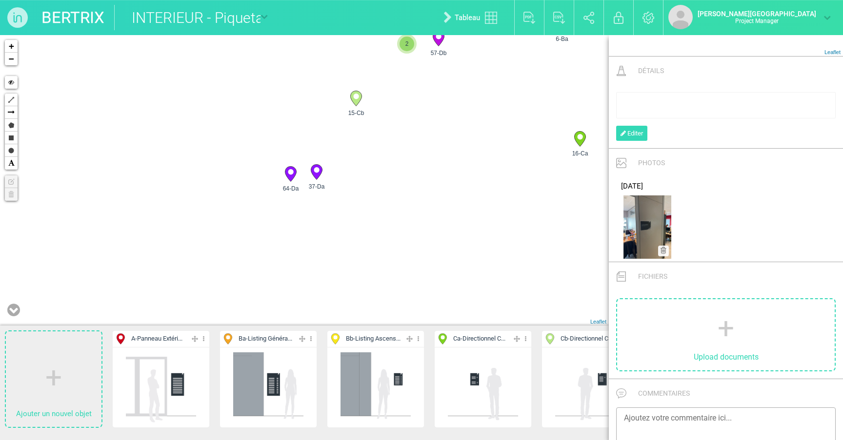
click at [509, 30] on link "Tableau" at bounding box center [472, 17] width 73 height 31
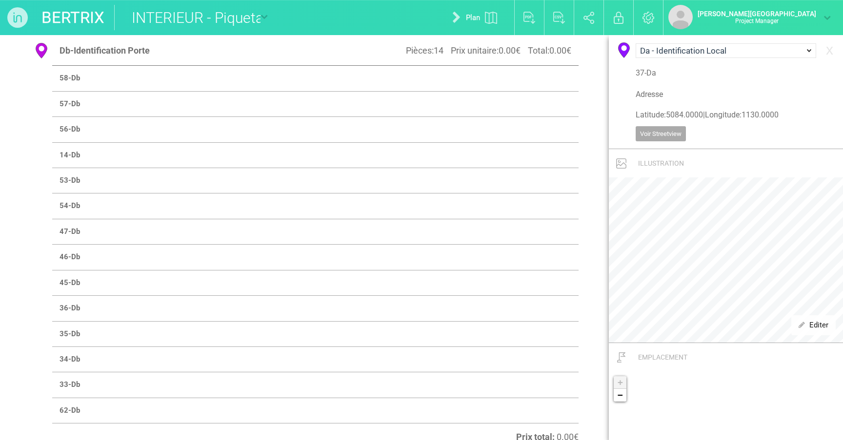
click at [483, 168] on td at bounding box center [446, 180] width 263 height 25
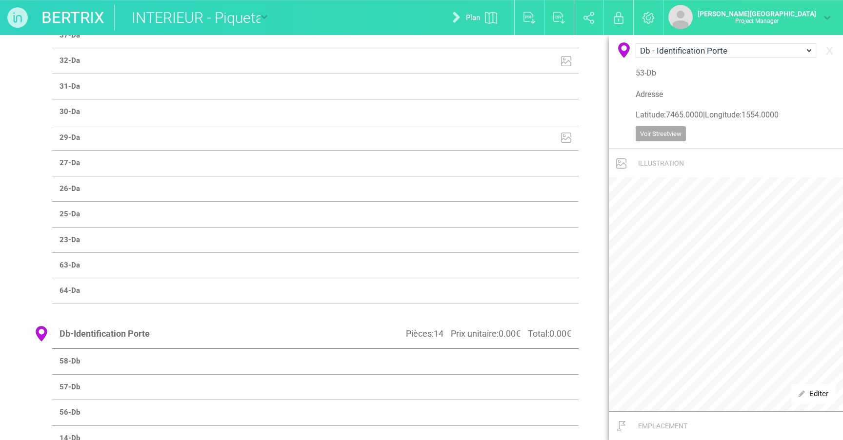
scroll to position [1202, 0]
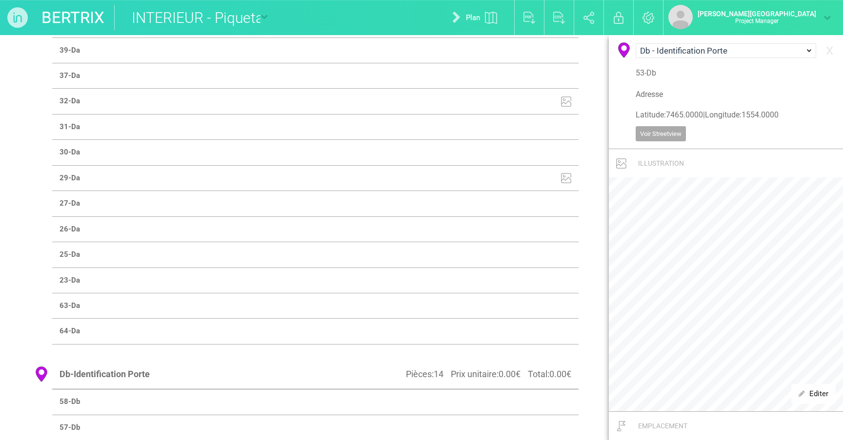
click at [528, 115] on td at bounding box center [446, 126] width 263 height 25
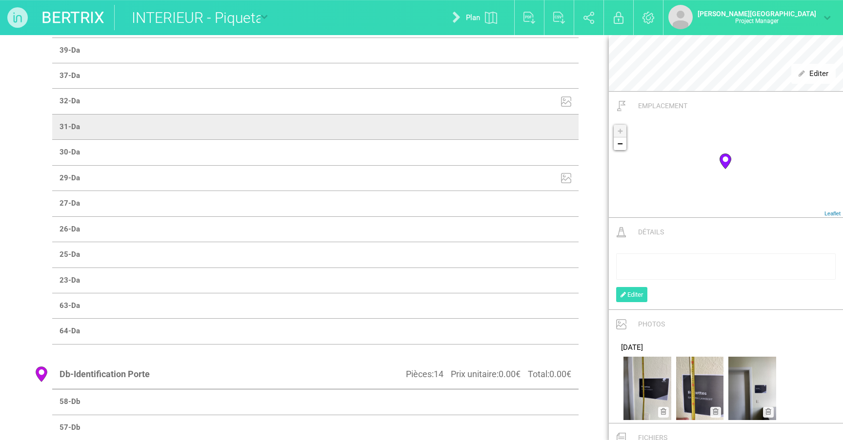
scroll to position [1170, 0]
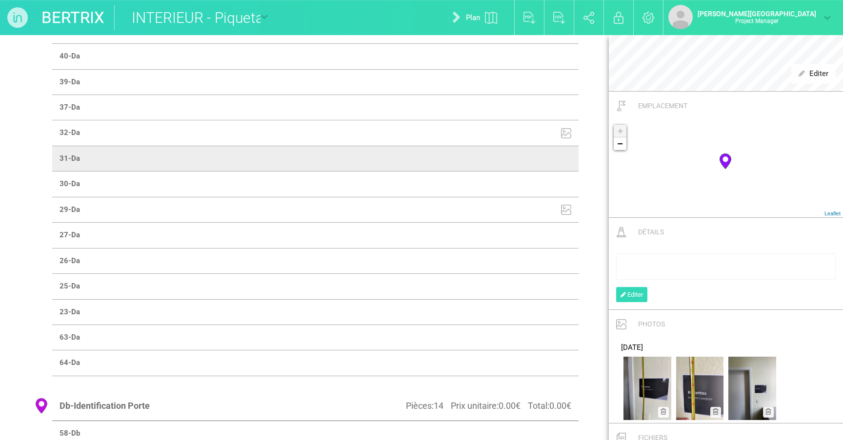
click at [531, 185] on td at bounding box center [446, 184] width 263 height 25
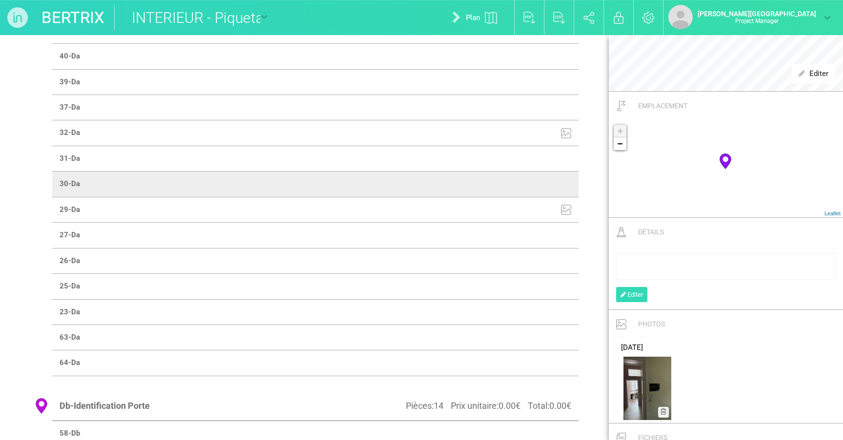
click at [509, 204] on td at bounding box center [446, 210] width 263 height 26
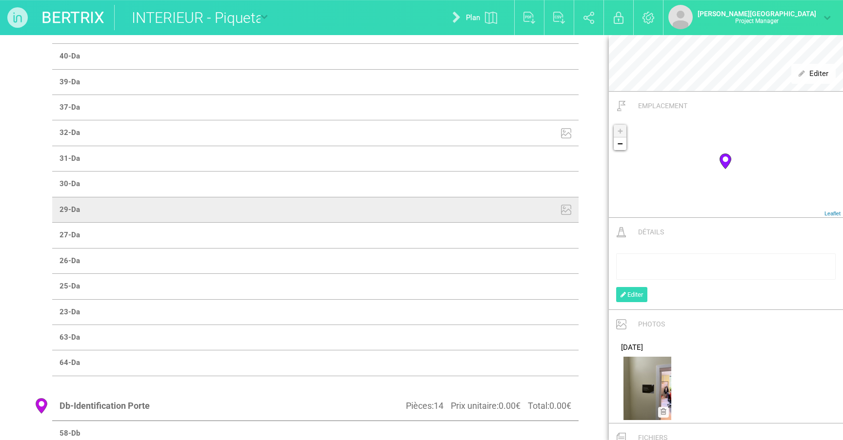
click at [523, 224] on td at bounding box center [446, 235] width 263 height 25
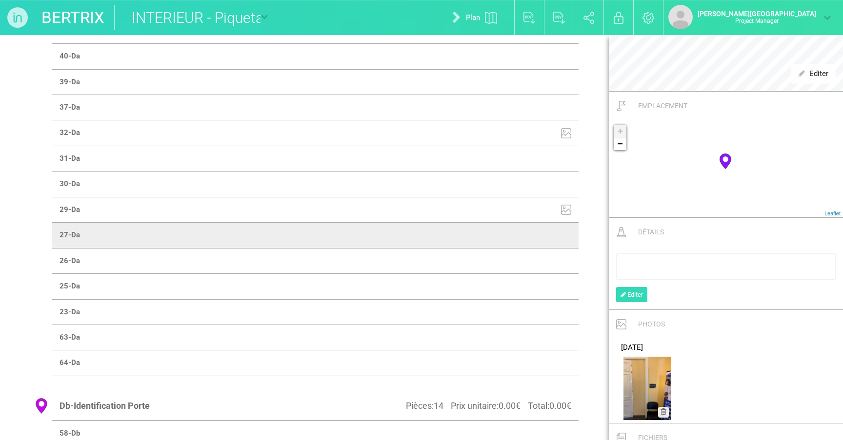
click at [528, 250] on td at bounding box center [446, 260] width 263 height 25
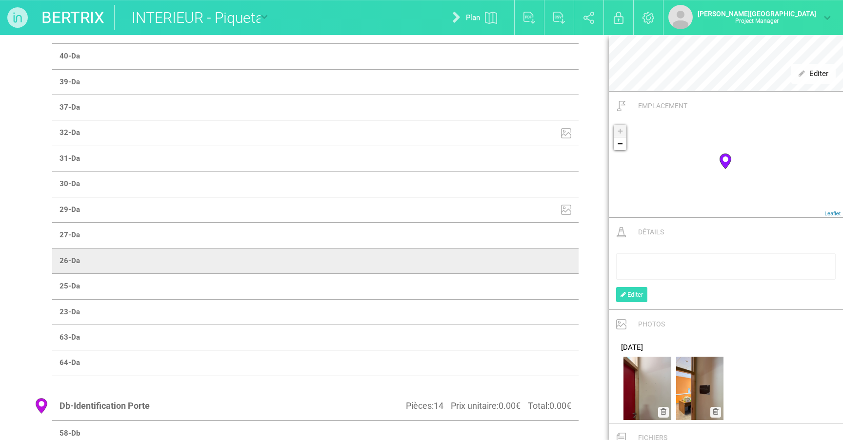
click at [540, 282] on td at bounding box center [446, 286] width 263 height 25
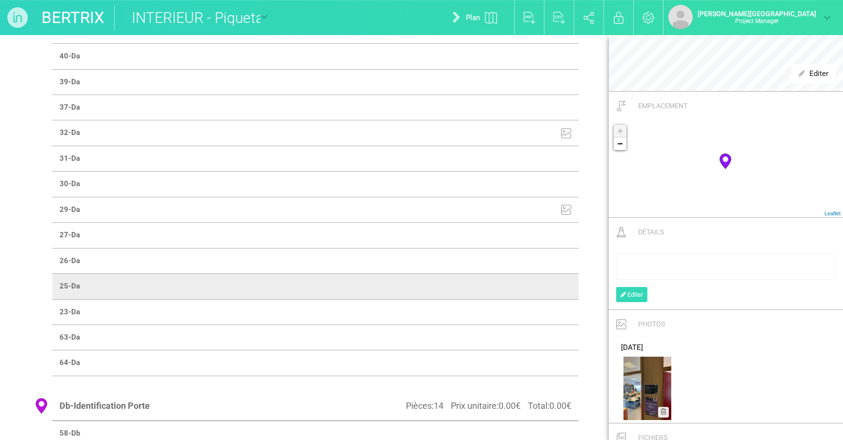
click at [547, 307] on td at bounding box center [446, 311] width 263 height 25
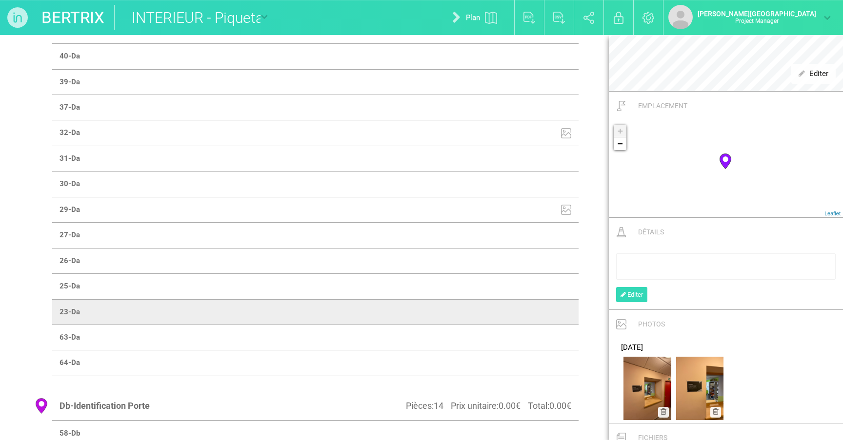
click at [551, 332] on td at bounding box center [446, 337] width 263 height 25
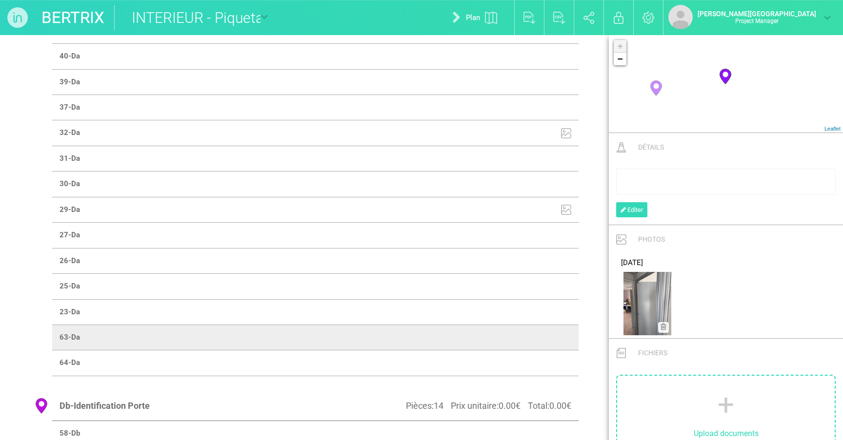
click at [521, 357] on td at bounding box center [446, 363] width 263 height 25
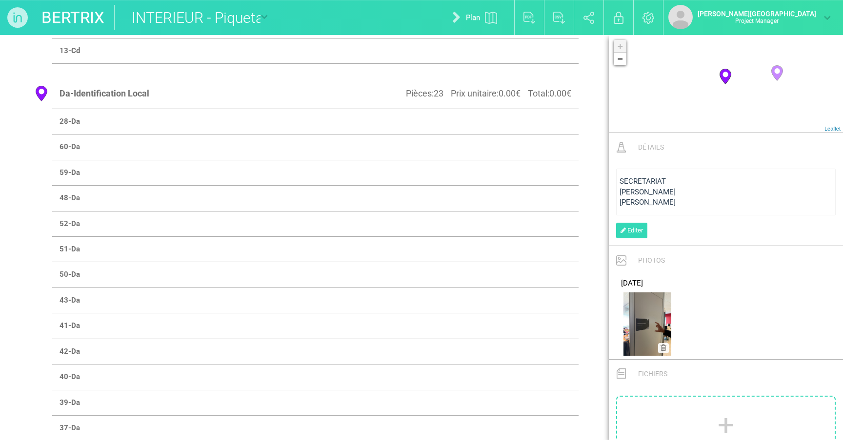
scroll to position [846, 0]
click at [506, 114] on td at bounding box center [446, 124] width 263 height 25
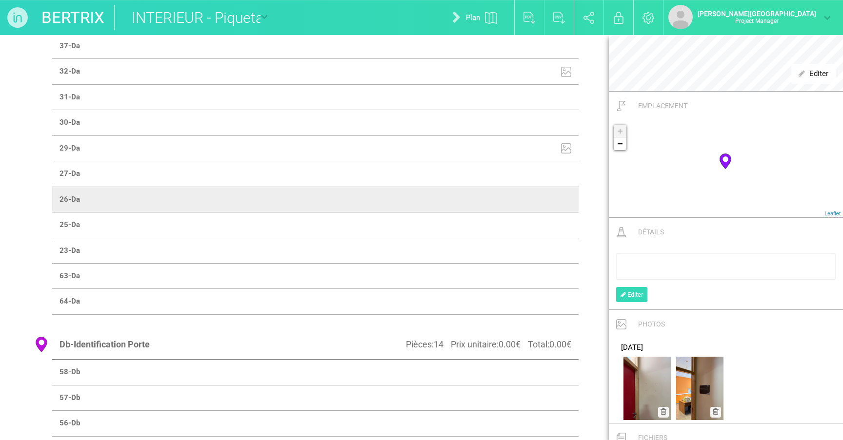
scroll to position [1224, 0]
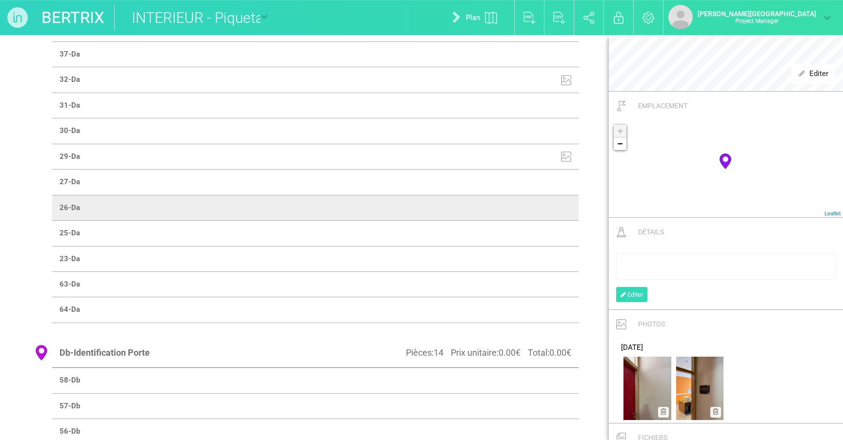
click at [316, 229] on td at bounding box center [211, 233] width 208 height 25
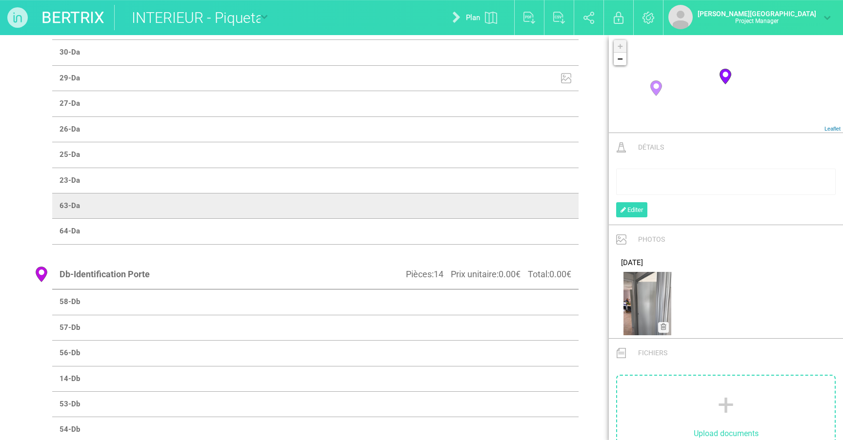
scroll to position [1294, 0]
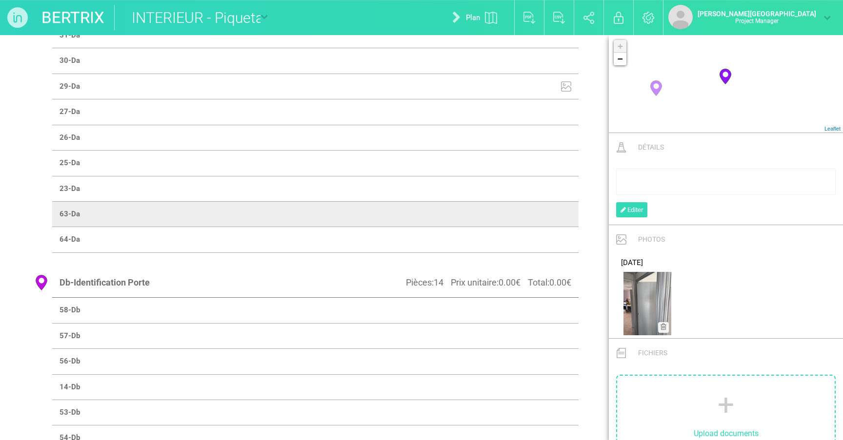
click at [316, 301] on td at bounding box center [211, 310] width 208 height 25
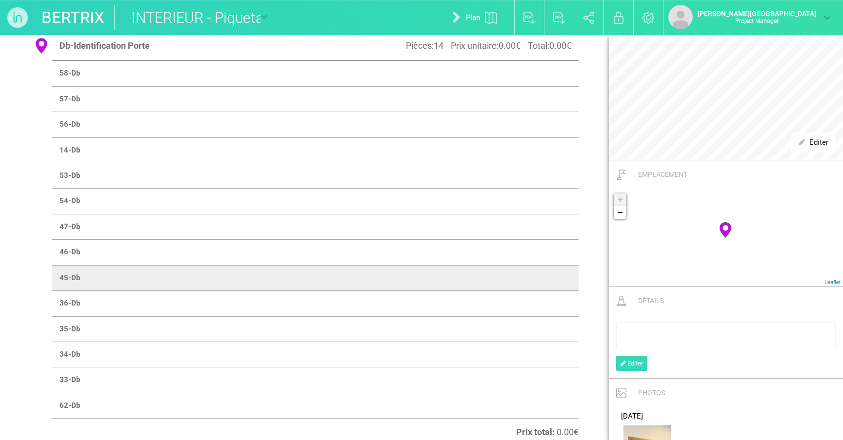
scroll to position [1531, 0]
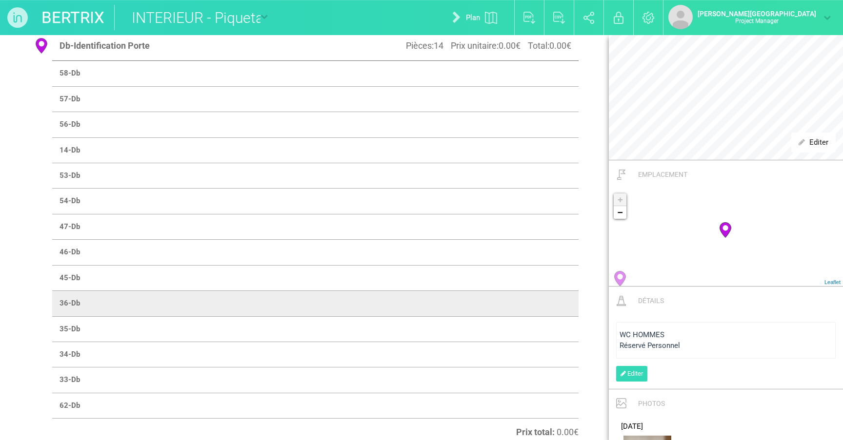
click at [672, 341] on span "Réservé Personnel" at bounding box center [649, 345] width 60 height 9
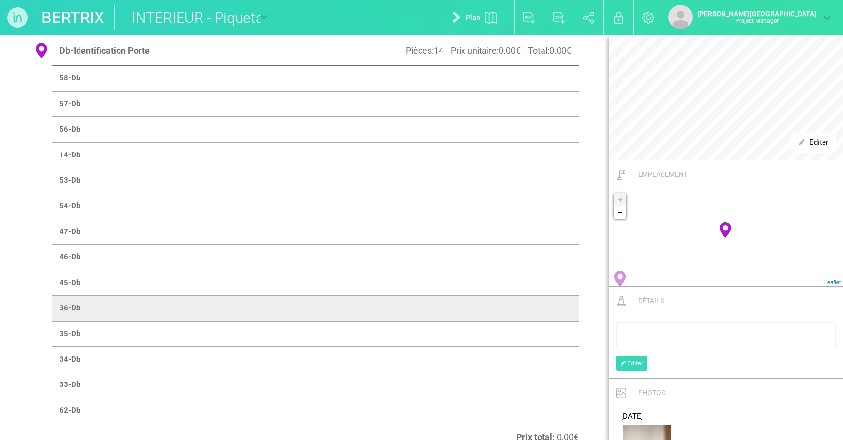
click at [505, 204] on td at bounding box center [446, 206] width 263 height 25
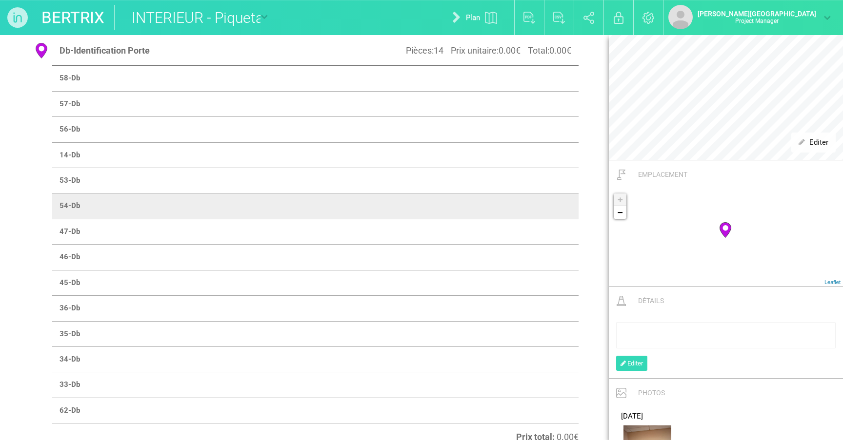
click at [524, 179] on td at bounding box center [446, 180] width 263 height 25
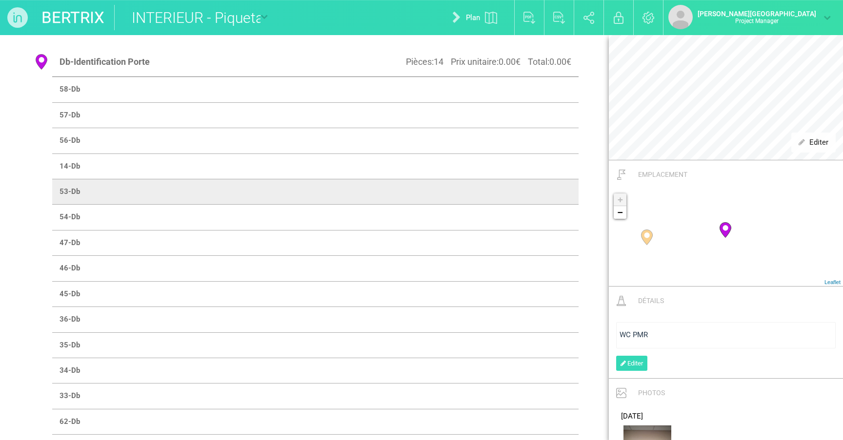
scroll to position [1516, 0]
click at [690, 331] on div "WC PMR" at bounding box center [725, 335] width 213 height 10
click at [677, 334] on div "WC PMR" at bounding box center [725, 335] width 213 height 10
click at [624, 213] on link "−" at bounding box center [619, 212] width 13 height 13
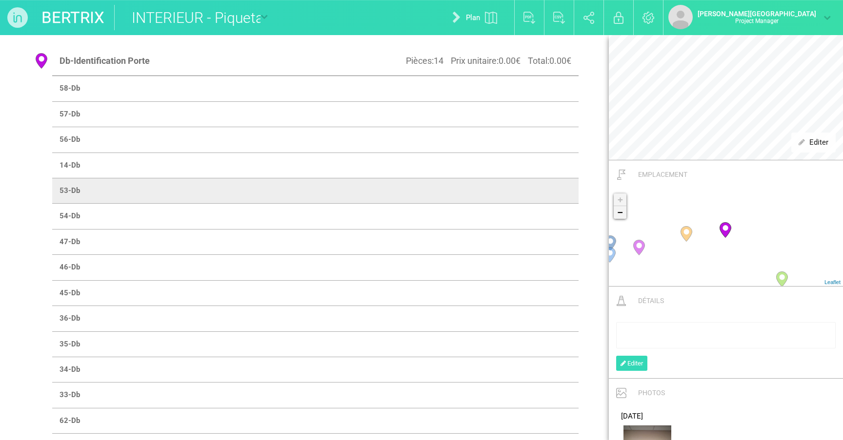
click at [624, 213] on link "−" at bounding box center [619, 212] width 13 height 13
click at [553, 219] on td at bounding box center [446, 216] width 263 height 25
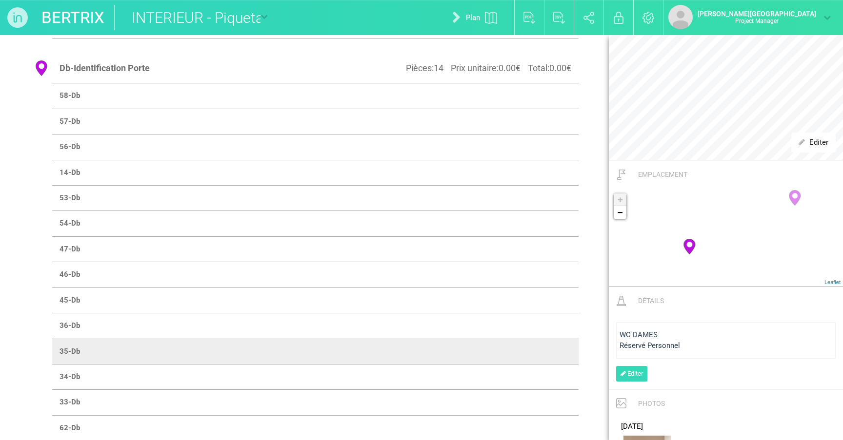
scroll to position [1513, 0]
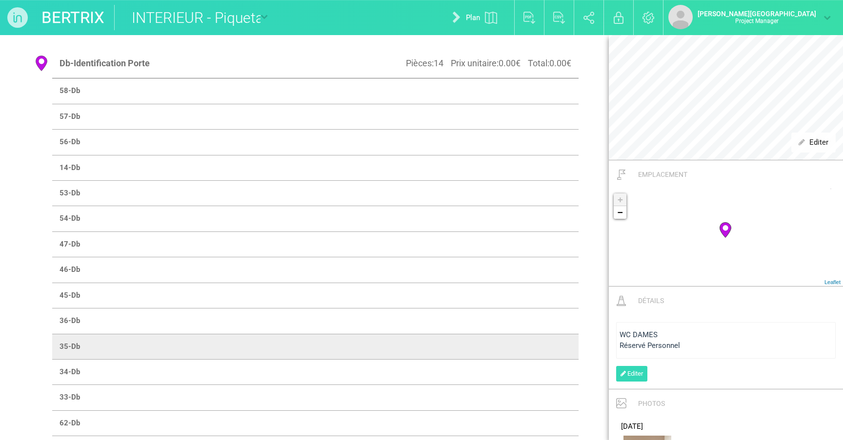
click at [654, 357] on div "WC DAMES Réservé Personnel" at bounding box center [725, 340] width 219 height 37
click at [671, 348] on span "Réservé Personnel" at bounding box center [649, 345] width 60 height 9
click at [532, 366] on td at bounding box center [446, 372] width 263 height 25
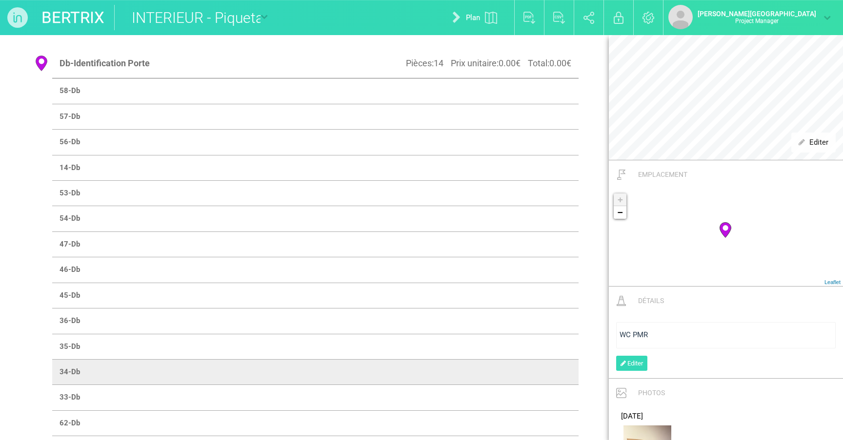
click at [657, 335] on div "WC PMR" at bounding box center [725, 335] width 213 height 10
click at [535, 385] on td at bounding box center [446, 397] width 263 height 25
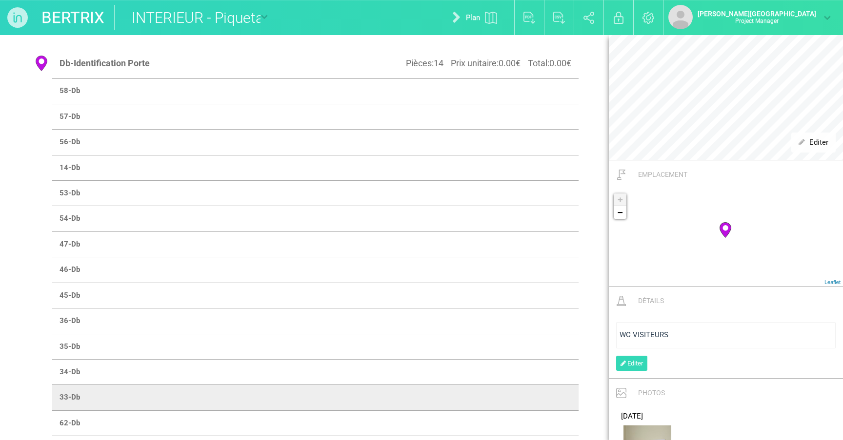
click at [641, 331] on span "WC VISITEURS" at bounding box center [643, 335] width 49 height 9
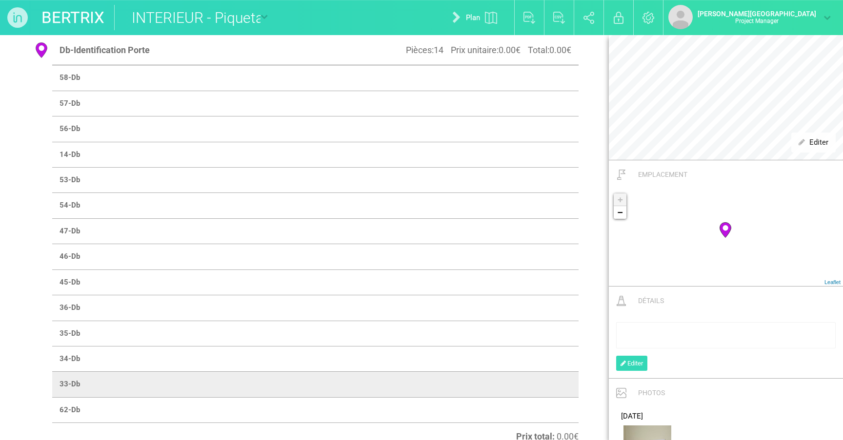
scroll to position [1526, 0]
click at [543, 398] on td at bounding box center [446, 410] width 263 height 25
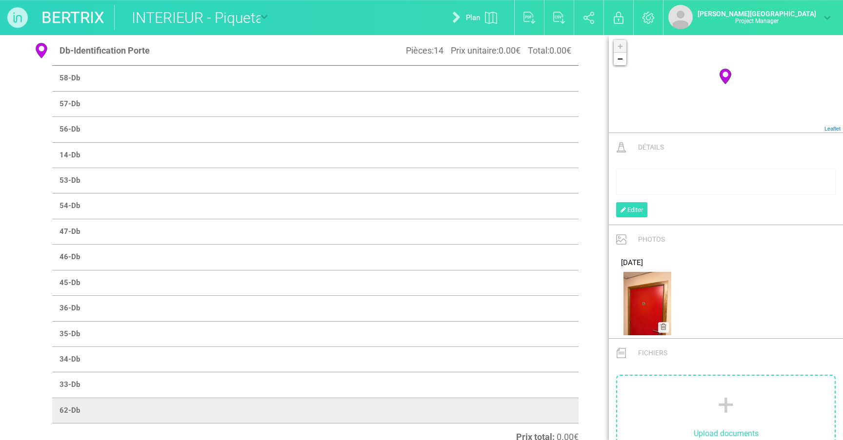
click at [557, 373] on td at bounding box center [446, 385] width 263 height 25
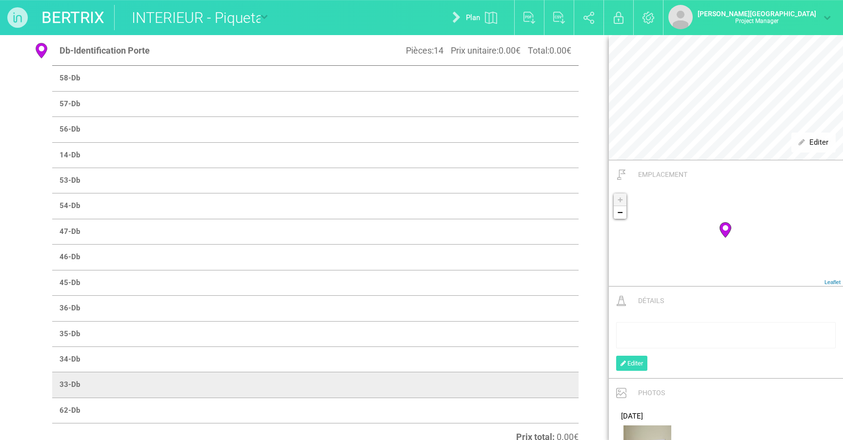
click at [549, 398] on td at bounding box center [446, 410] width 263 height 25
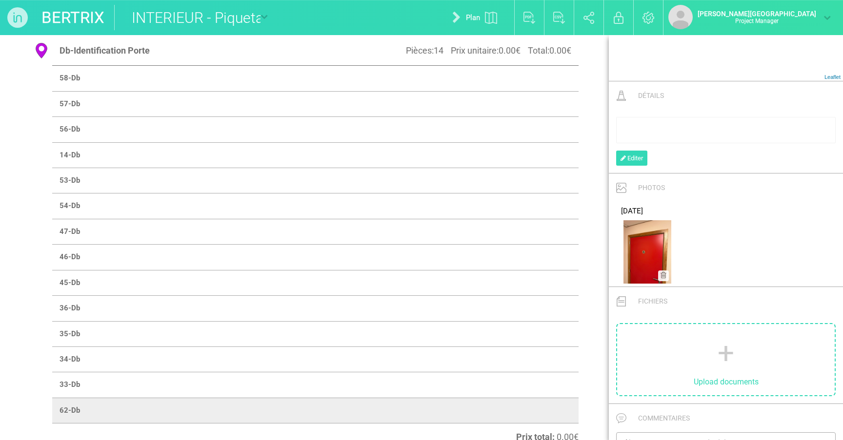
scroll to position [305, 0]
click at [711, 133] on div "rdw-wrapper" at bounding box center [725, 129] width 219 height 26
click at [540, 335] on td at bounding box center [446, 333] width 263 height 25
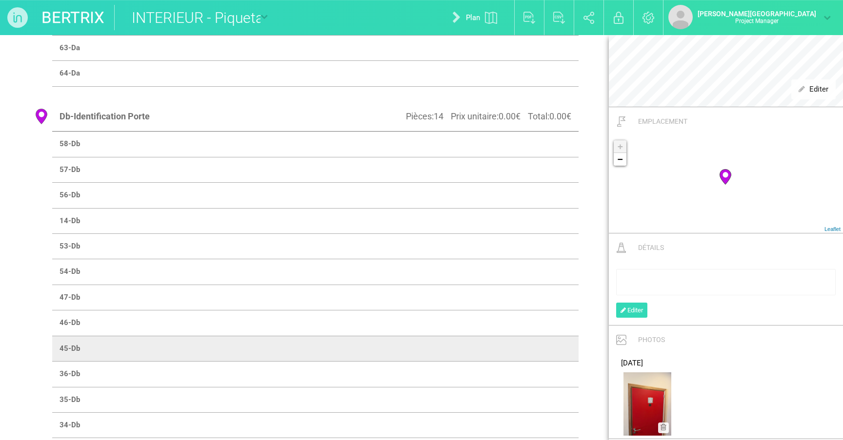
scroll to position [1459, 0]
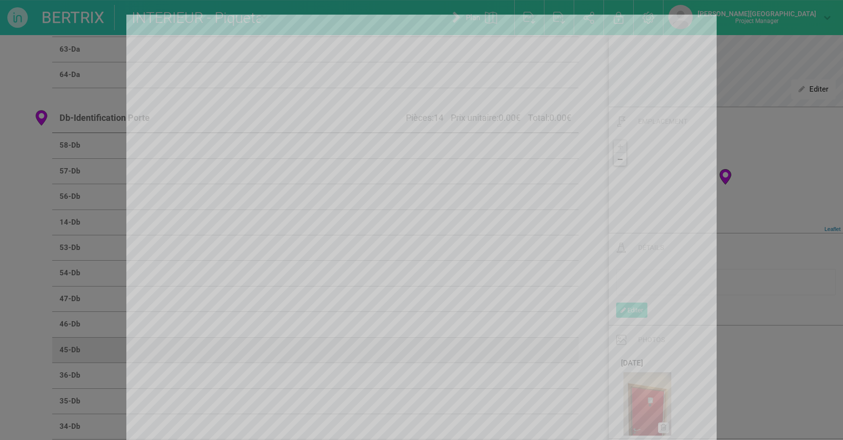
click at [747, 54] on div at bounding box center [421, 220] width 843 height 440
click at [759, 298] on div at bounding box center [421, 220] width 843 height 440
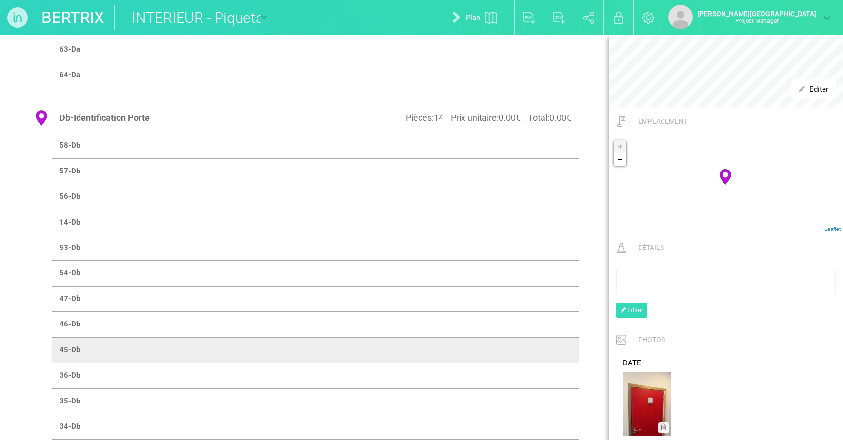
click at [775, 3] on div "BERTRIX INTERIEUR - Piquetage EDL Implantation V1 Implantation V2 Implantation …" at bounding box center [421, 220] width 843 height 440
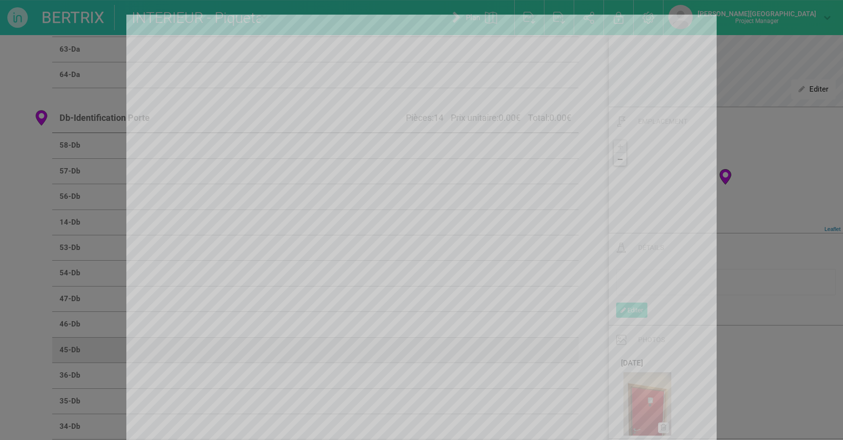
click at [752, 0] on html "BERTRIX INTERIEUR - Piquetage EDL Implantation V1 Implantation V2 Implantation …" at bounding box center [421, 220] width 843 height 440
click at [759, 66] on div at bounding box center [421, 220] width 843 height 440
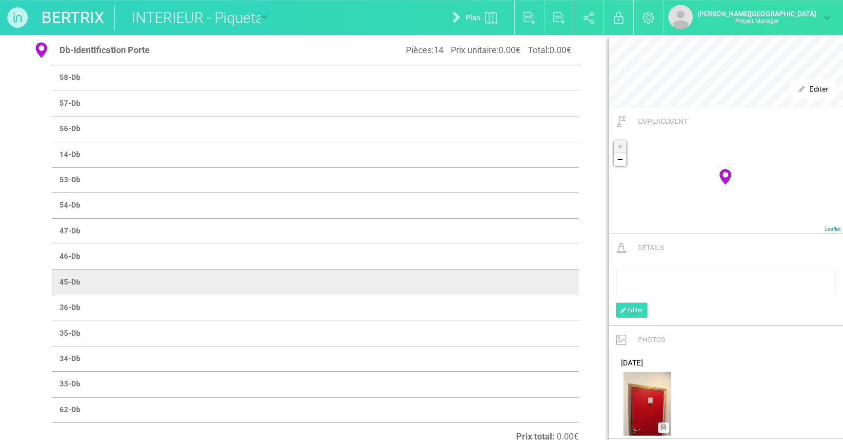
scroll to position [1526, 0]
click at [405, 398] on td at bounding box center [446, 410] width 263 height 25
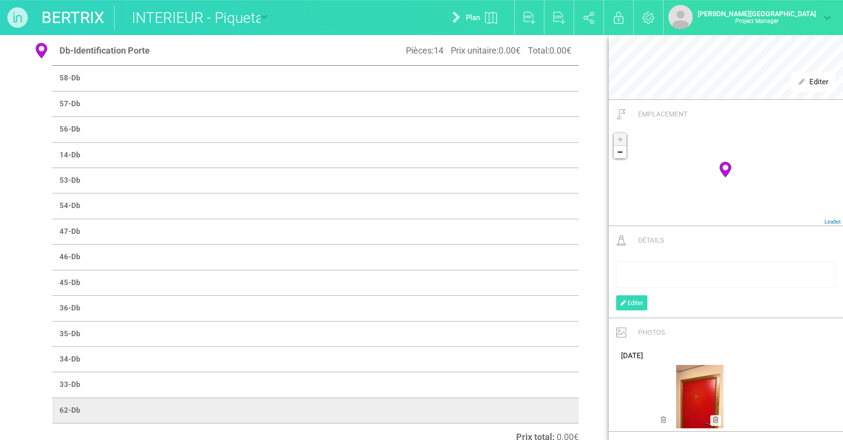
scroll to position [345, 0]
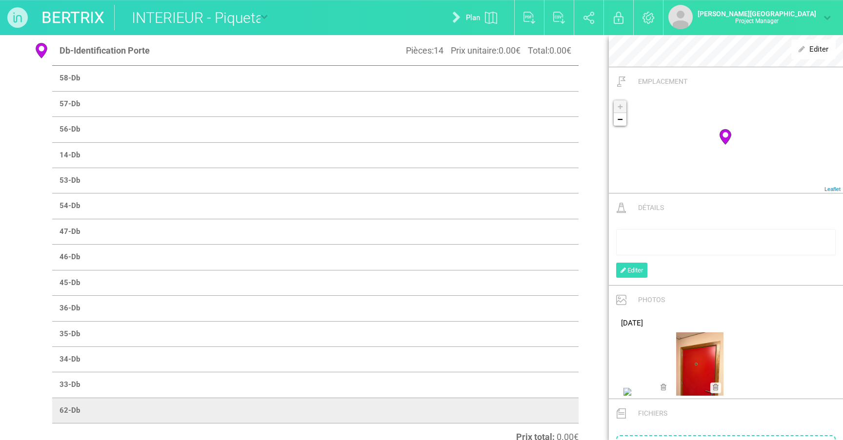
click at [663, 385] on icon at bounding box center [663, 387] width 6 height 7
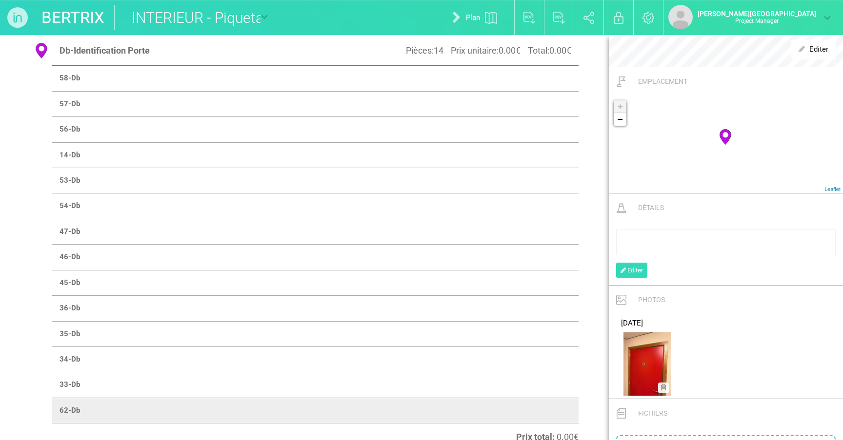
scroll to position [0, 0]
click at [476, 374] on td at bounding box center [446, 385] width 263 height 25
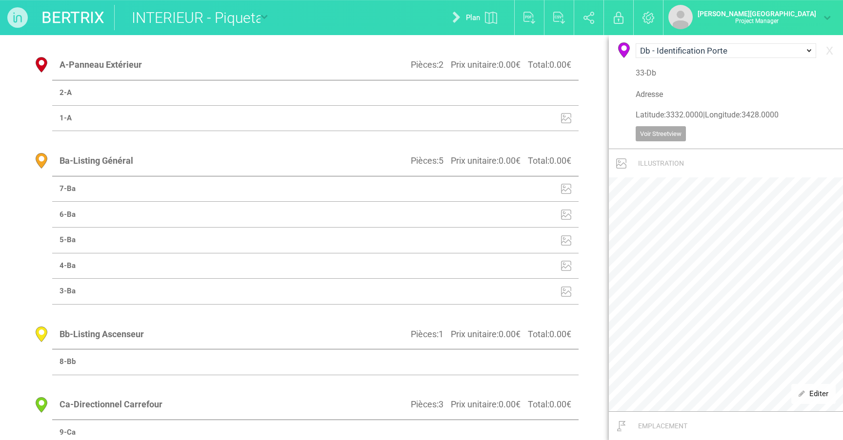
click at [511, 95] on td at bounding box center [446, 92] width 263 height 25
select select "19440"
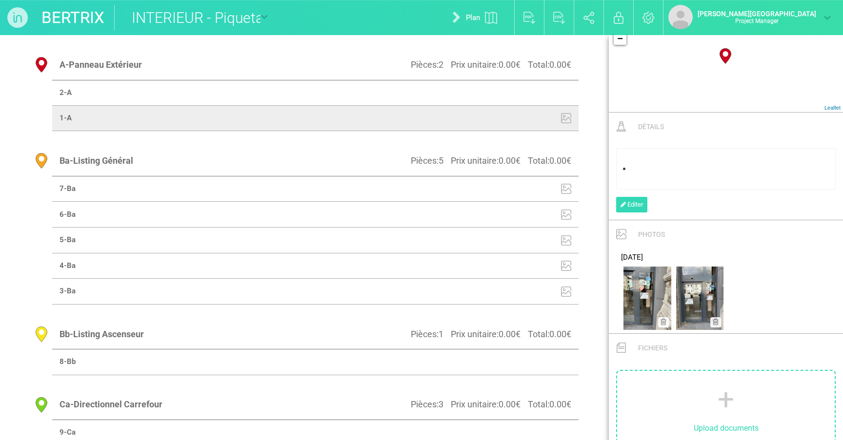
scroll to position [482, 0]
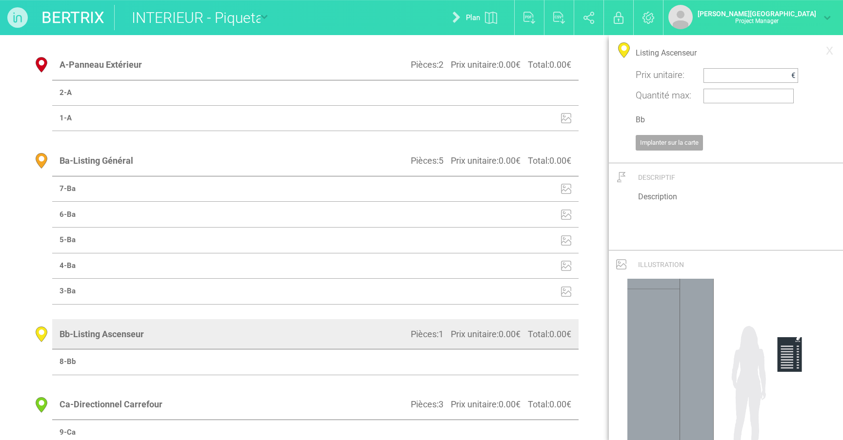
click at [570, 188] on img at bounding box center [566, 189] width 10 height 10
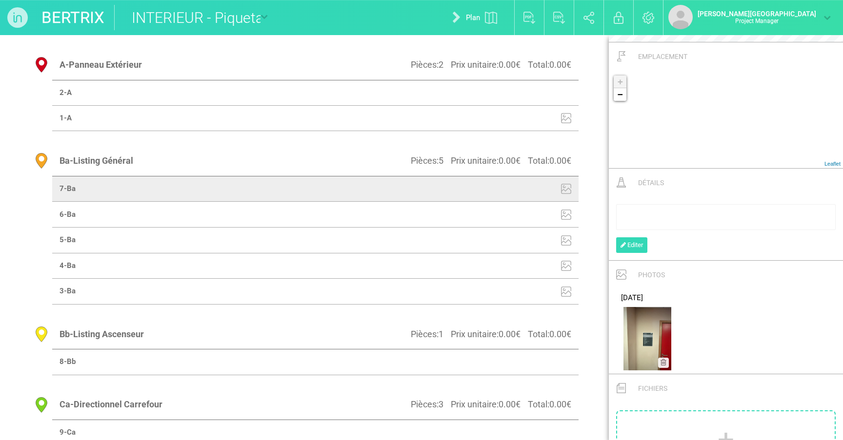
scroll to position [468, 0]
click at [537, 214] on td at bounding box center [446, 215] width 263 height 26
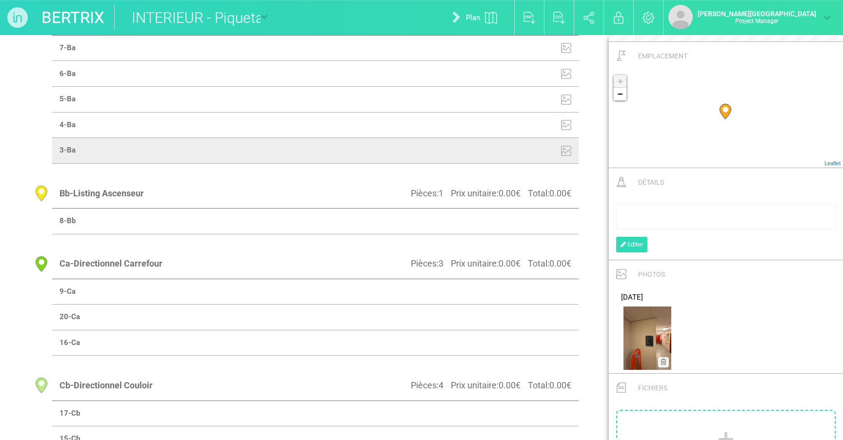
scroll to position [151, 0]
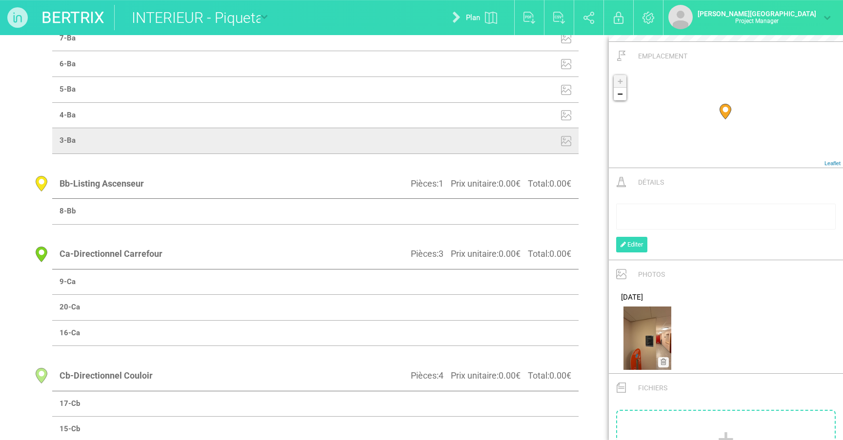
click at [453, 210] on td at bounding box center [446, 211] width 263 height 25
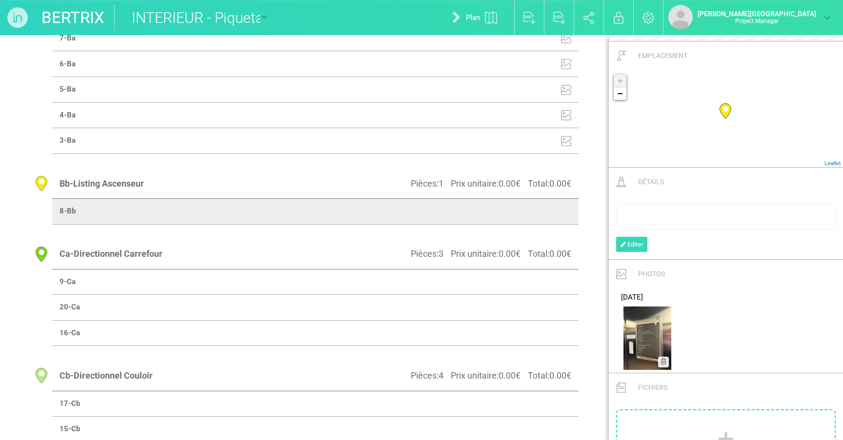
click at [454, 276] on td at bounding box center [446, 282] width 263 height 25
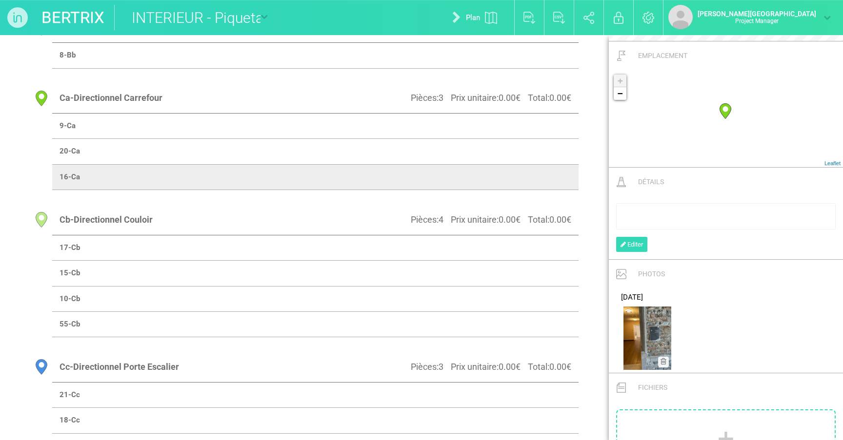
scroll to position [328, 0]
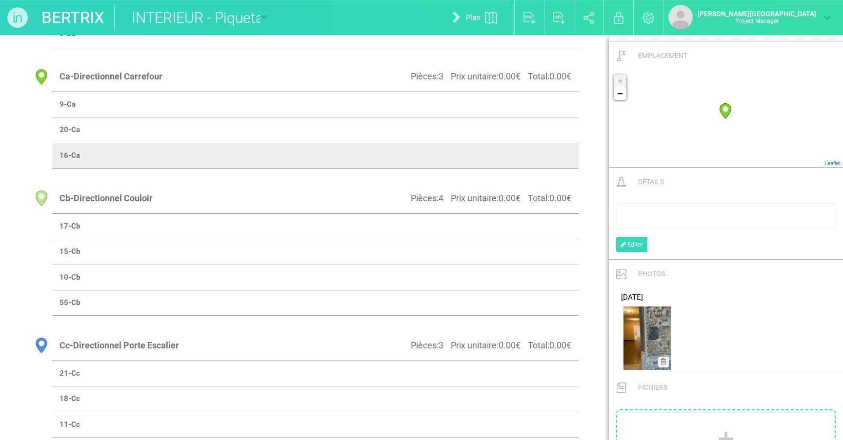
click at [471, 222] on td at bounding box center [446, 226] width 263 height 25
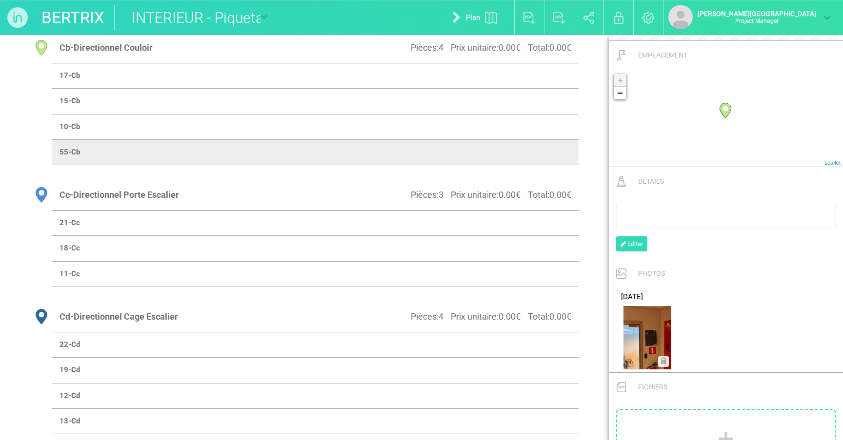
scroll to position [481, 0]
click at [424, 226] on td at bounding box center [446, 220] width 263 height 25
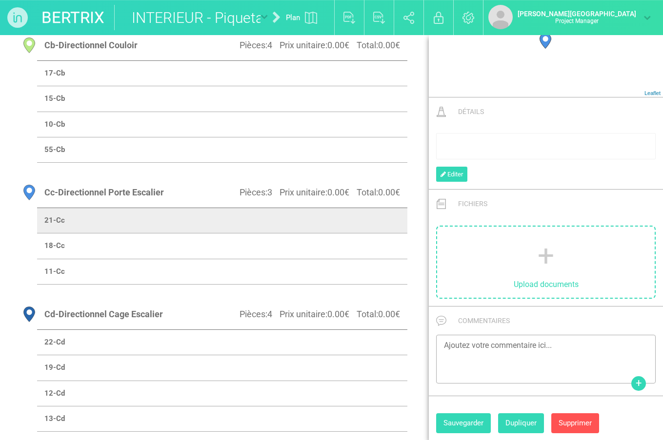
scroll to position [537, 0]
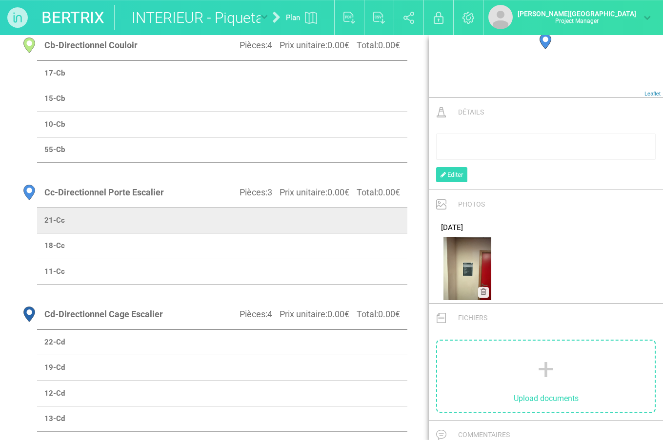
click at [330, 259] on td at bounding box center [314, 246] width 185 height 25
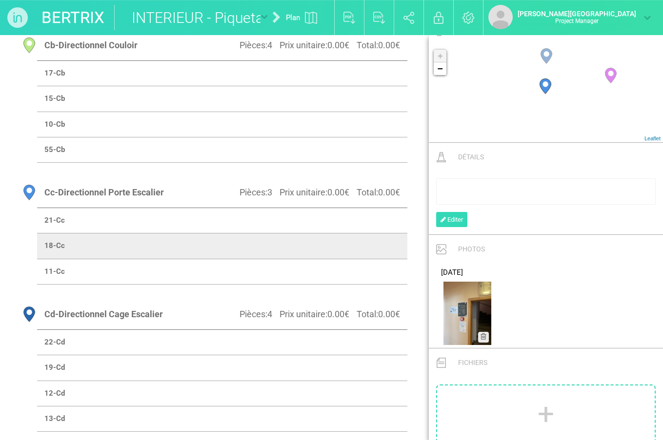
scroll to position [492, 0]
click at [324, 284] on td at bounding box center [314, 271] width 185 height 25
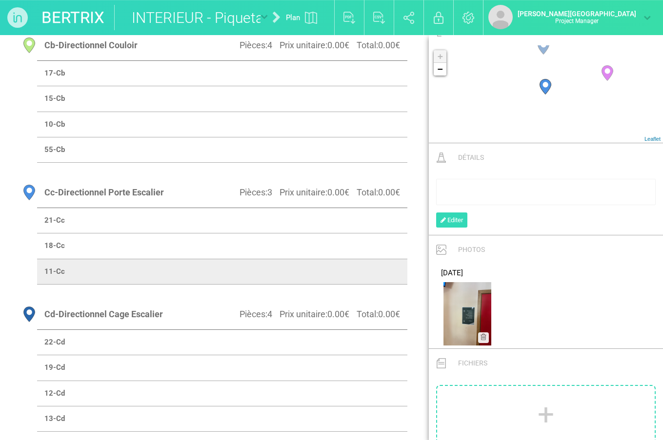
click at [351, 233] on td at bounding box center [314, 220] width 185 height 25
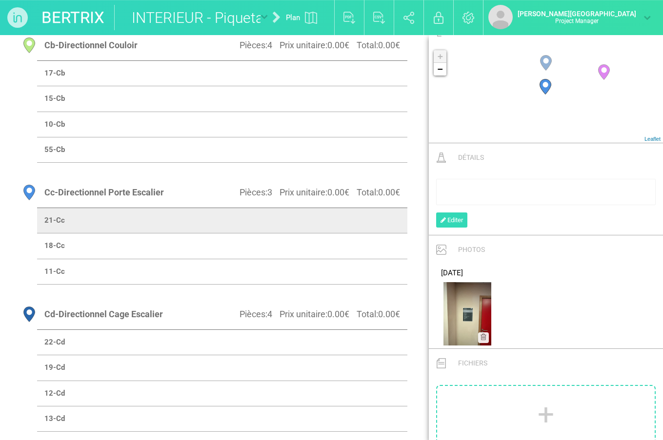
click at [323, 259] on td at bounding box center [314, 246] width 185 height 25
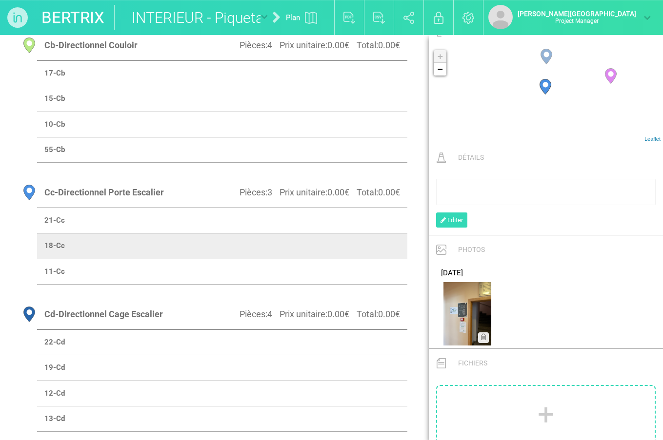
click at [329, 284] on td at bounding box center [314, 271] width 185 height 25
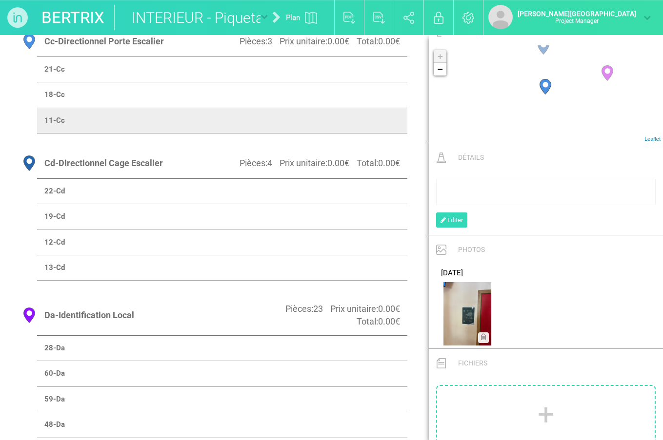
scroll to position [645, 0]
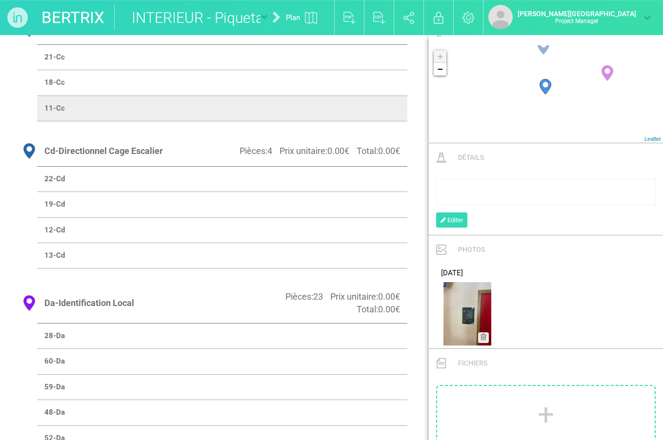
click at [339, 192] on td at bounding box center [314, 178] width 185 height 25
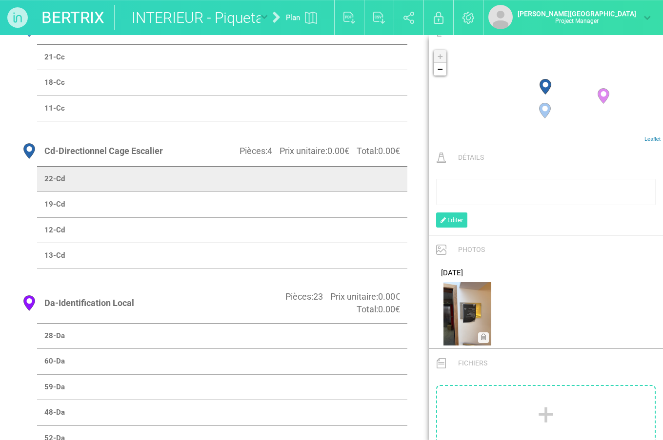
click at [349, 217] on td at bounding box center [314, 204] width 185 height 25
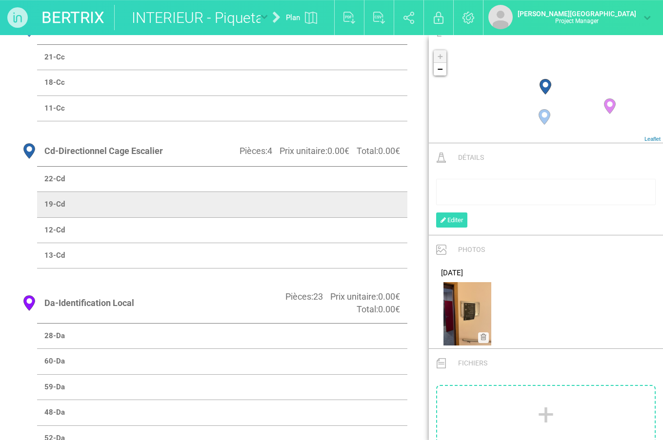
click at [356, 243] on td at bounding box center [314, 229] width 185 height 25
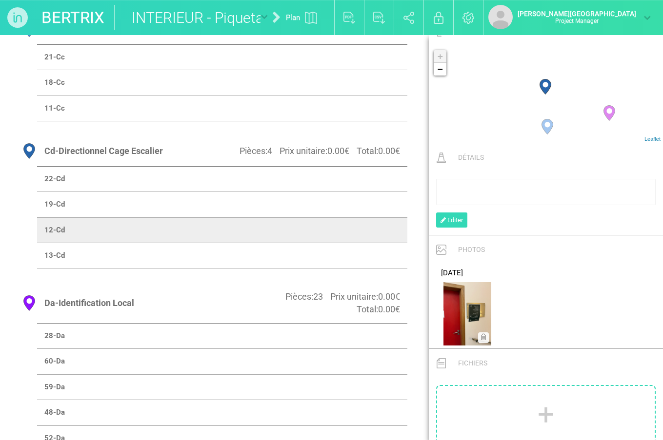
click at [358, 269] on td at bounding box center [314, 255] width 185 height 25
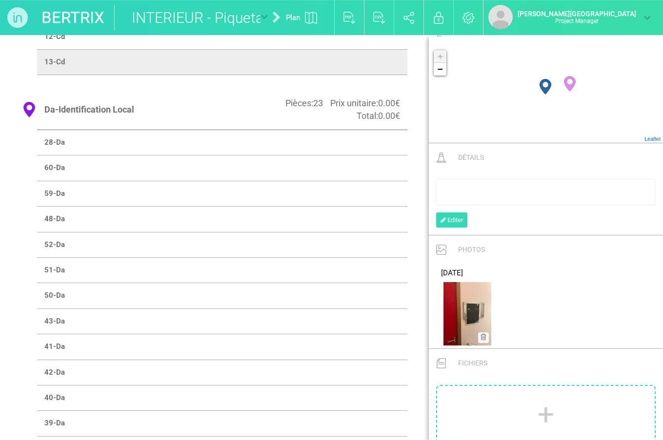
scroll to position [840, 0]
click at [357, 153] on td at bounding box center [314, 140] width 185 height 25
select select "19443"
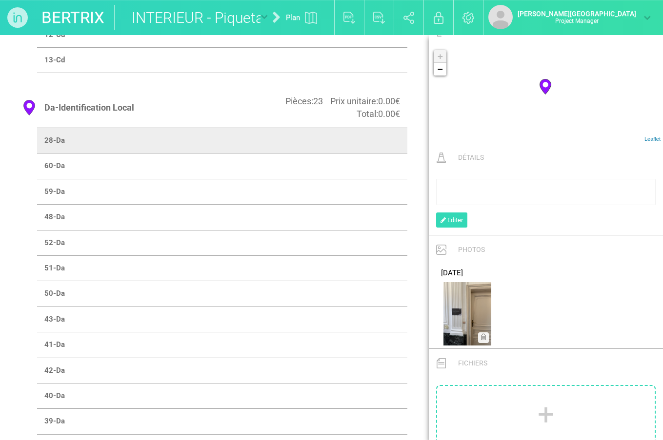
scroll to position [485, 0]
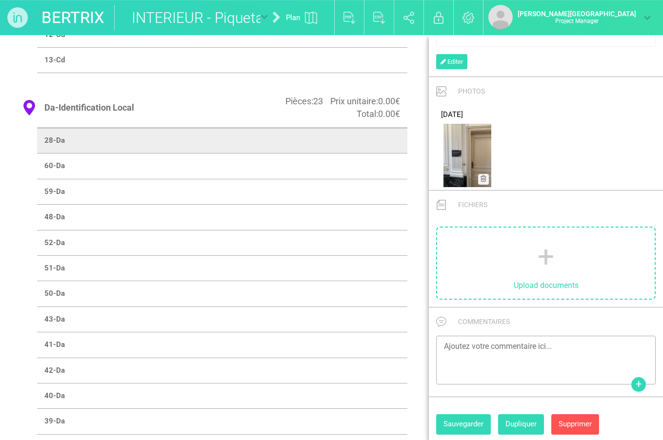
click at [340, 179] on td at bounding box center [314, 166] width 185 height 25
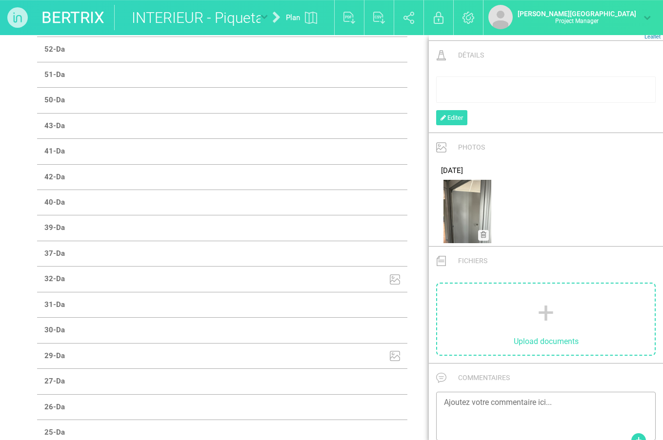
scroll to position [1035, 0]
click at [368, 36] on td at bounding box center [314, 22] width 185 height 25
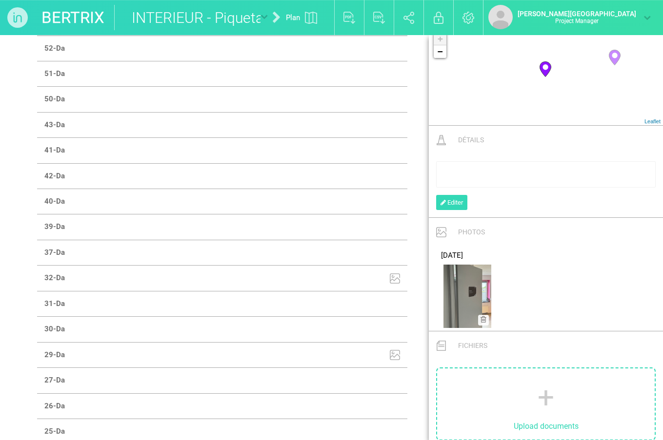
click at [358, 61] on td at bounding box center [314, 48] width 185 height 25
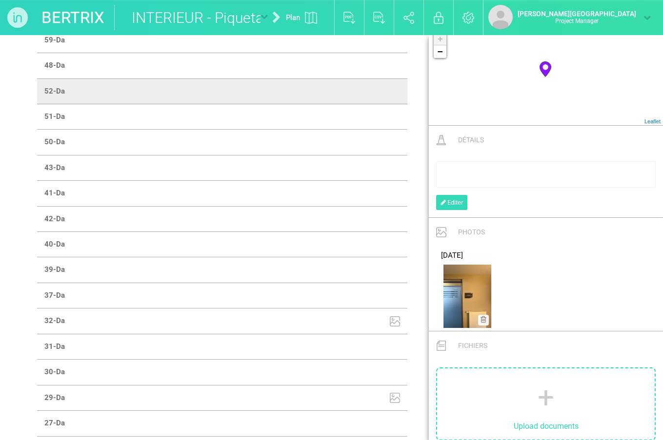
scroll to position [977, 0]
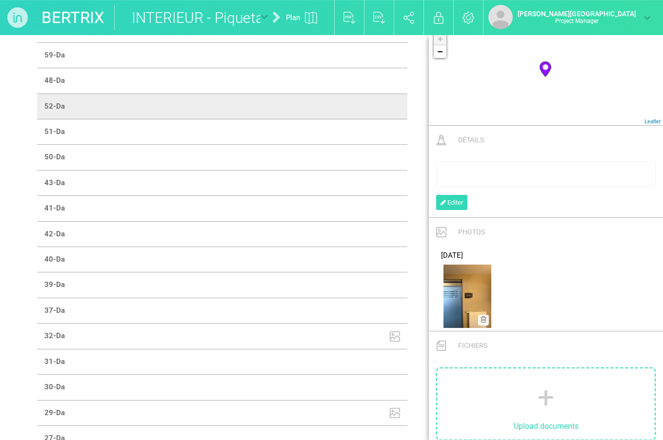
click at [344, 42] on td at bounding box center [314, 29] width 185 height 25
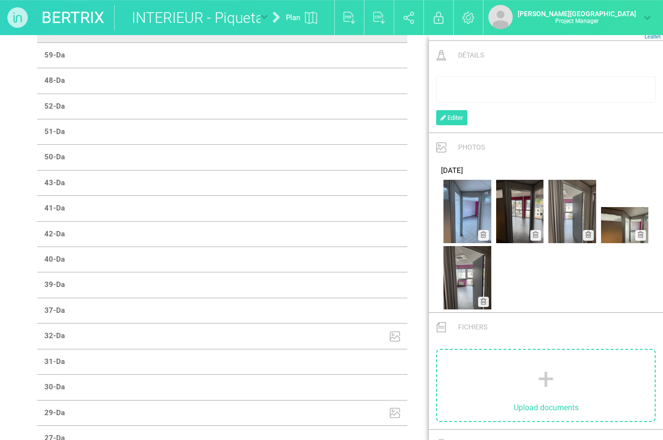
click at [510, 84] on div "rdw-editor" at bounding box center [545, 89] width 213 height 10
copy span "Contenu à définir"
click at [550, 118] on div "Contenu à définir Editer" at bounding box center [546, 100] width 234 height 63
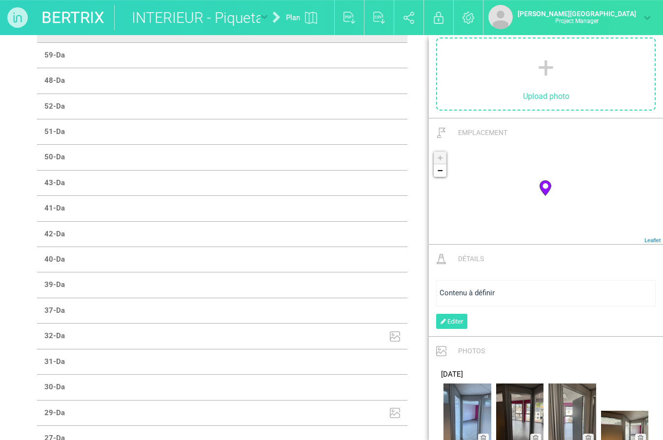
scroll to position [141, 0]
click at [369, 68] on td at bounding box center [314, 54] width 185 height 25
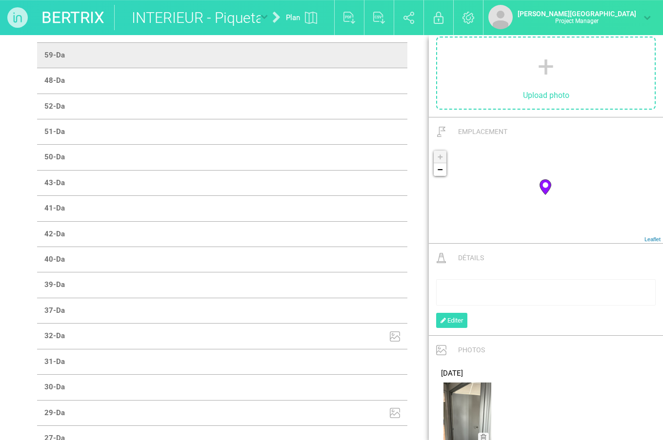
click at [457, 291] on div "rdw-editor" at bounding box center [545, 292] width 213 height 10
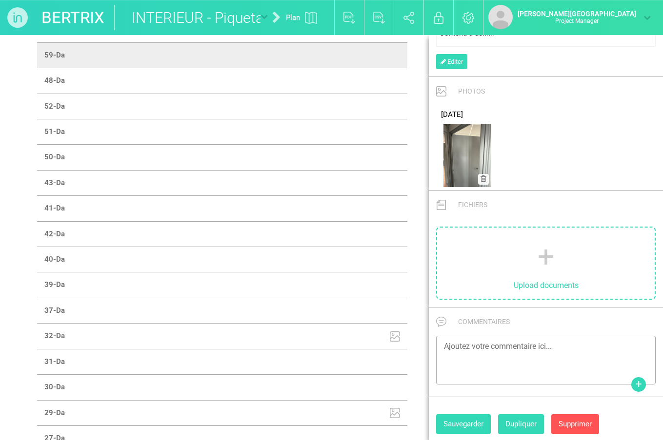
click at [473, 422] on button "Sauvegarder" at bounding box center [463, 425] width 55 height 20
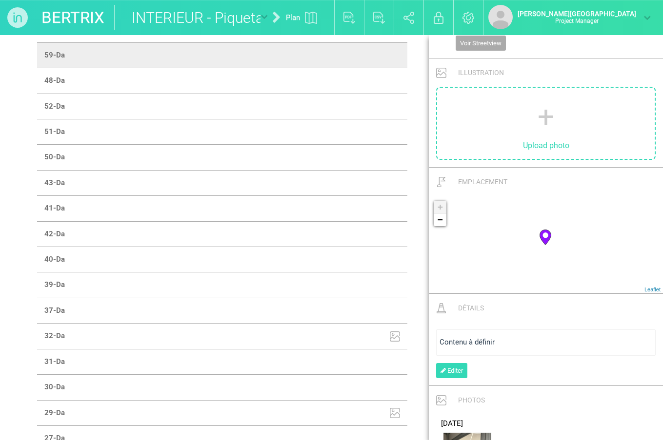
scroll to position [44, 0]
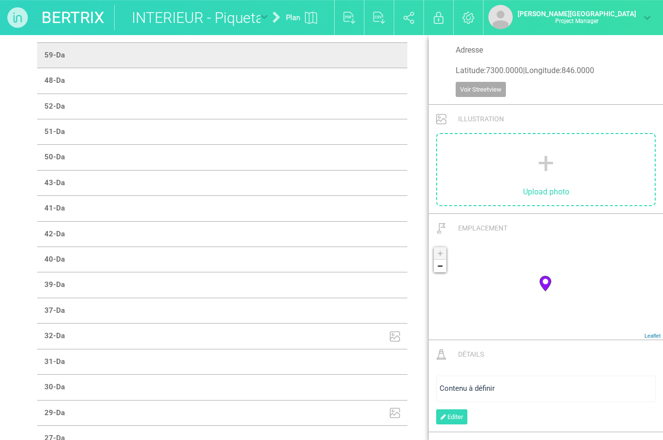
click at [380, 42] on td at bounding box center [314, 29] width 185 height 25
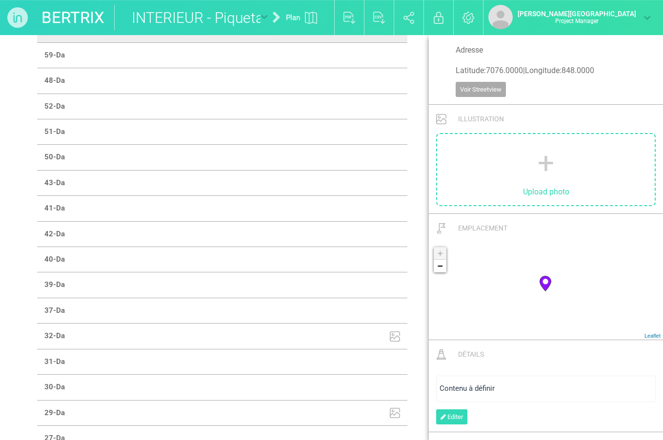
click at [365, 68] on td at bounding box center [314, 54] width 185 height 25
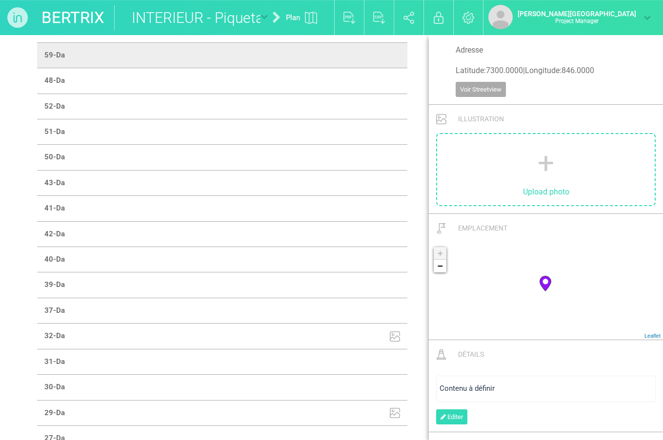
click at [388, 17] on td at bounding box center [314, 3] width 185 height 25
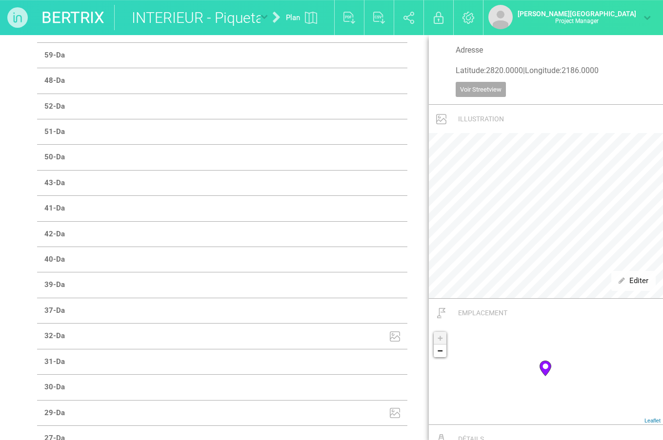
click at [379, 68] on td at bounding box center [314, 54] width 185 height 25
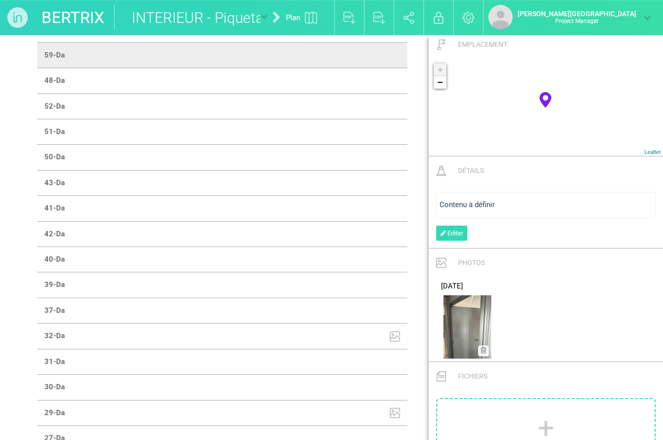
scroll to position [230, 0]
click at [369, 94] on td at bounding box center [314, 80] width 185 height 25
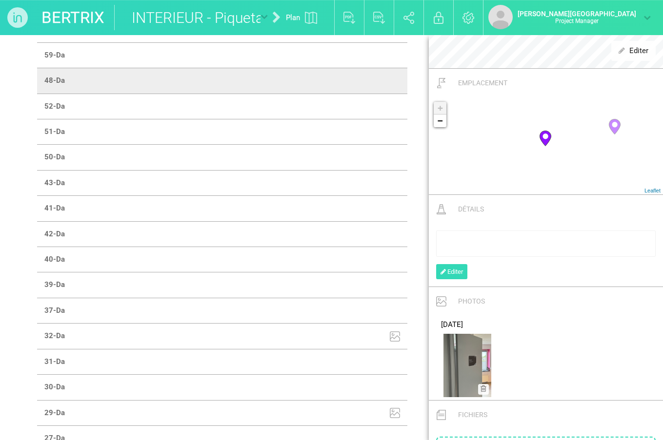
scroll to position [302, 0]
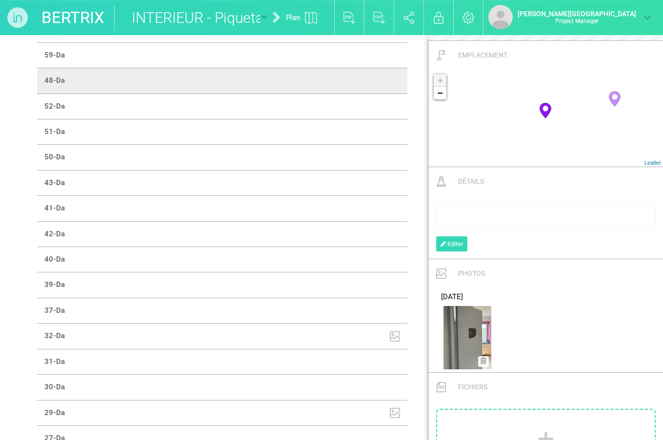
click at [390, 119] on td at bounding box center [314, 106] width 185 height 25
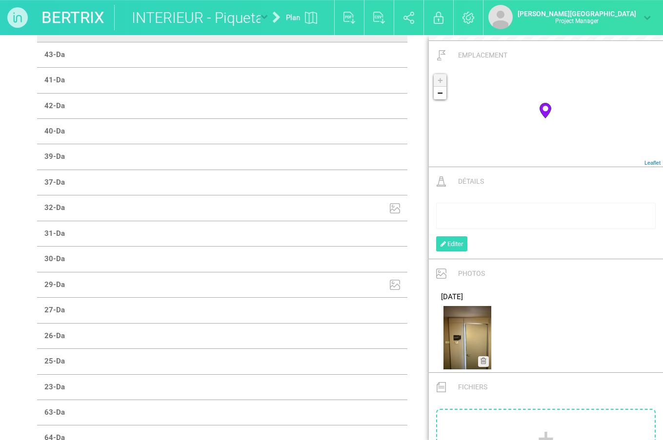
scroll to position [1112, 0]
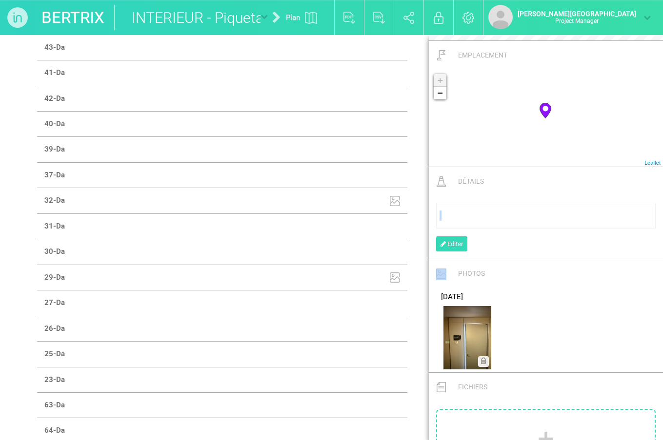
drag, startPoint x: 565, startPoint y: 183, endPoint x: 565, endPoint y: 202, distance: 19.0
click at [565, 202] on div "Détails Editer" at bounding box center [546, 213] width 234 height 92
click at [565, 191] on div "Détails Editer" at bounding box center [546, 213] width 234 height 92
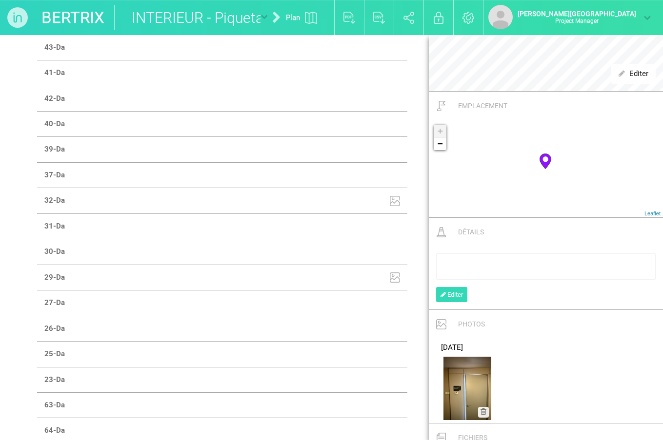
scroll to position [255, 0]
click at [360, 60] on td at bounding box center [314, 47] width 185 height 25
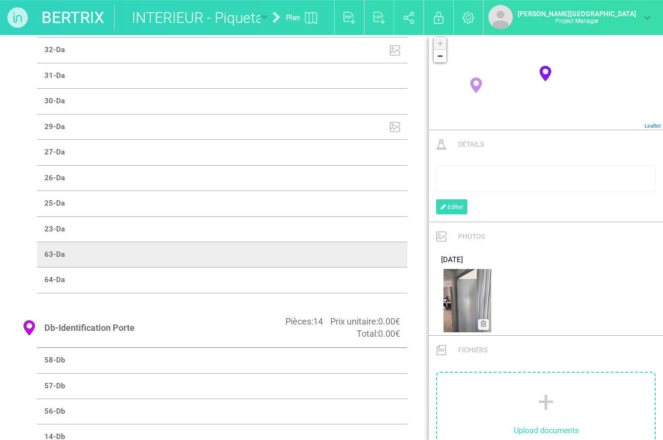
scroll to position [1282, 0]
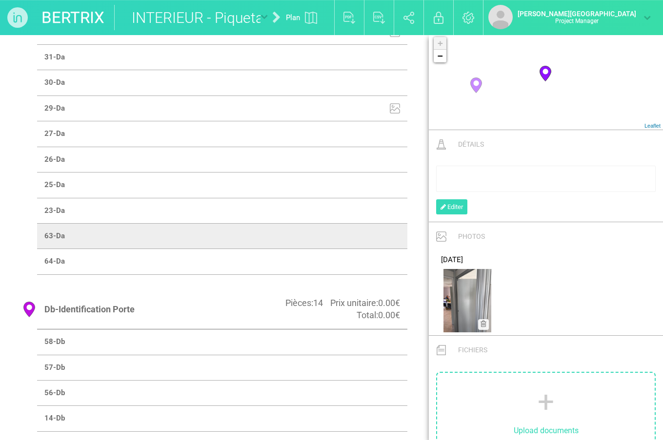
click at [488, 182] on div "rdw-editor" at bounding box center [545, 179] width 213 height 10
click at [544, 216] on div "Contenu à définir Editer" at bounding box center [546, 189] width 234 height 63
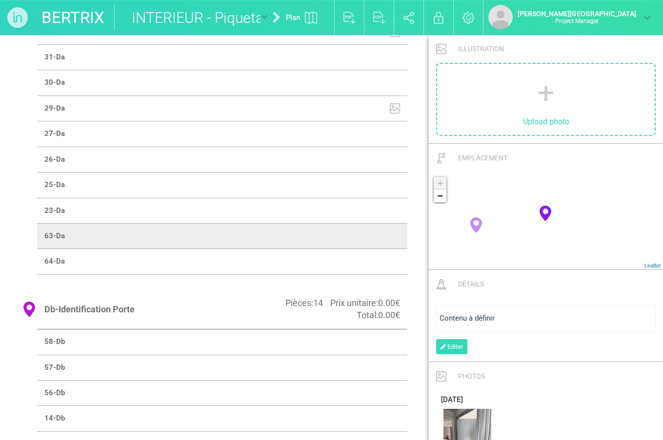
scroll to position [111, 0]
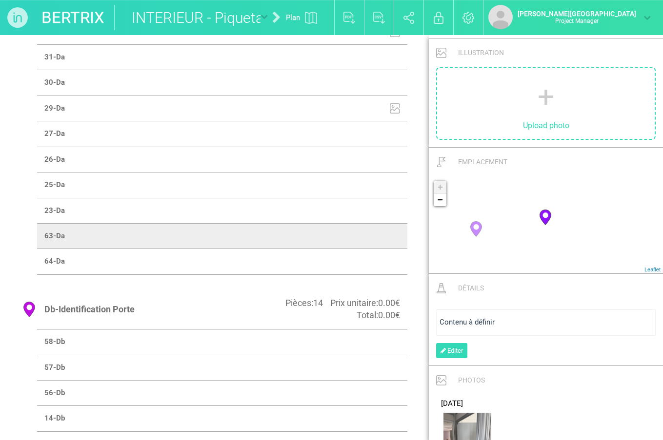
click at [355, 275] on td at bounding box center [314, 261] width 185 height 25
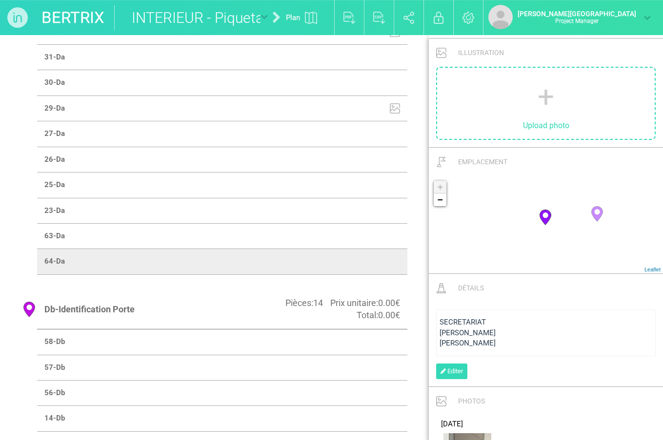
click at [362, 249] on td at bounding box center [314, 235] width 185 height 25
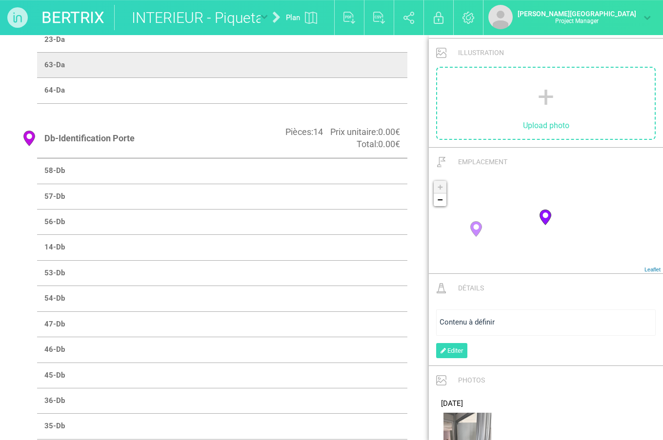
scroll to position [1458, 0]
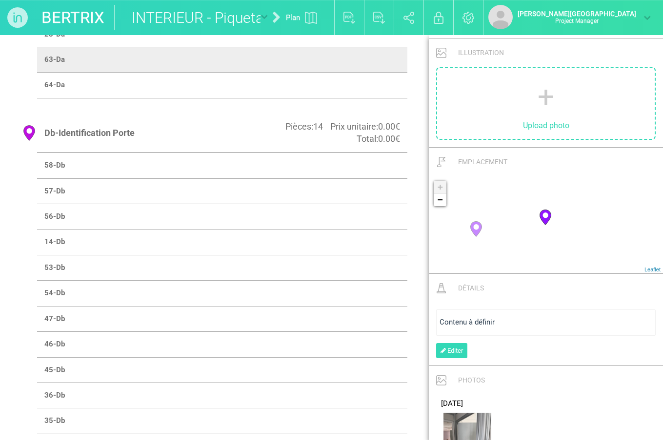
click at [362, 178] on td at bounding box center [314, 165] width 185 height 25
select select "19442"
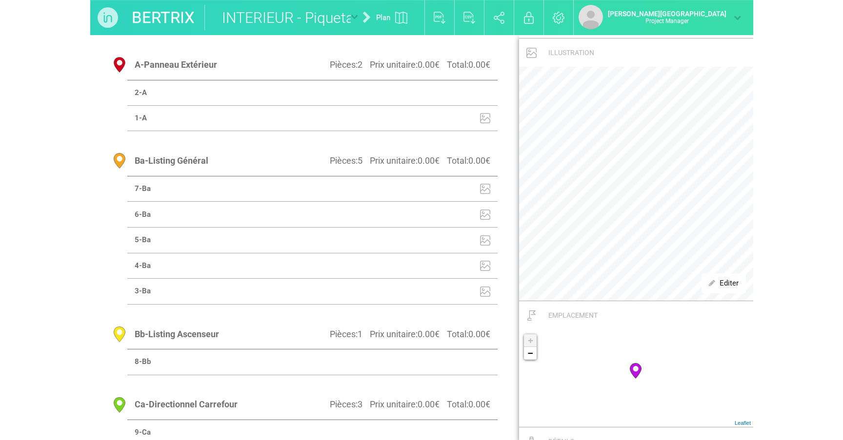
scroll to position [0, 0]
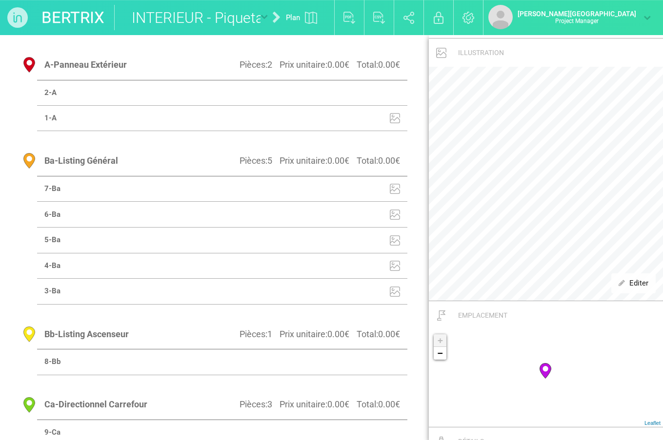
click at [415, 21] on img at bounding box center [408, 18] width 11 height 12
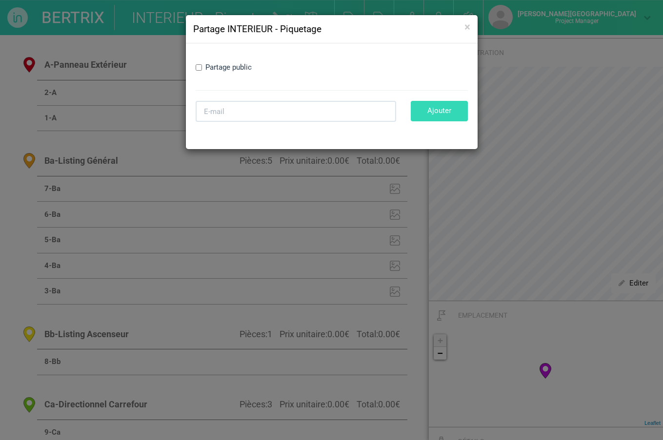
click at [249, 66] on label "Partage public" at bounding box center [228, 67] width 46 height 10
click at [202, 66] on input "Partage public" at bounding box center [199, 67] width 6 height 6
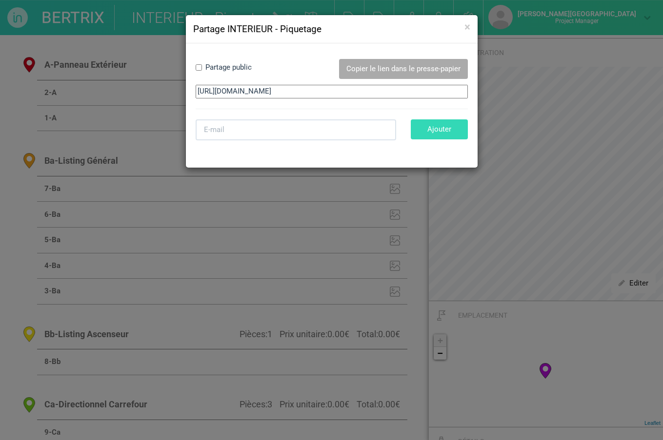
checkbox input "true"
click at [374, 72] on button "Copier le lien dans le presse-papier" at bounding box center [403, 69] width 129 height 20
click at [467, 29] on span "×" at bounding box center [467, 26] width 6 height 13
